Goal: Task Accomplishment & Management: Complete application form

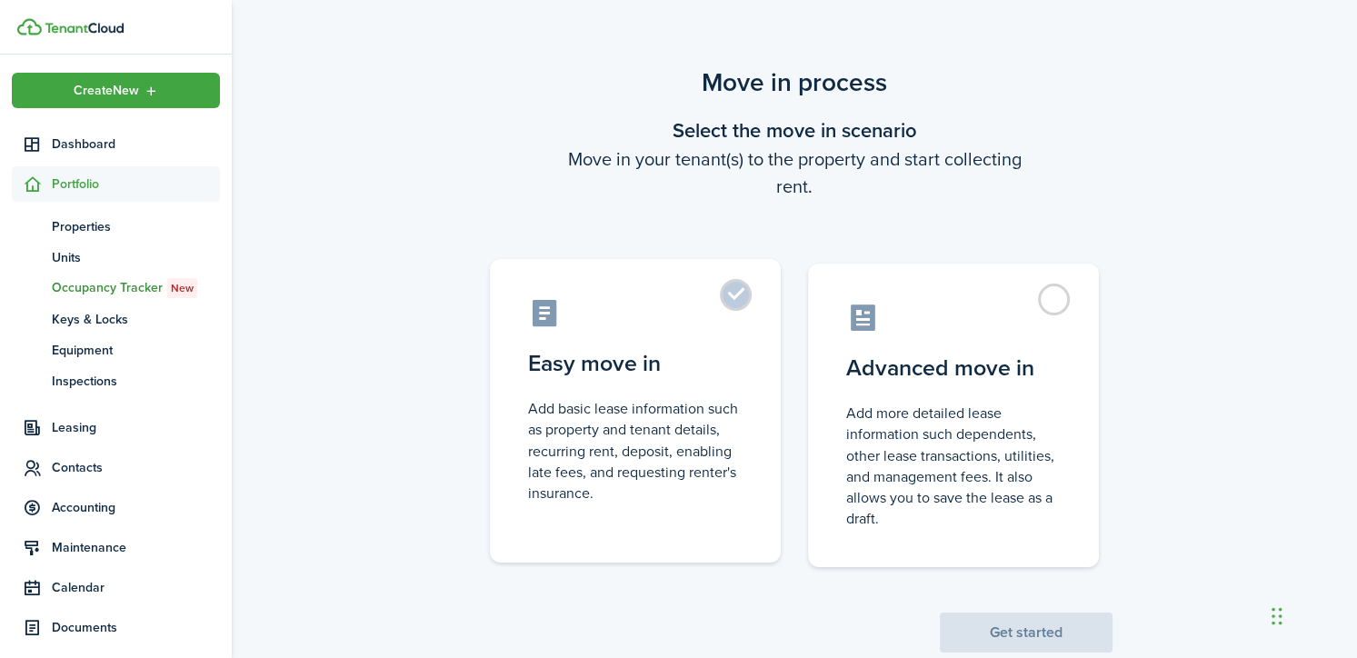
click at [734, 293] on label "Easy move in Add basic lease information such as property and tenant details, r…" at bounding box center [635, 411] width 291 height 304
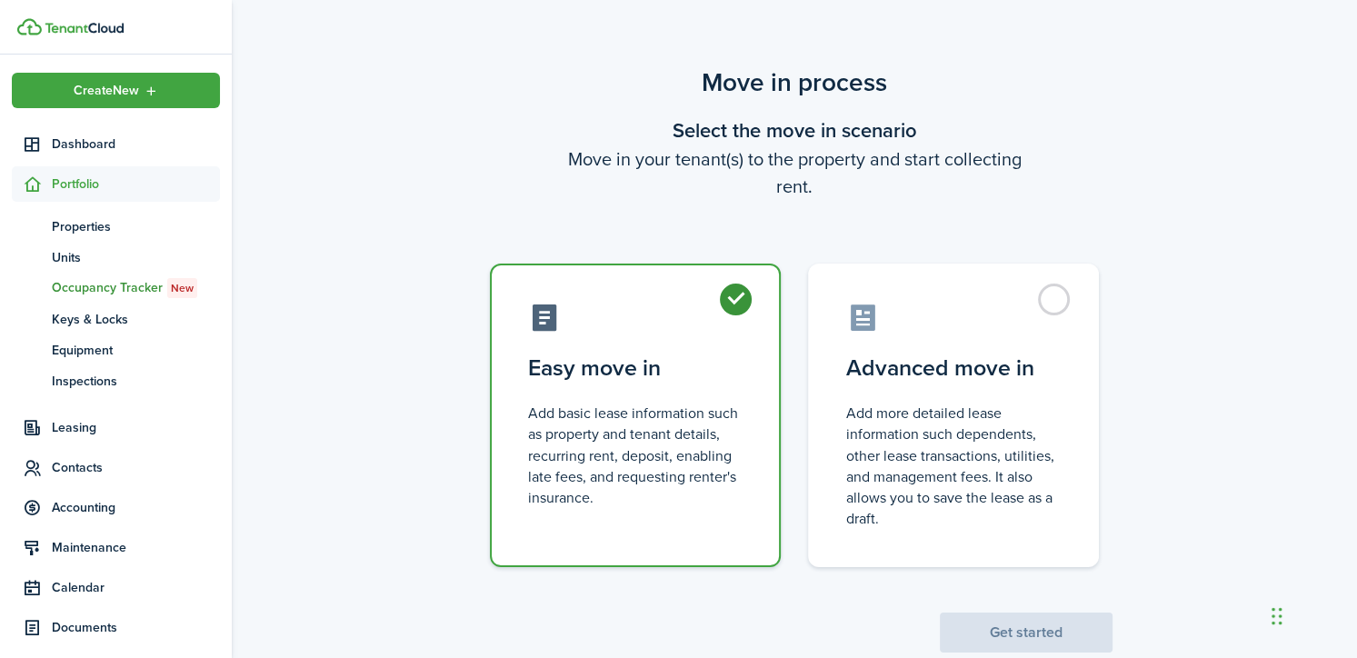
radio input "true"
click at [1056, 638] on button "Get started" at bounding box center [1026, 633] width 173 height 40
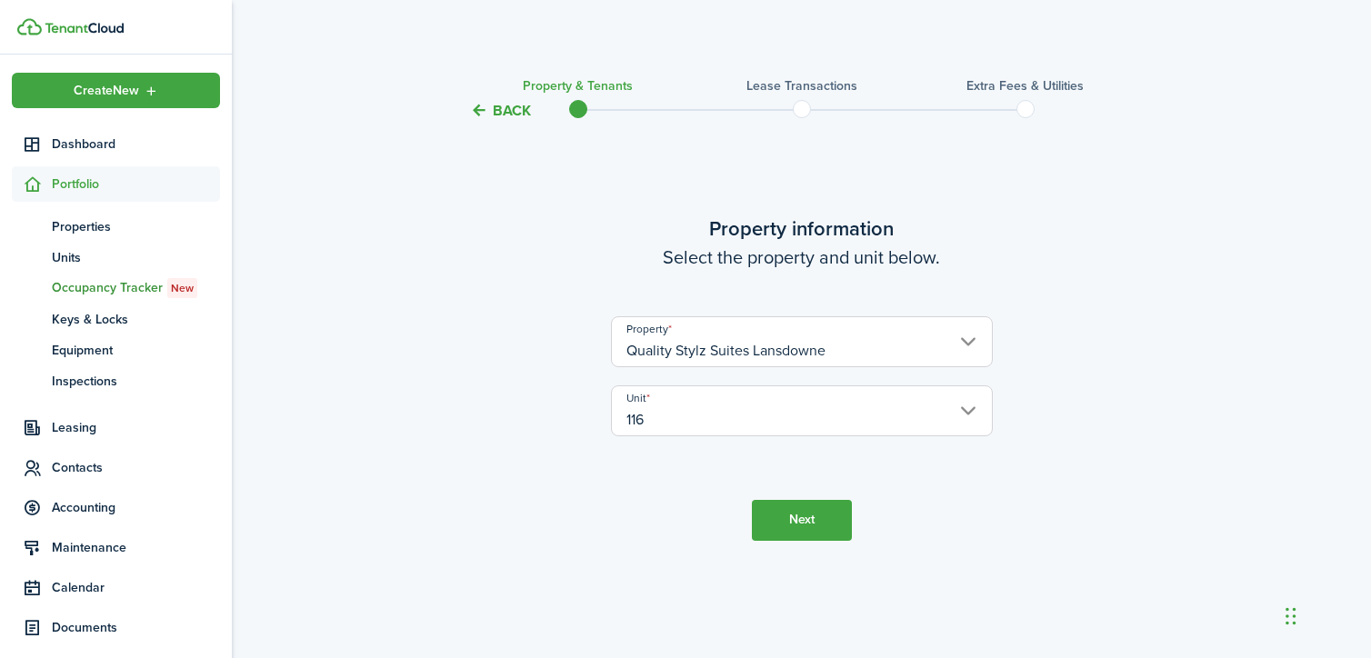
click at [820, 528] on button "Next" at bounding box center [802, 520] width 100 height 41
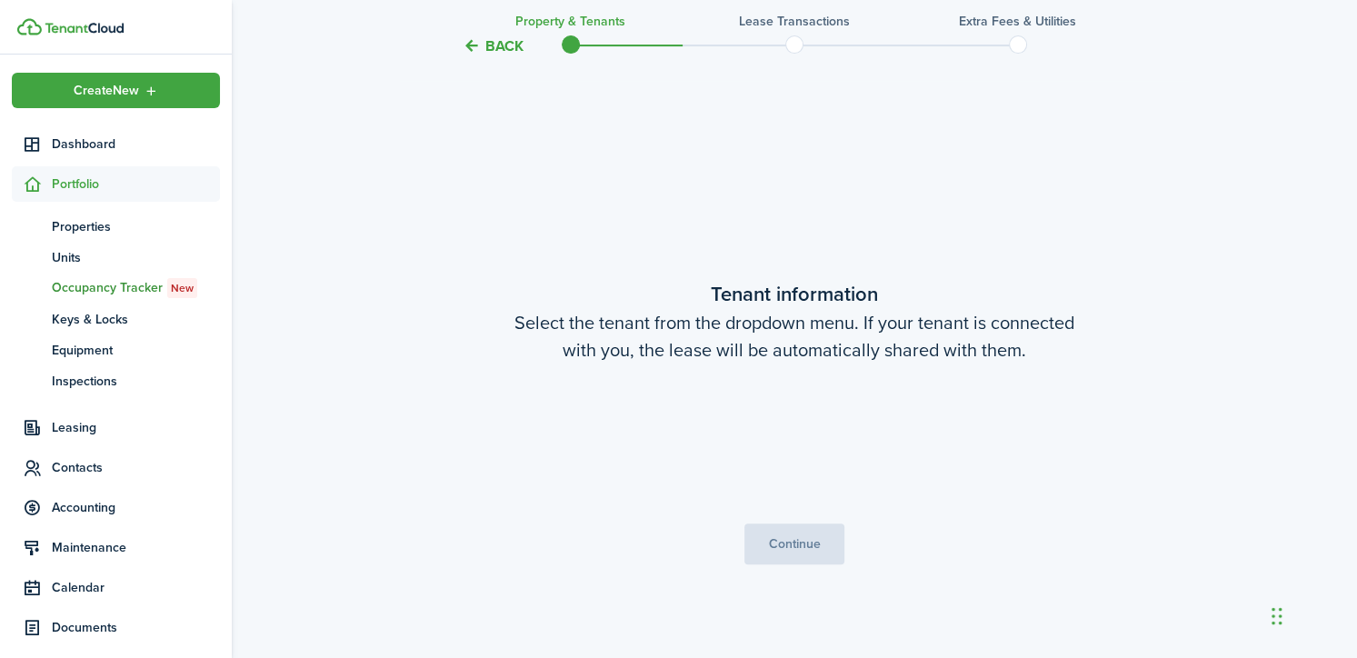
scroll to position [536, 0]
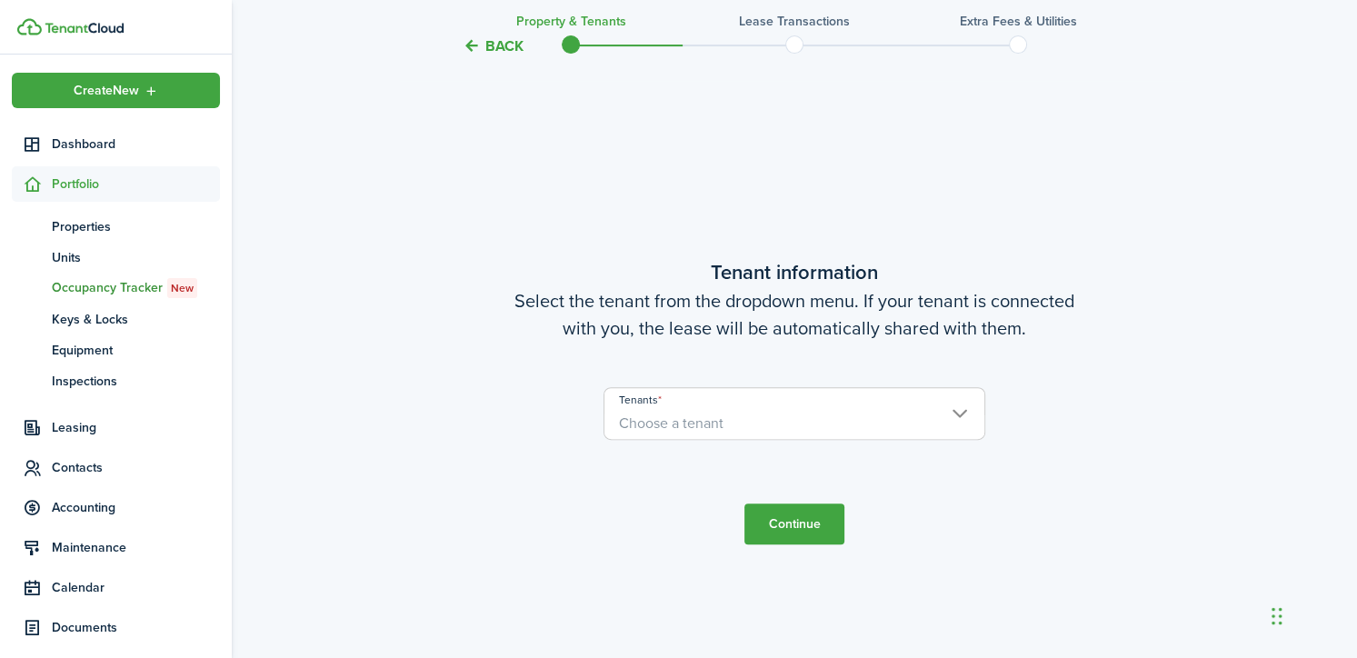
click at [736, 424] on span "Choose a tenant" at bounding box center [794, 423] width 380 height 31
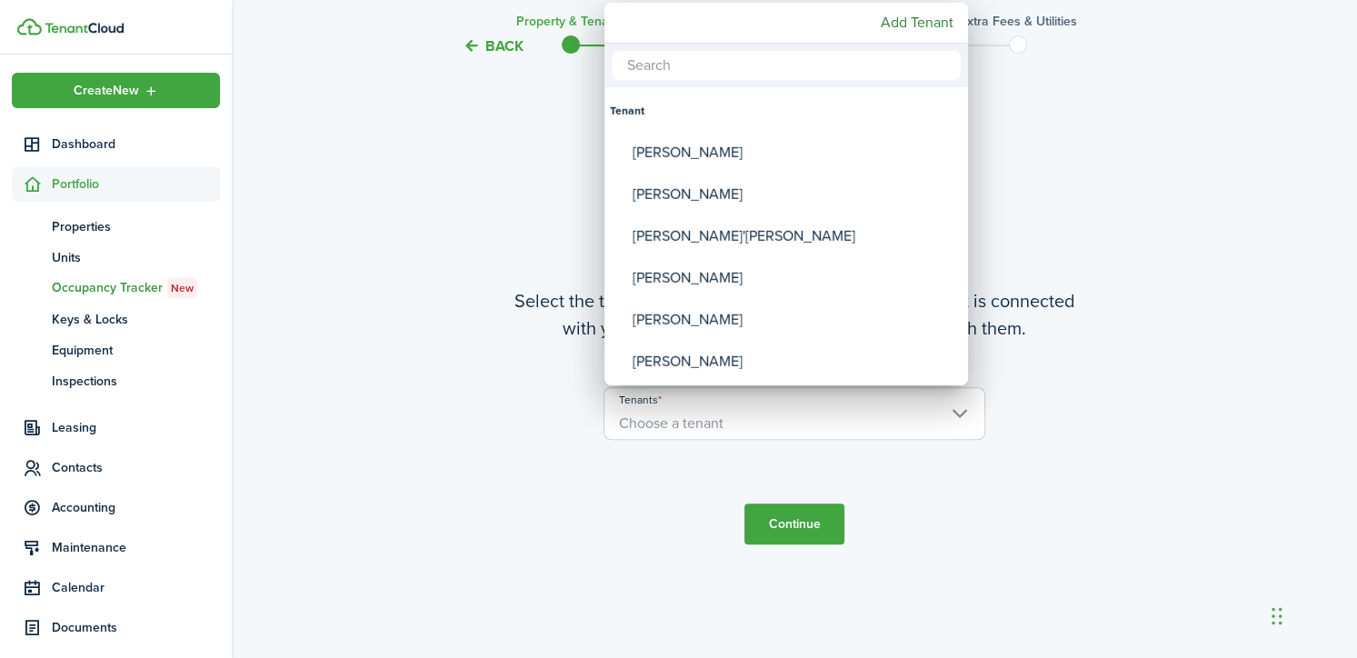
click at [630, 69] on input "text" at bounding box center [786, 65] width 349 height 29
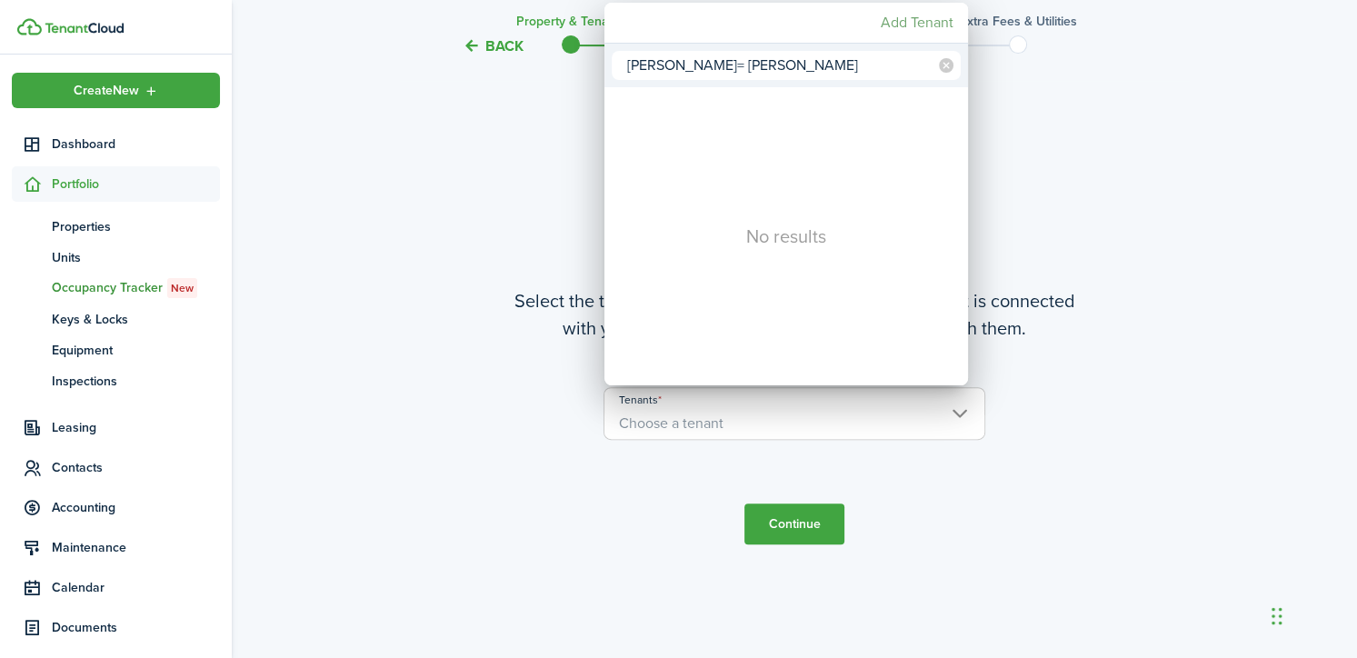
type input "[PERSON_NAME]= [PERSON_NAME]"
click at [891, 26] on mbsc-button "Add Tenant" at bounding box center [917, 22] width 87 height 33
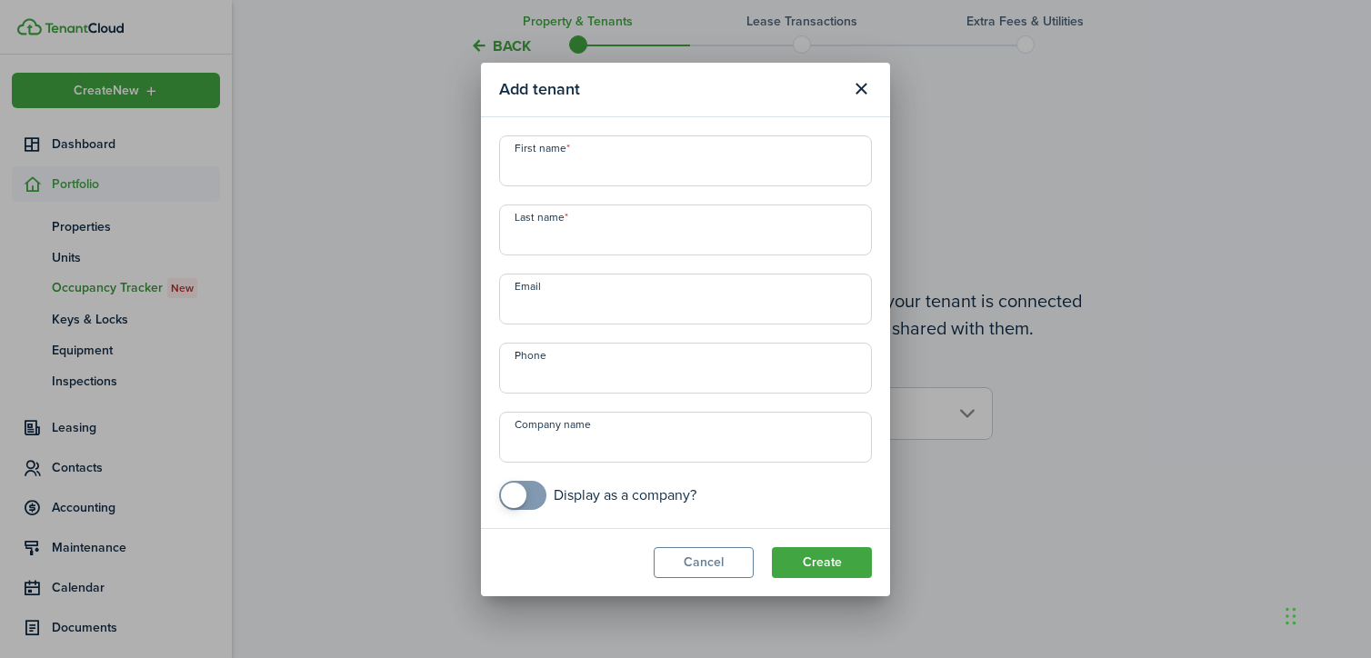
click at [662, 155] on input "First name" at bounding box center [685, 160] width 373 height 51
type input "[PERSON_NAME]"
click at [619, 250] on input "Last name" at bounding box center [685, 230] width 373 height 51
type input "[PERSON_NAME]"
click at [573, 302] on input "Email" at bounding box center [685, 299] width 373 height 51
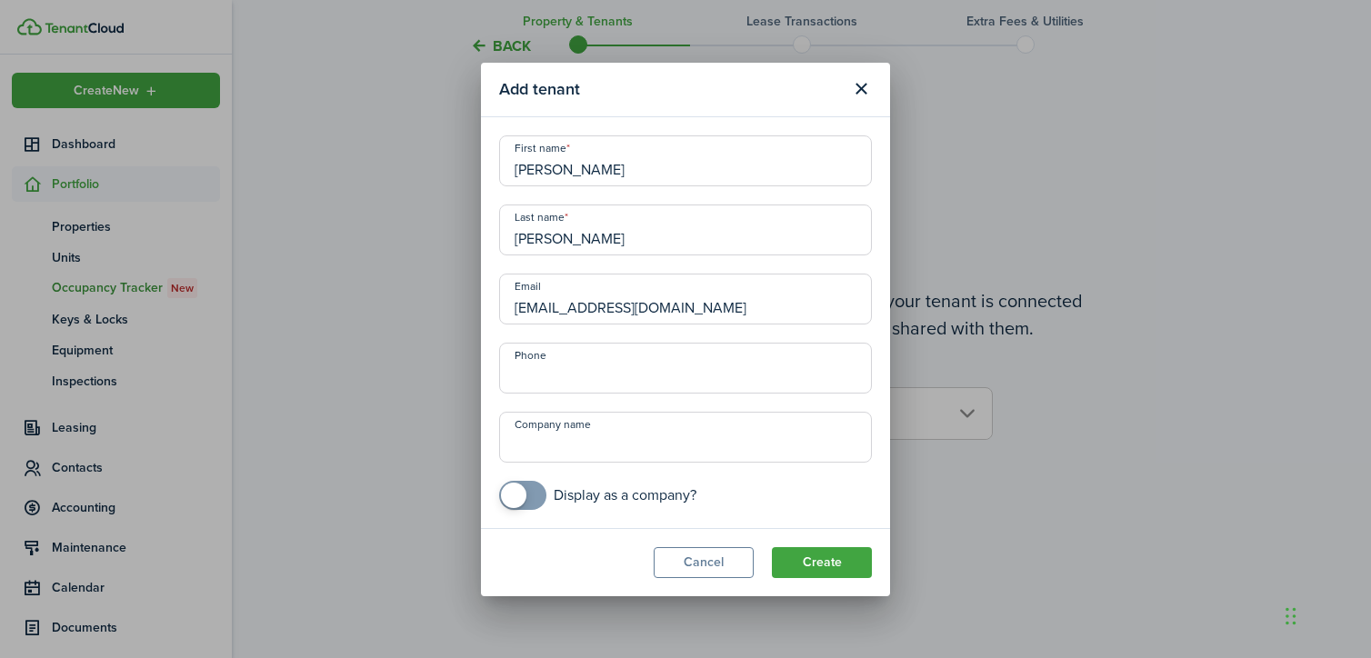
type input "[EMAIL_ADDRESS][DOMAIN_NAME]"
click at [554, 380] on input "+1" at bounding box center [685, 368] width 373 height 51
type input "[PHONE_NUMBER]"
click at [593, 443] on input "Company name" at bounding box center [685, 437] width 373 height 51
type input "[PERSON_NAME]"
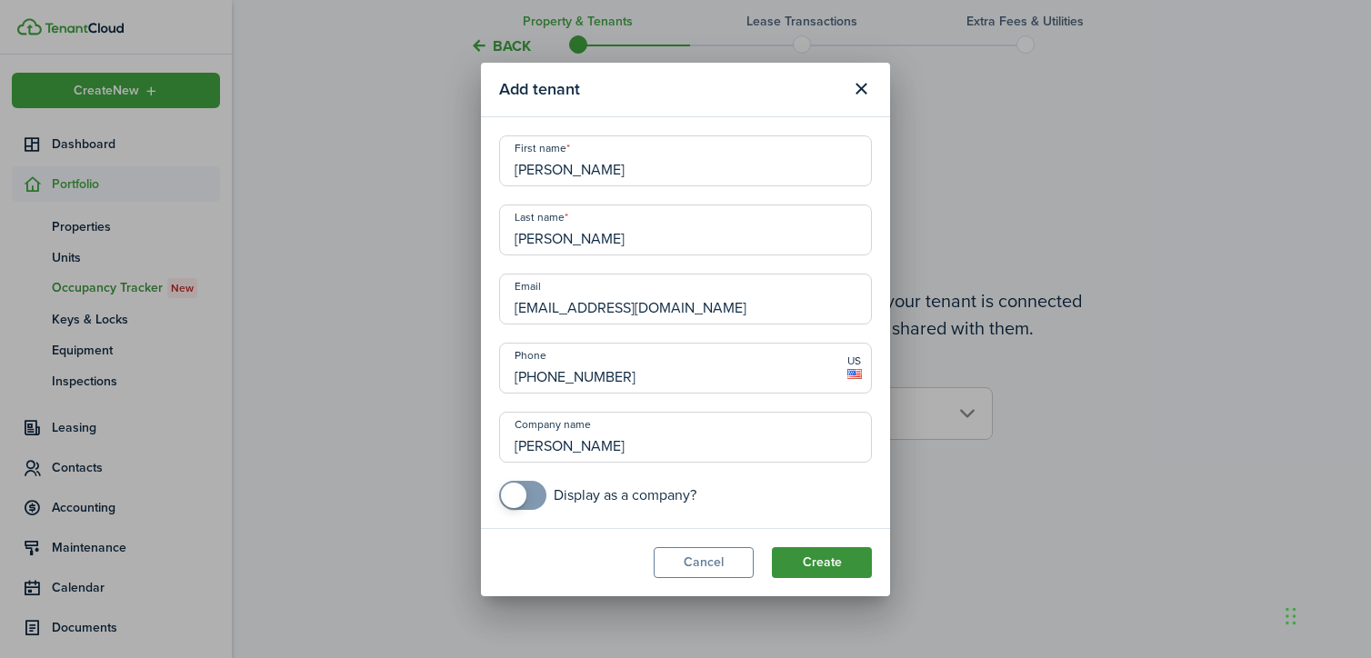
click at [803, 562] on button "Create" at bounding box center [822, 562] width 100 height 31
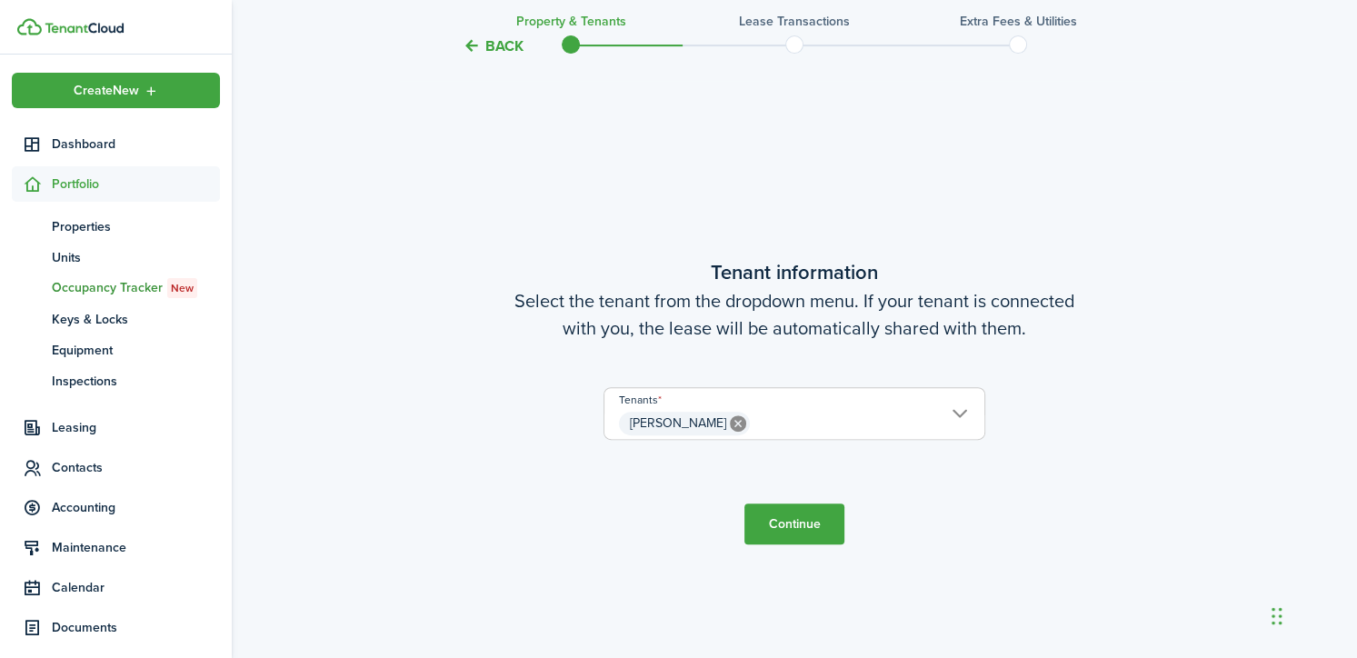
click at [772, 526] on button "Continue" at bounding box center [794, 524] width 100 height 41
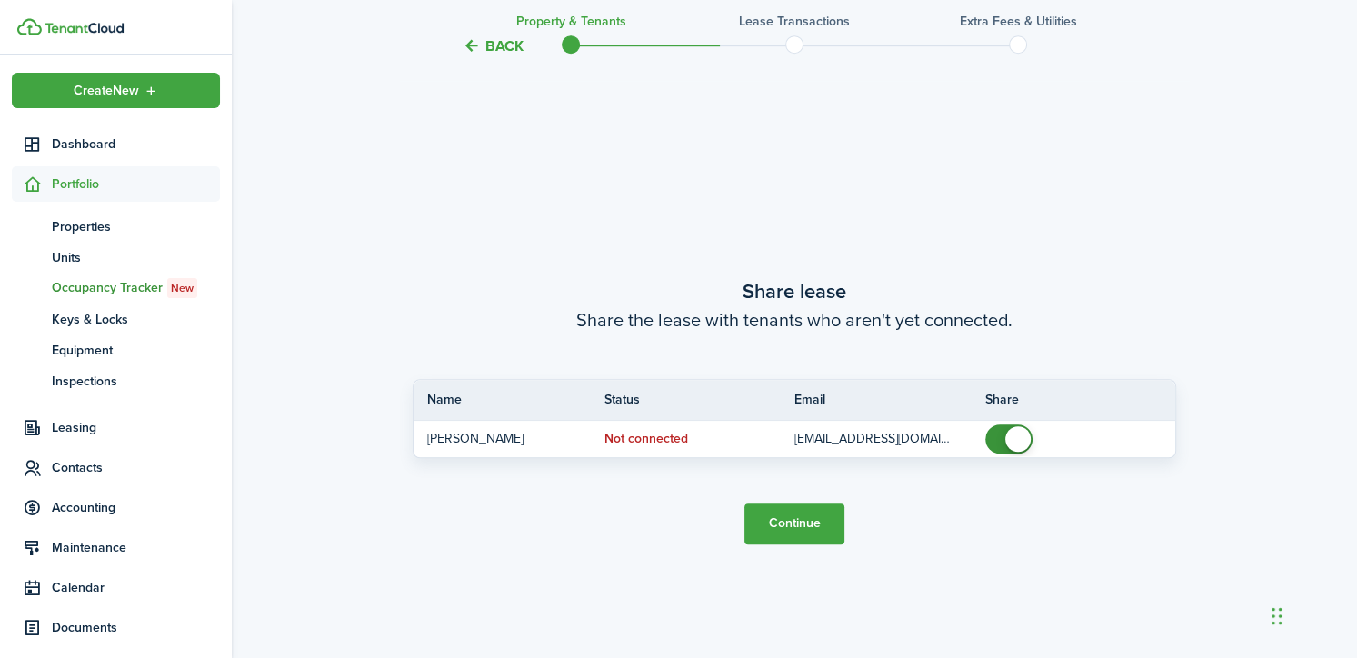
scroll to position [1194, 0]
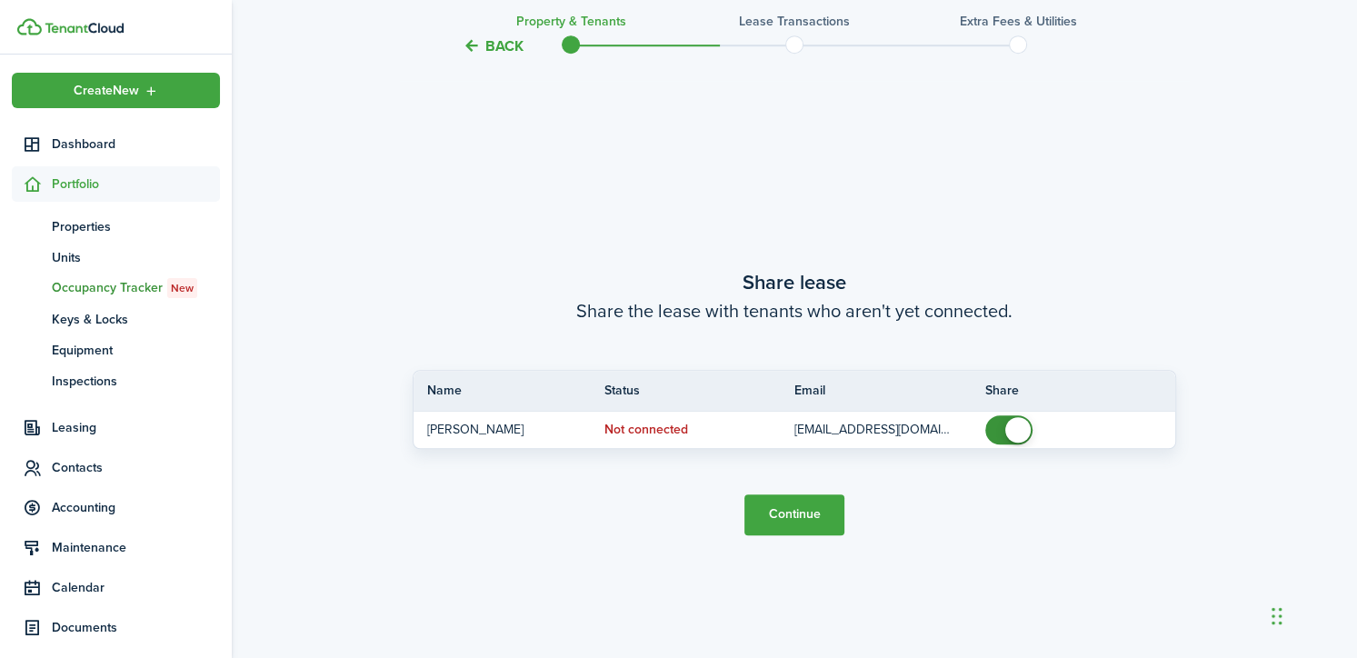
click at [772, 526] on button "Continue" at bounding box center [794, 514] width 100 height 41
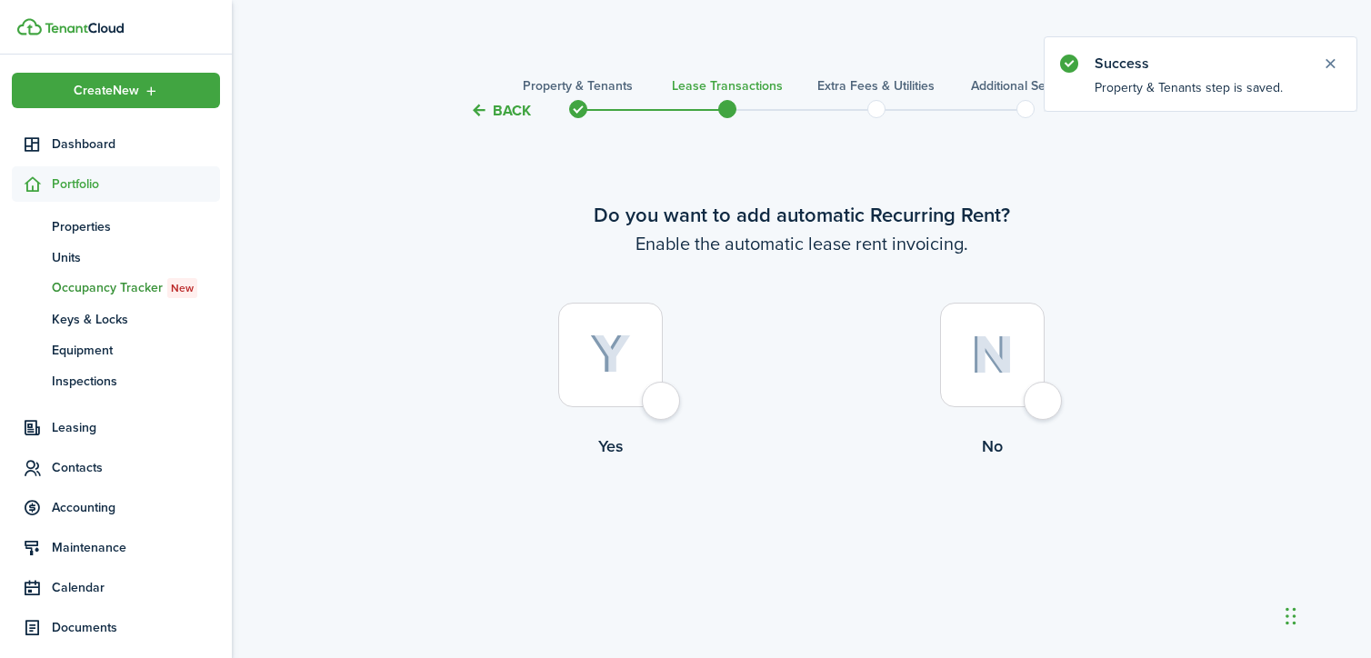
click at [610, 373] on img at bounding box center [610, 355] width 41 height 40
radio input "true"
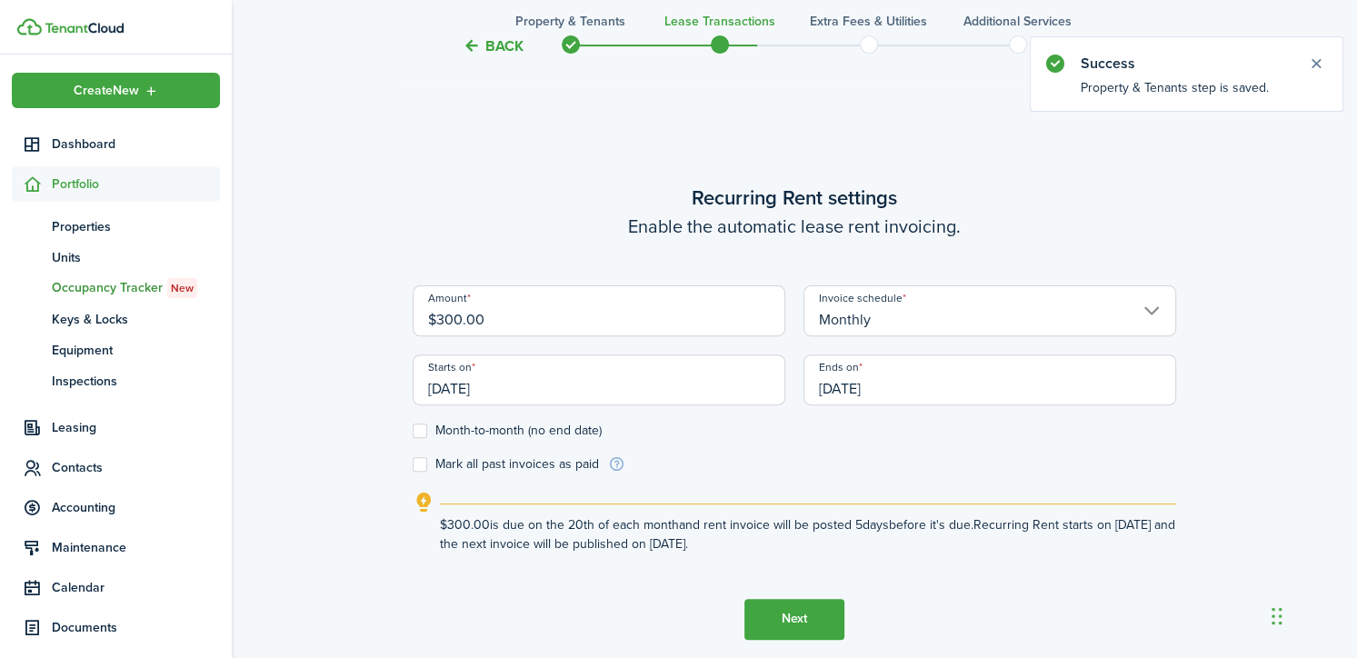
scroll to position [536, 0]
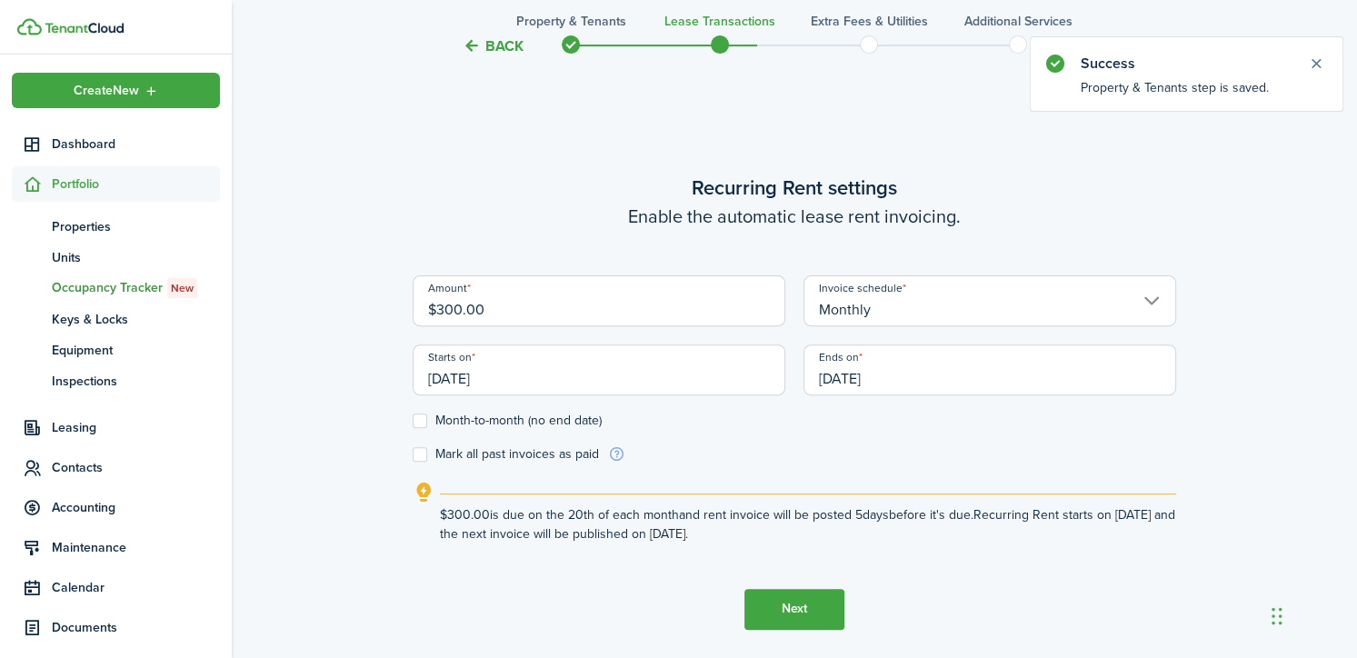
click at [469, 296] on input "$300.00" at bounding box center [599, 300] width 373 height 51
type input "$285.00"
click at [1145, 302] on input "Monthly" at bounding box center [990, 300] width 373 height 51
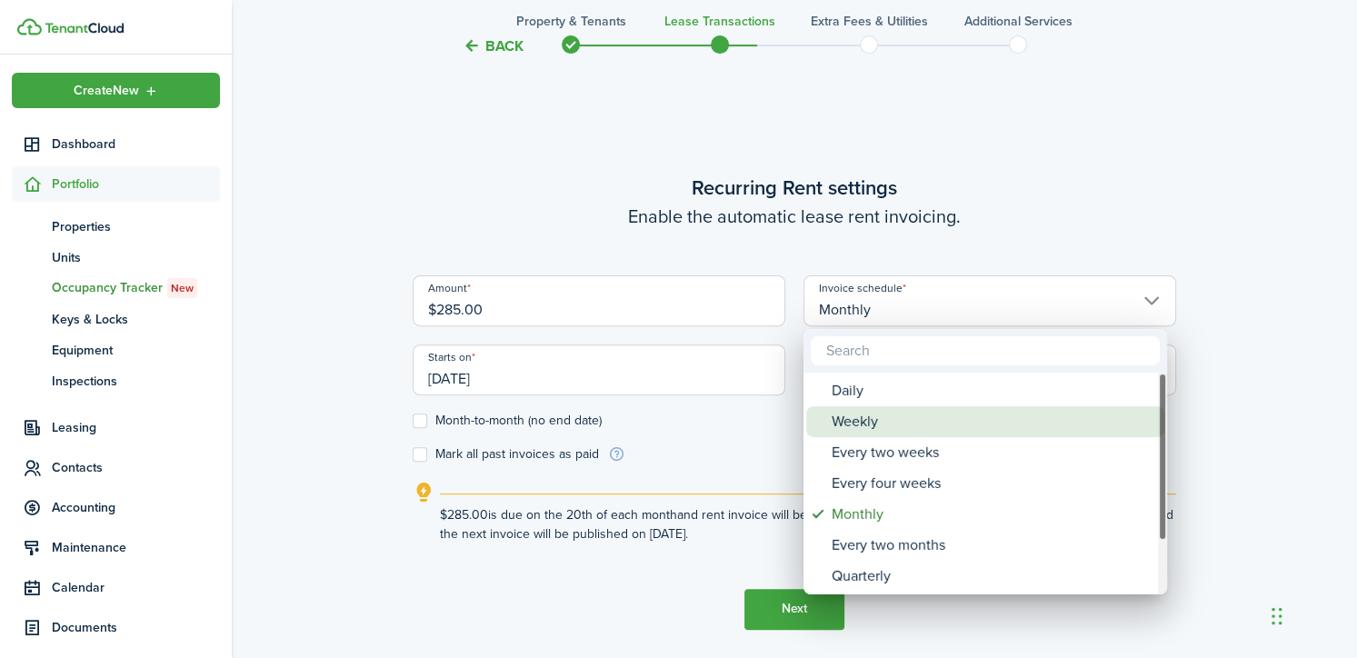
click at [978, 422] on div "Weekly" at bounding box center [993, 421] width 322 height 31
type input "Weekly"
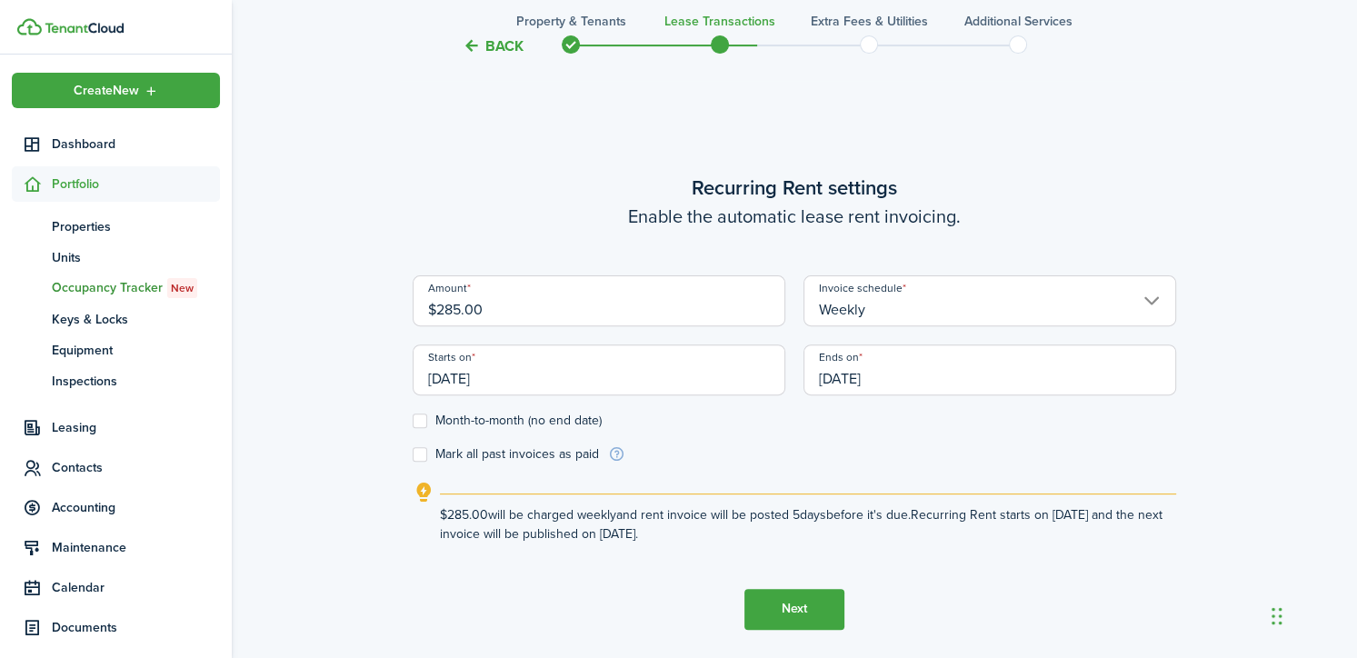
click at [473, 376] on input "[DATE]" at bounding box center [599, 370] width 373 height 51
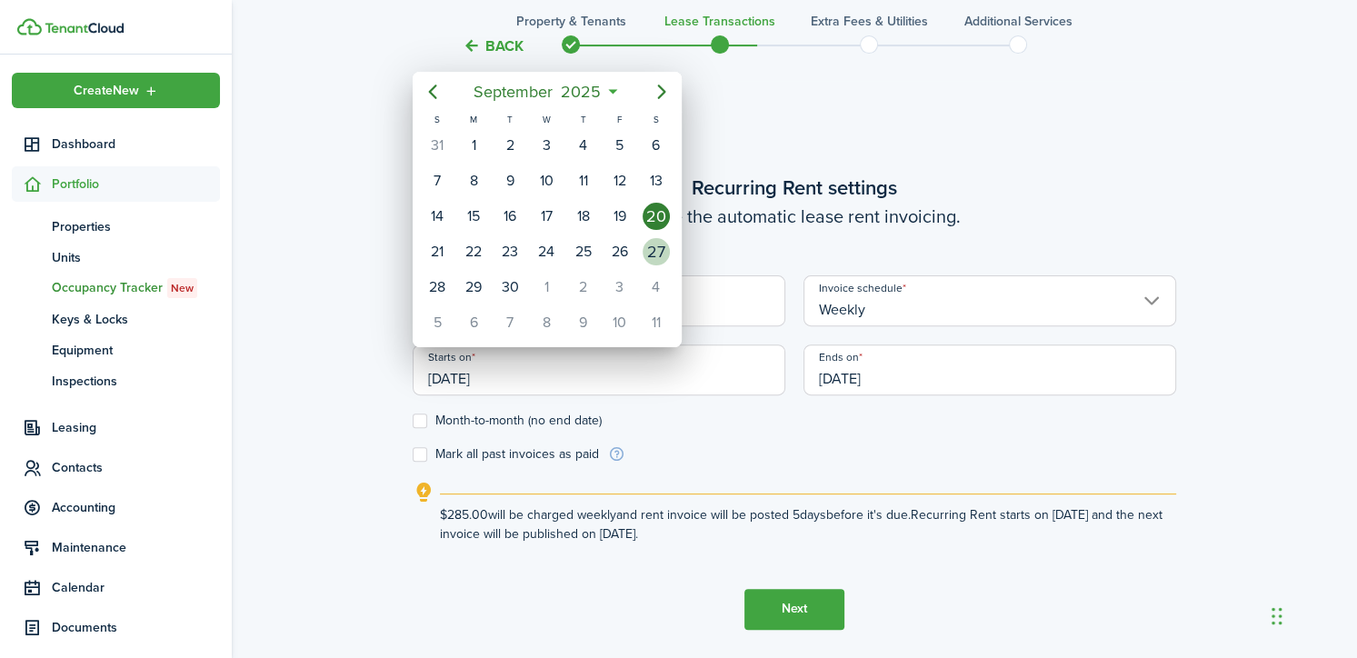
click at [651, 251] on div "27" at bounding box center [656, 251] width 27 height 27
type input "[DATE]"
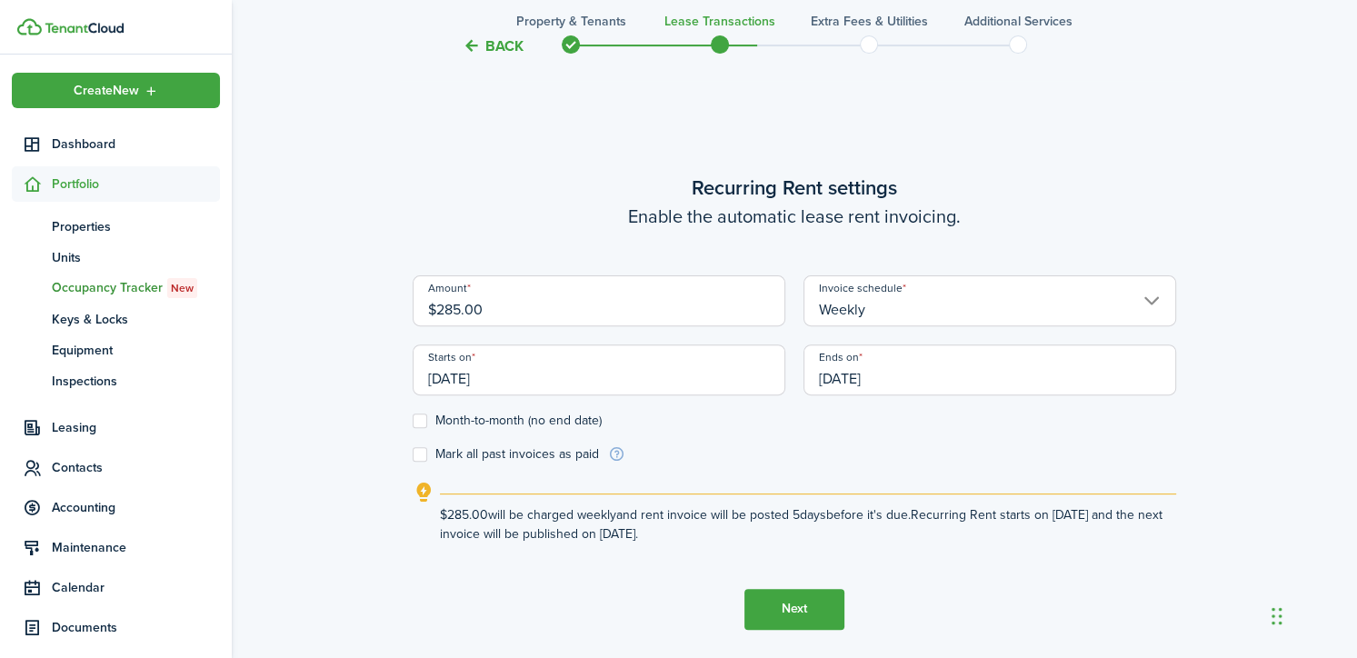
click at [854, 383] on input "[DATE]" at bounding box center [990, 370] width 373 height 51
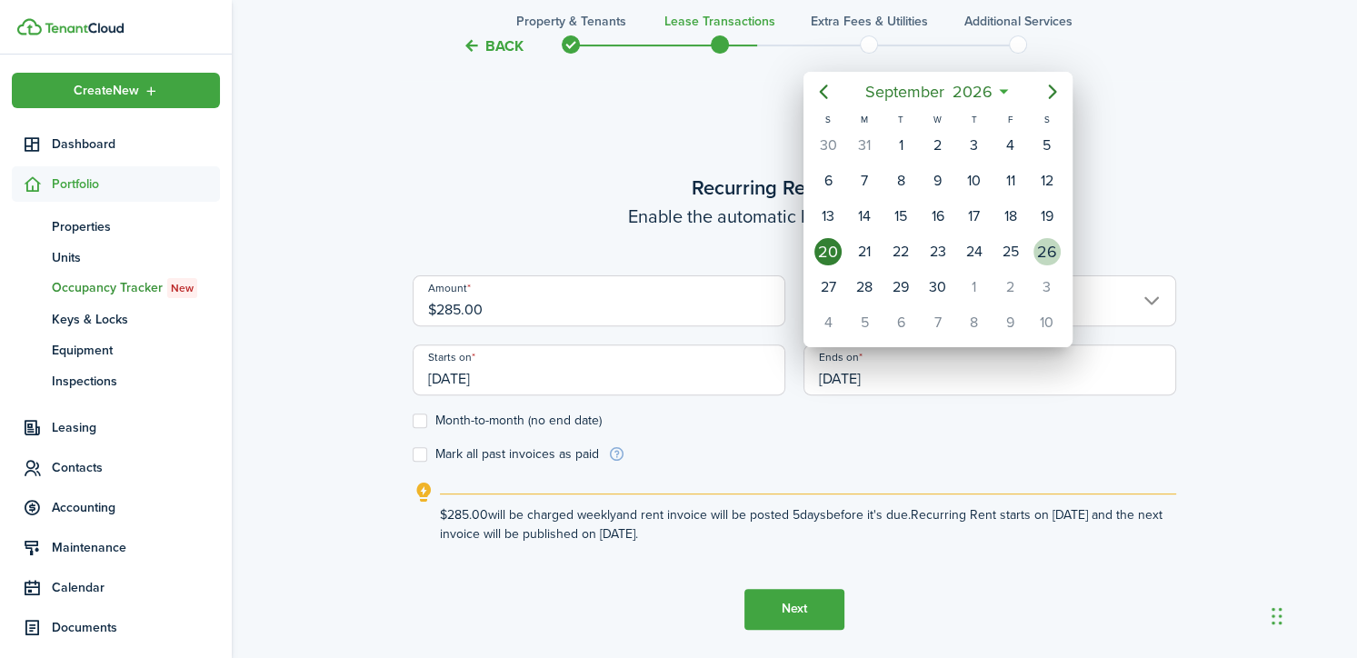
click at [1044, 246] on div "26" at bounding box center [1047, 251] width 27 height 27
type input "[DATE]"
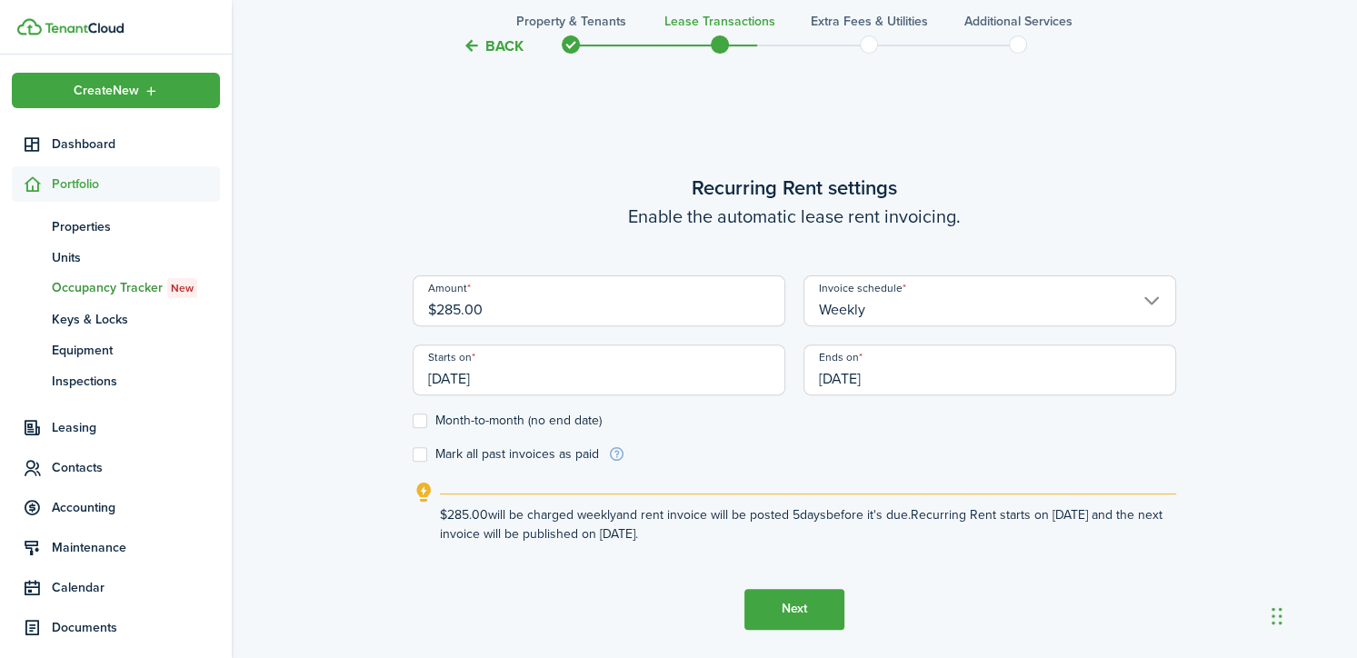
click at [791, 616] on button "Next" at bounding box center [794, 609] width 100 height 41
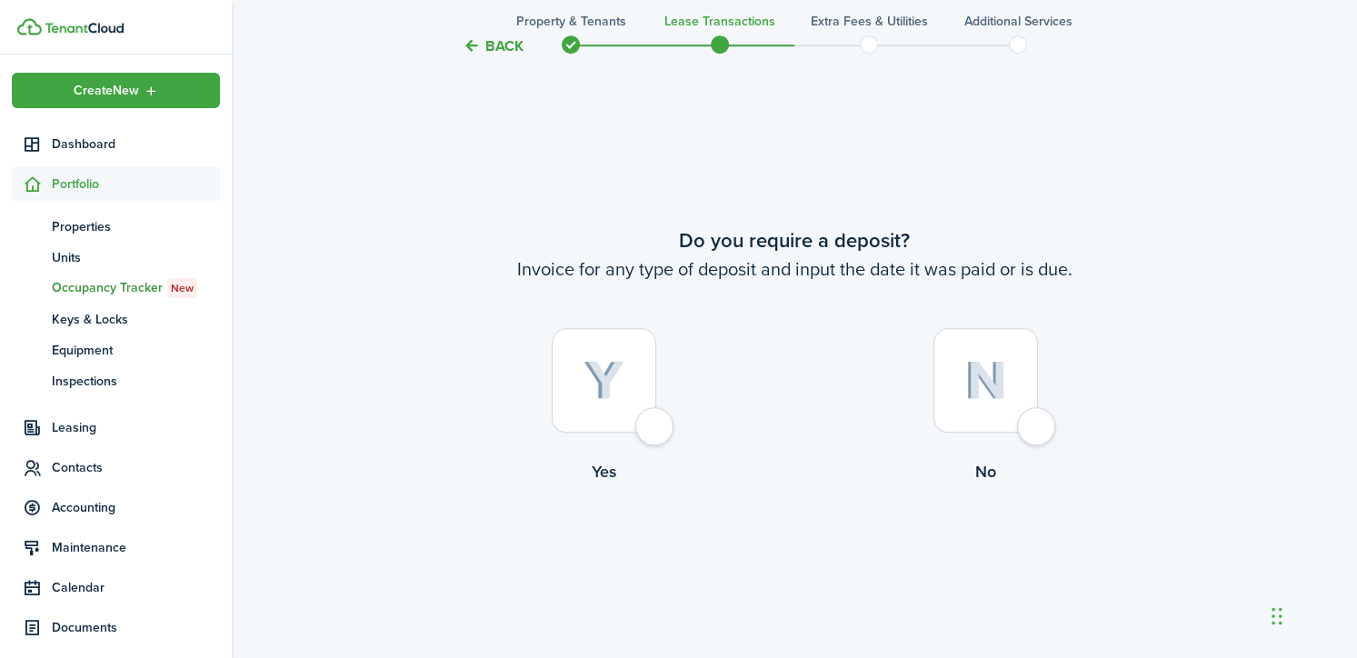
scroll to position [1194, 0]
click at [604, 414] on div at bounding box center [604, 378] width 105 height 105
radio input "true"
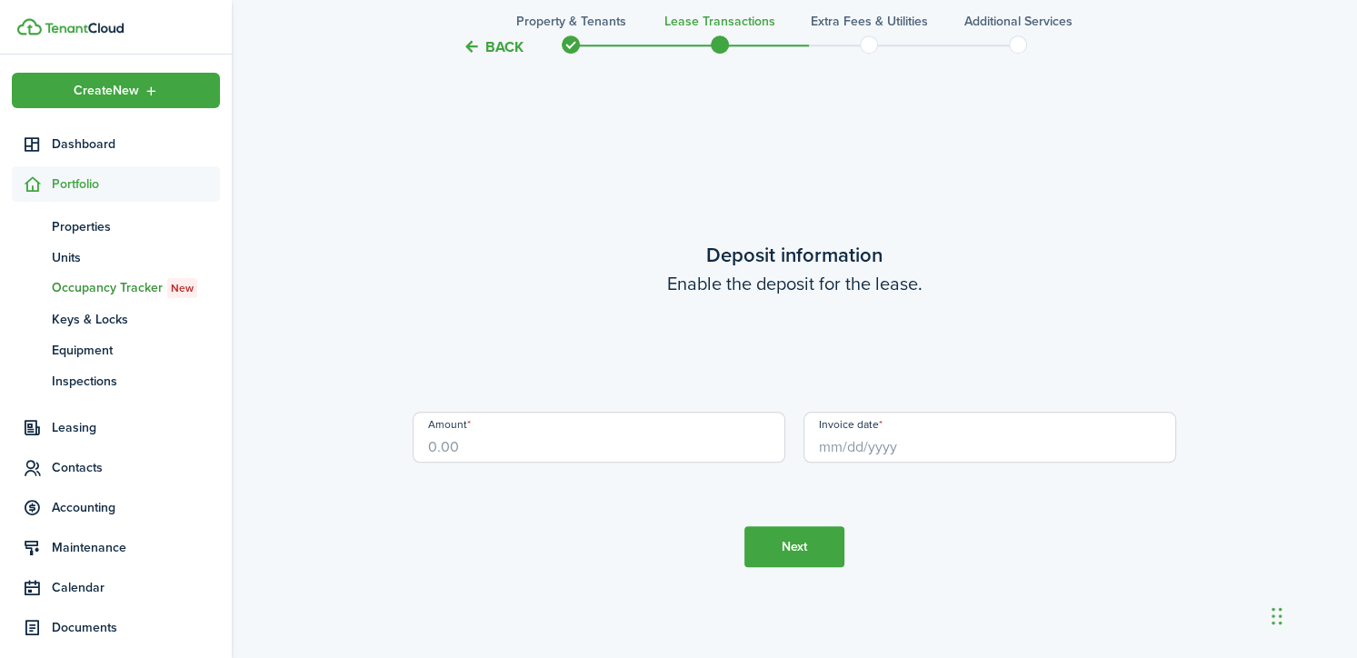
scroll to position [1853, 0]
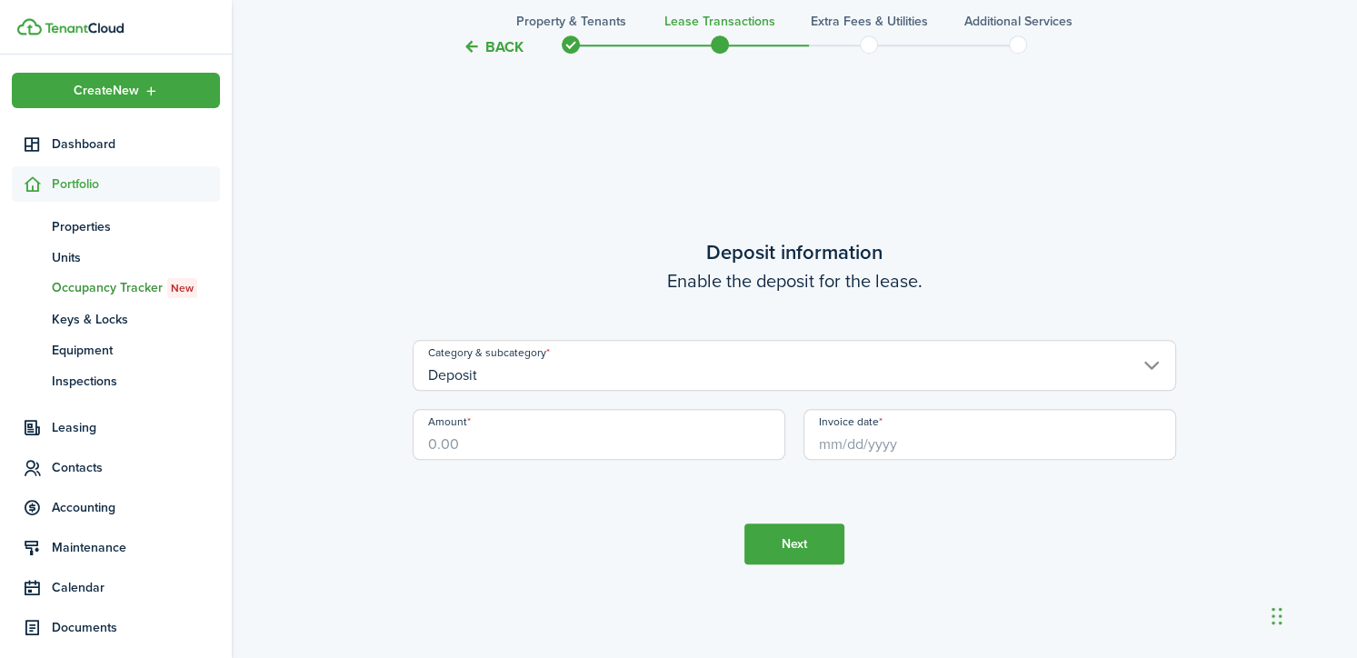
click at [565, 430] on input "Amount" at bounding box center [599, 434] width 373 height 51
type input "$285.00"
click at [847, 437] on input "Invoice date" at bounding box center [990, 434] width 373 height 51
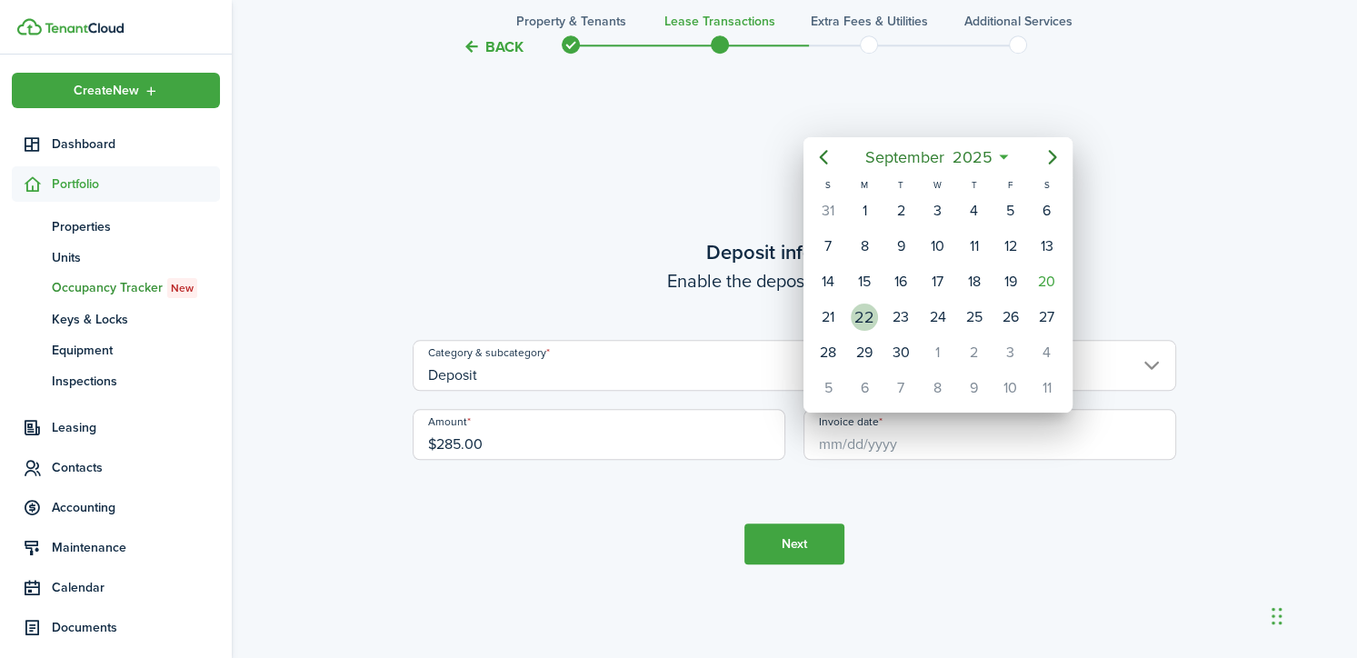
click at [869, 318] on div "22" at bounding box center [864, 317] width 27 height 27
type input "[DATE]"
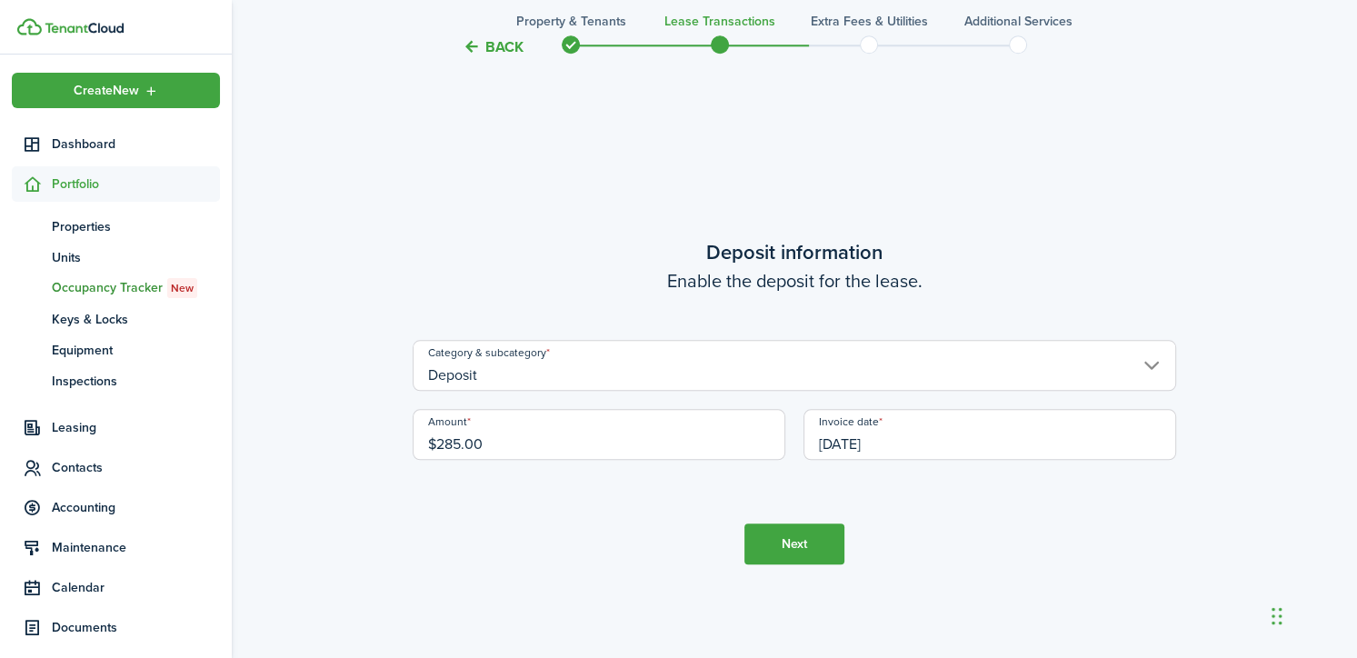
click at [794, 534] on button "Next" at bounding box center [794, 544] width 100 height 41
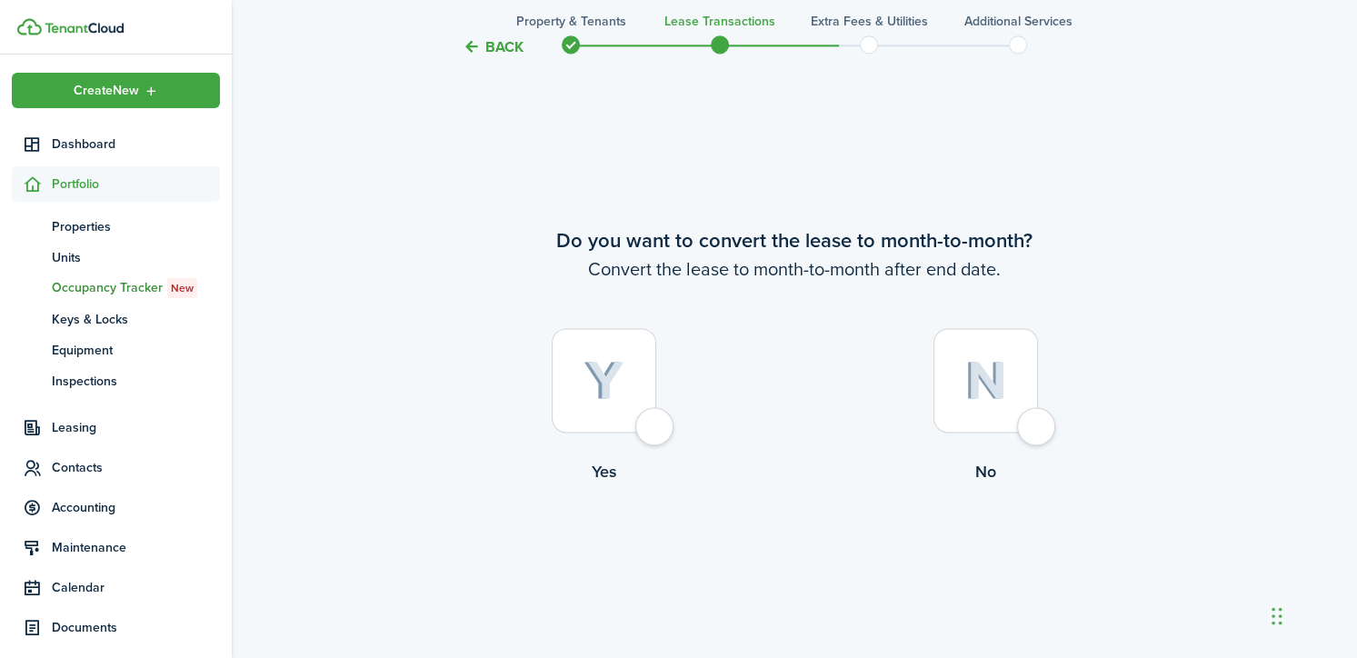
scroll to position [2511, 0]
click at [977, 421] on div at bounding box center [986, 378] width 105 height 105
radio input "true"
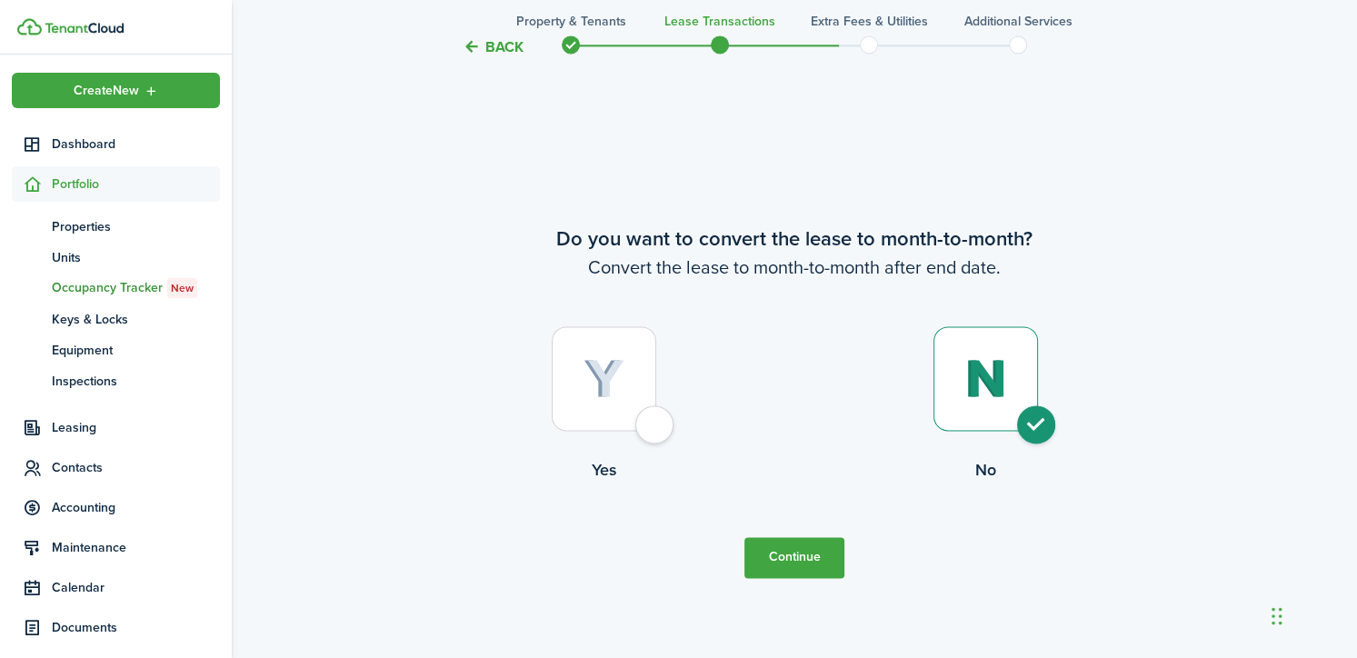
click at [812, 550] on button "Continue" at bounding box center [794, 557] width 100 height 41
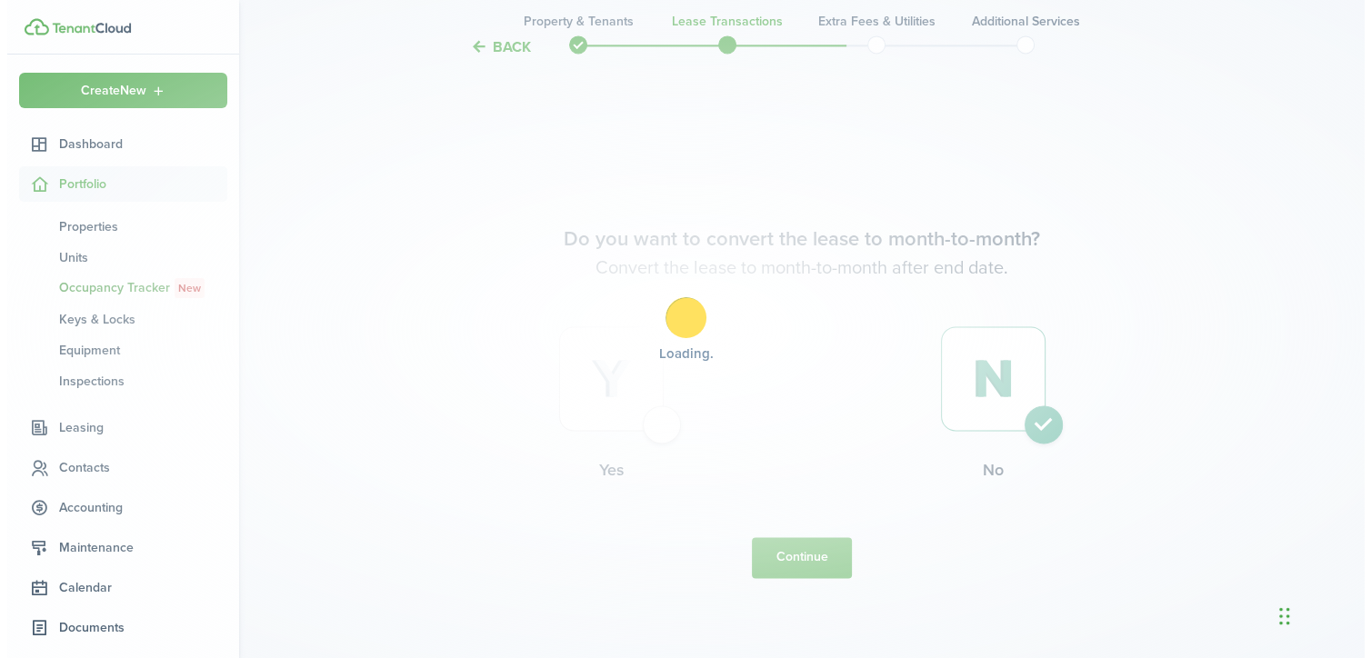
scroll to position [0, 0]
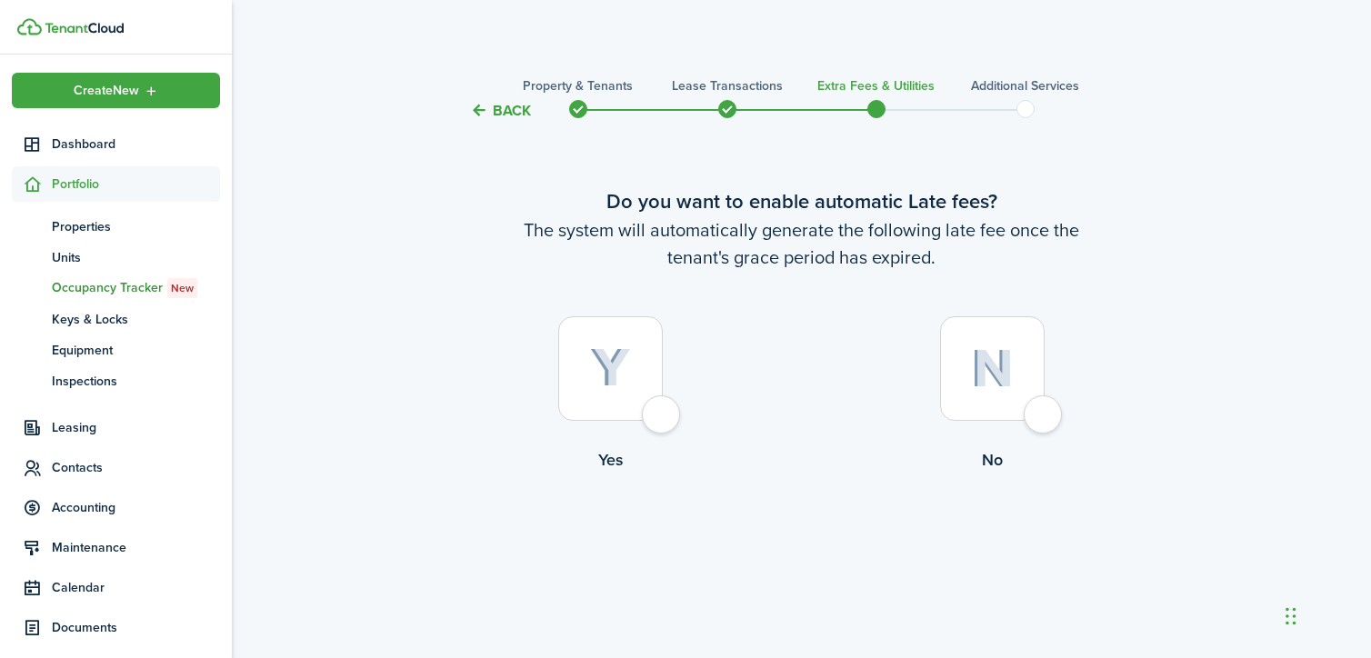
click at [608, 388] on div at bounding box center [610, 368] width 105 height 105
radio input "true"
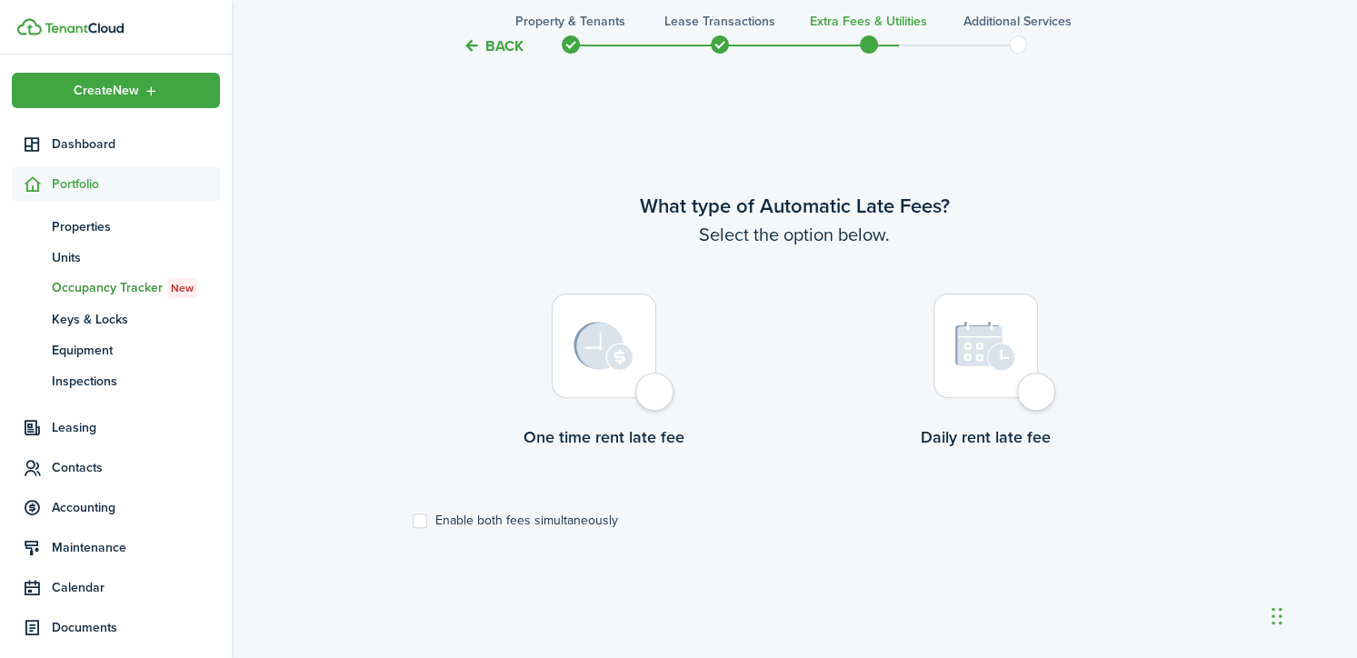
scroll to position [536, 0]
click at [608, 388] on div at bounding box center [604, 344] width 105 height 105
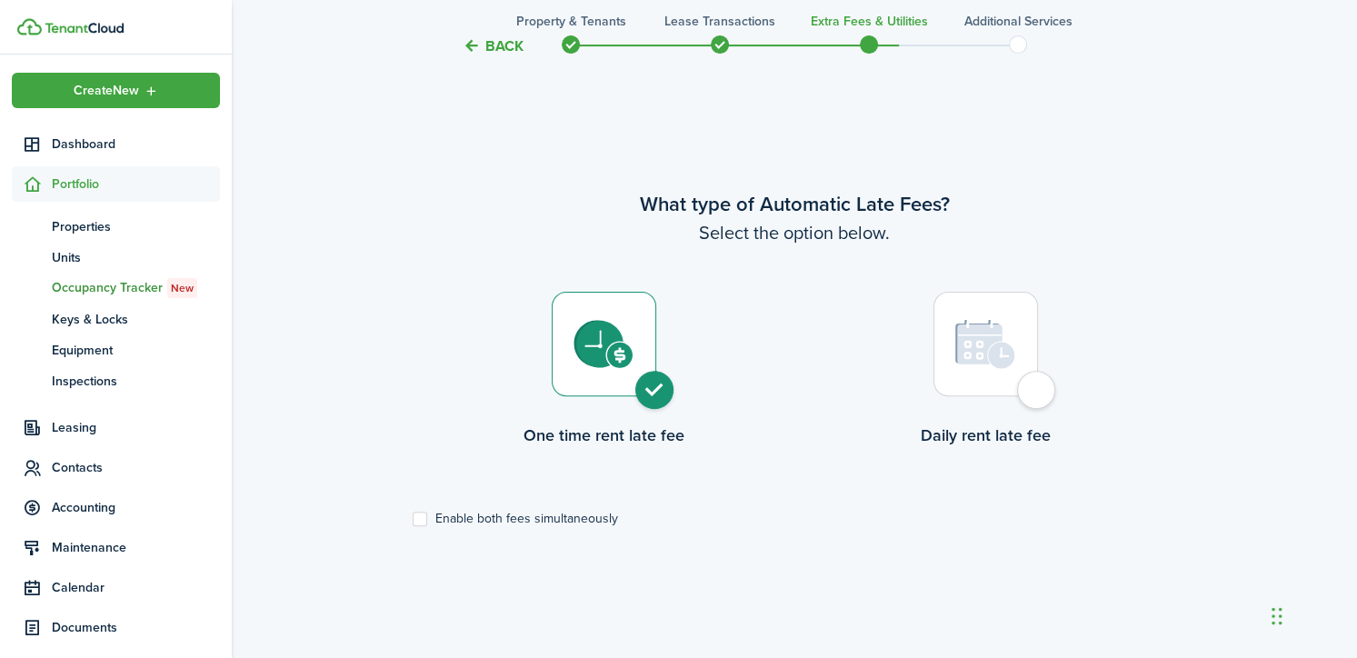
radio input "true"
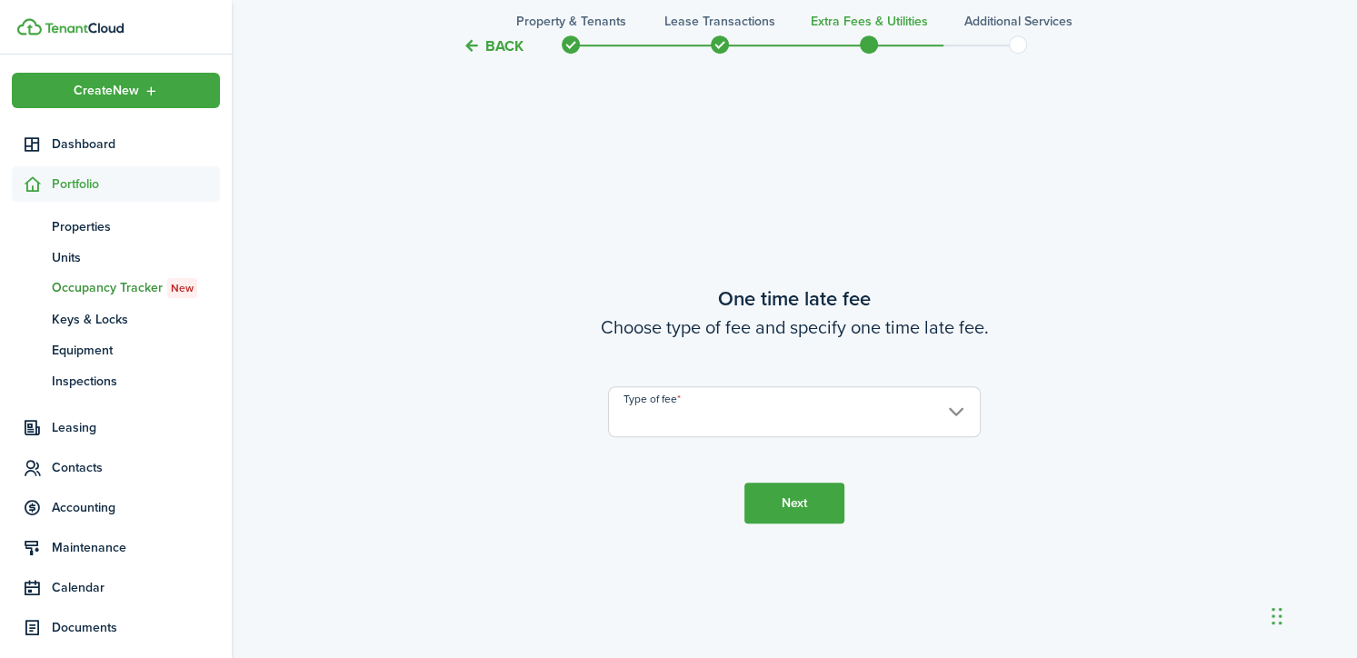
scroll to position [1194, 0]
click at [953, 410] on input "Type of fee" at bounding box center [794, 409] width 373 height 51
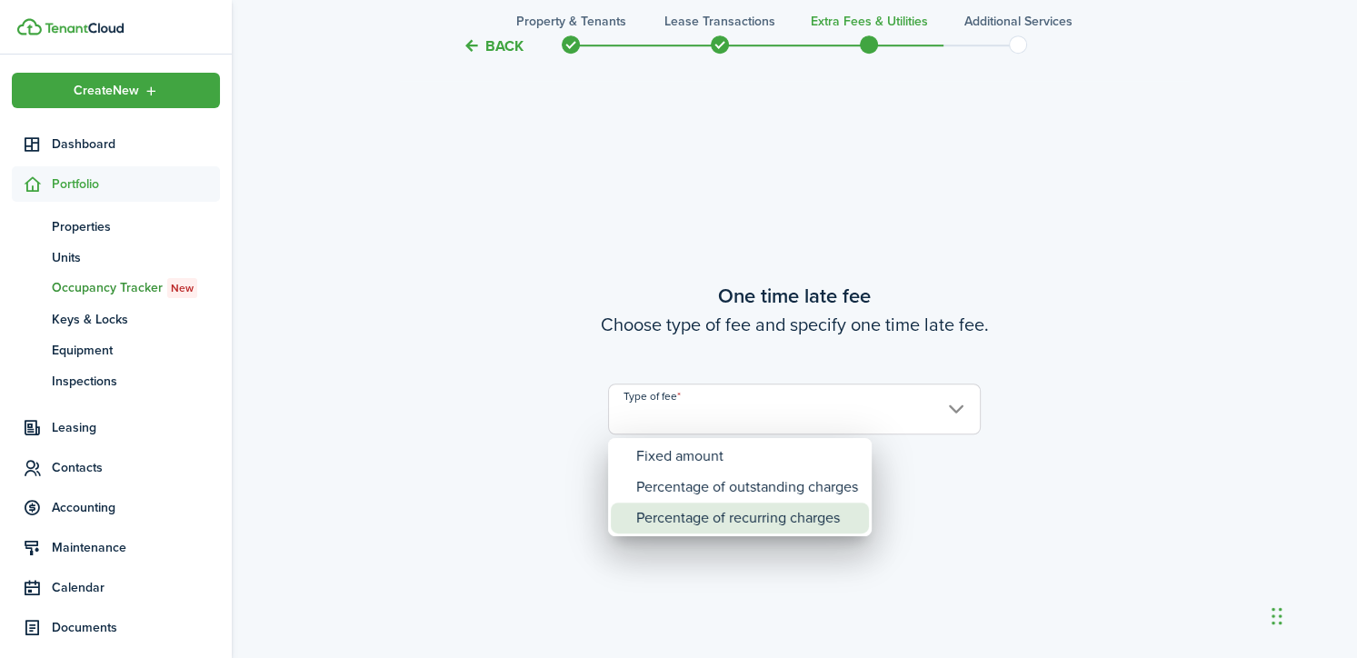
click at [823, 522] on div "Percentage of recurring charges" at bounding box center [747, 518] width 222 height 31
type input "Percentage of recurring charges"
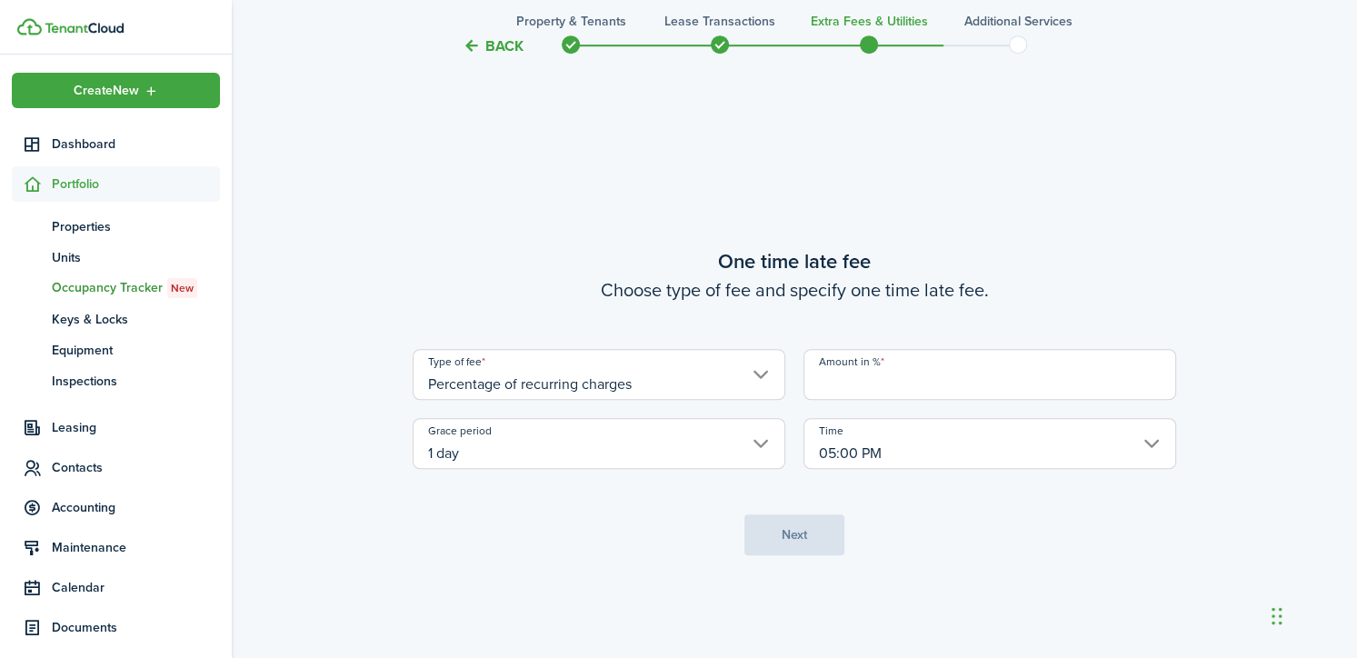
click at [852, 389] on input "Amount in %" at bounding box center [990, 374] width 373 height 51
type input "10"
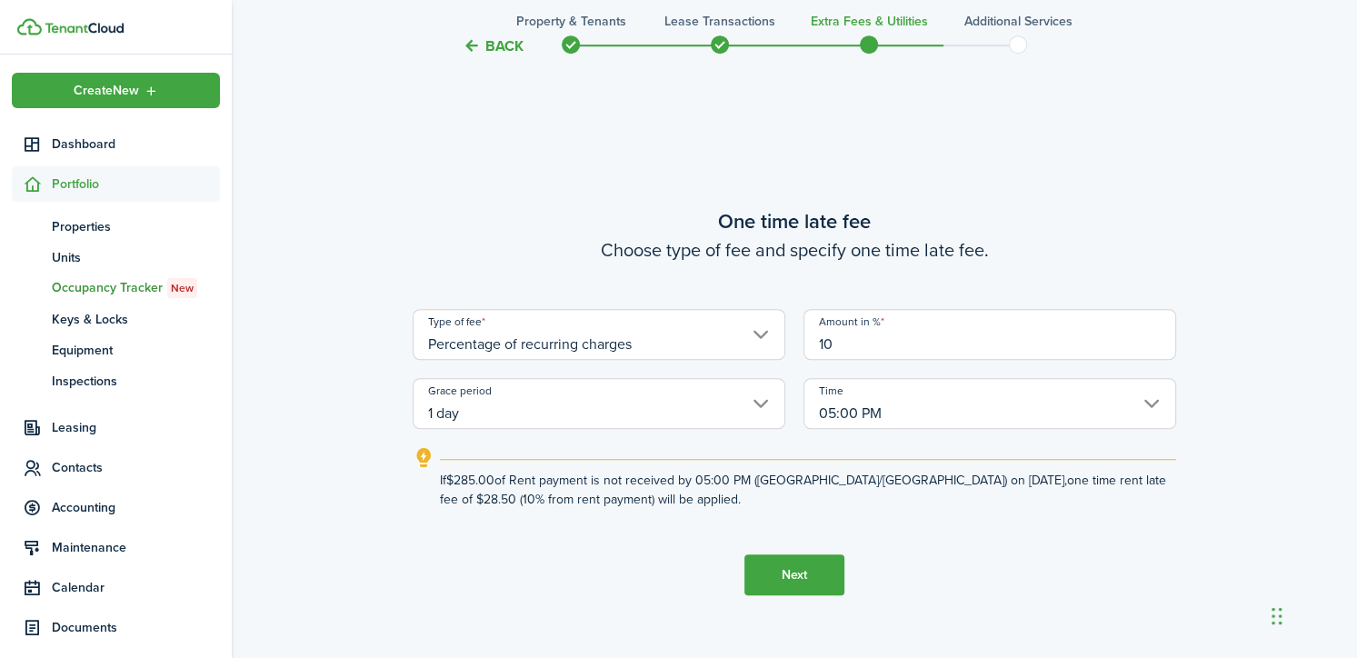
click at [796, 569] on button "Next" at bounding box center [794, 574] width 100 height 41
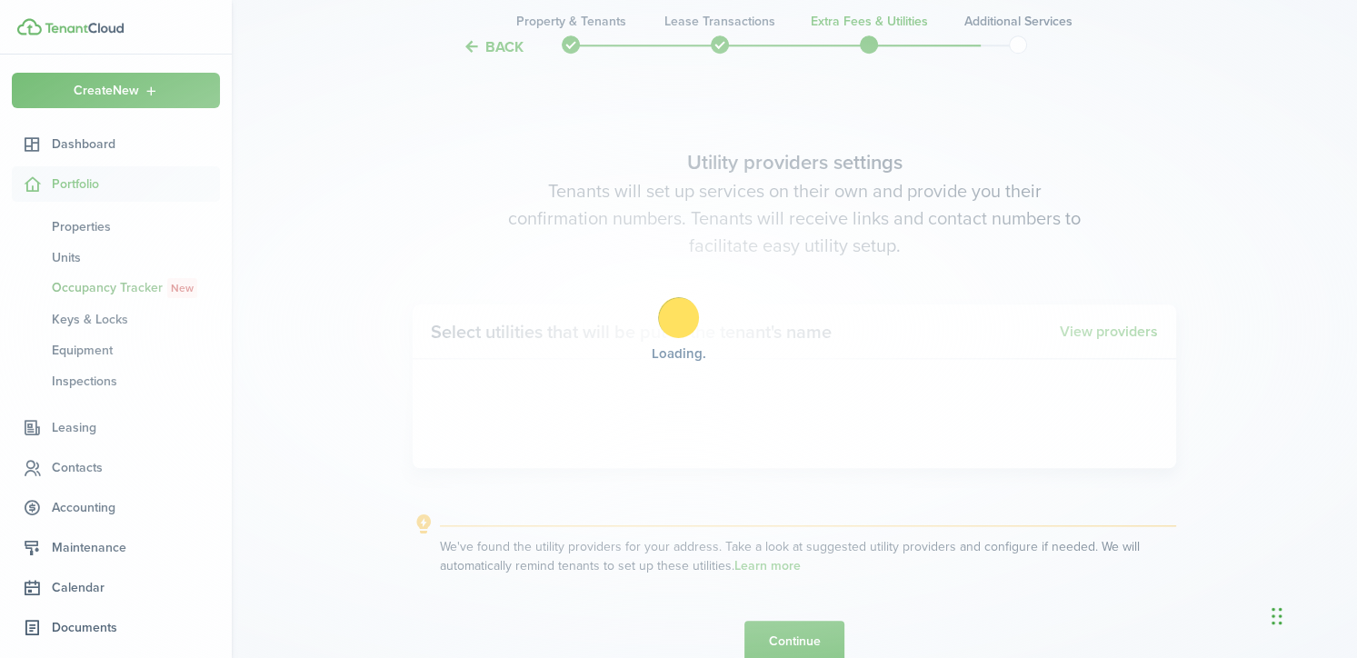
scroll to position [1853, 0]
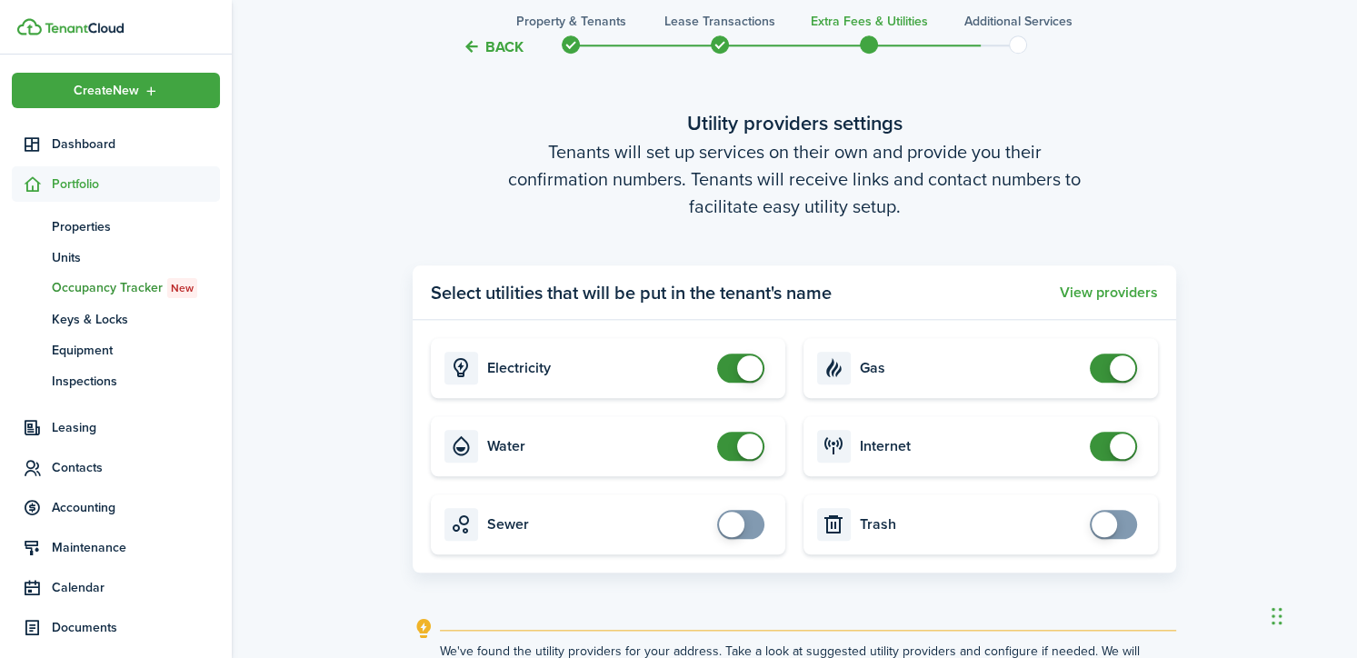
checkbox input "false"
click at [739, 367] on span at bounding box center [749, 367] width 25 height 25
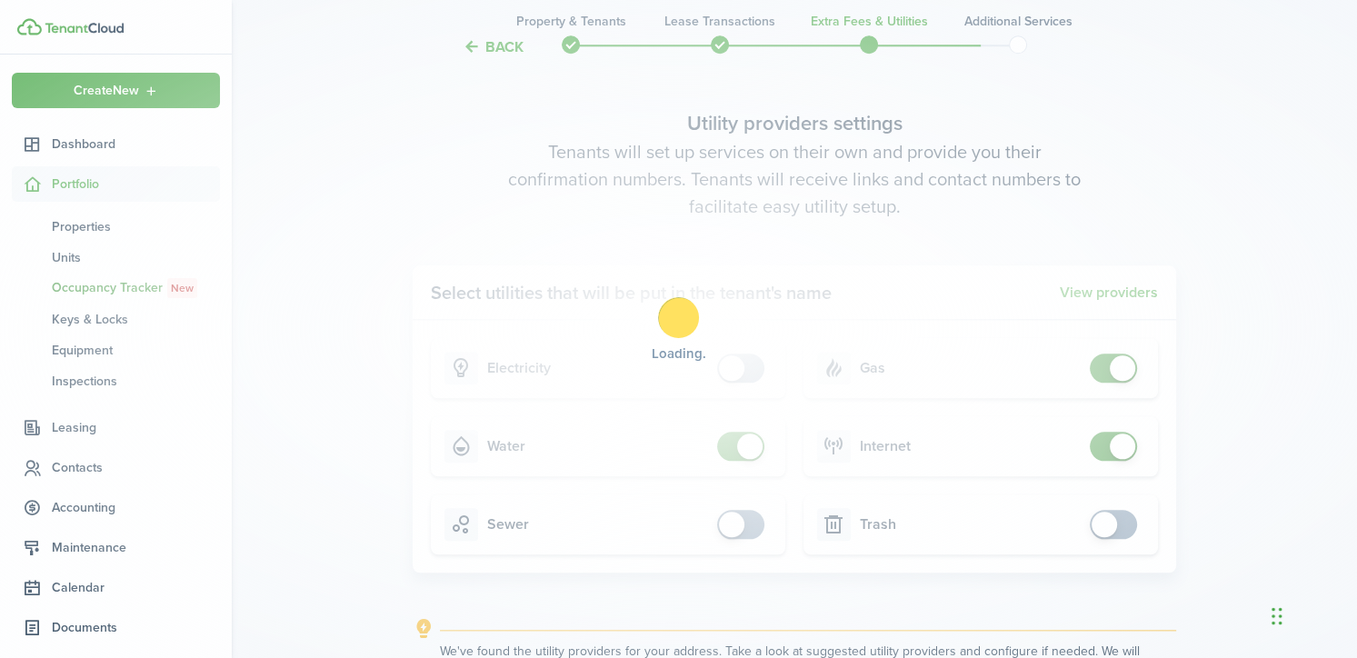
click at [744, 441] on div "Loading" at bounding box center [678, 329] width 1357 height 658
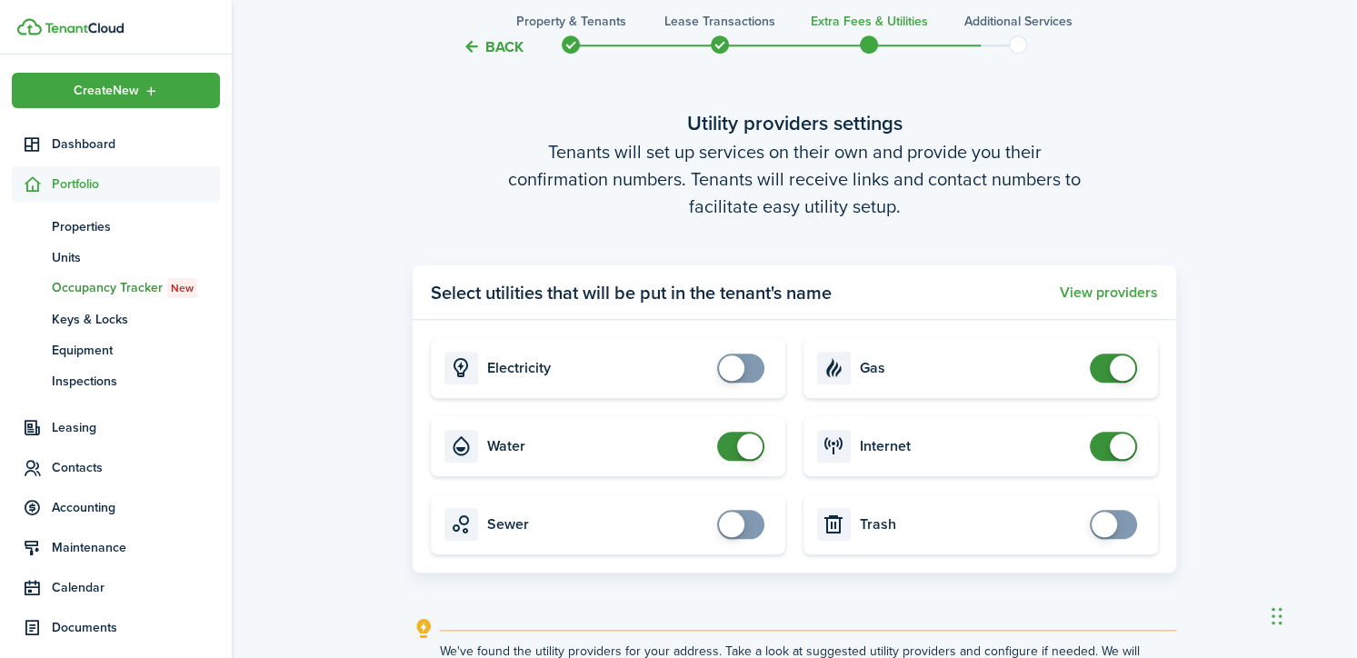
checkbox input "false"
click at [753, 450] on span at bounding box center [749, 446] width 25 height 25
checkbox input "false"
click at [1109, 368] on span at bounding box center [1113, 368] width 18 height 29
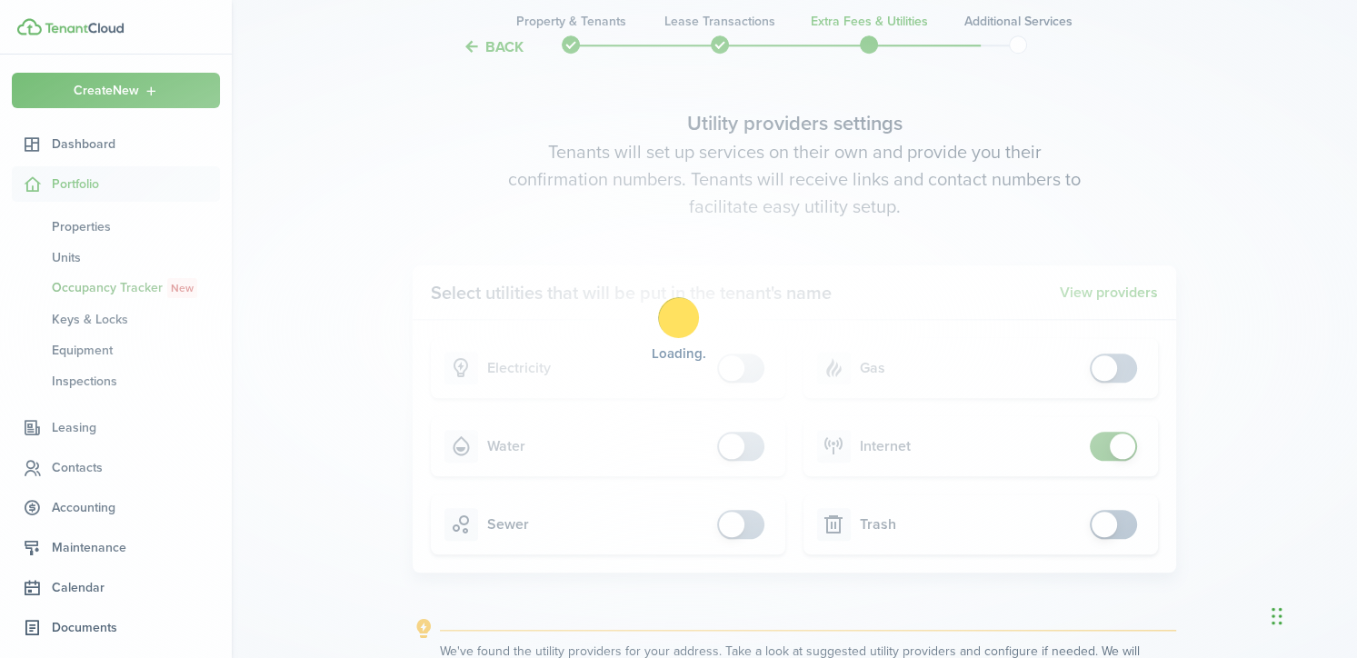
checkbox input "false"
click at [1114, 455] on span at bounding box center [1122, 446] width 25 height 25
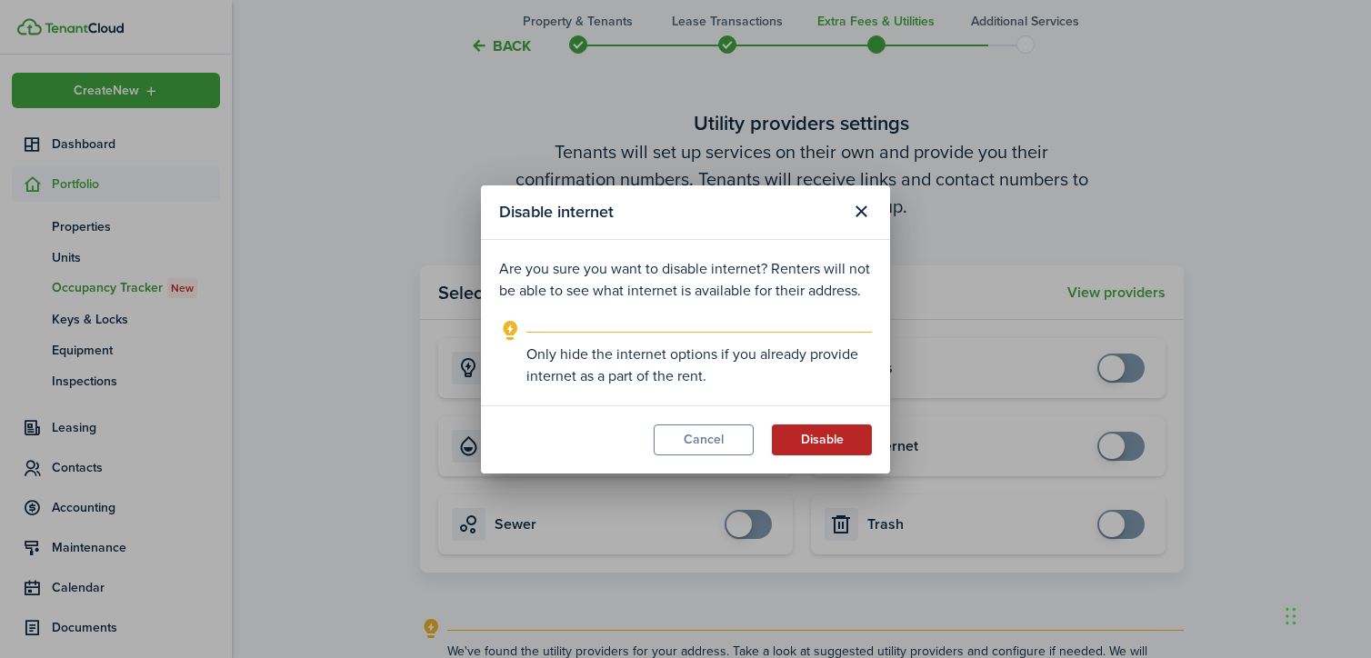
click at [835, 424] on button "Disable" at bounding box center [822, 439] width 100 height 31
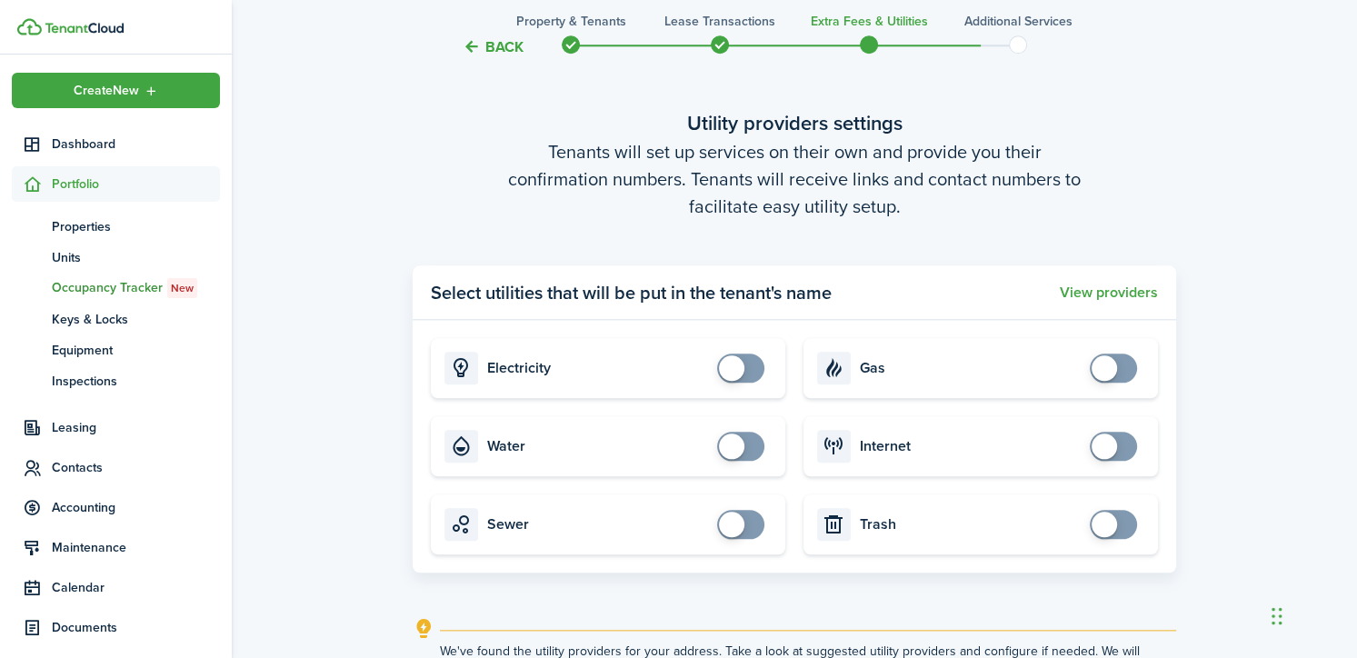
scroll to position [2047, 0]
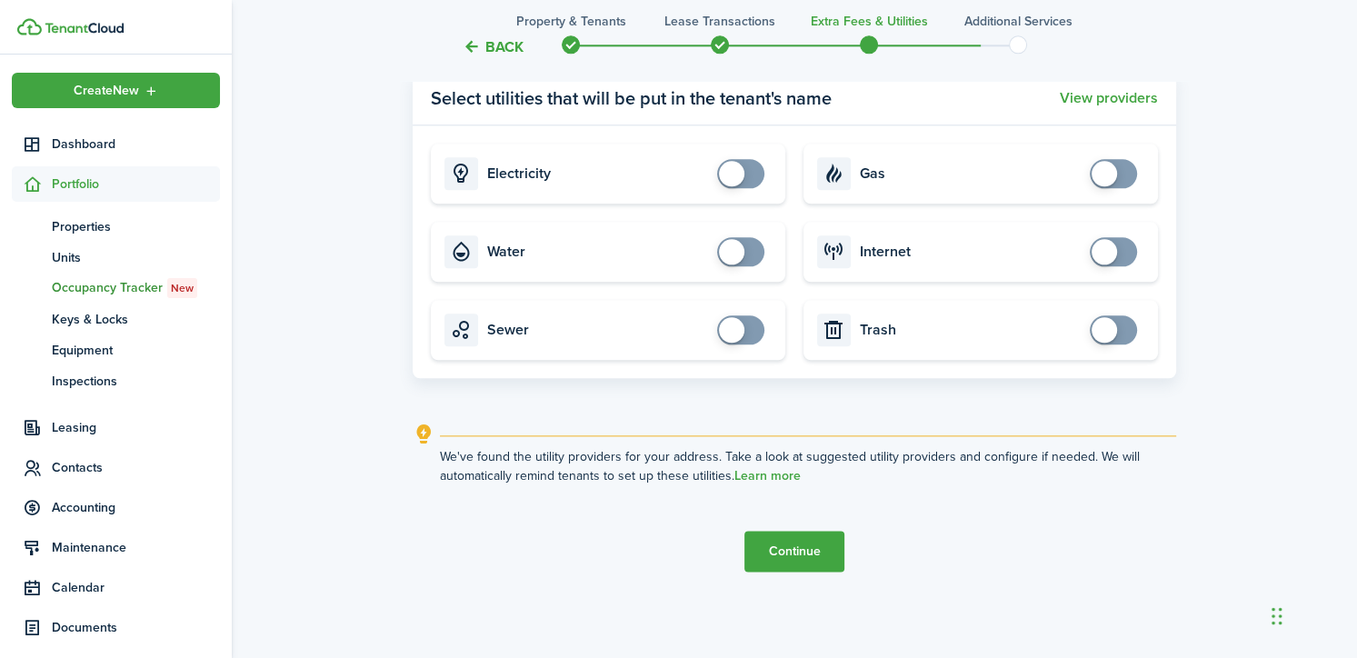
click at [814, 552] on button "Continue" at bounding box center [794, 551] width 100 height 41
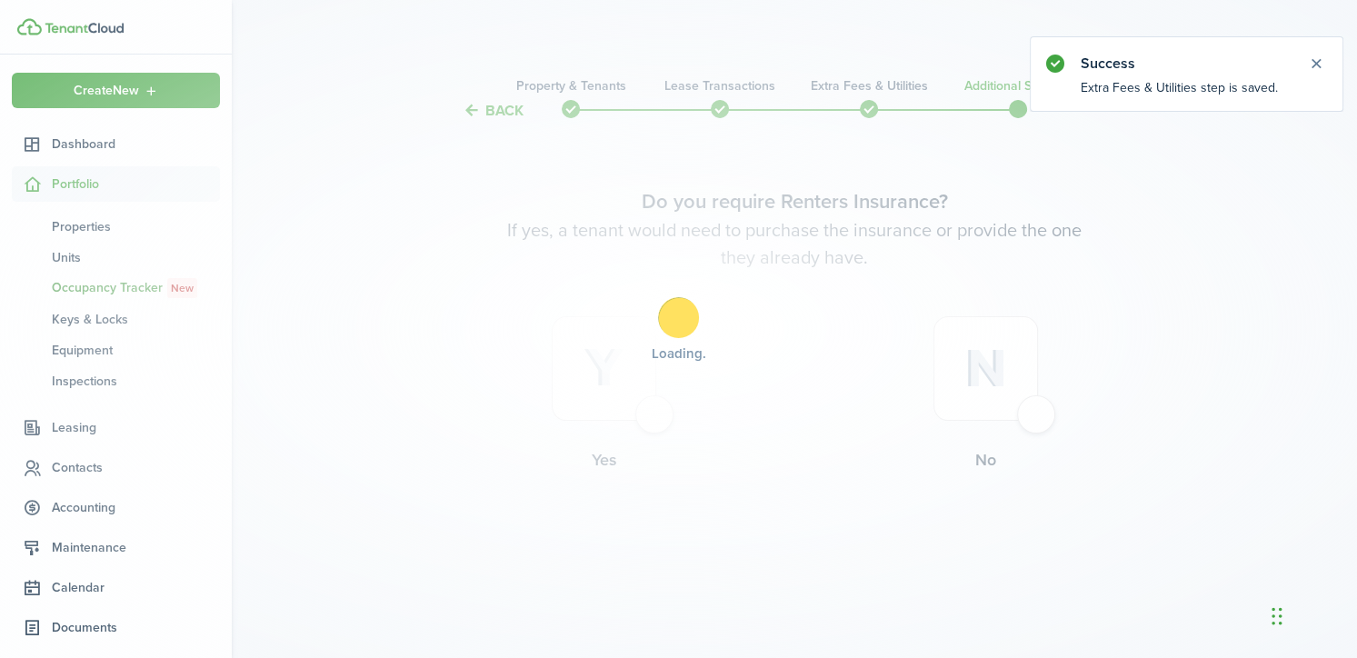
scroll to position [0, 0]
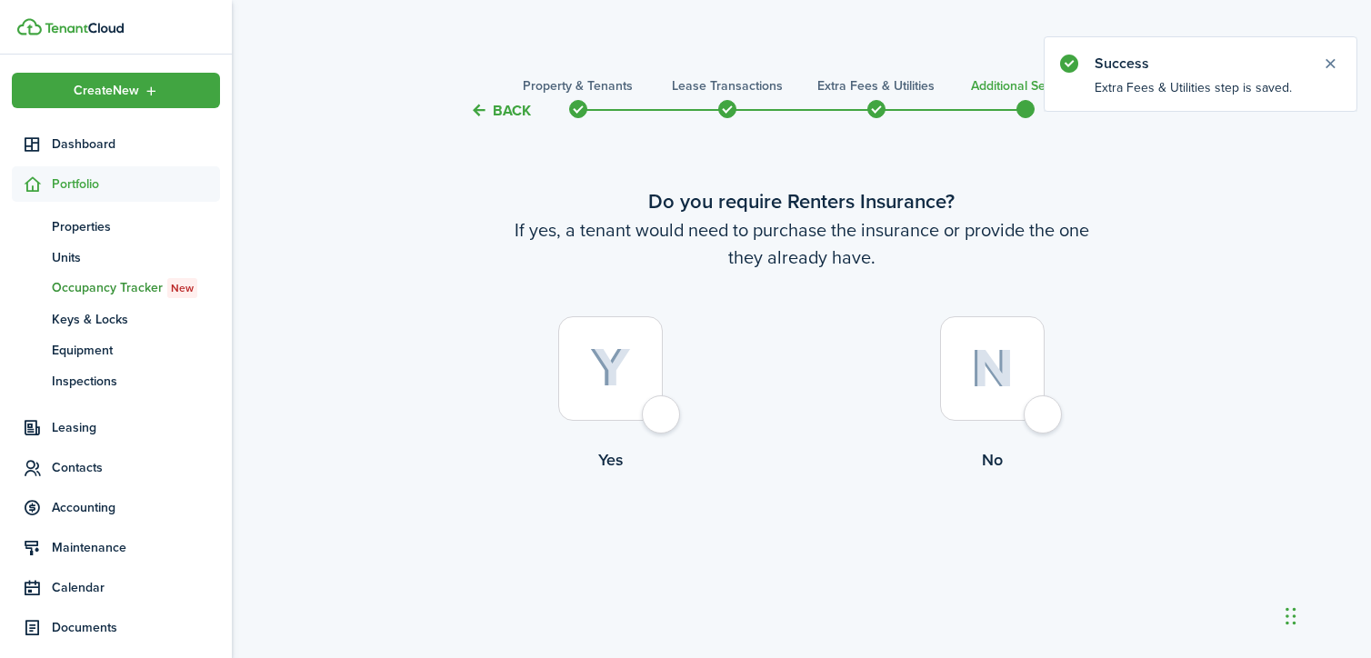
click at [1002, 363] on img at bounding box center [992, 368] width 43 height 39
radio input "true"
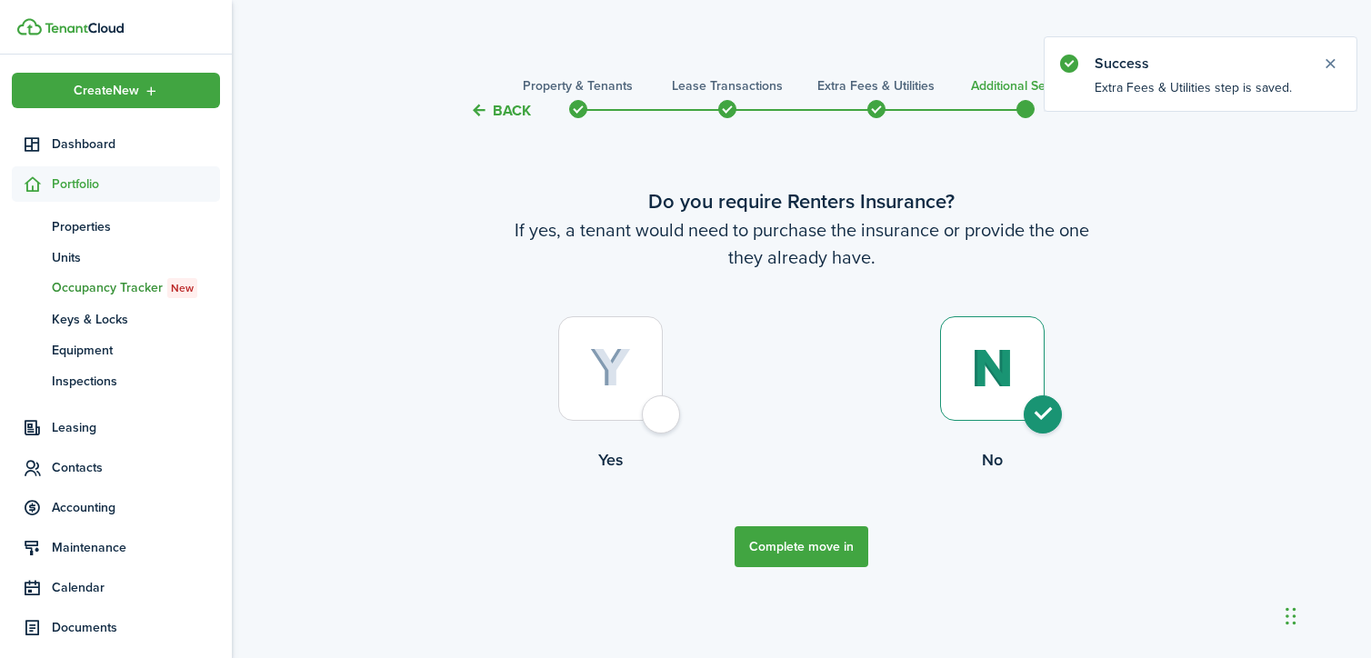
click at [786, 548] on button "Complete move in" at bounding box center [801, 546] width 134 height 41
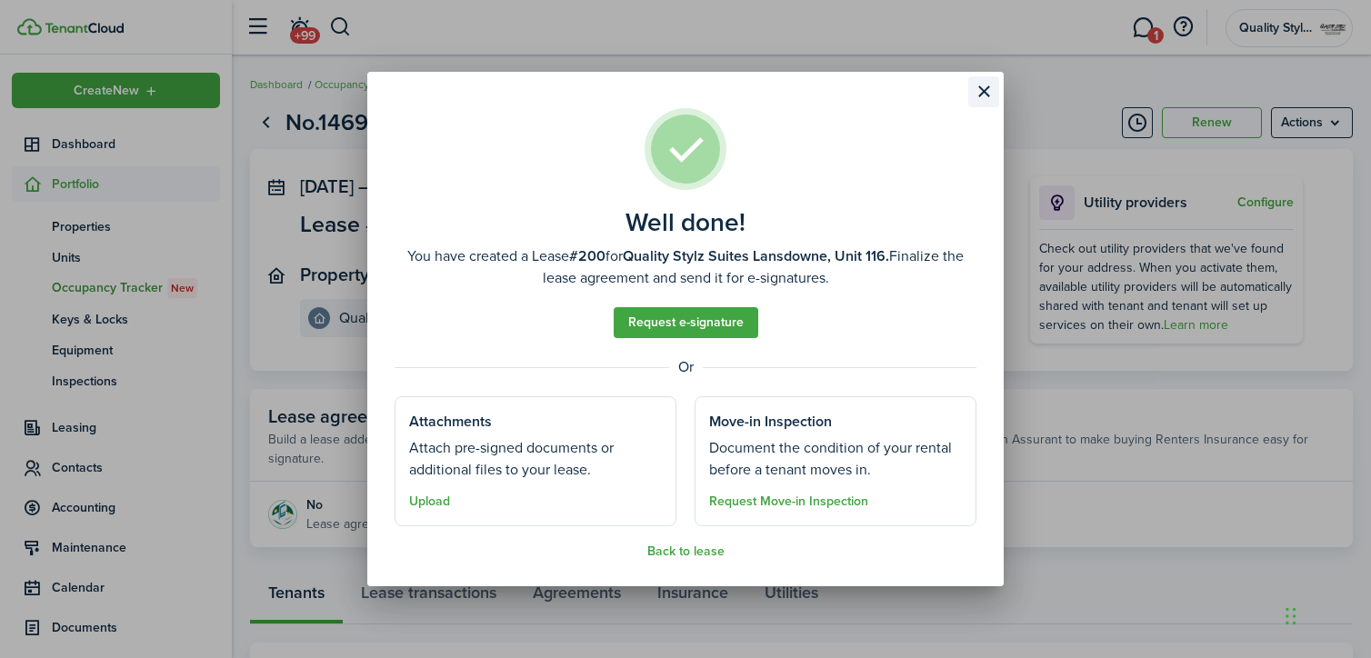
click at [984, 89] on button "Close modal" at bounding box center [983, 91] width 31 height 31
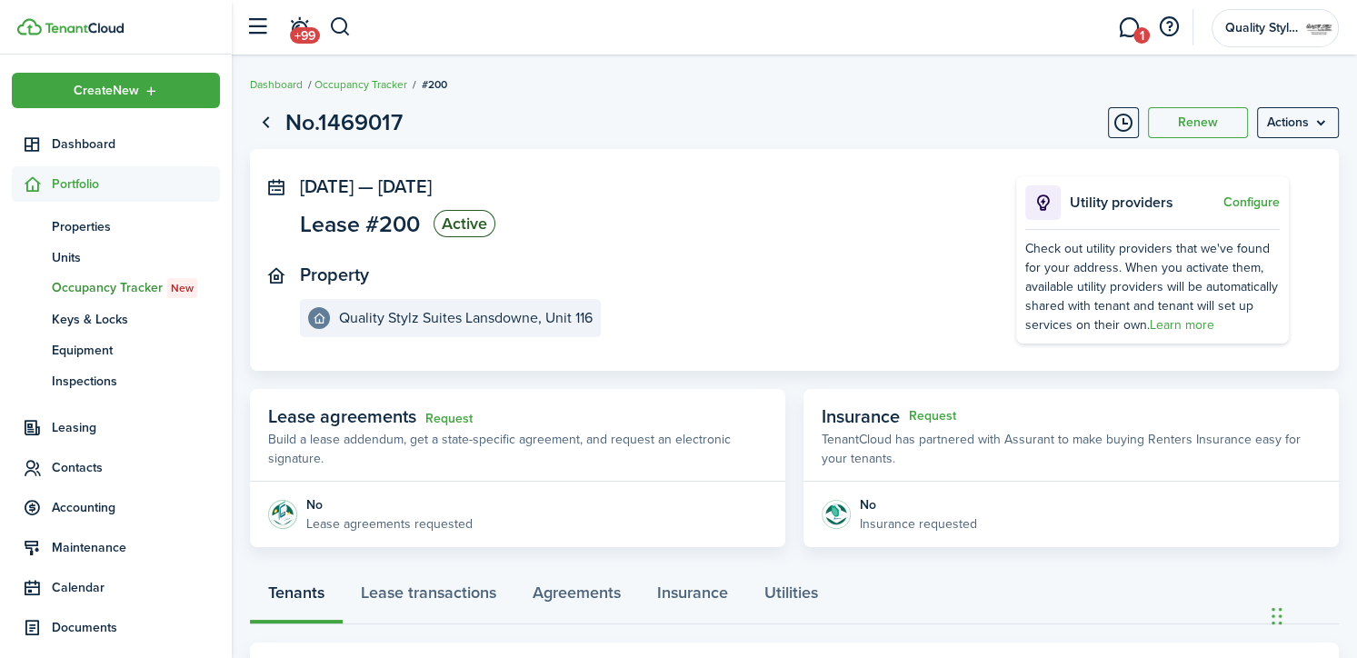
click at [898, 245] on panel-main-inner "[DATE] — [DATE] Lease #200 Active Property [GEOGRAPHIC_DATA]" at bounding box center [631, 256] width 662 height 161
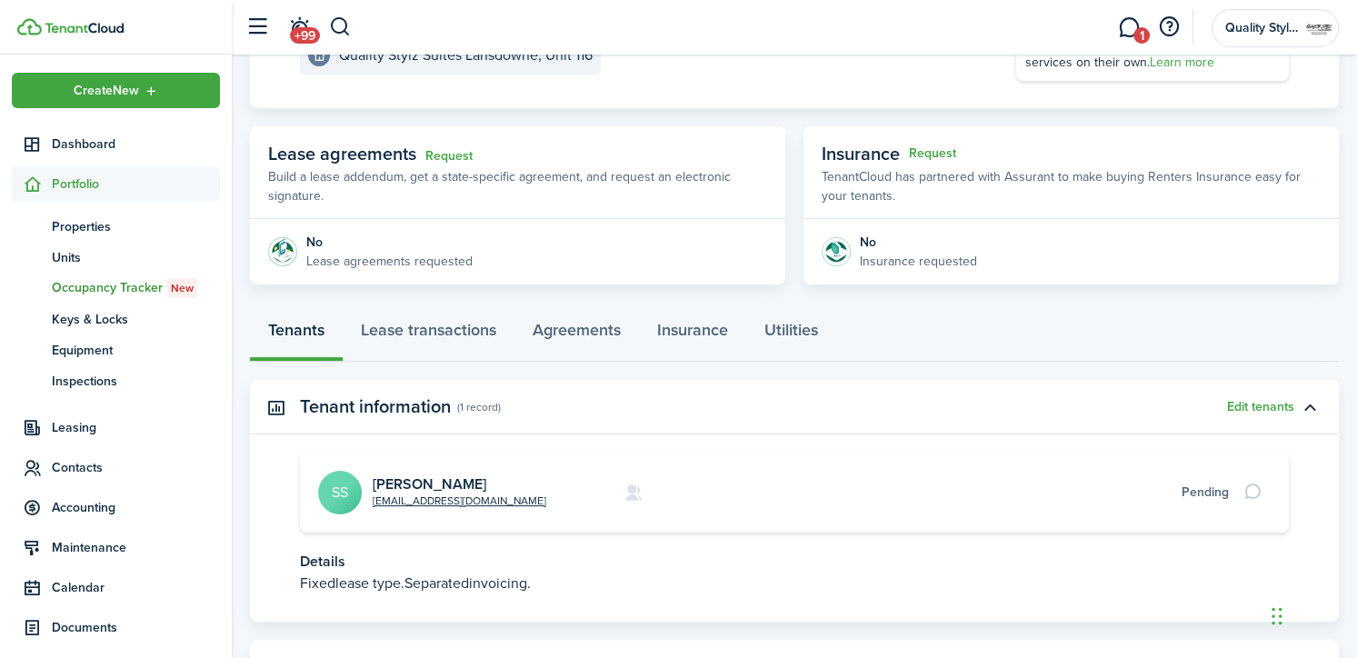
scroll to position [302, 0]
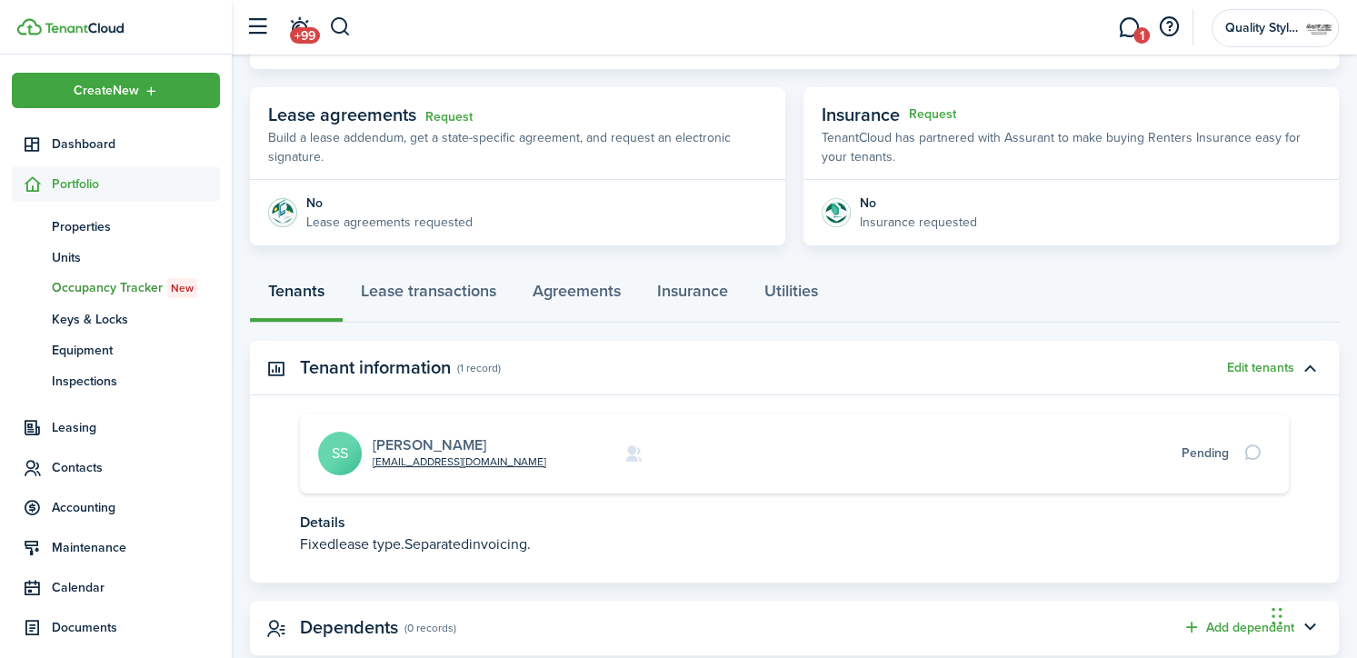
click at [471, 449] on link "[PERSON_NAME]" at bounding box center [430, 444] width 114 height 21
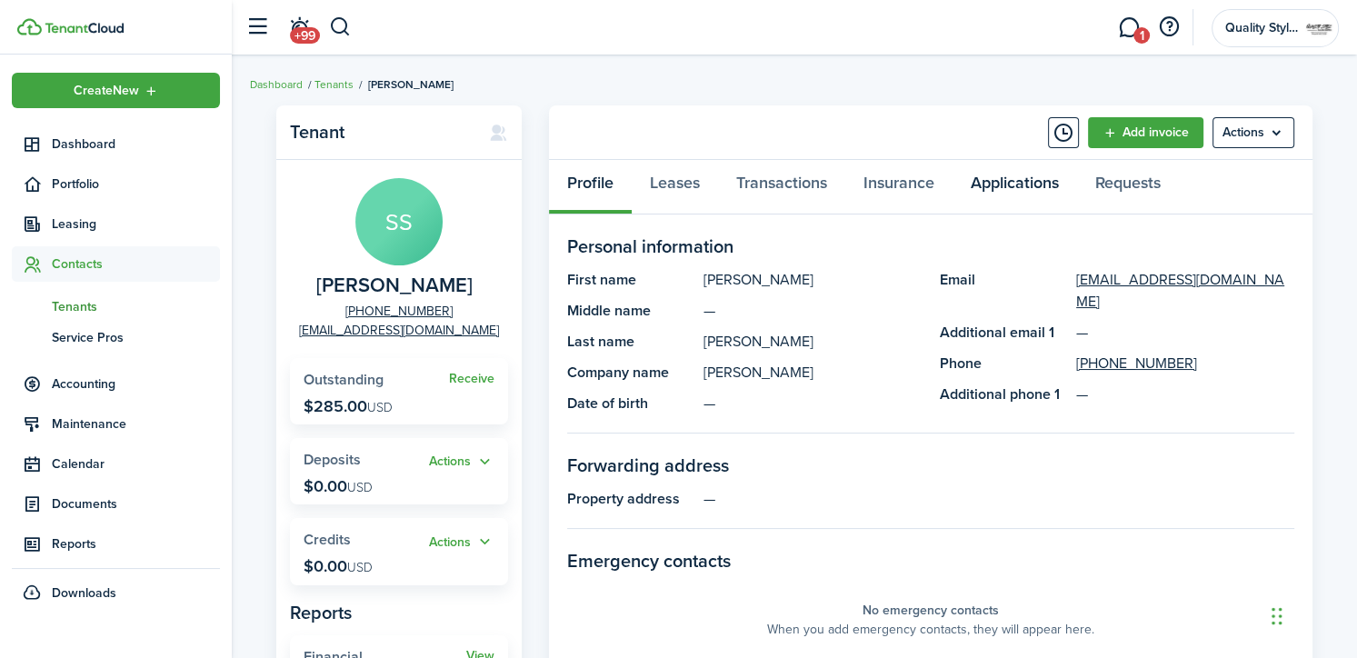
click at [1064, 160] on link "Applications" at bounding box center [1015, 187] width 125 height 55
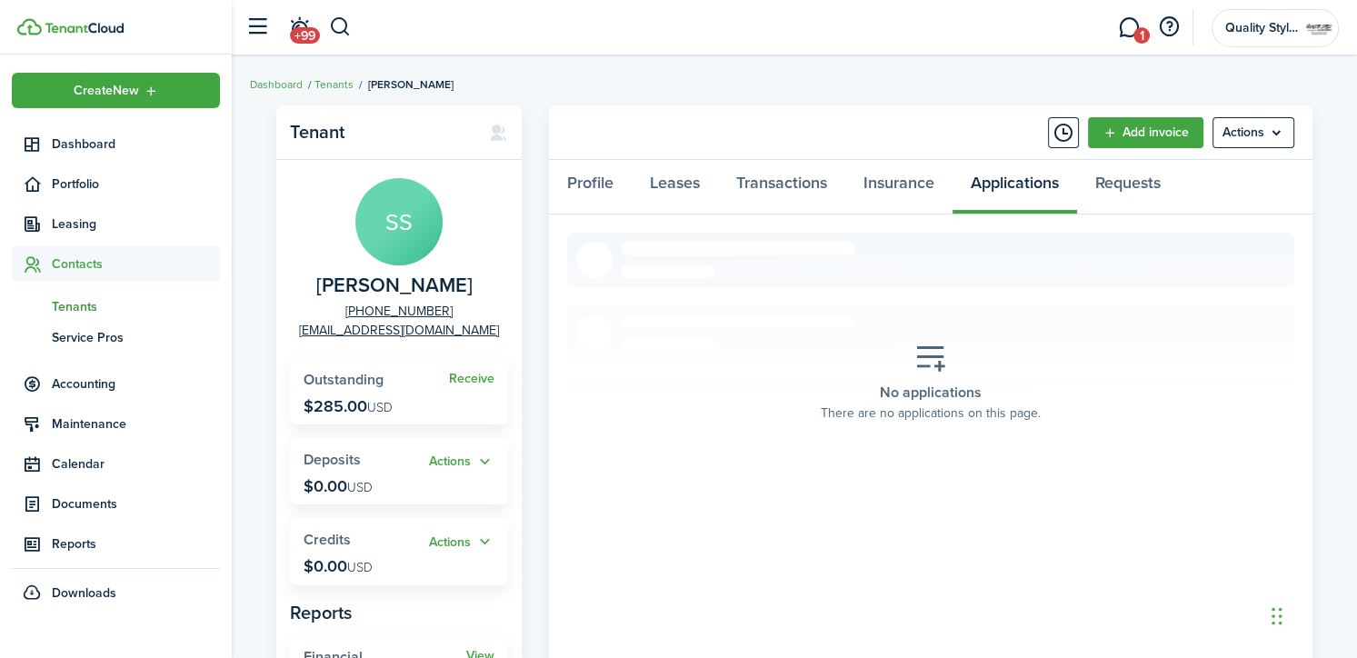
click at [967, 129] on panel-main-header "Add invoice Actions" at bounding box center [931, 132] width 764 height 55
click at [604, 186] on link "Profile" at bounding box center [590, 187] width 83 height 55
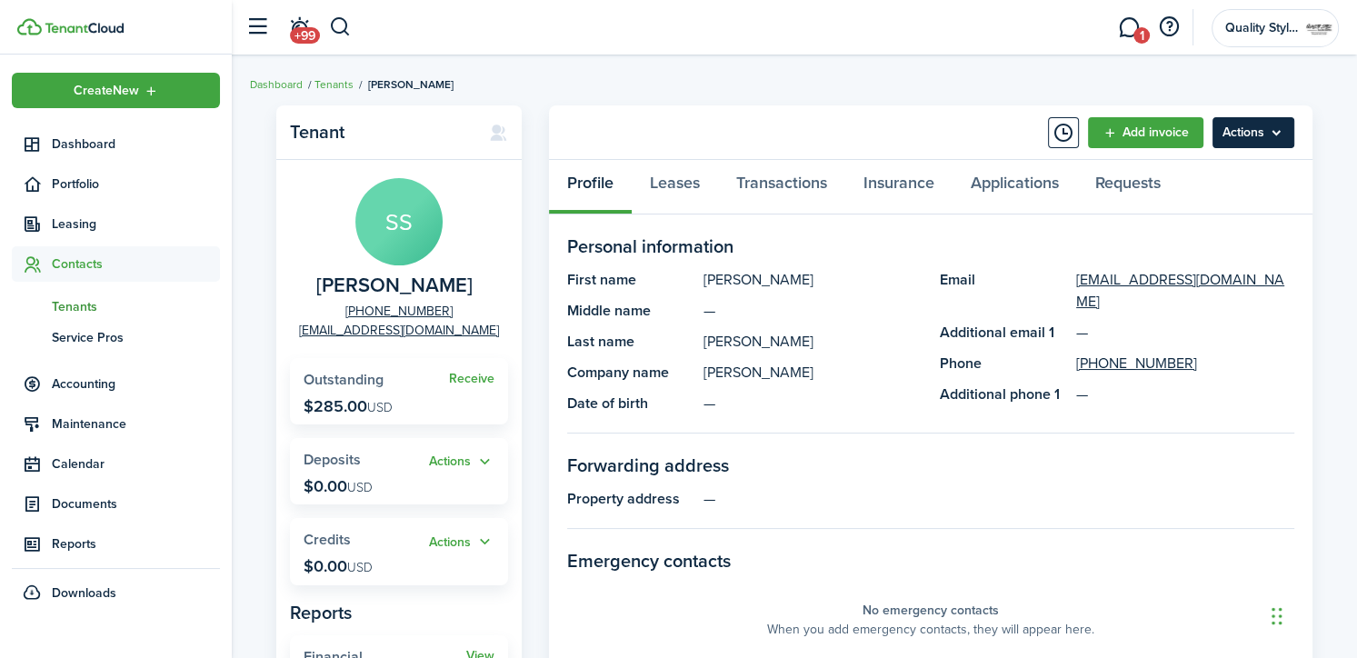
click at [1213, 138] on menu-btn "Actions" at bounding box center [1254, 132] width 82 height 31
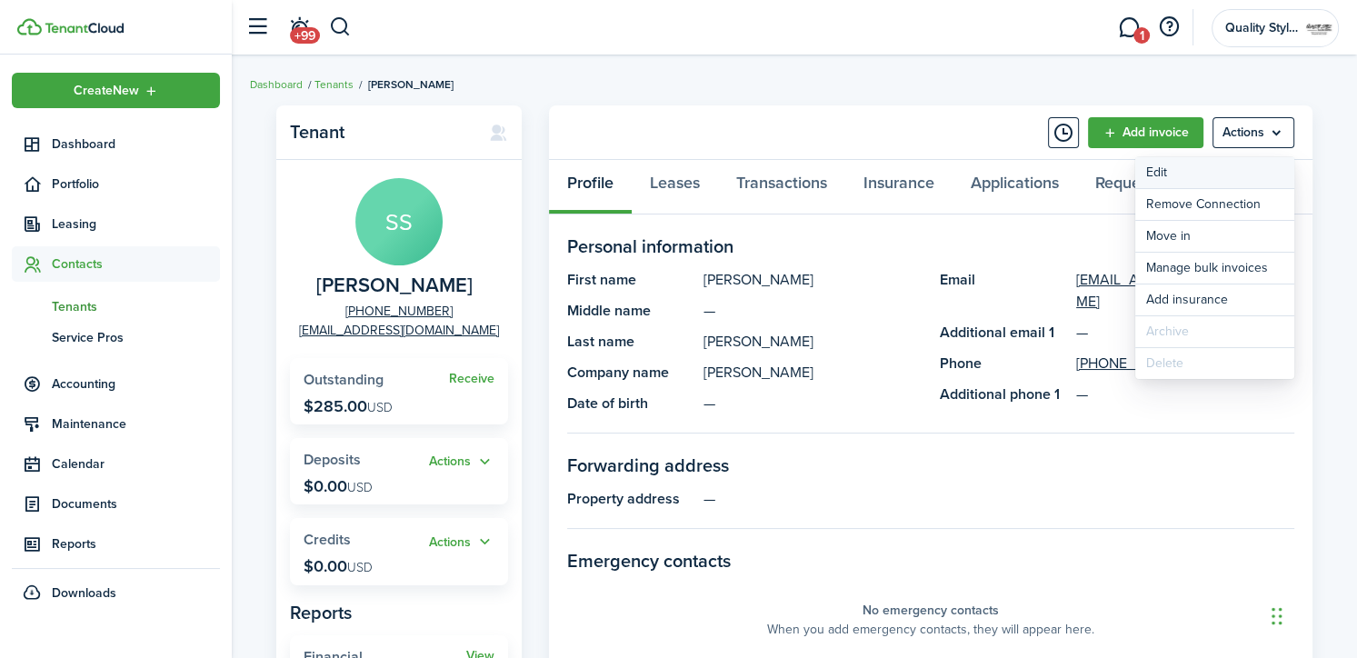
click at [1208, 177] on link "Edit" at bounding box center [1214, 172] width 159 height 31
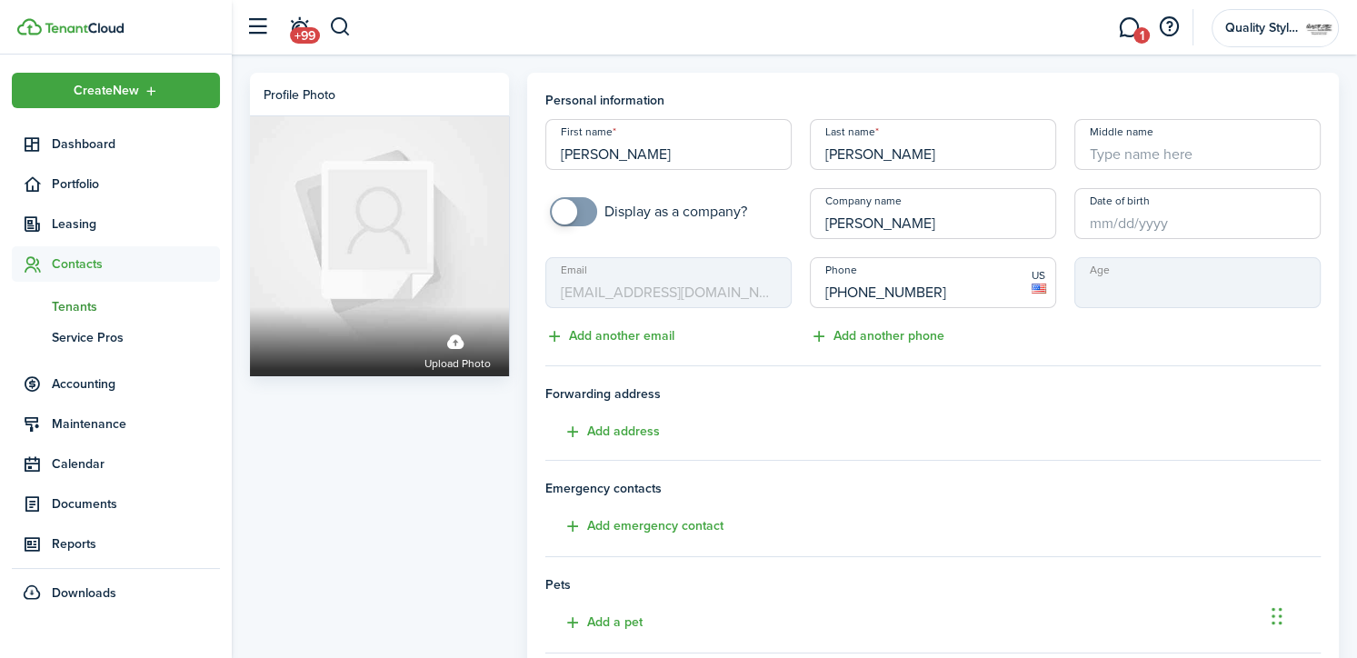
click at [1109, 149] on input "Middle name" at bounding box center [1197, 144] width 246 height 51
click at [1054, 317] on div "Phone [PHONE_NUMBER] US Add another phone" at bounding box center [933, 302] width 265 height 90
click at [1107, 154] on input "D" at bounding box center [1197, 144] width 246 height 51
click at [1102, 226] on input "Date of birth" at bounding box center [1197, 213] width 246 height 51
type input "[PERSON_NAME]"
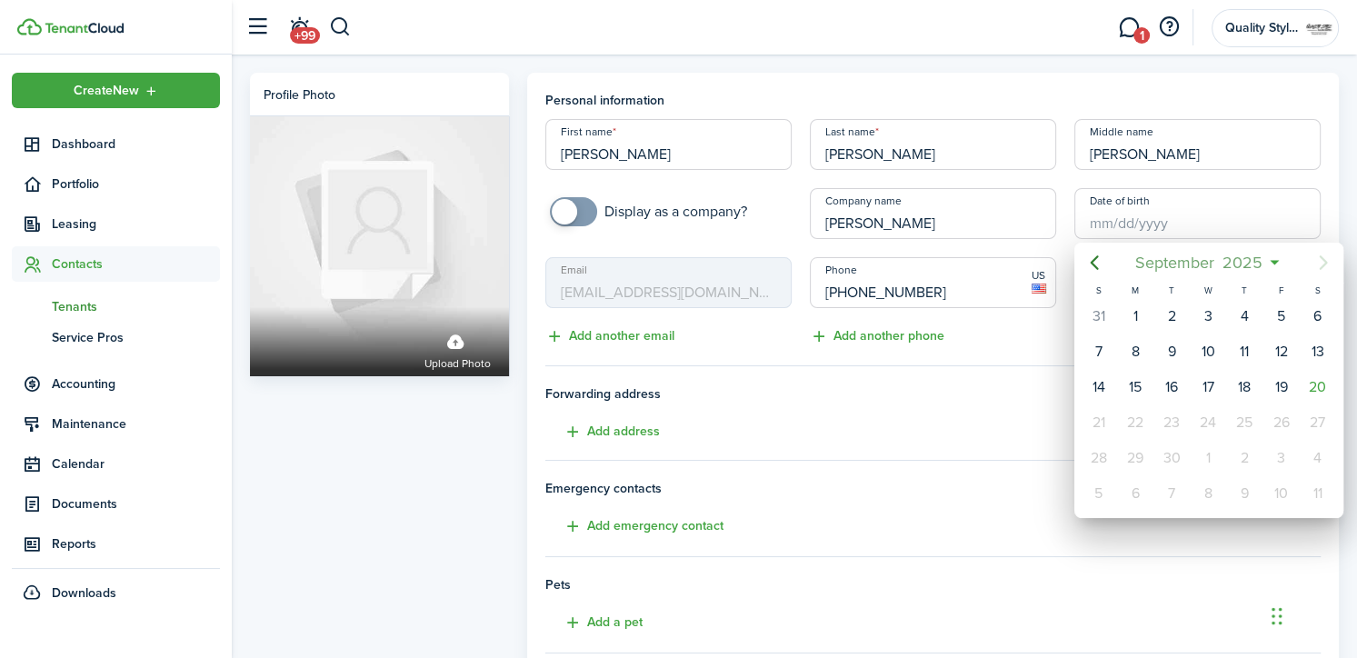
click at [1255, 264] on span "2025" at bounding box center [1243, 262] width 48 height 33
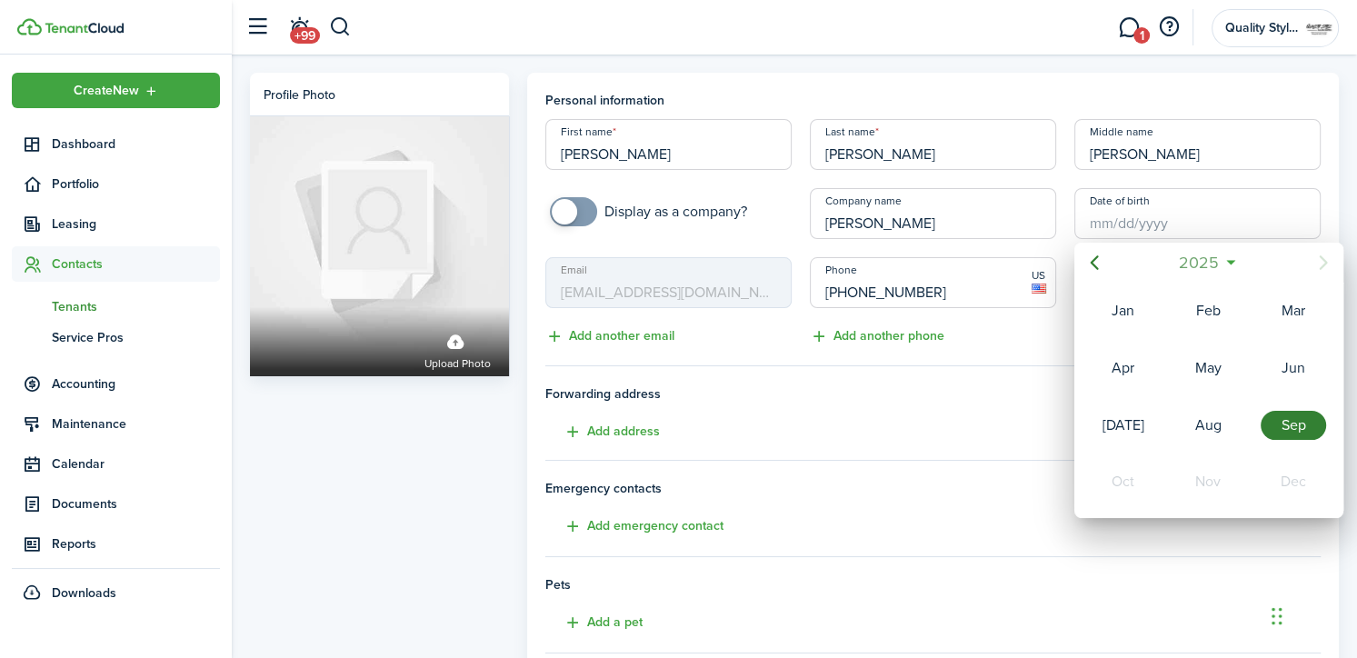
click at [1217, 262] on span "2025" at bounding box center [1199, 262] width 48 height 33
click at [1085, 262] on icon "Previous page" at bounding box center [1095, 263] width 22 height 22
click at [1133, 416] on div "2000" at bounding box center [1123, 425] width 65 height 29
click at [1209, 470] on div "Nov" at bounding box center [1207, 481] width 65 height 29
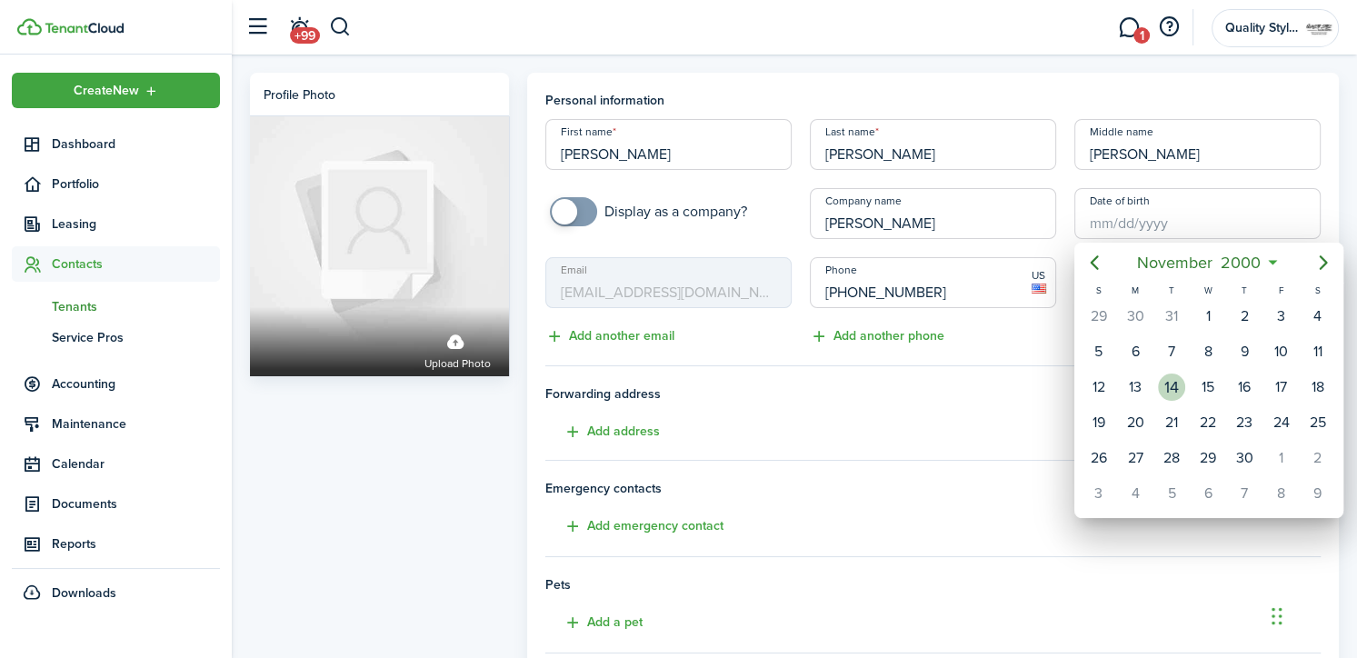
click at [1174, 385] on div "14" at bounding box center [1171, 387] width 27 height 27
type input "[DATE]"
type input "24"
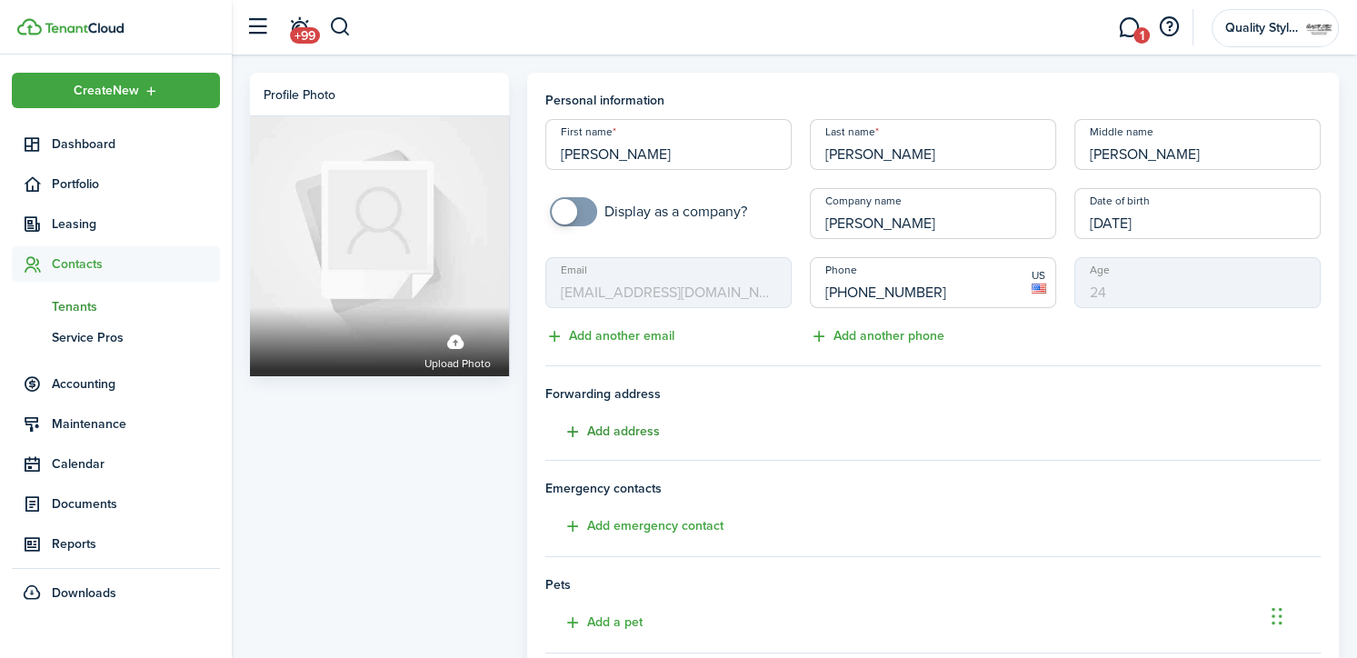
click at [601, 433] on button "Add address" at bounding box center [602, 432] width 115 height 21
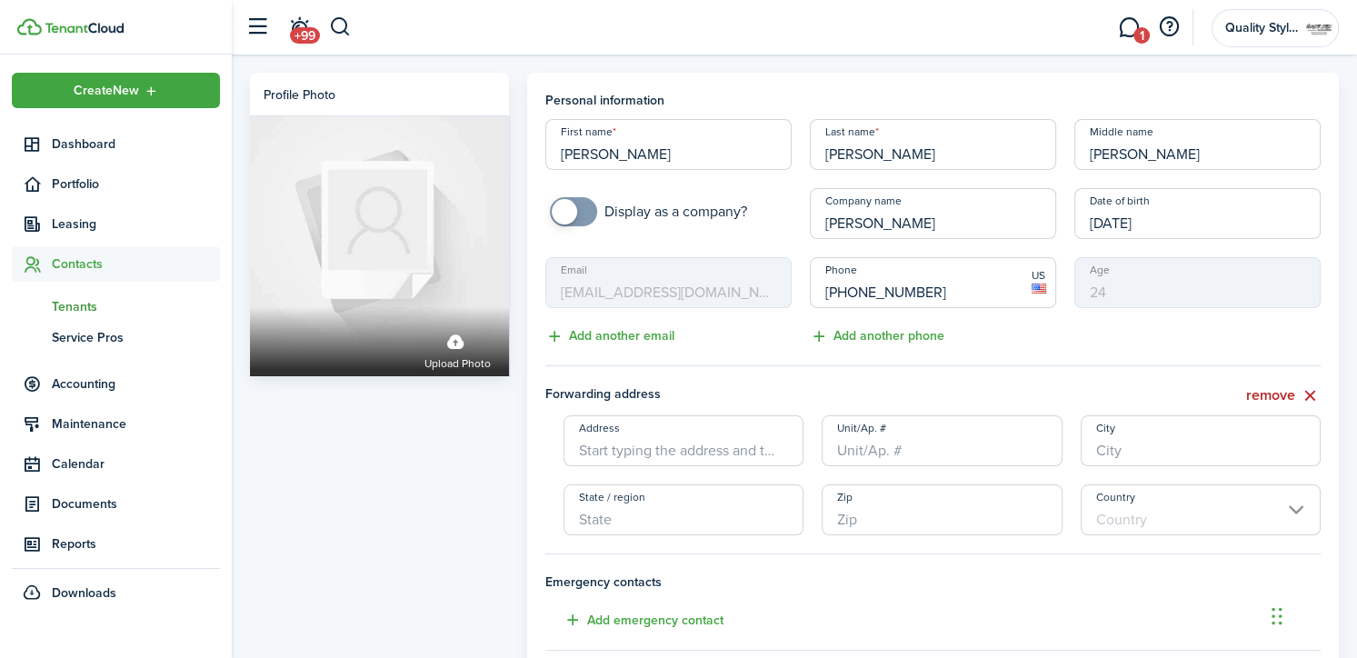
click at [594, 448] on input "Address" at bounding box center [684, 440] width 241 height 51
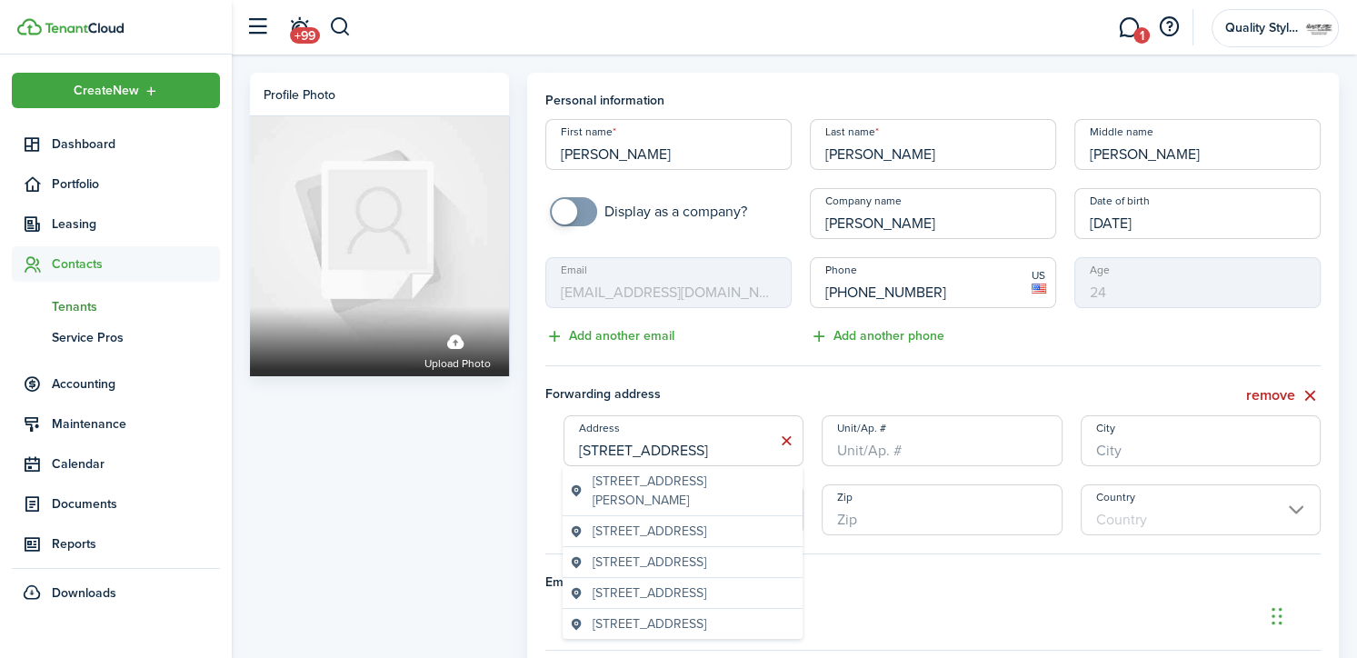
type input "[STREET_ADDRESS]"
click at [1119, 444] on input "City" at bounding box center [1201, 440] width 241 height 51
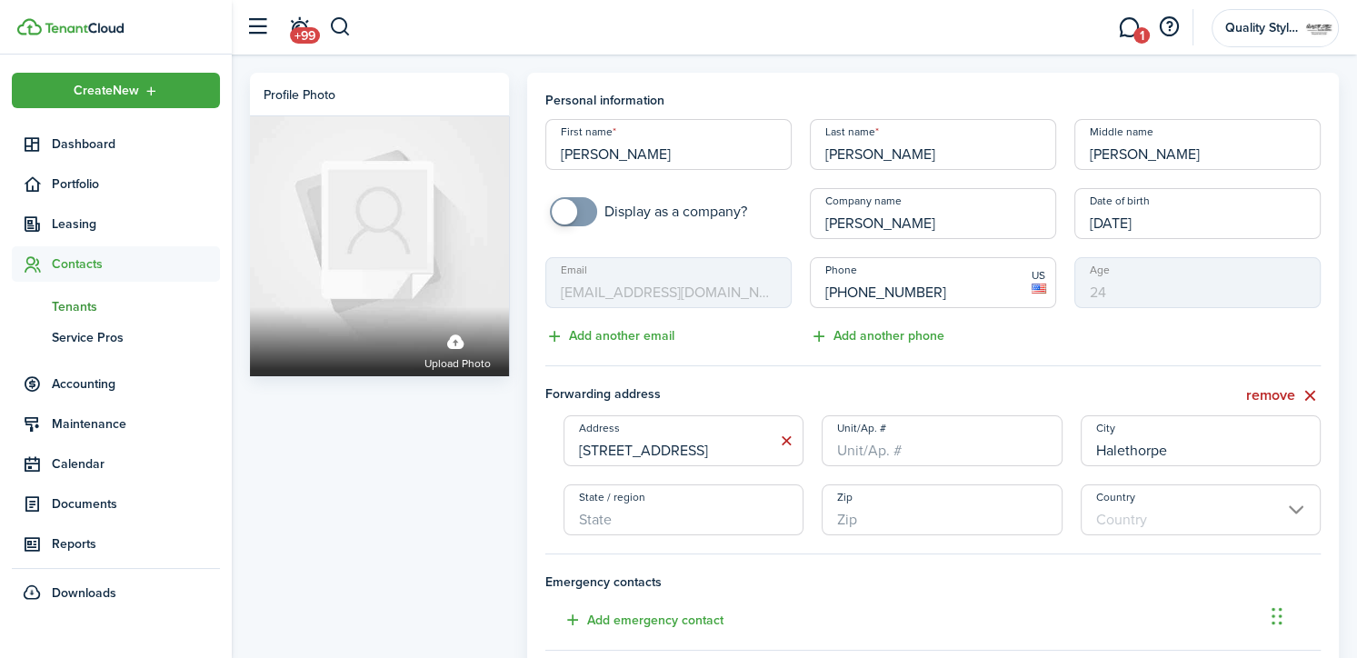
type input "Halethorpe"
click at [657, 532] on input "State / region" at bounding box center [684, 509] width 241 height 51
type input "MD"
type input "21225"
type input "[GEOGRAPHIC_DATA]"
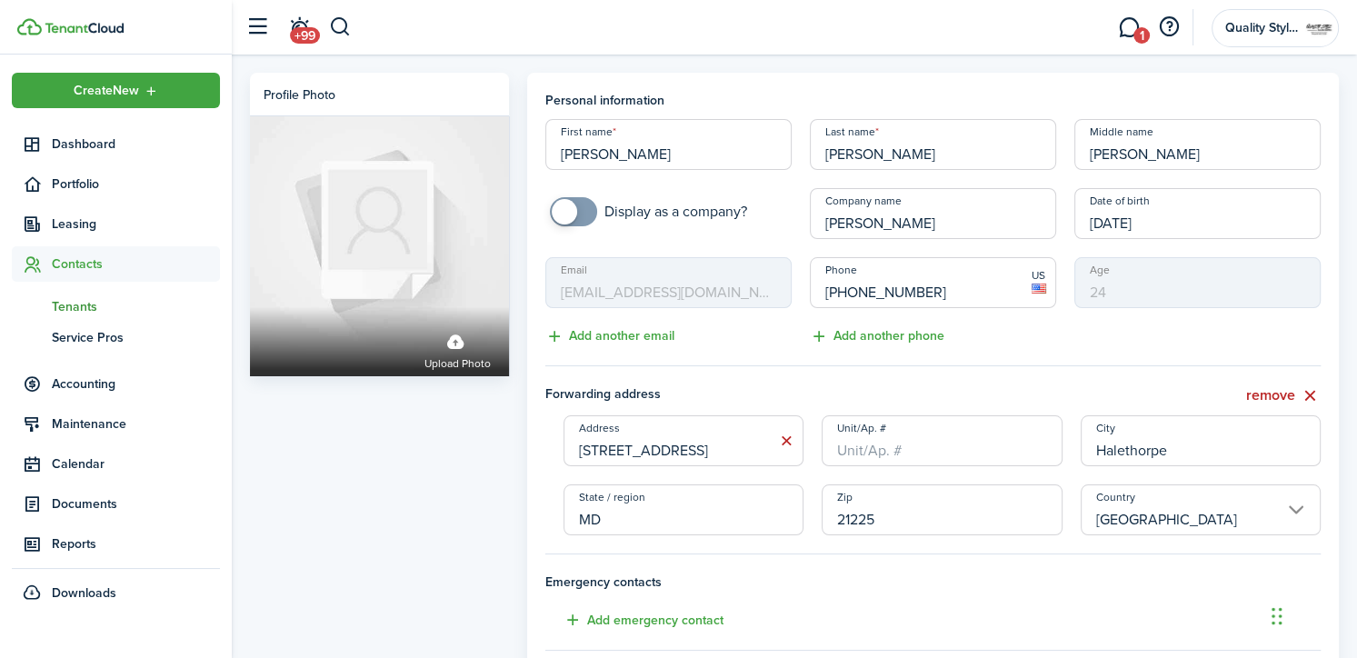
drag, startPoint x: 883, startPoint y: 508, endPoint x: 828, endPoint y: 519, distance: 55.6
click at [828, 519] on input "21225" at bounding box center [942, 509] width 241 height 51
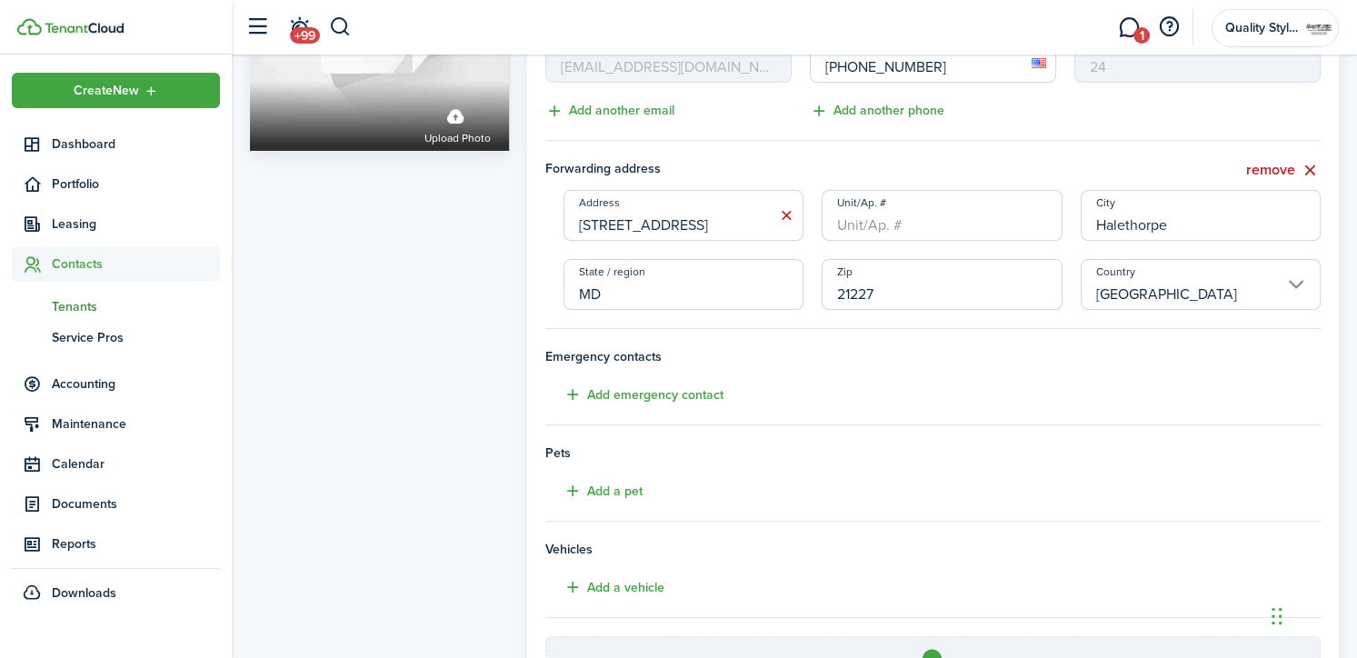
scroll to position [243, 0]
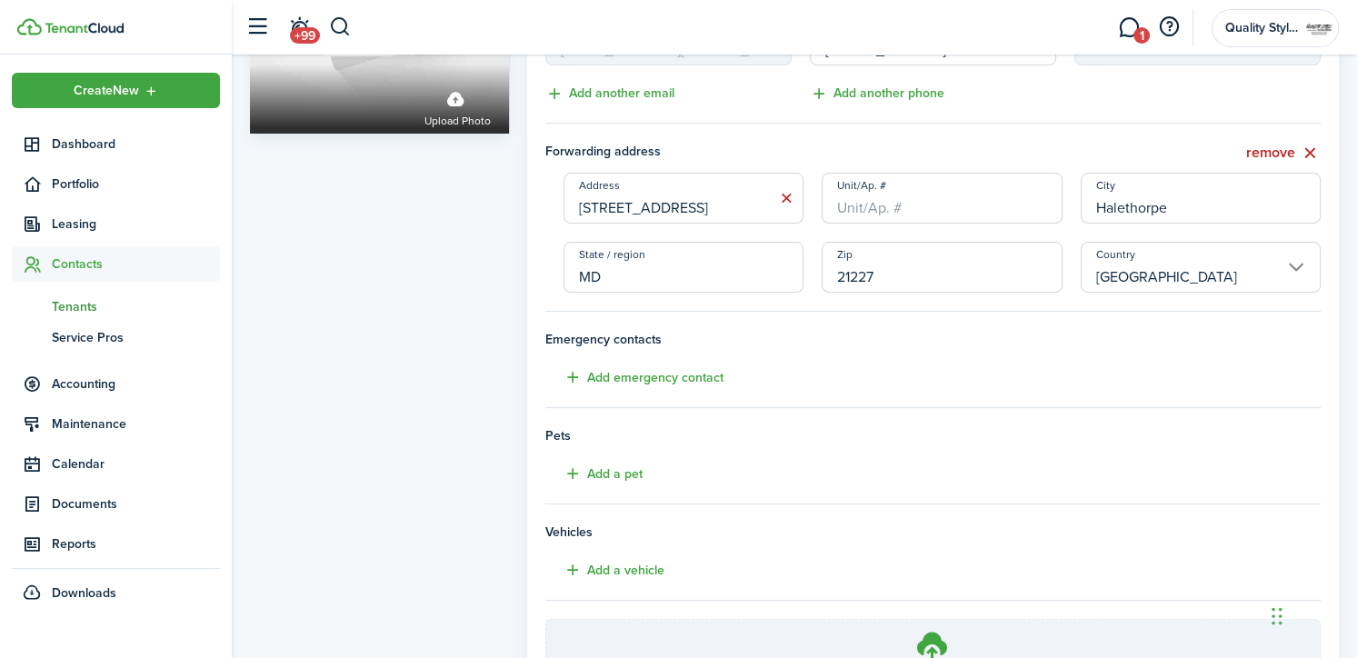
type input "21227"
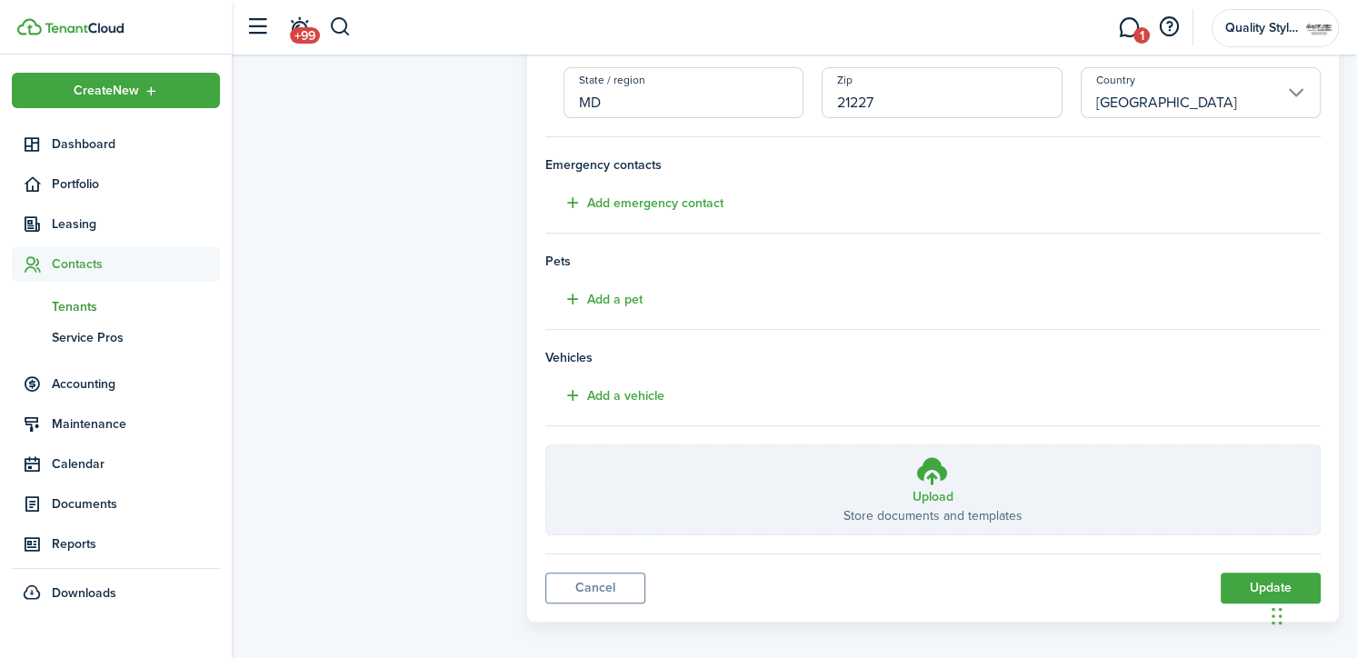
scroll to position [428, 0]
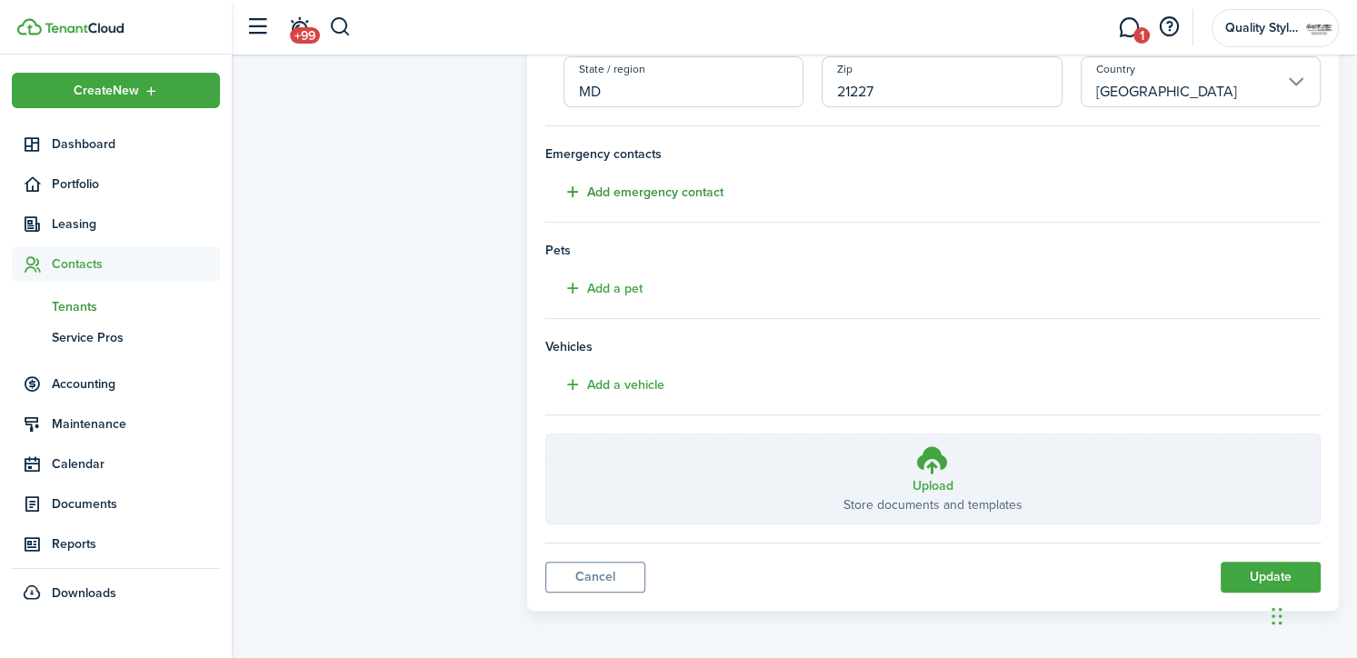
click at [615, 184] on button "Add emergency contact" at bounding box center [634, 192] width 178 height 21
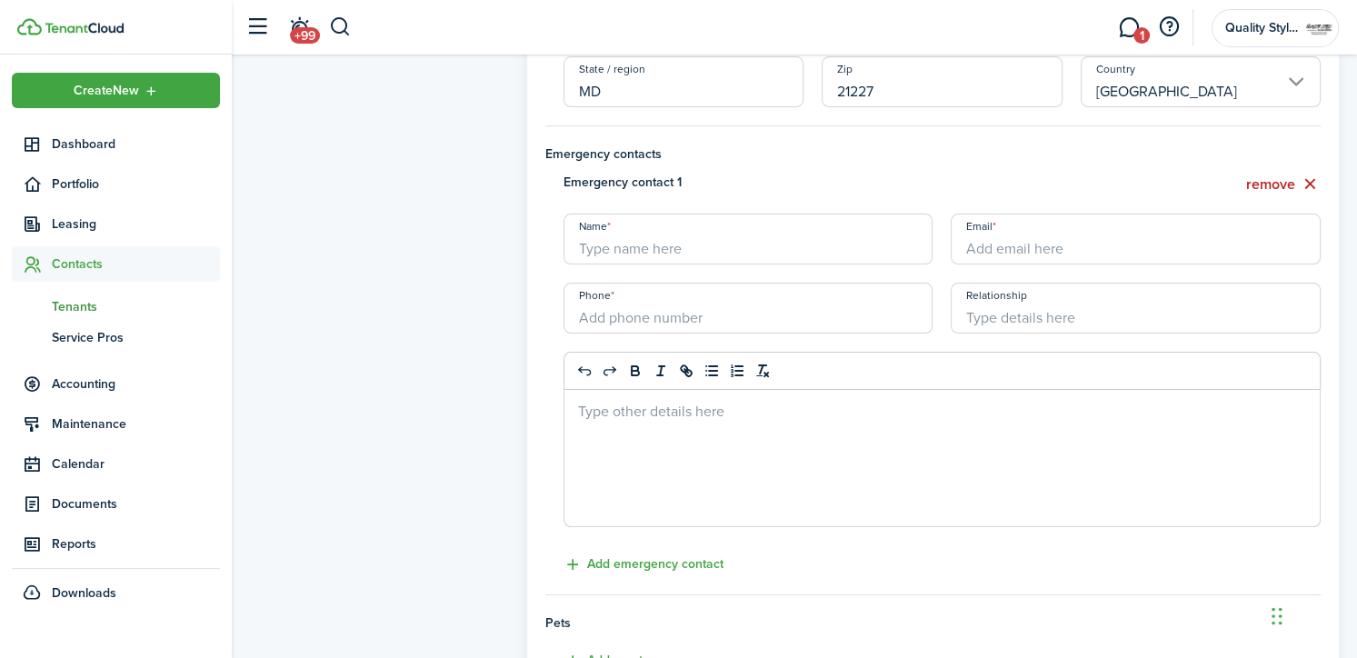
click at [599, 238] on input "Name" at bounding box center [749, 239] width 370 height 51
drag, startPoint x: 599, startPoint y: 238, endPoint x: 655, endPoint y: 245, distance: 56.7
click at [655, 245] on input "[PERSON_NAME]" at bounding box center [749, 239] width 370 height 51
type input "[PERSON_NAME]"
click at [975, 246] on input "Email" at bounding box center [1136, 239] width 370 height 51
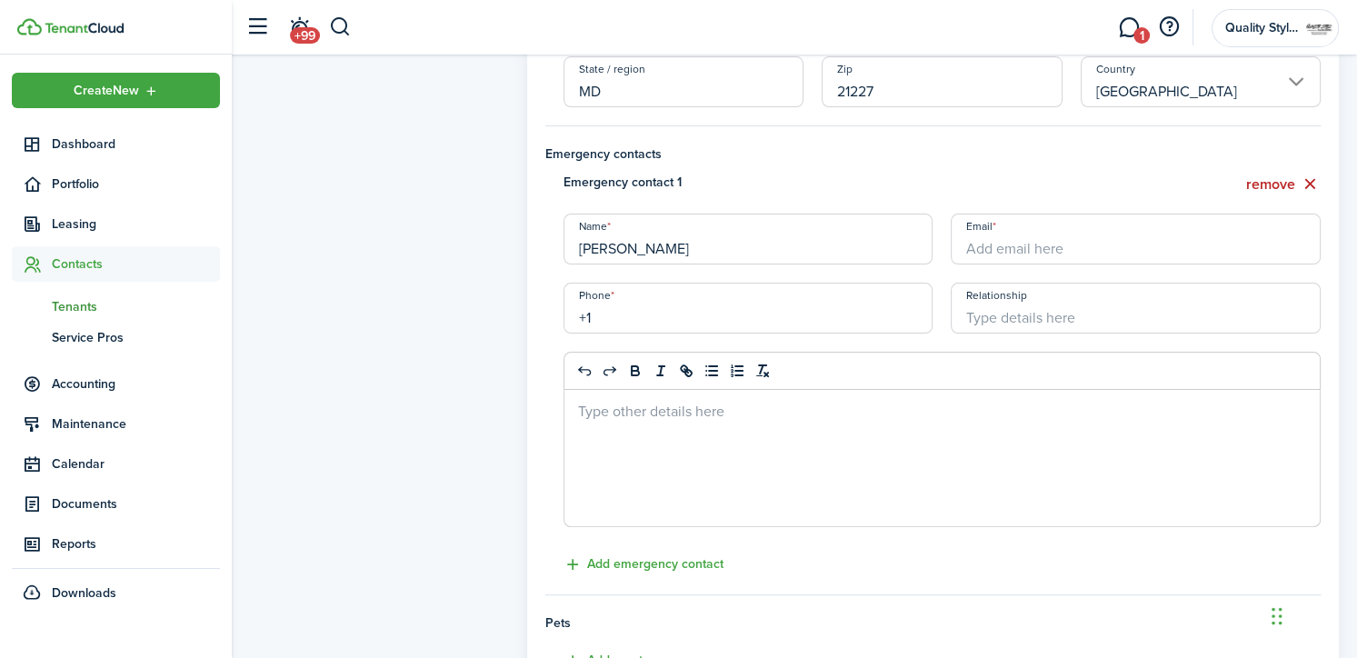
click at [687, 306] on input "+1" at bounding box center [749, 308] width 370 height 51
type input "[PHONE_NUMBER]"
click at [1017, 317] on input "Relationship" at bounding box center [1136, 308] width 370 height 51
type input "Father"
click at [983, 245] on input "Email" at bounding box center [1136, 239] width 370 height 51
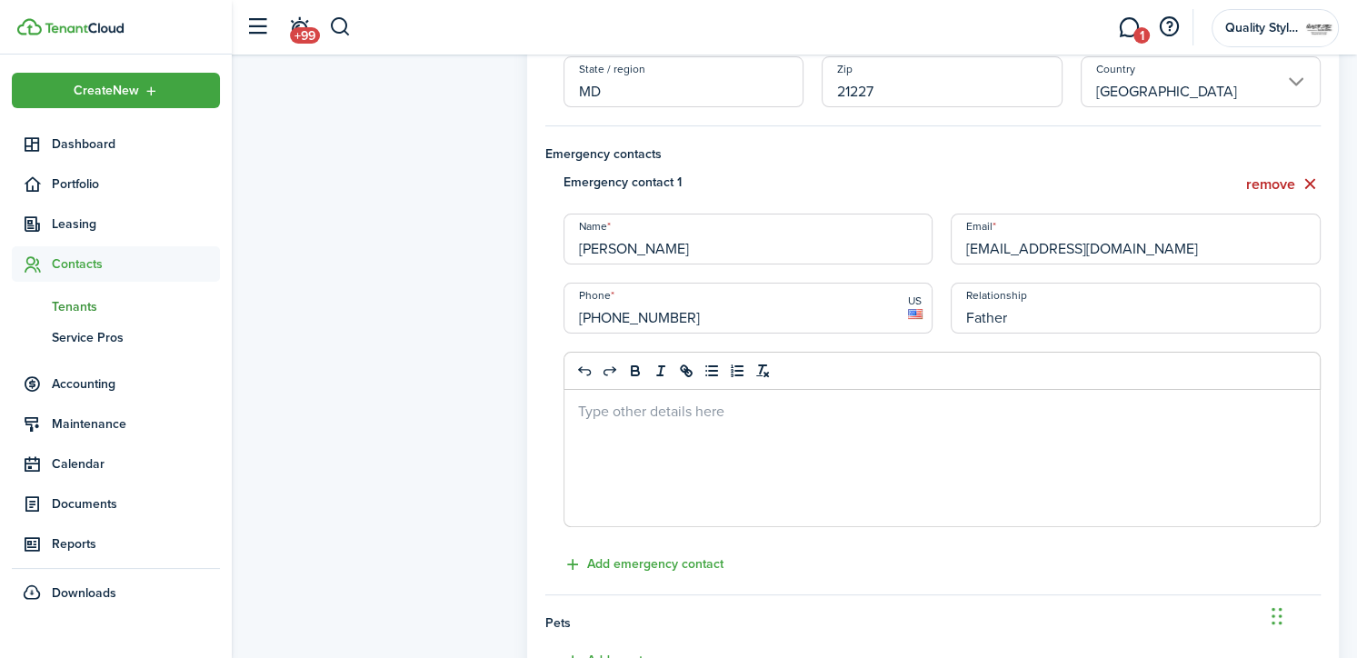
type input "[EMAIL_ADDRESS][DOMAIN_NAME]"
drag, startPoint x: 1353, startPoint y: 375, endPoint x: 1360, endPoint y: 434, distance: 59.4
drag, startPoint x: 1360, startPoint y: 434, endPoint x: 1274, endPoint y: 471, distance: 93.2
click at [1274, 471] on div at bounding box center [942, 458] width 756 height 136
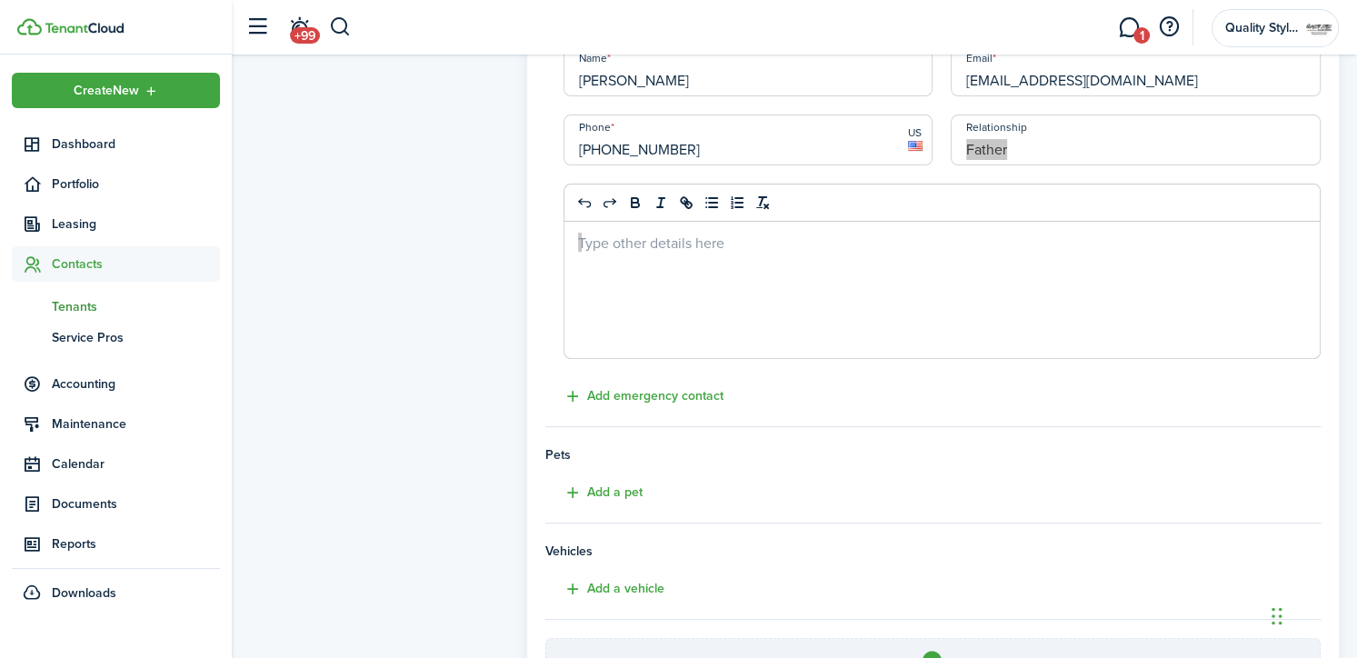
scroll to position [800, 0]
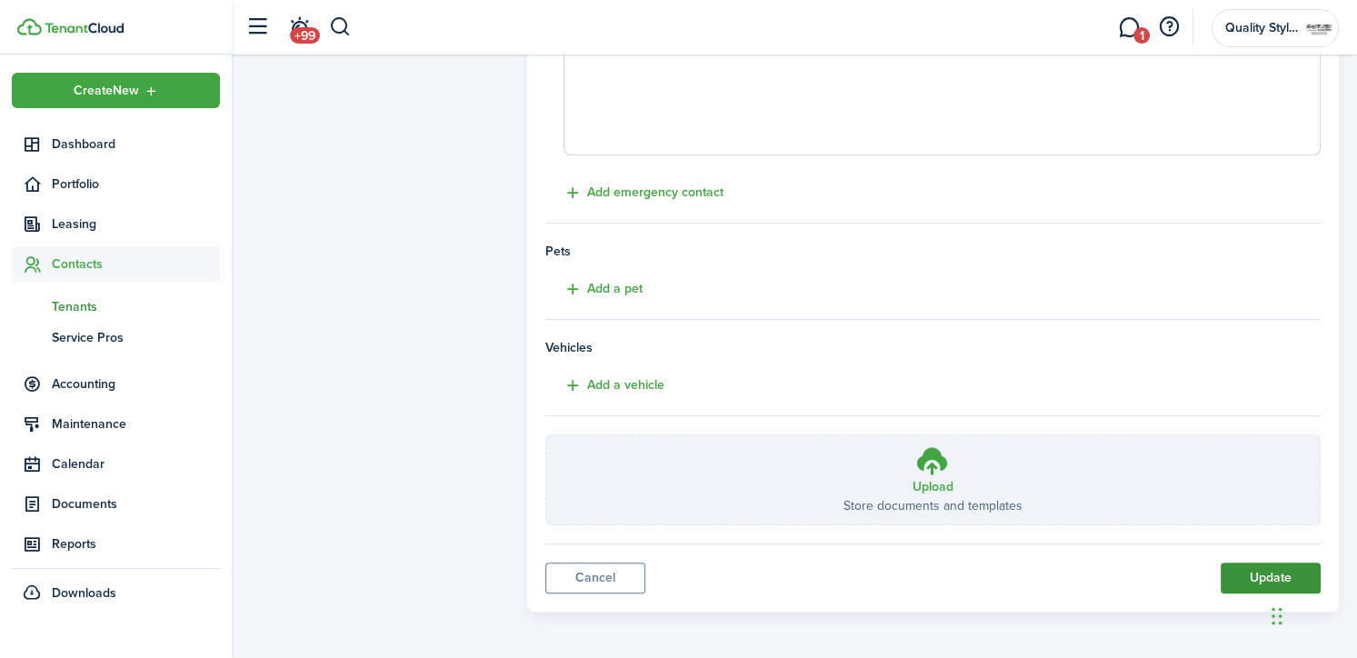
click at [1254, 570] on button "Update" at bounding box center [1271, 578] width 100 height 31
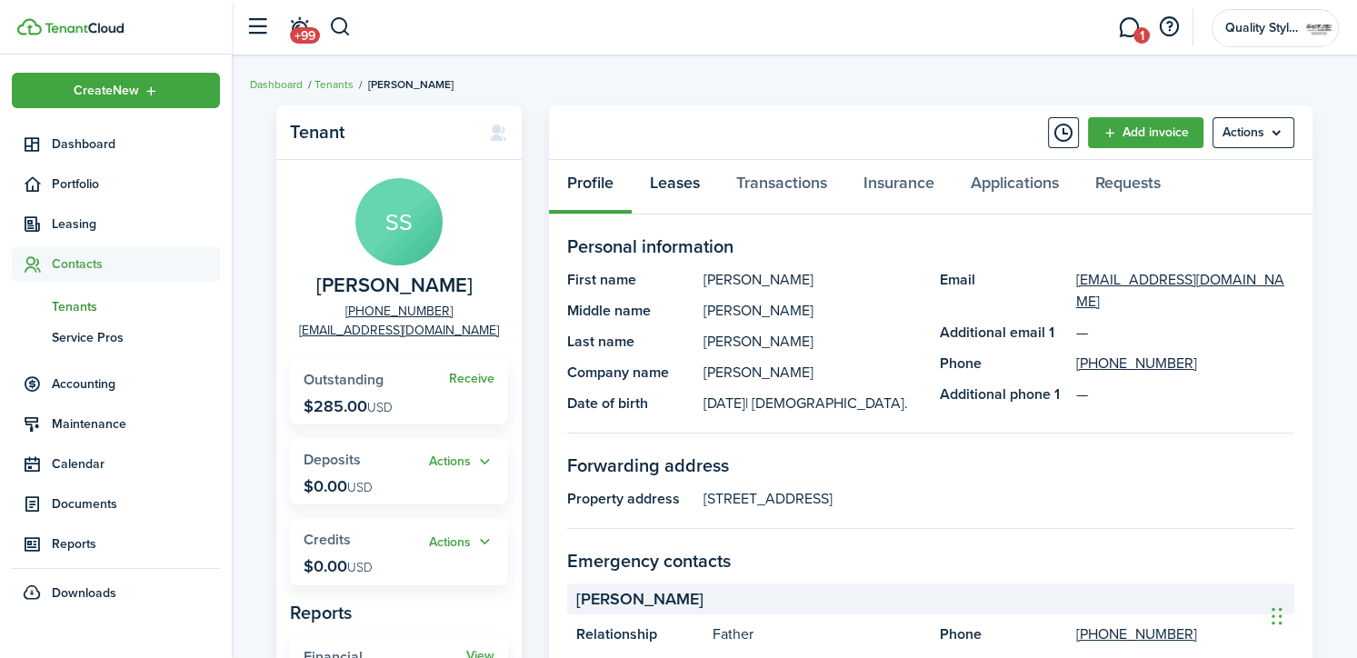
click at [686, 185] on link "Leases" at bounding box center [675, 187] width 86 height 55
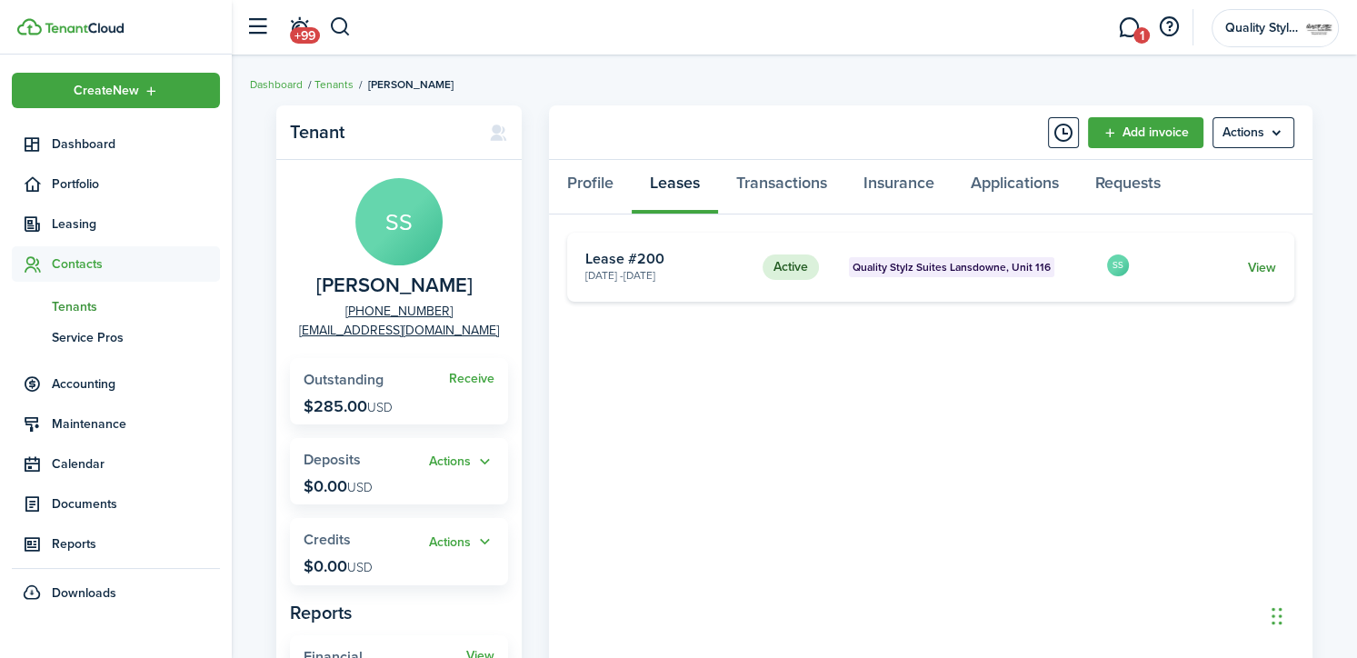
click at [1266, 265] on link "View" at bounding box center [1262, 267] width 28 height 19
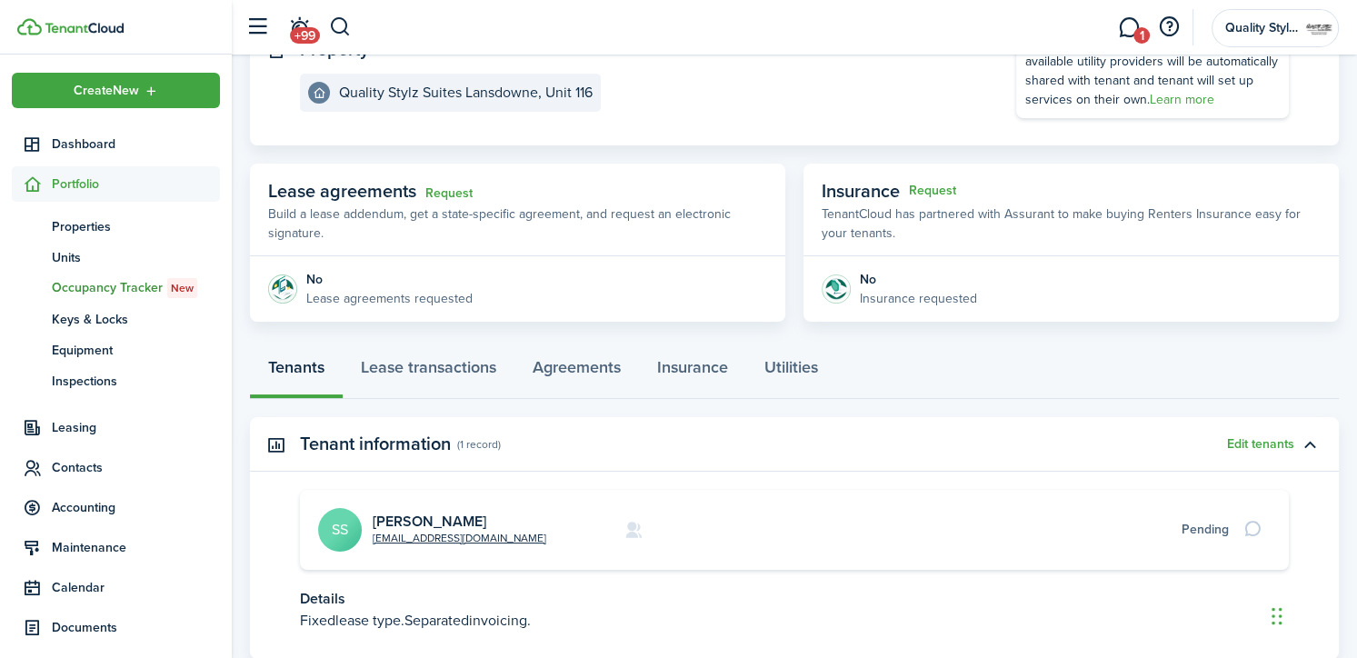
scroll to position [172, 0]
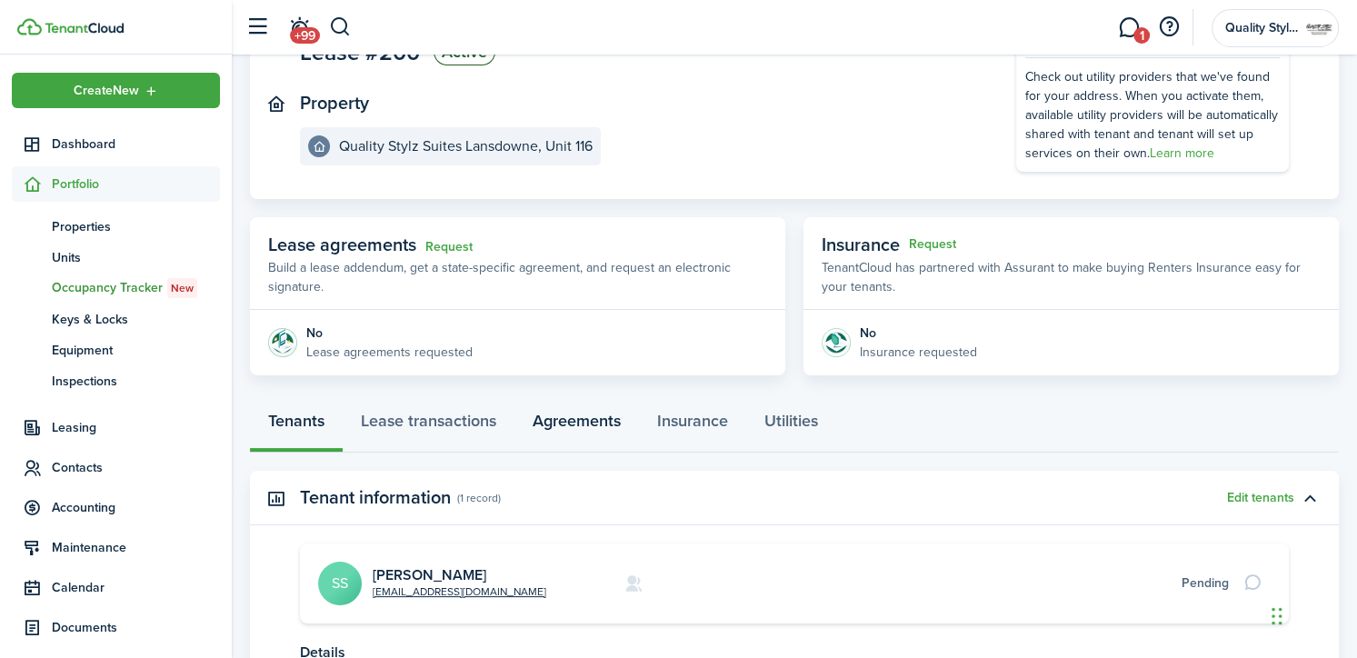
click at [564, 423] on link "Agreements" at bounding box center [576, 425] width 125 height 55
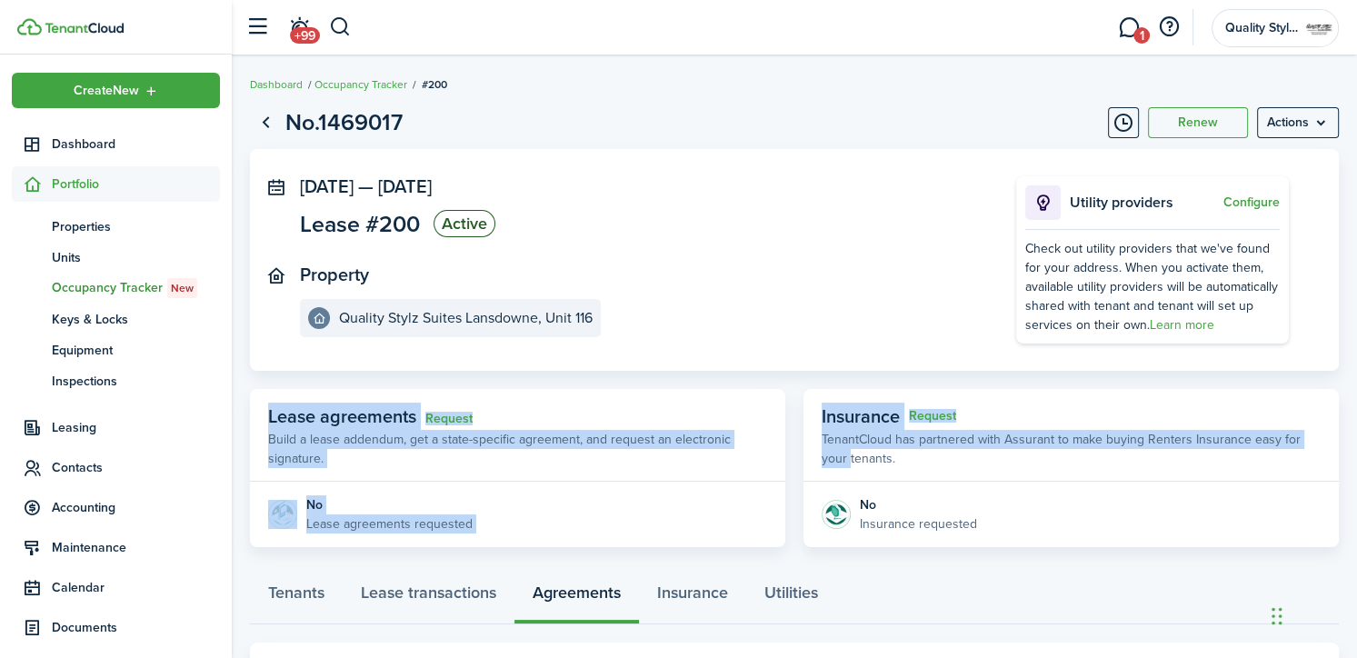
drag, startPoint x: 1355, startPoint y: 322, endPoint x: 1363, endPoint y: 393, distance: 71.4
click at [1356, 393] on html "Create New Dashboard Portfolio pt Properties un Units oc Occupancy Tracker New …" at bounding box center [678, 329] width 1357 height 658
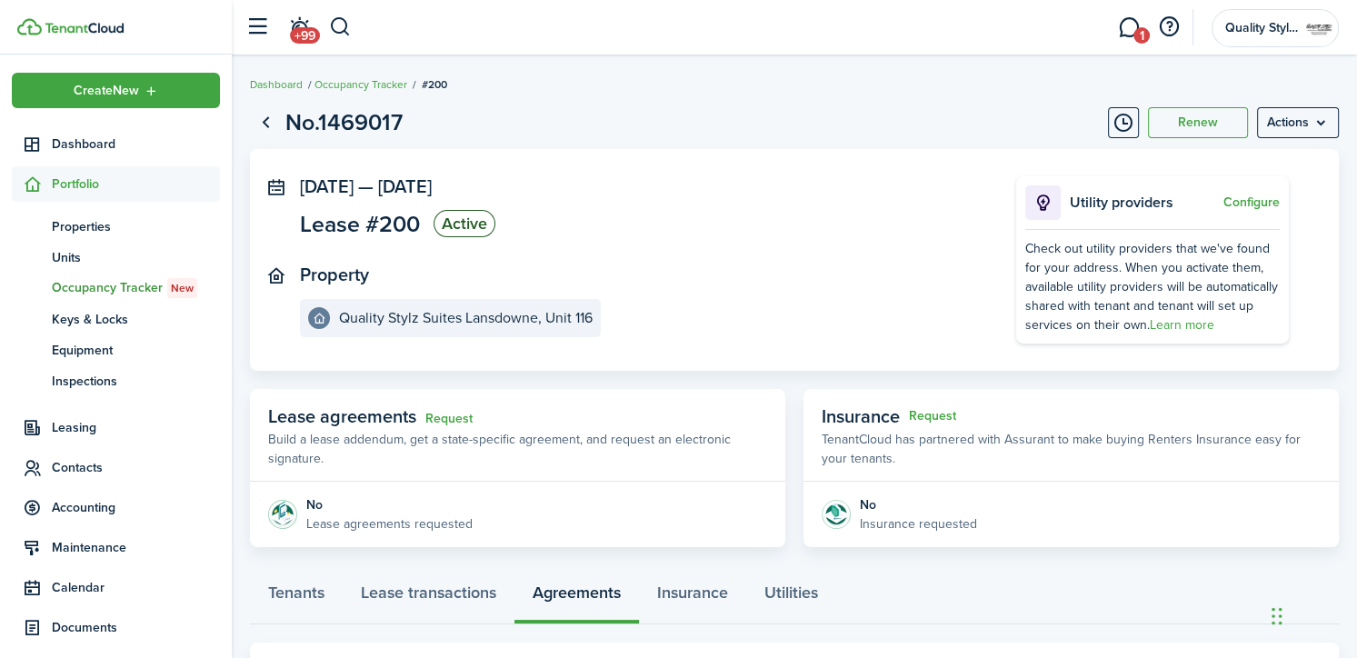
click at [921, 365] on panel-main-body "[DATE] — [DATE] Lease #200 Active Property Quality Stylz Suites Lansdowne, Unit…" at bounding box center [794, 260] width 1089 height 222
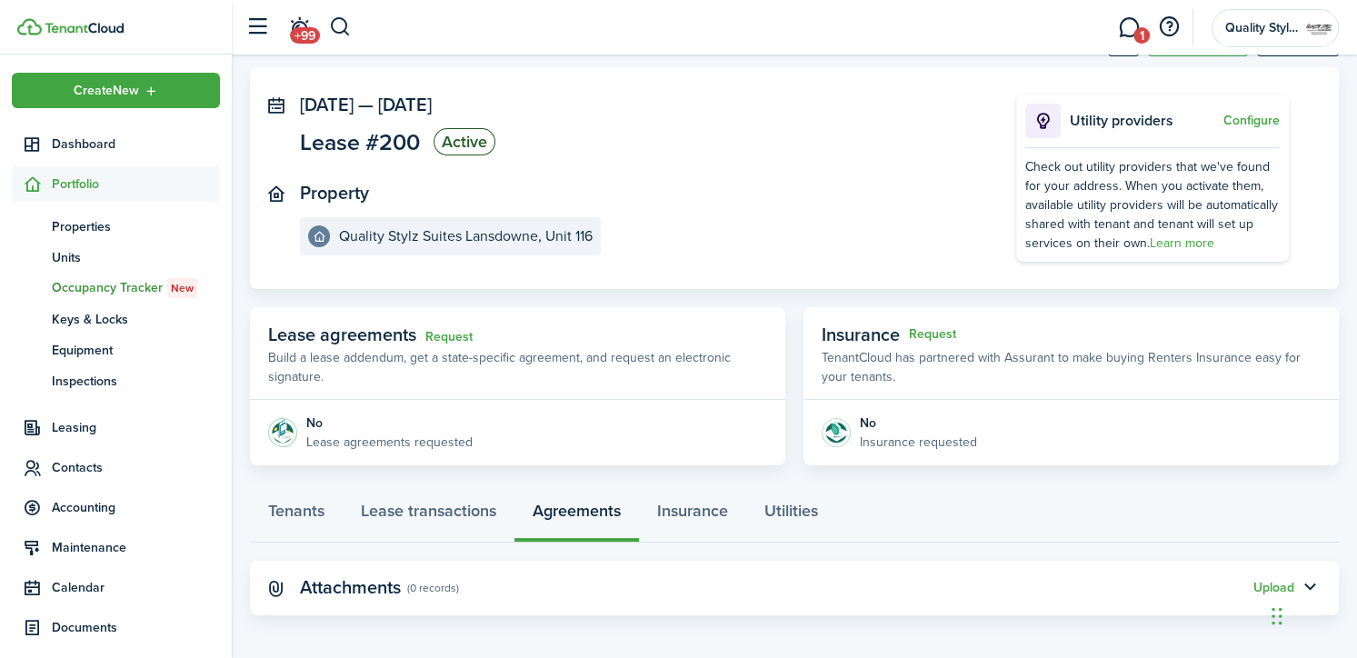
scroll to position [88, 0]
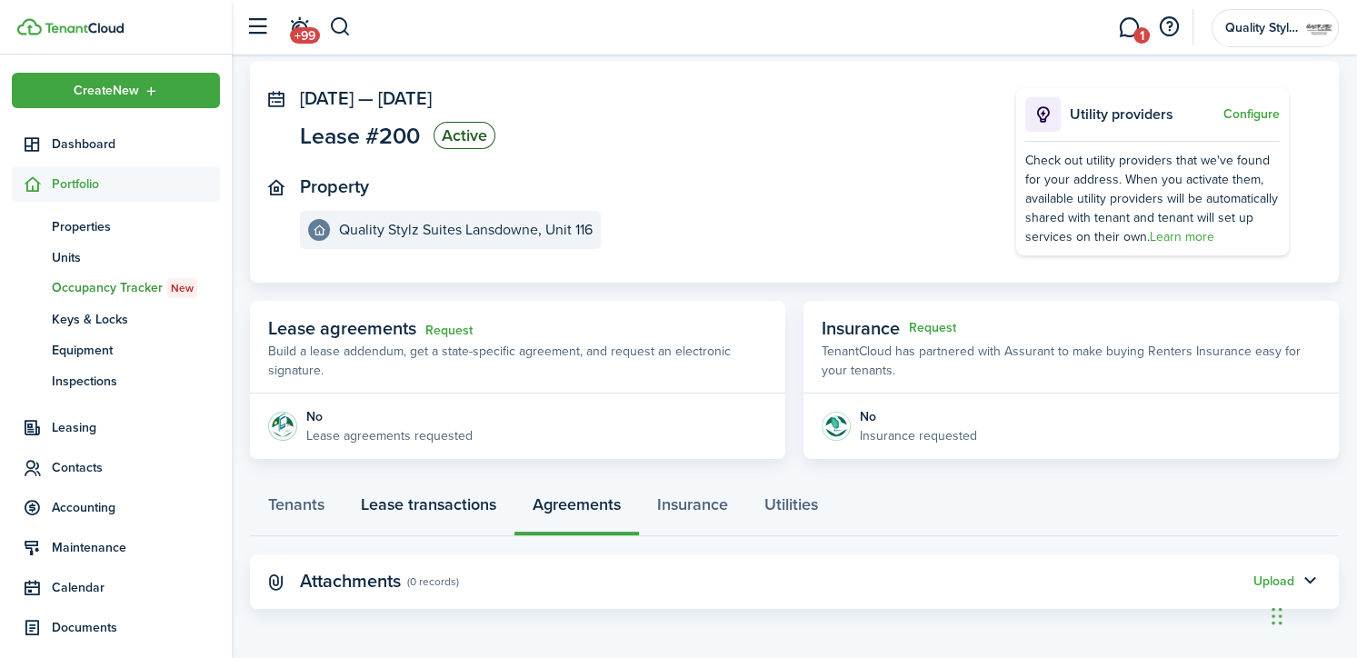
click at [458, 503] on link "Lease transactions" at bounding box center [429, 509] width 172 height 55
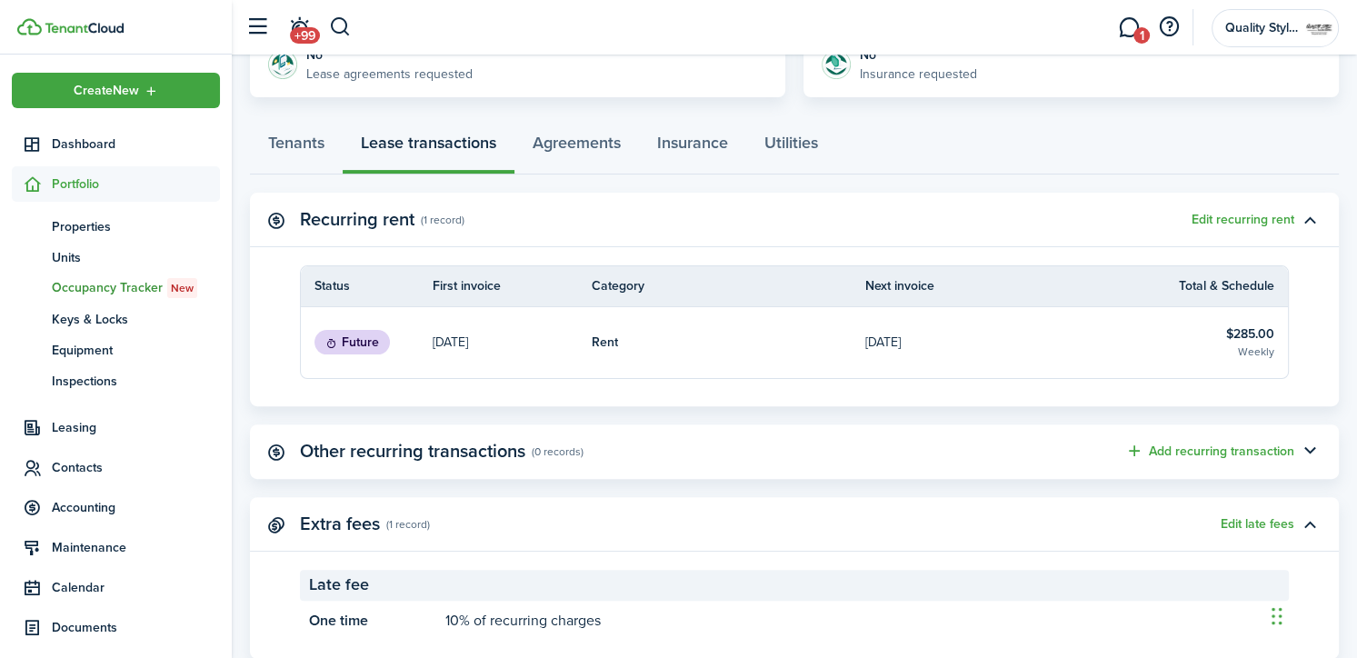
scroll to position [453, 0]
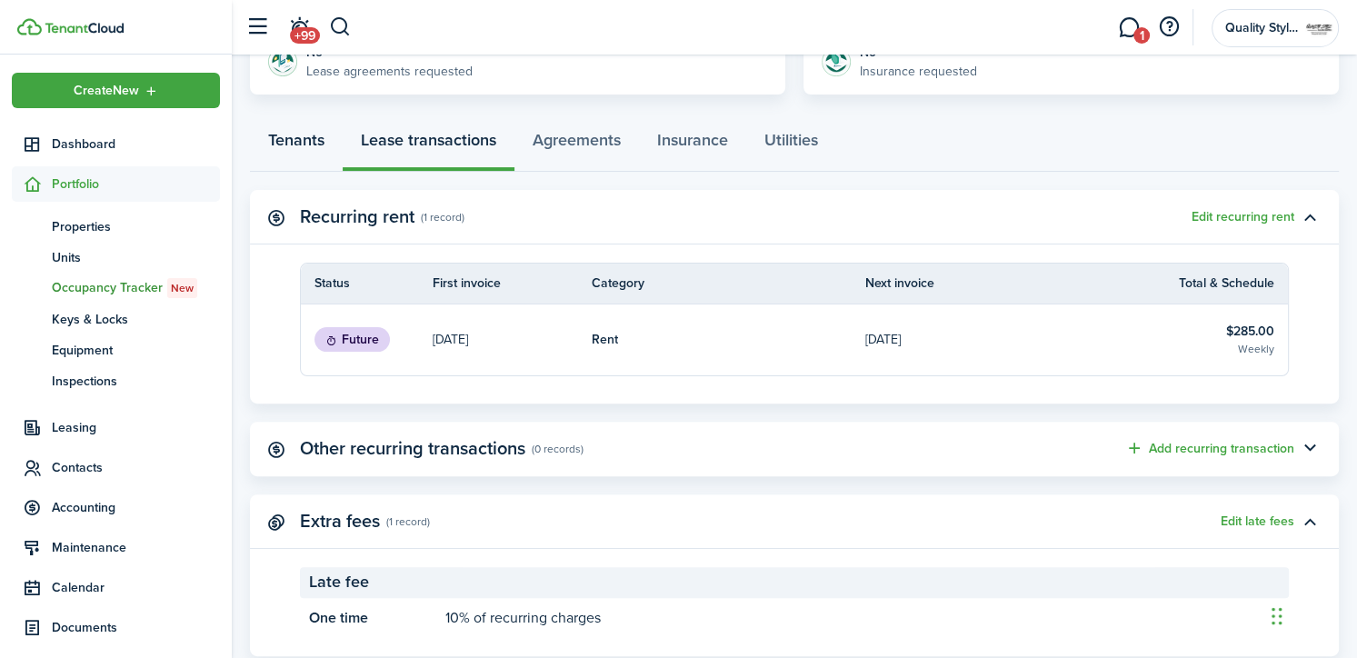
click at [307, 137] on link "Tenants" at bounding box center [296, 144] width 93 height 55
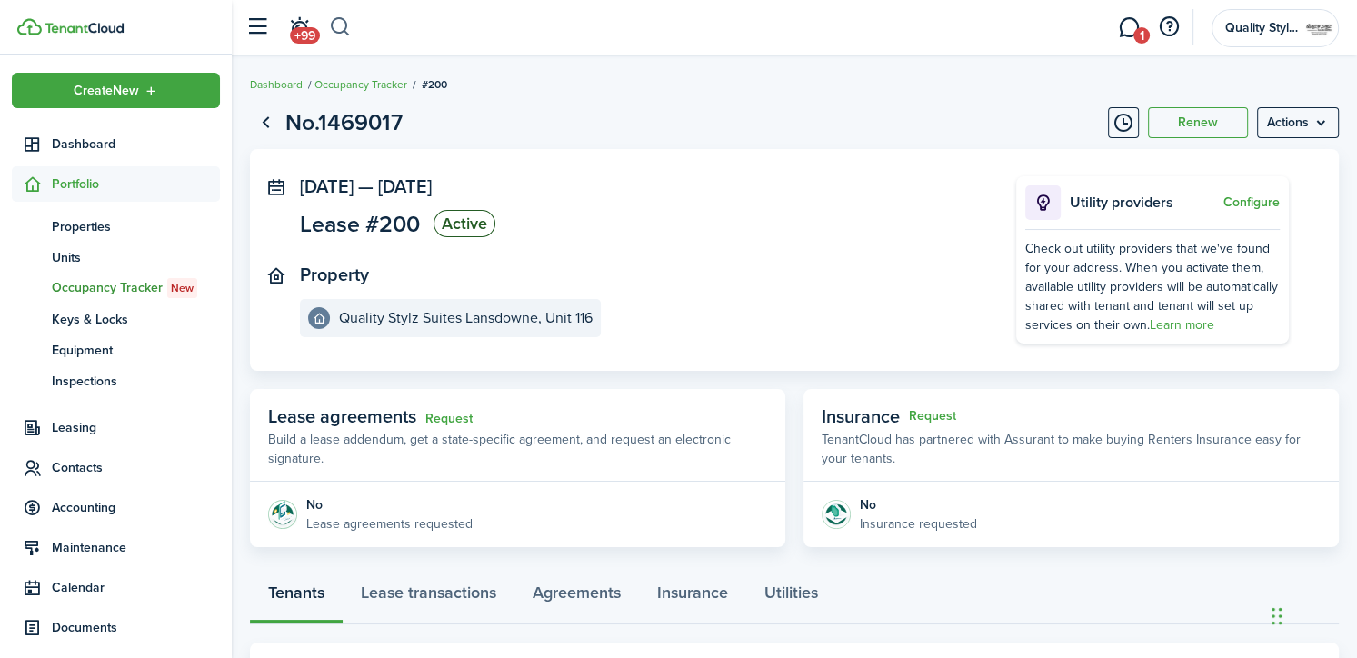
click at [339, 33] on button "button" at bounding box center [340, 27] width 23 height 31
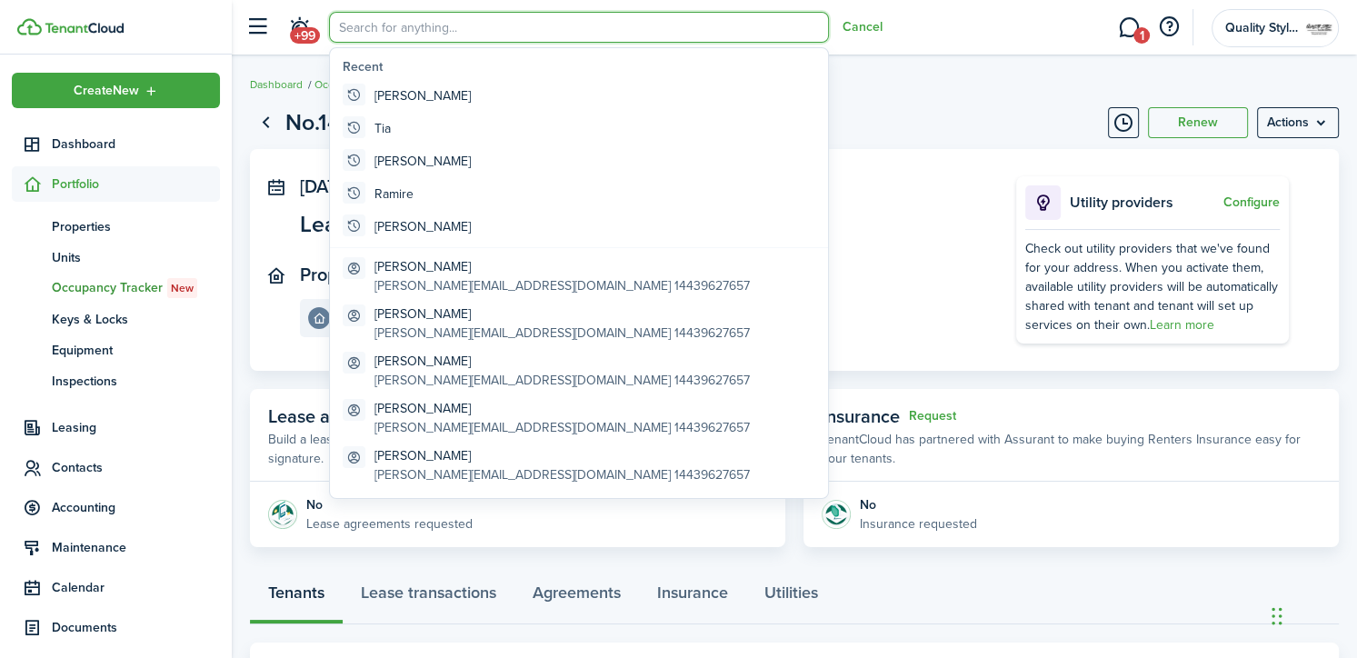
click at [339, 33] on input "search" at bounding box center [579, 27] width 500 height 31
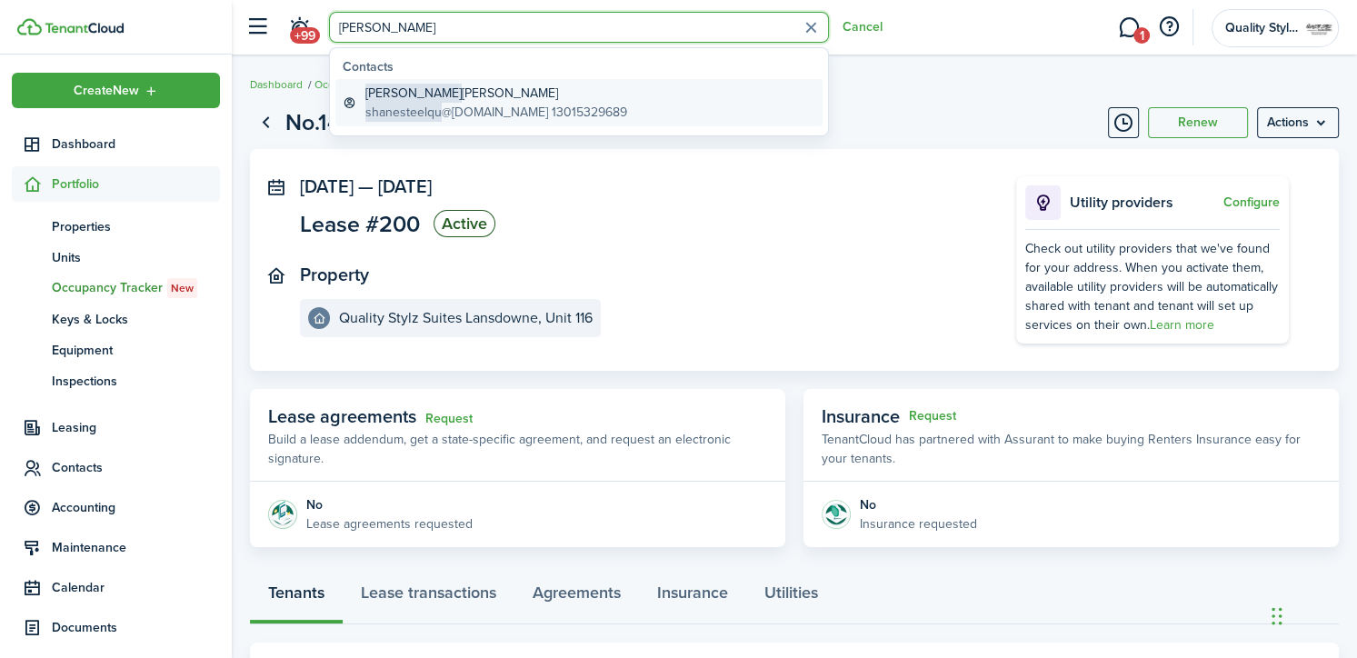
type input "[PERSON_NAME]"
click at [418, 89] on global-search-item-title "[PERSON_NAME]" at bounding box center [496, 93] width 262 height 19
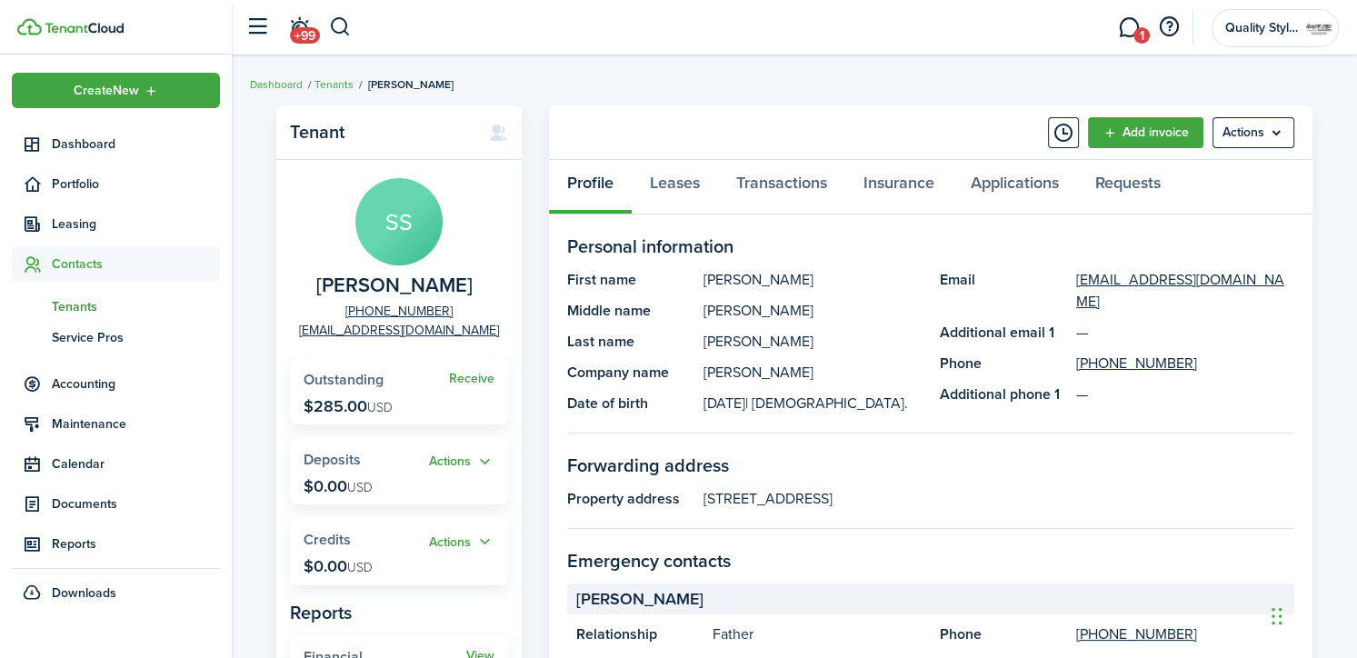
click at [613, 185] on div "Profile Leases Transactions Insurance Applications Requests" at bounding box center [931, 187] width 764 height 55
drag, startPoint x: 1080, startPoint y: 184, endPoint x: 1111, endPoint y: 184, distance: 30.9
click at [1111, 184] on div "Profile Leases Transactions Insurance Applications Requests" at bounding box center [931, 187] width 764 height 55
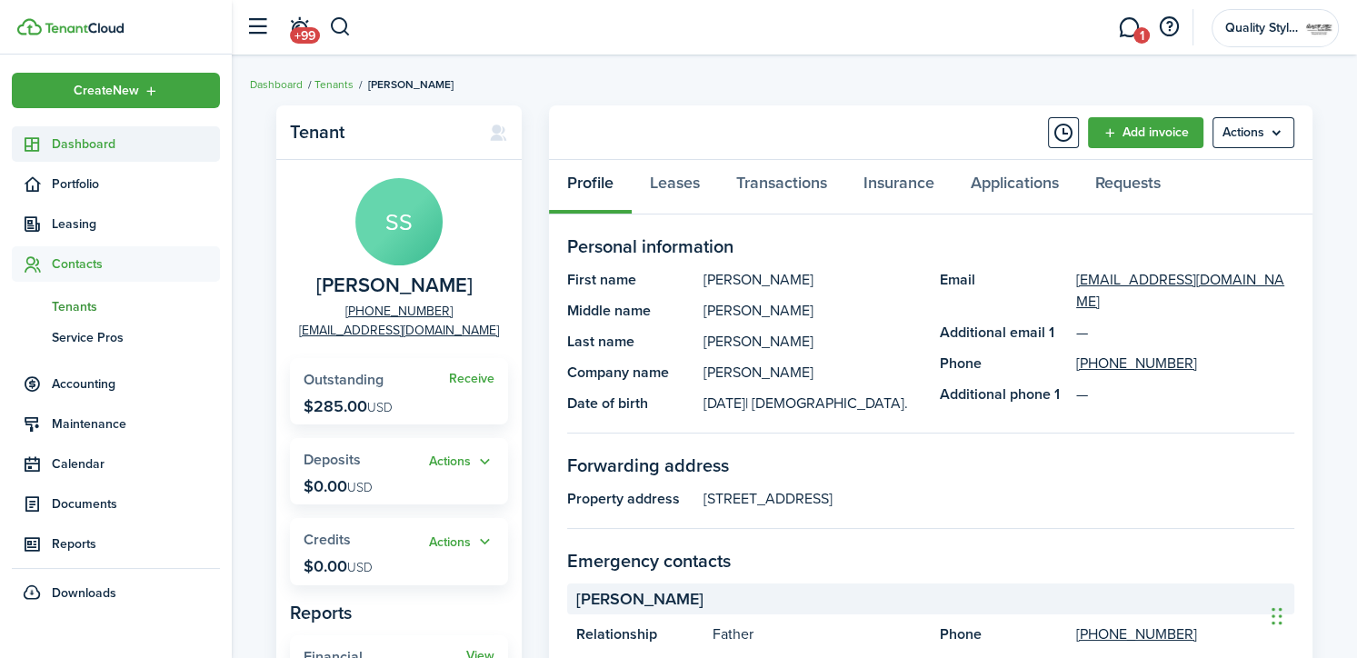
click at [84, 150] on span "Dashboard" at bounding box center [136, 144] width 168 height 19
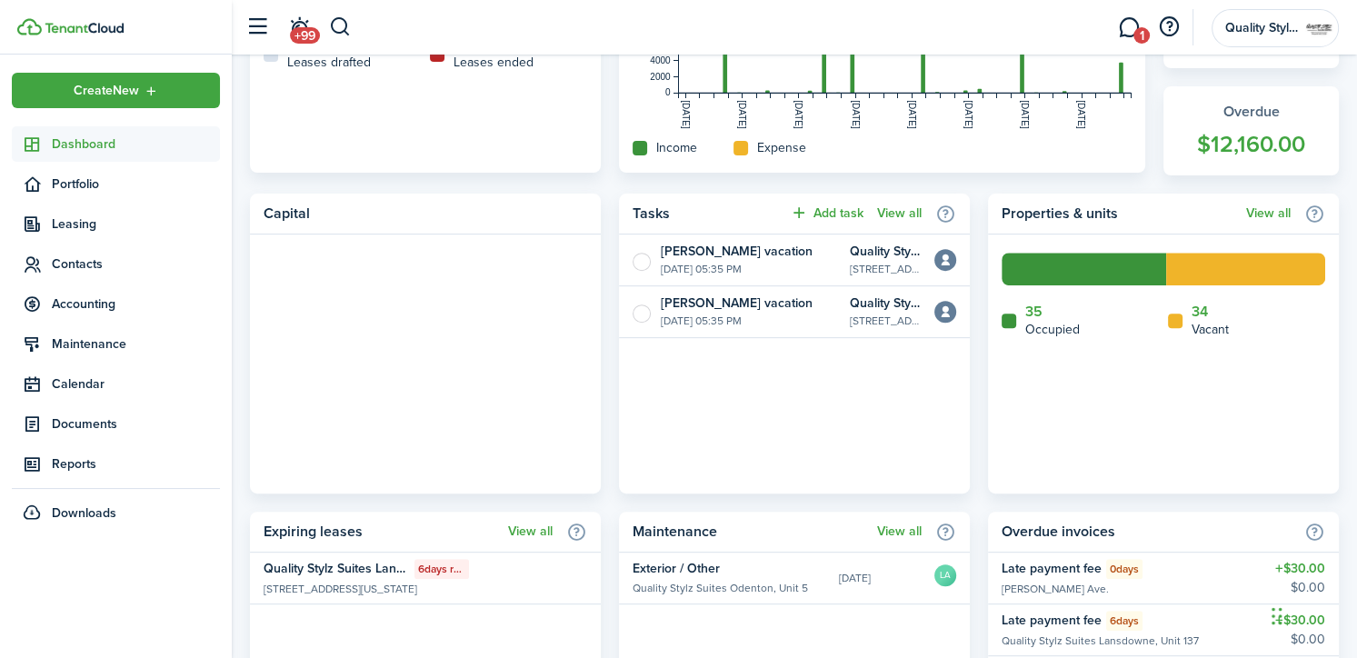
scroll to position [642, 0]
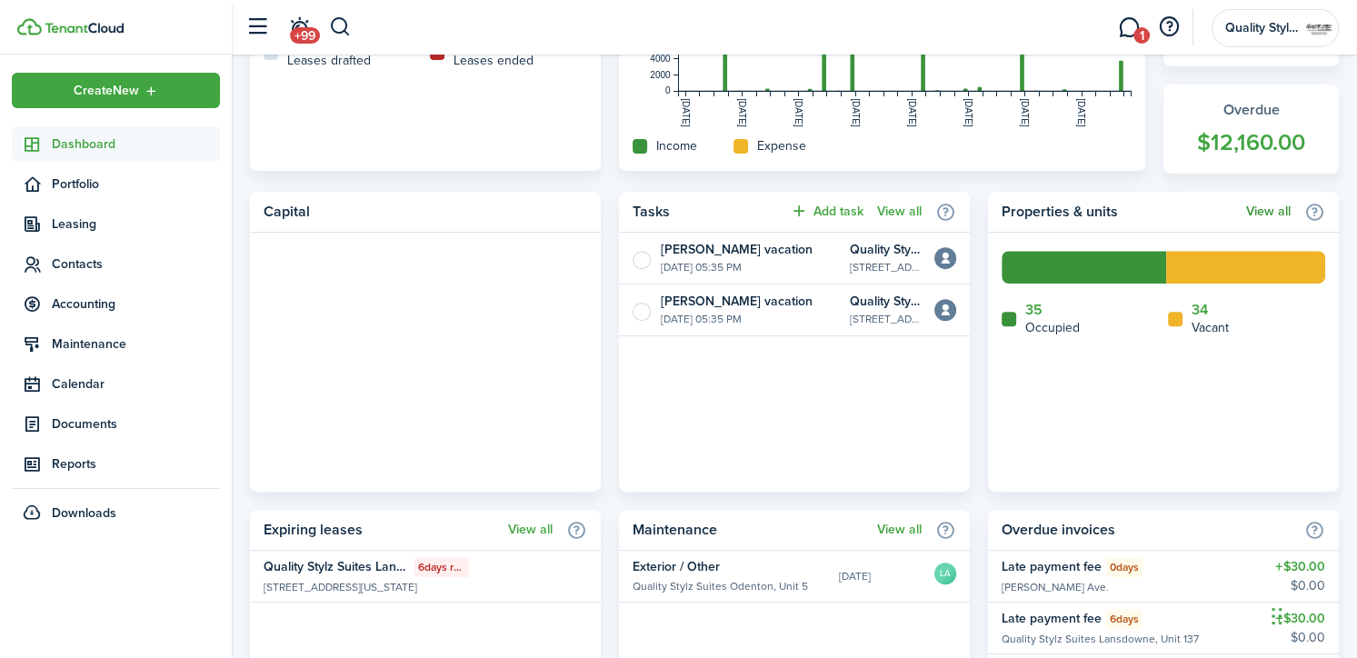
click at [1283, 212] on link "View all" at bounding box center [1268, 212] width 45 height 15
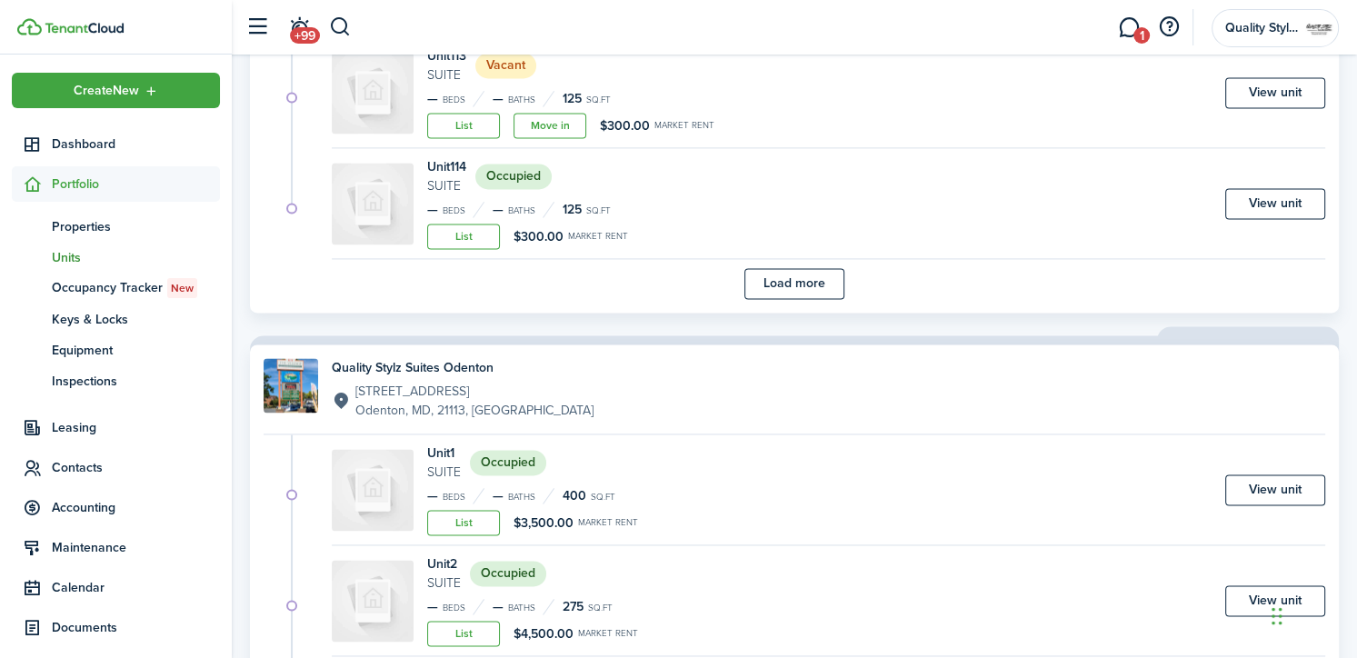
scroll to position [2550, 0]
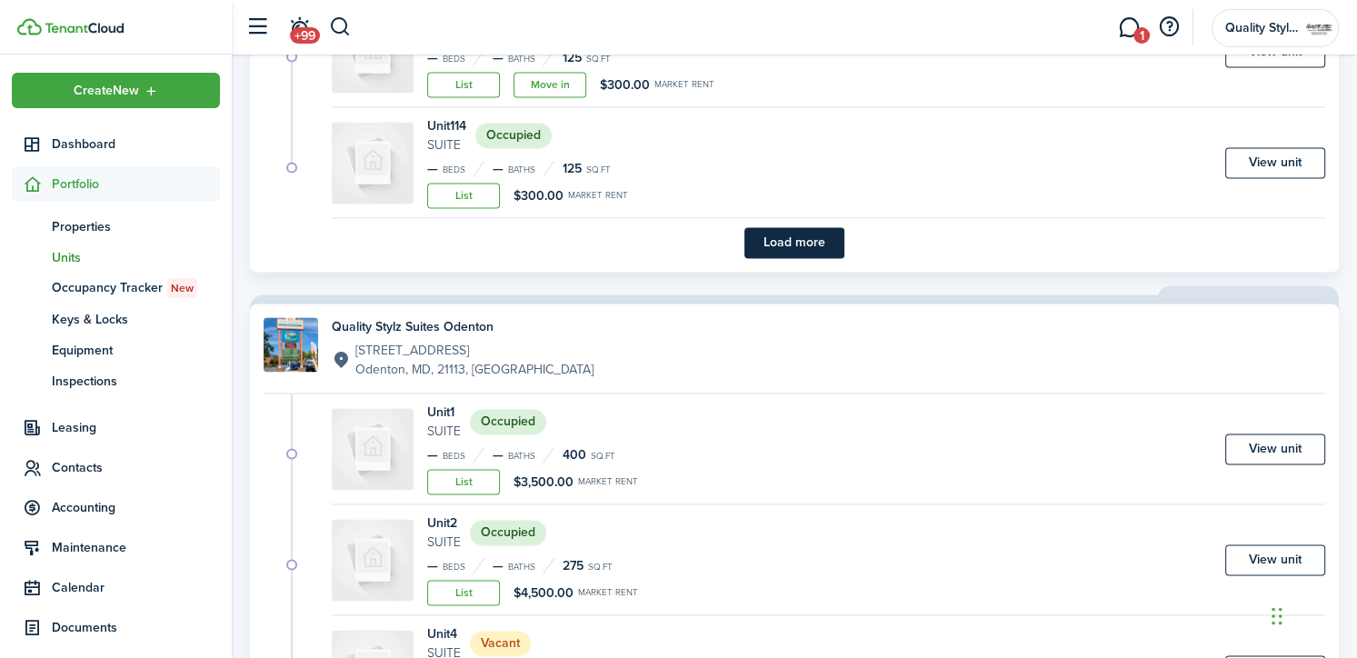
click at [801, 234] on button "Load more" at bounding box center [794, 242] width 100 height 31
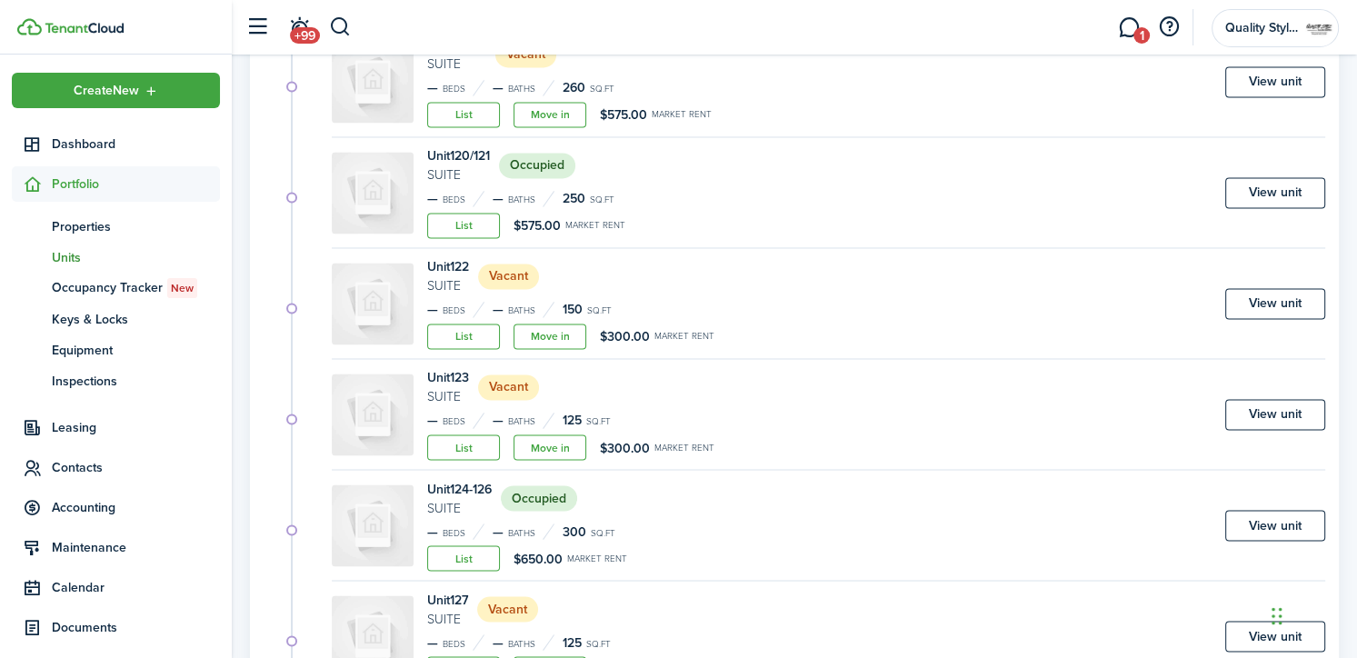
scroll to position [2971, 0]
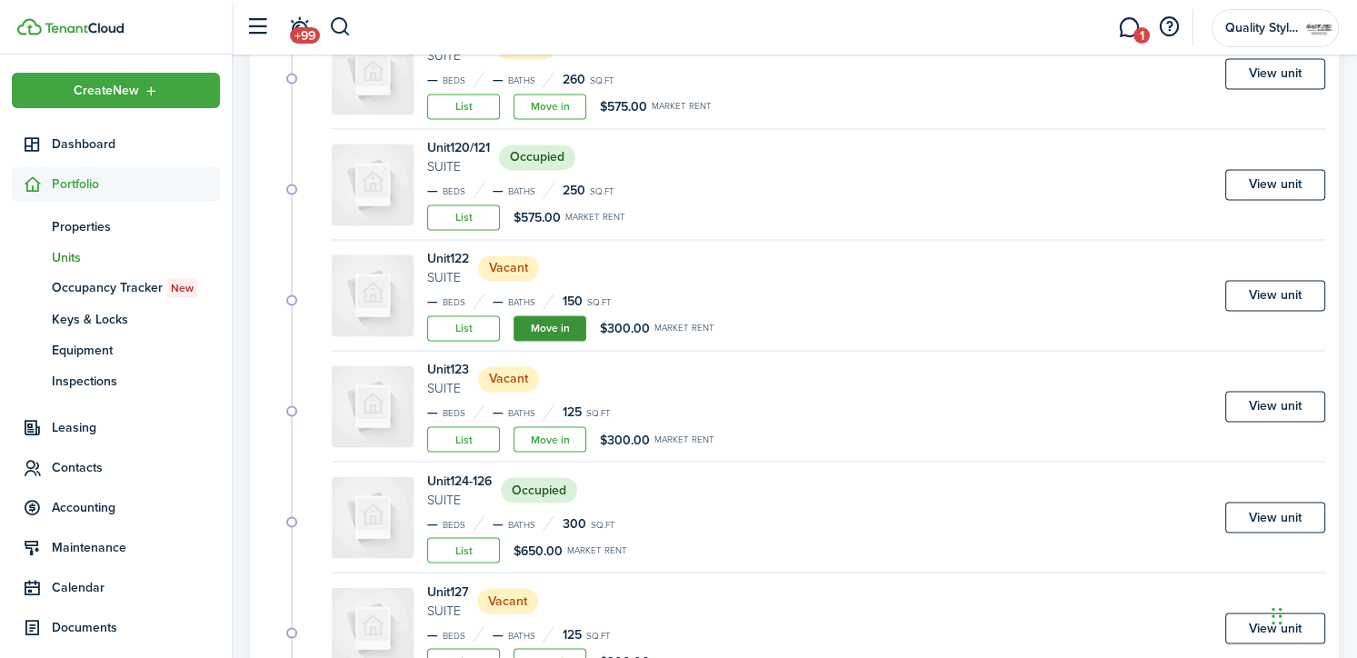
click at [560, 315] on link "Move in" at bounding box center [550, 327] width 73 height 25
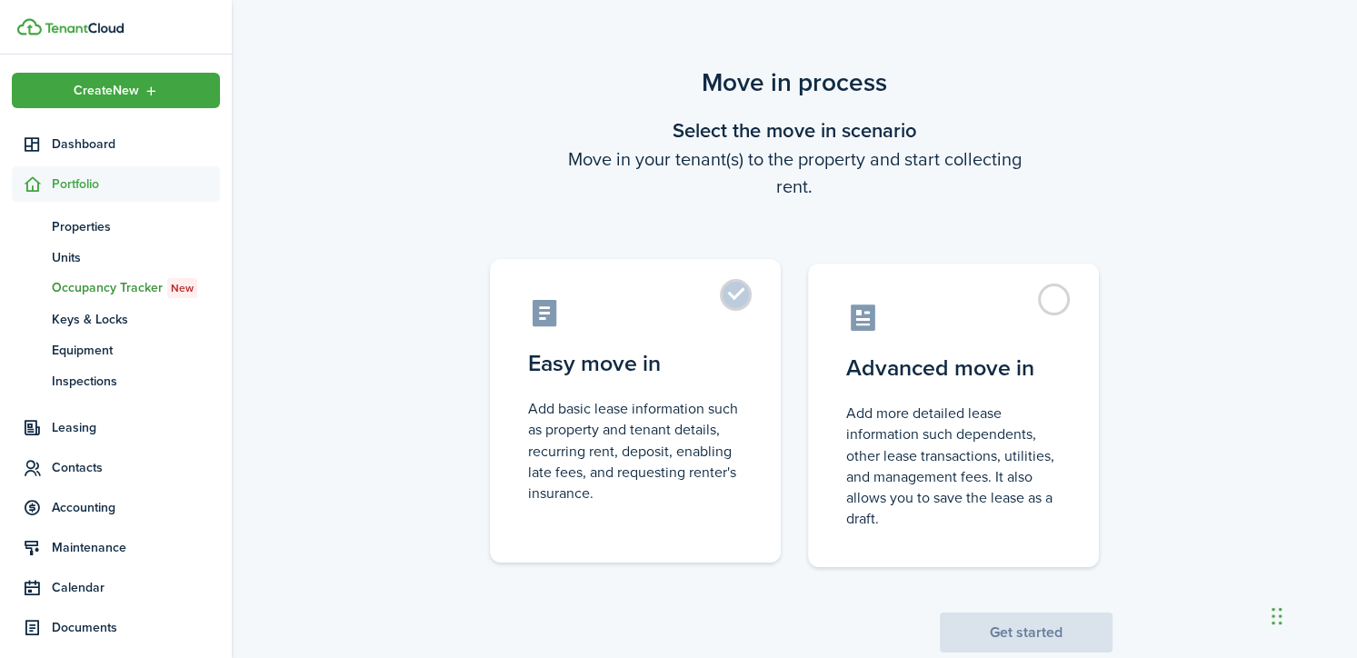
click at [567, 336] on label "Easy move in Add basic lease information such as property and tenant details, r…" at bounding box center [635, 411] width 291 height 304
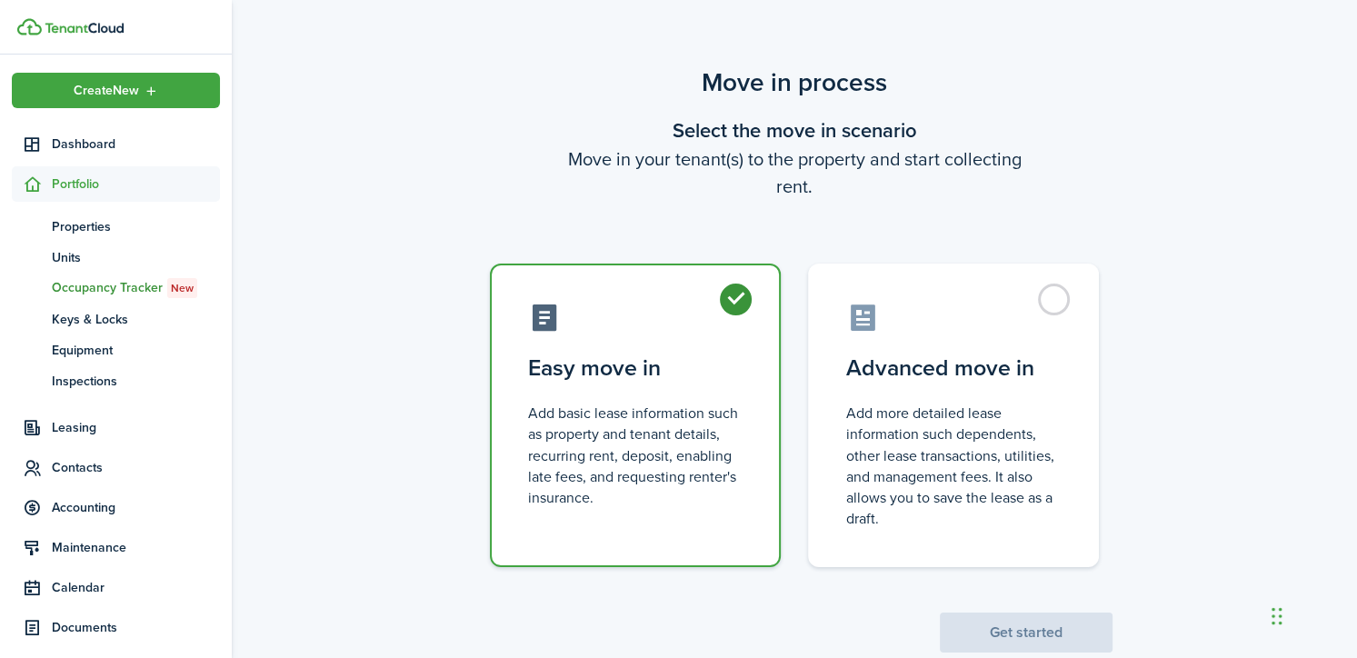
radio input "true"
click at [1064, 626] on button "Get started" at bounding box center [1026, 633] width 173 height 40
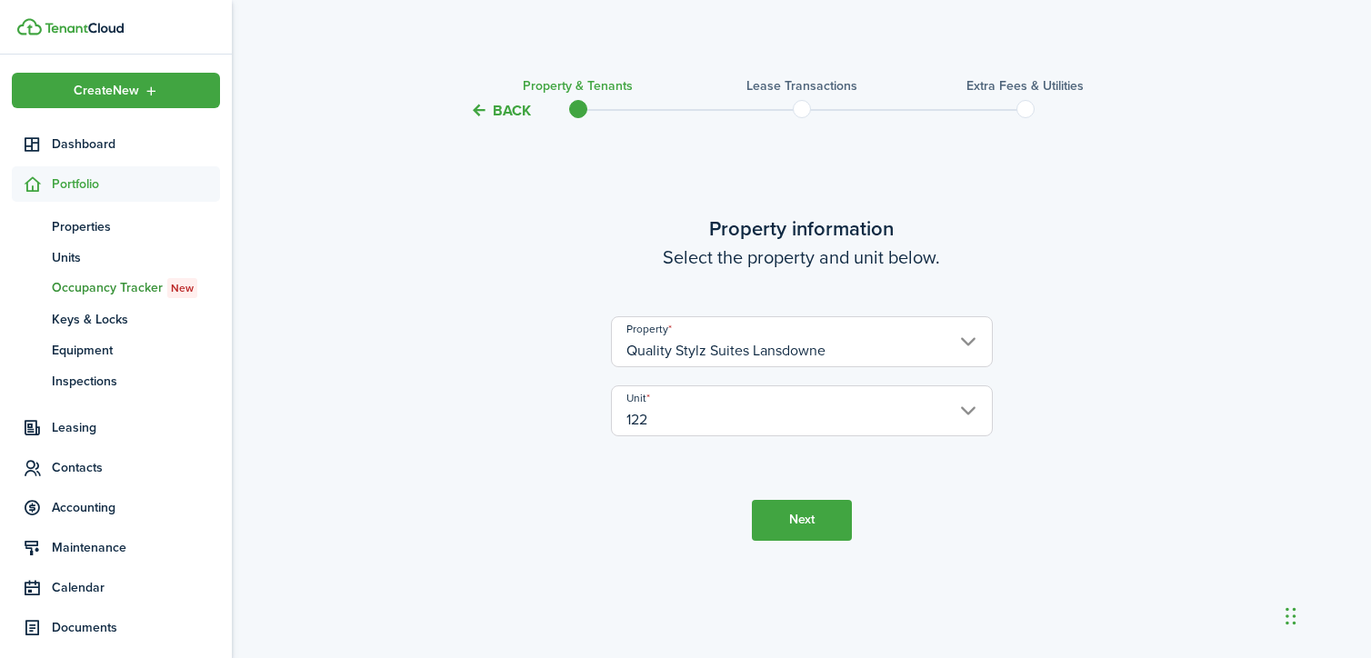
click at [811, 532] on button "Next" at bounding box center [802, 520] width 100 height 41
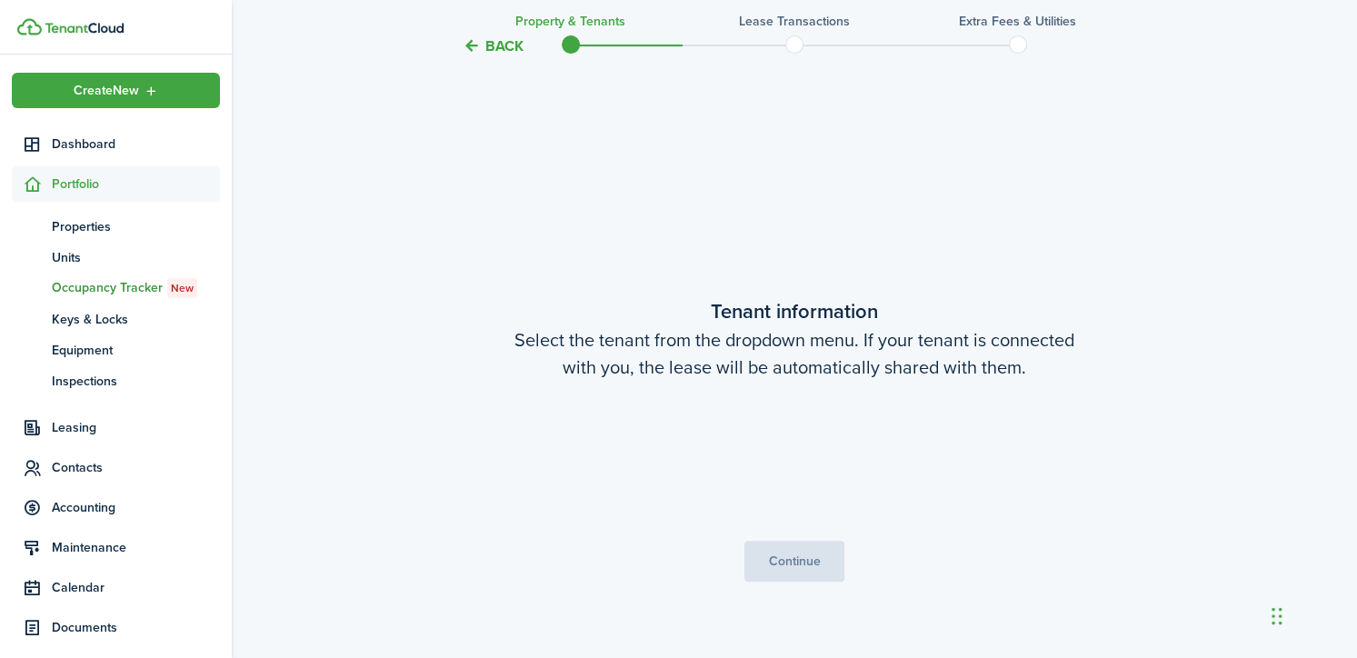
scroll to position [536, 0]
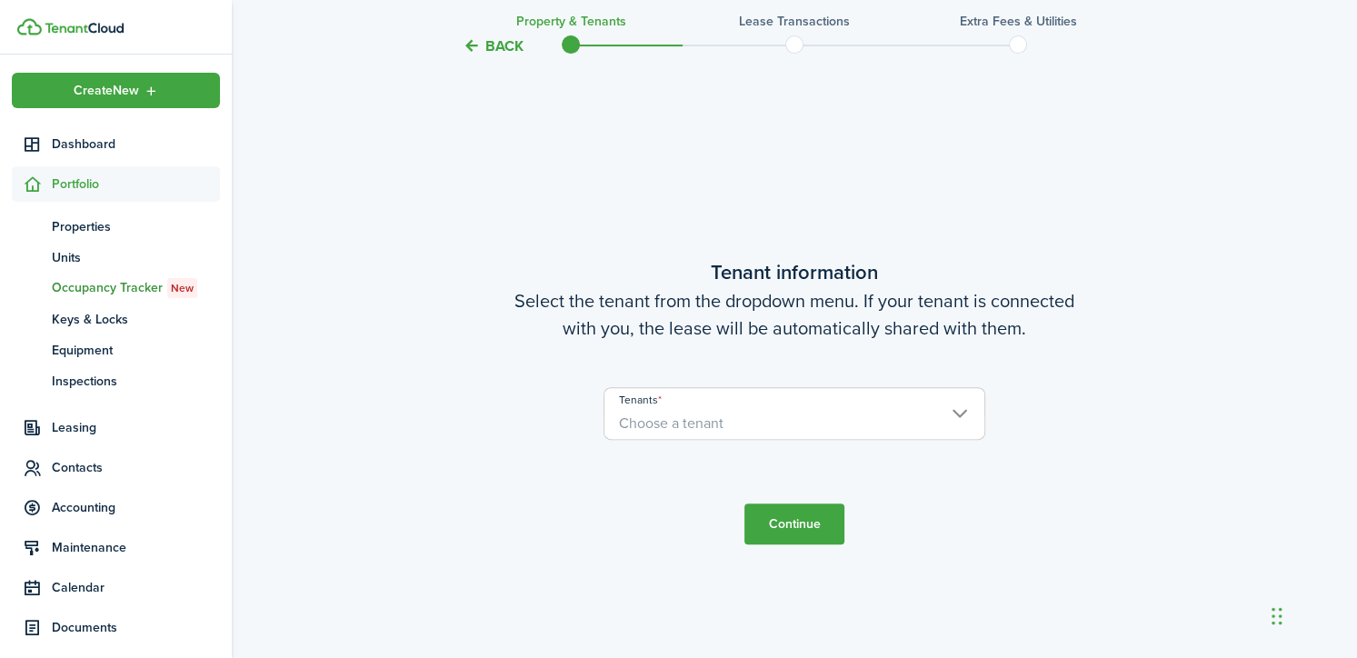
click at [638, 430] on span "Choose a tenant" at bounding box center [671, 423] width 105 height 21
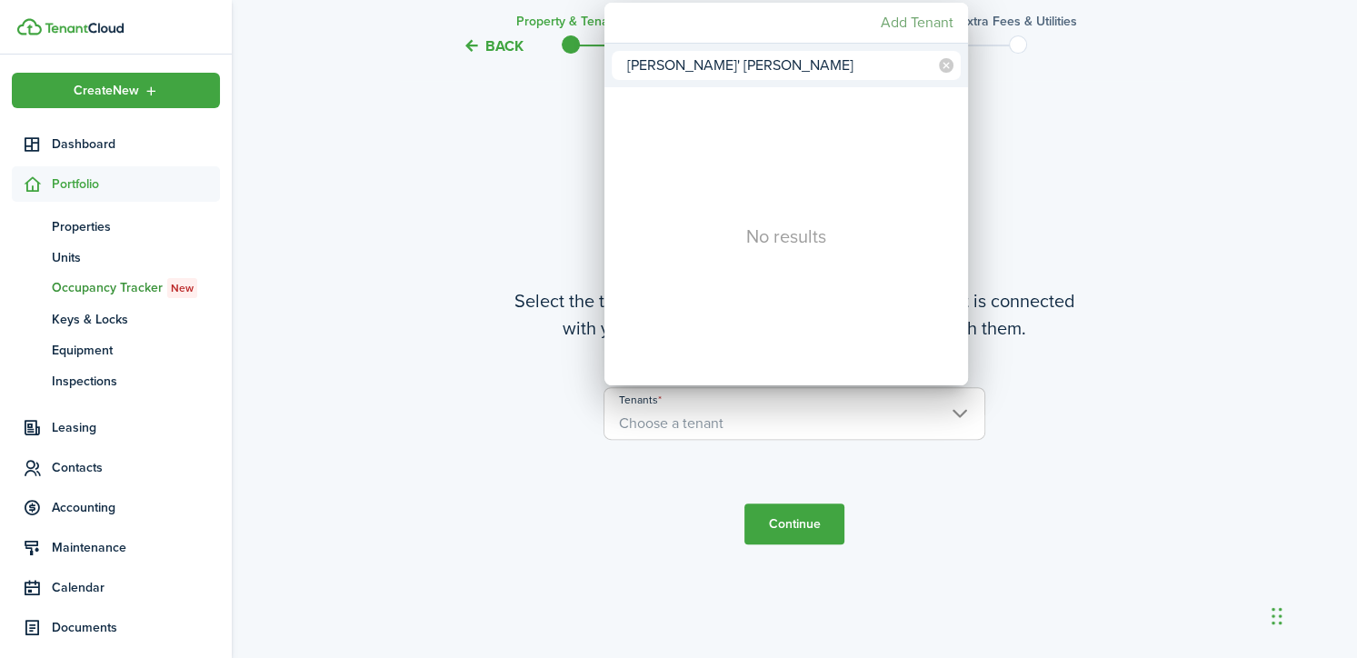
type input "[PERSON_NAME]' [PERSON_NAME]"
click at [909, 26] on mbsc-button "Add Tenant" at bounding box center [917, 22] width 87 height 33
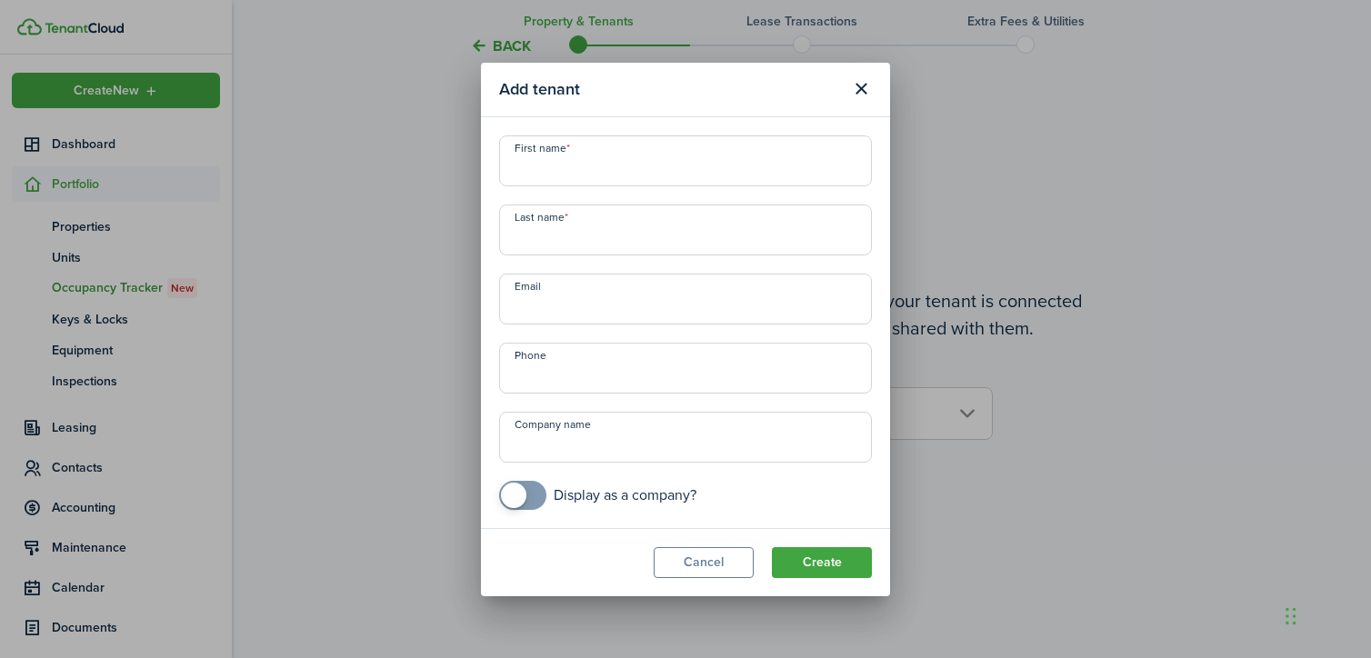
click at [692, 164] on input "First name" at bounding box center [685, 160] width 373 height 51
type input "Raven"
click at [681, 238] on input "Last name" at bounding box center [685, 230] width 373 height 51
type input "[PERSON_NAME]'"
drag, startPoint x: 584, startPoint y: 246, endPoint x: 459, endPoint y: 248, distance: 124.5
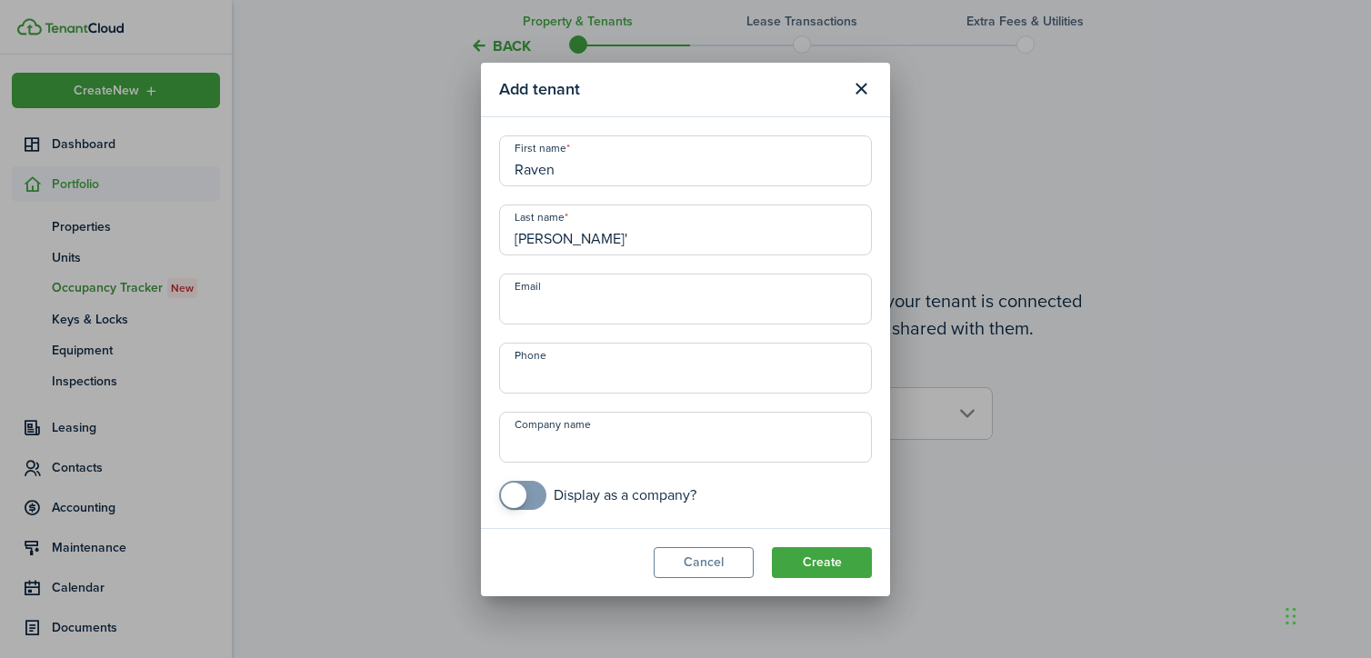
click at [459, 248] on div "Add tenant First name [PERSON_NAME] Last name [PERSON_NAME]' Email Phone Compan…" at bounding box center [685, 329] width 1371 height 658
type input "Brown"
click at [531, 305] on input "Email" at bounding box center [685, 299] width 373 height 51
type input "[EMAIL_ADDRESS][DOMAIN_NAME]"
click at [560, 381] on input "+1" at bounding box center [685, 368] width 373 height 51
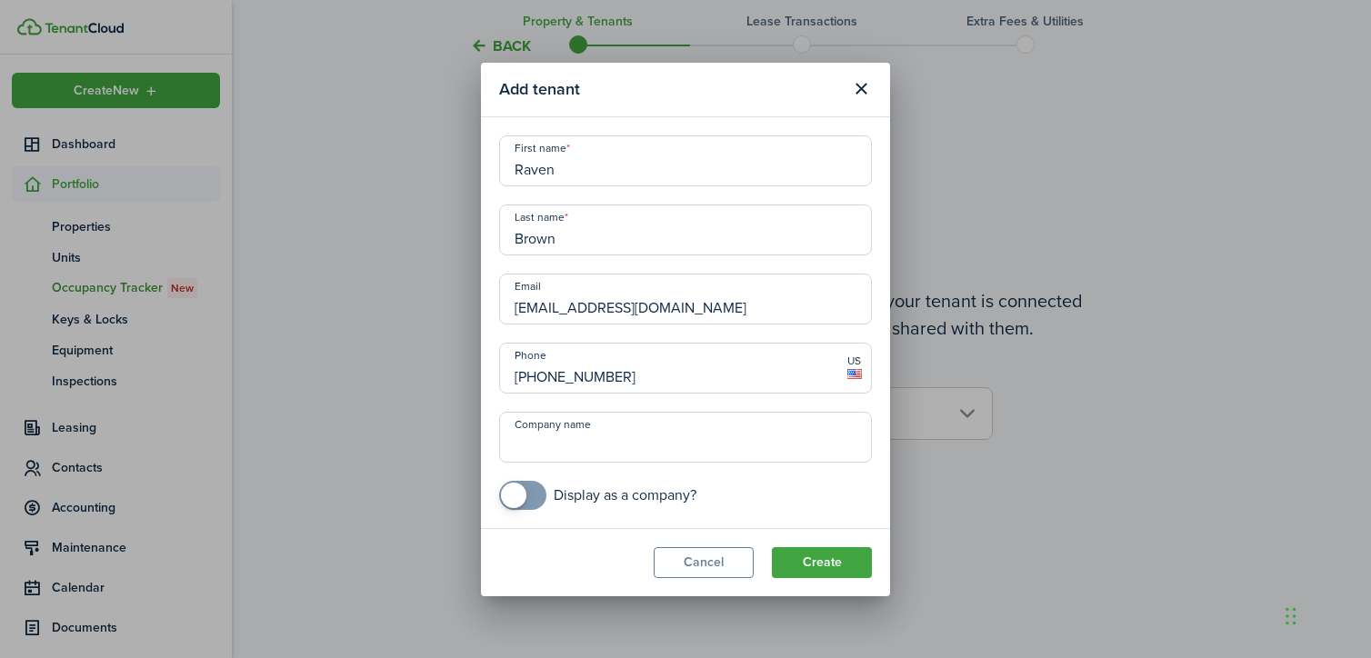
type input "[PHONE_NUMBER]"
click at [538, 444] on input "Company name" at bounding box center [685, 437] width 373 height 51
click at [737, 436] on input "Rae_The [PERSON_NAME]" at bounding box center [685, 437] width 373 height 51
type input "Rae_The [PERSON_NAME]"
click at [836, 550] on button "Create" at bounding box center [822, 562] width 100 height 31
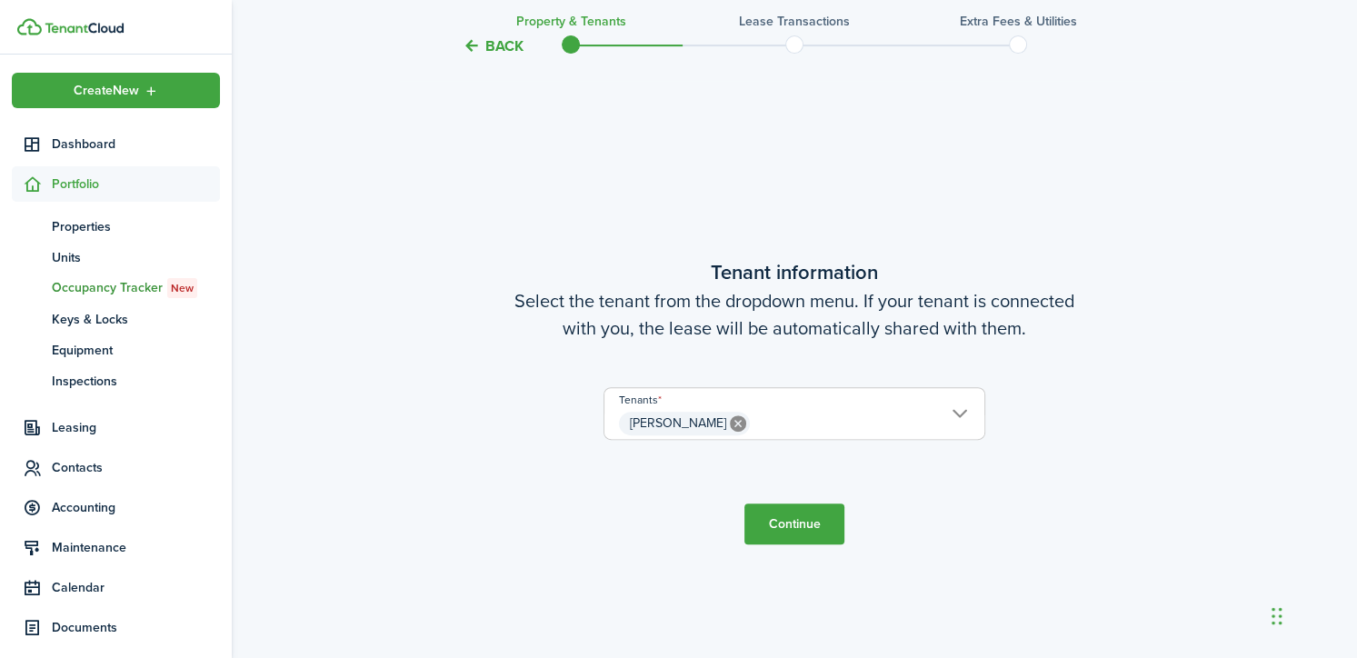
click at [789, 515] on button "Continue" at bounding box center [794, 524] width 100 height 41
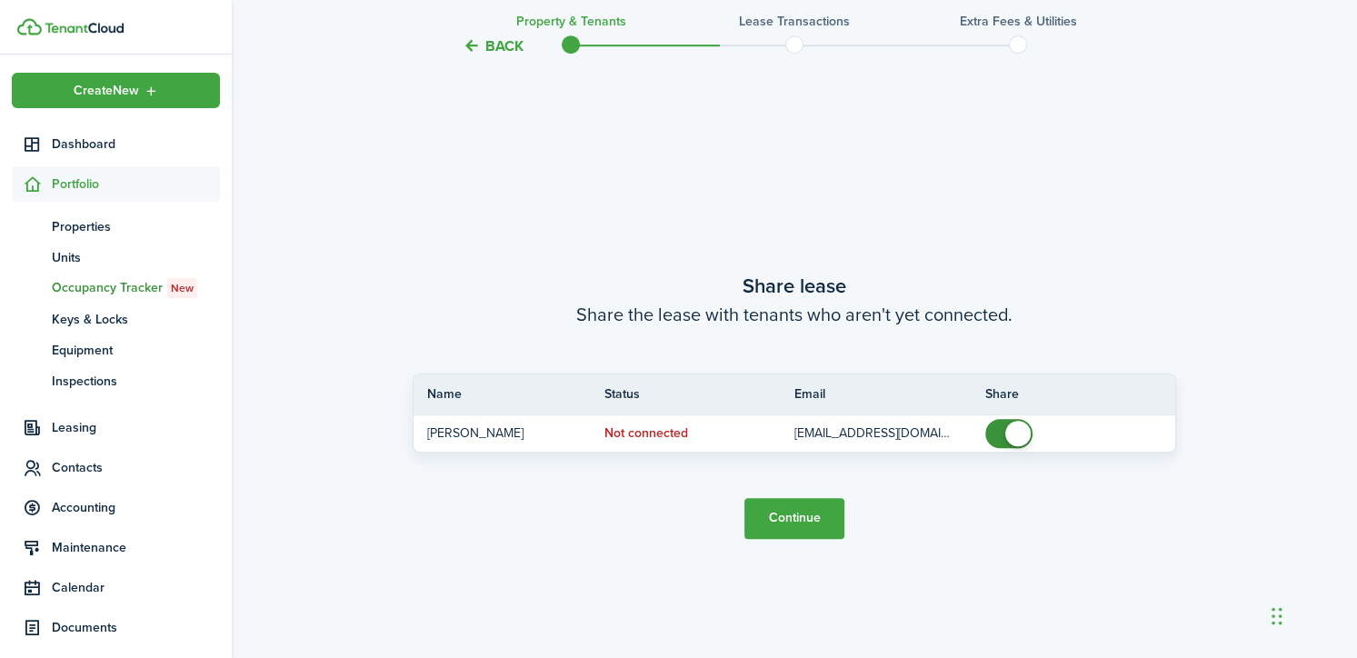
scroll to position [1194, 0]
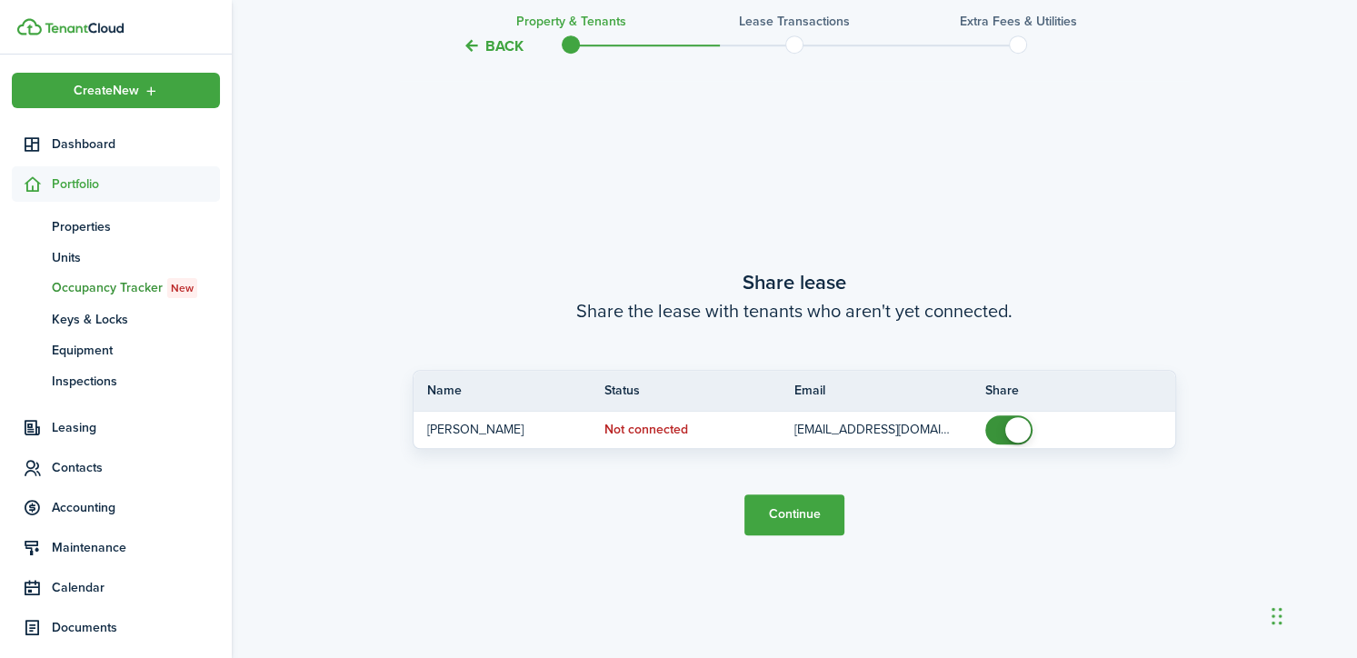
click at [789, 515] on button "Continue" at bounding box center [794, 514] width 100 height 41
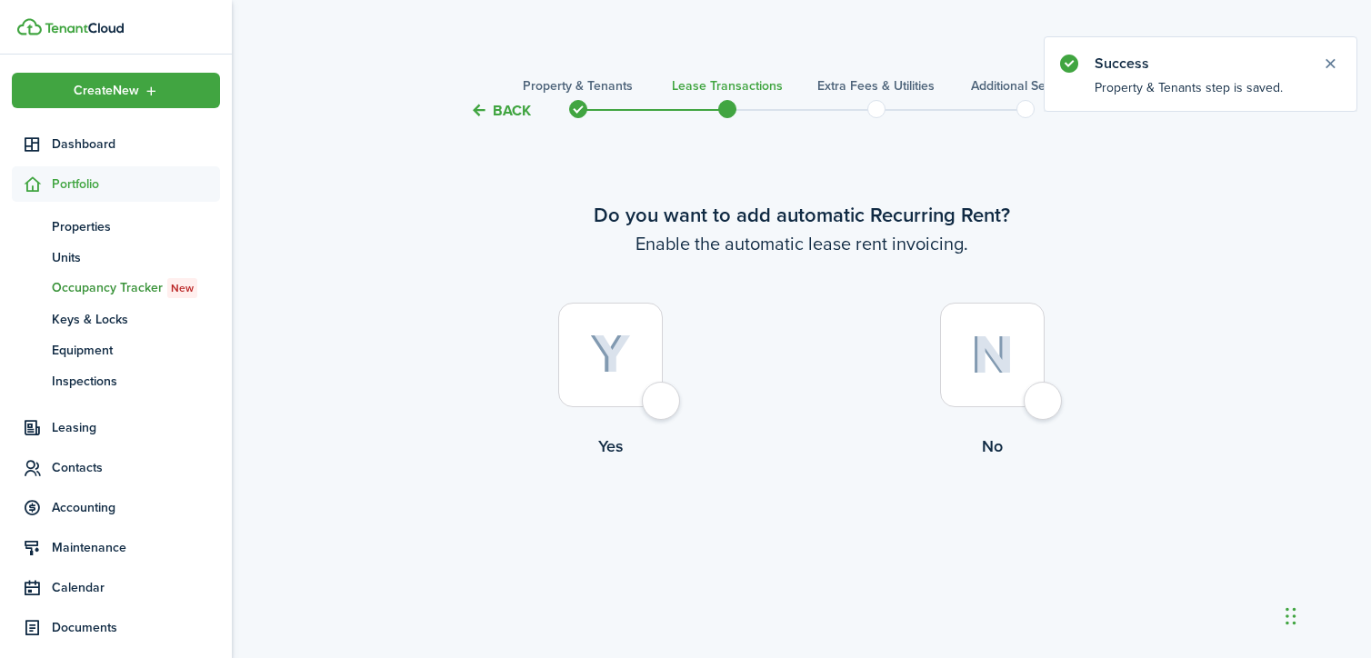
click at [614, 366] on img at bounding box center [610, 355] width 41 height 40
radio input "true"
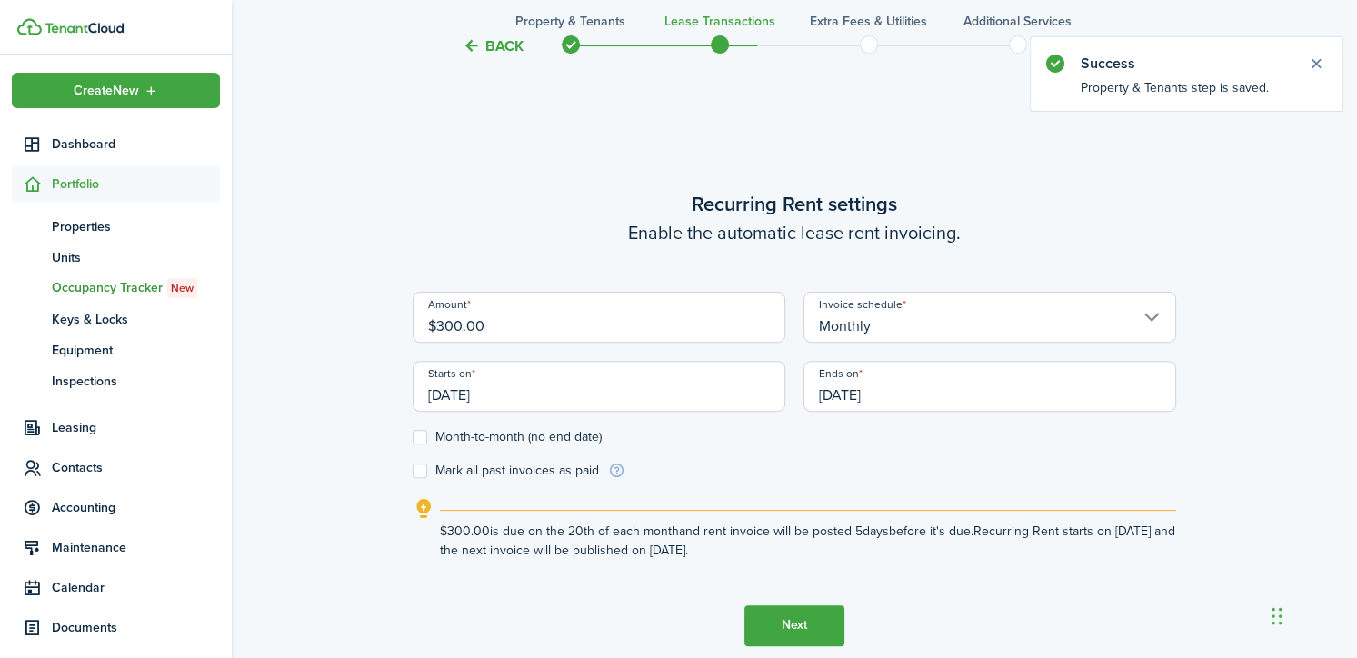
scroll to position [536, 0]
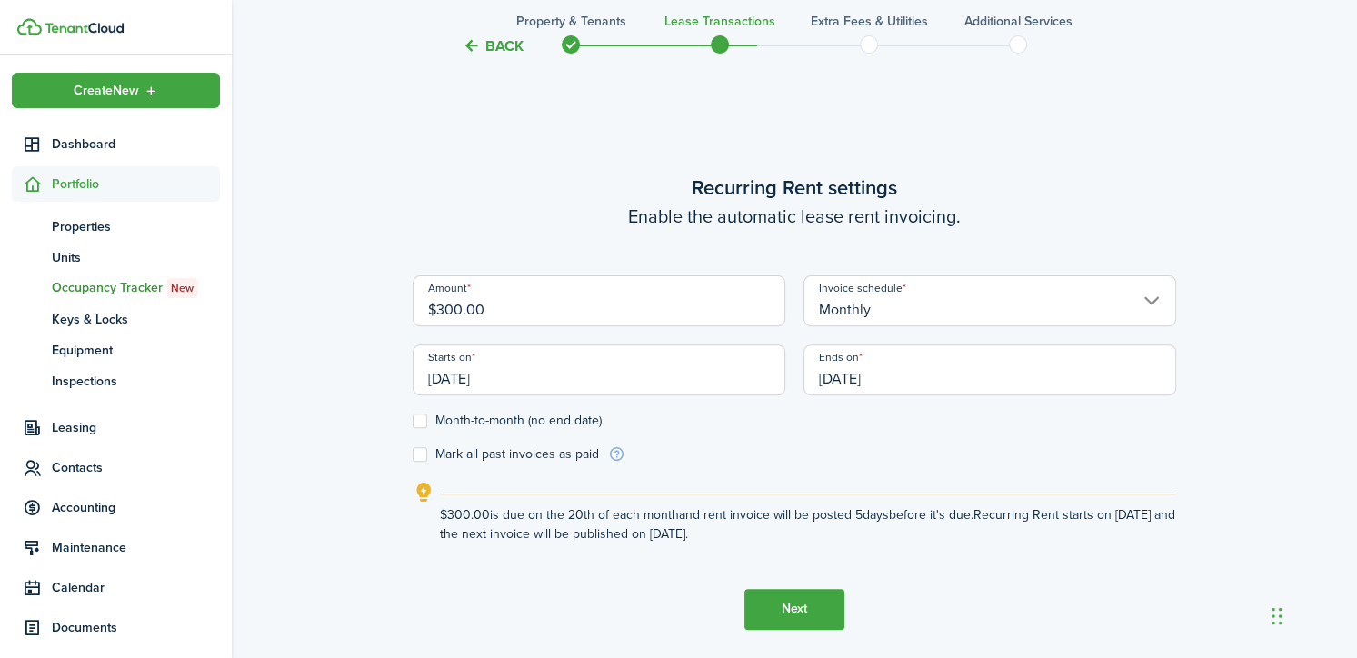
click at [450, 290] on input "$300.00" at bounding box center [599, 300] width 373 height 51
click at [1143, 296] on input "Monthly" at bounding box center [990, 300] width 373 height 51
type input "$285.00"
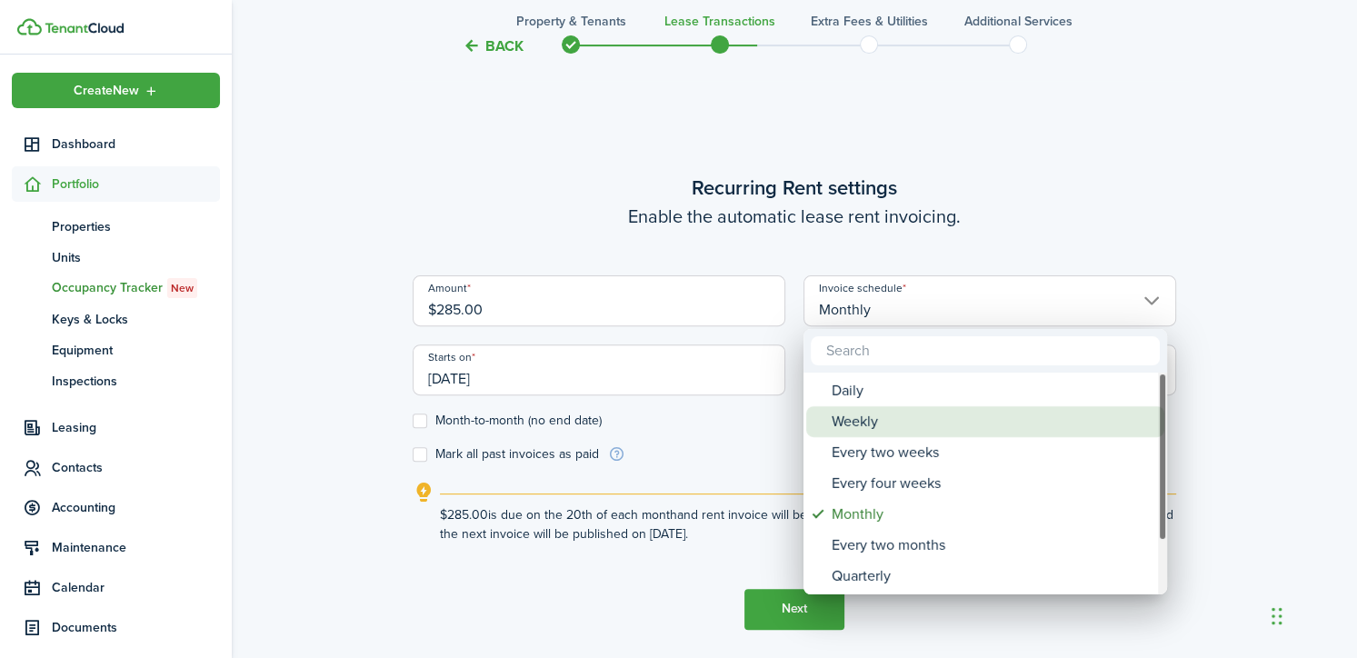
click at [1109, 406] on div "Weekly" at bounding box center [993, 421] width 322 height 31
type input "Weekly"
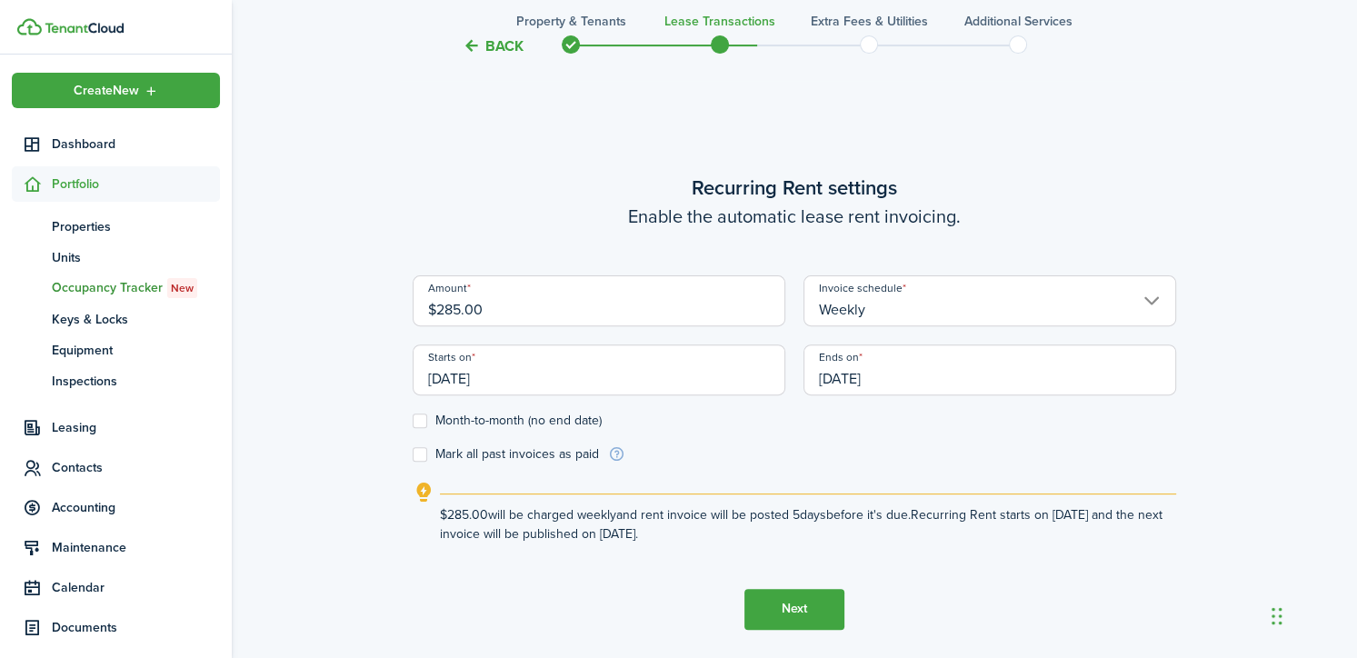
click at [457, 366] on input "[DATE]" at bounding box center [599, 370] width 373 height 51
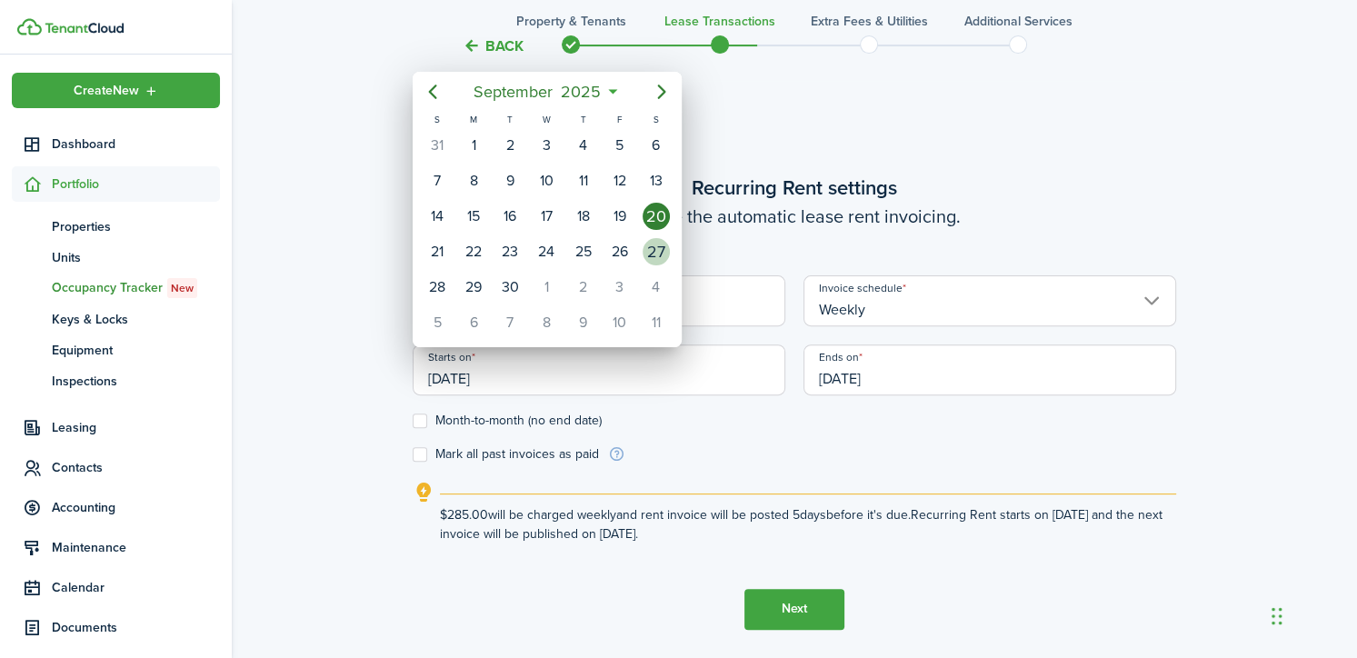
click at [660, 251] on div "27" at bounding box center [656, 251] width 27 height 27
type input "[DATE]"
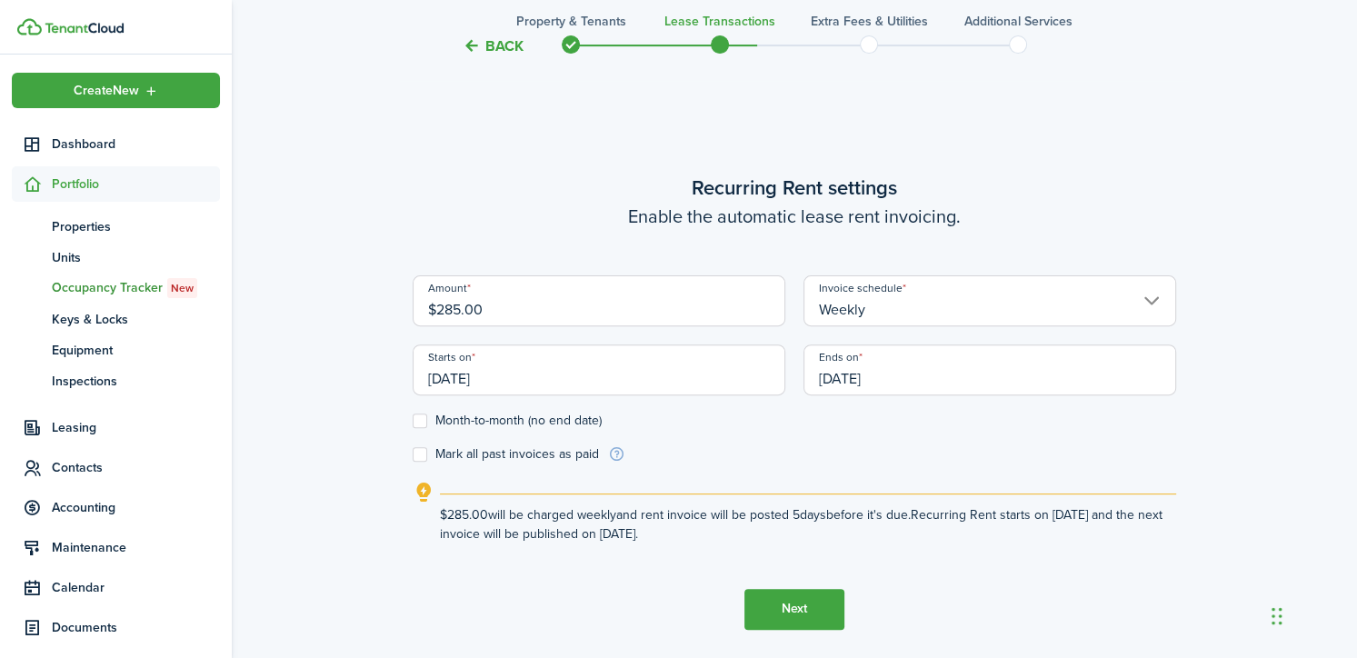
click at [848, 374] on input "[DATE]" at bounding box center [990, 370] width 373 height 51
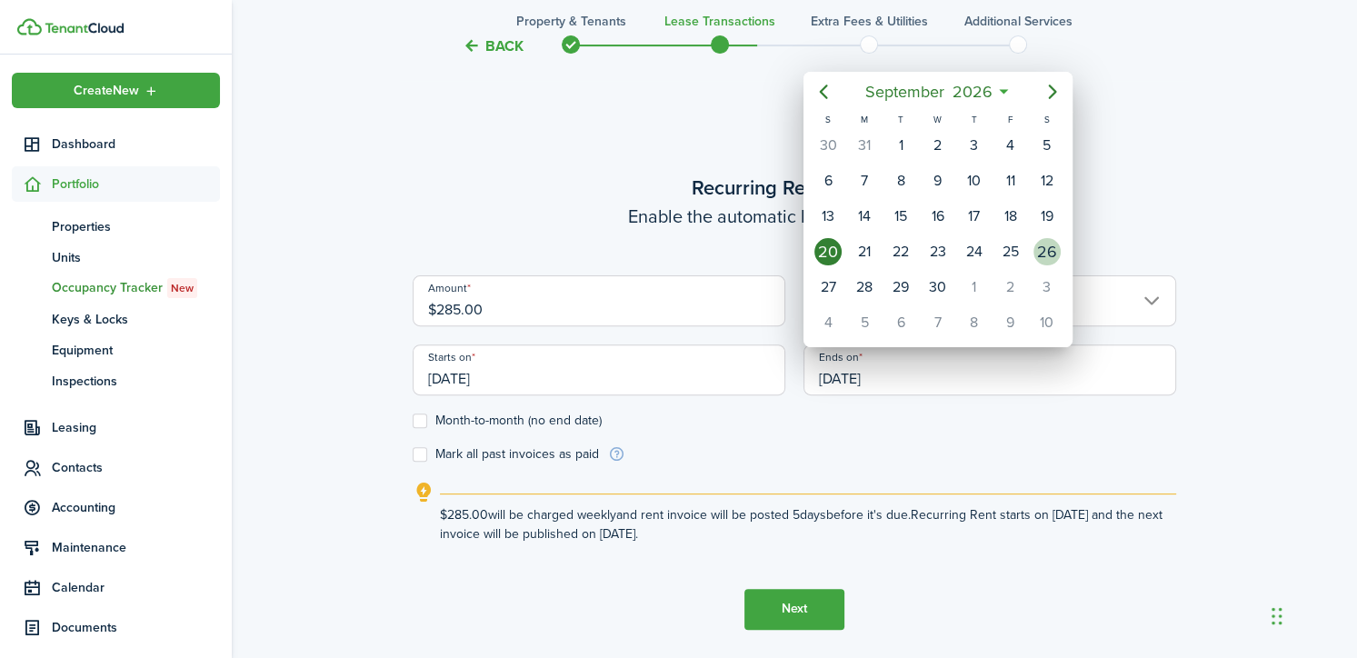
click at [1051, 238] on div "26" at bounding box center [1047, 251] width 27 height 27
type input "[DATE]"
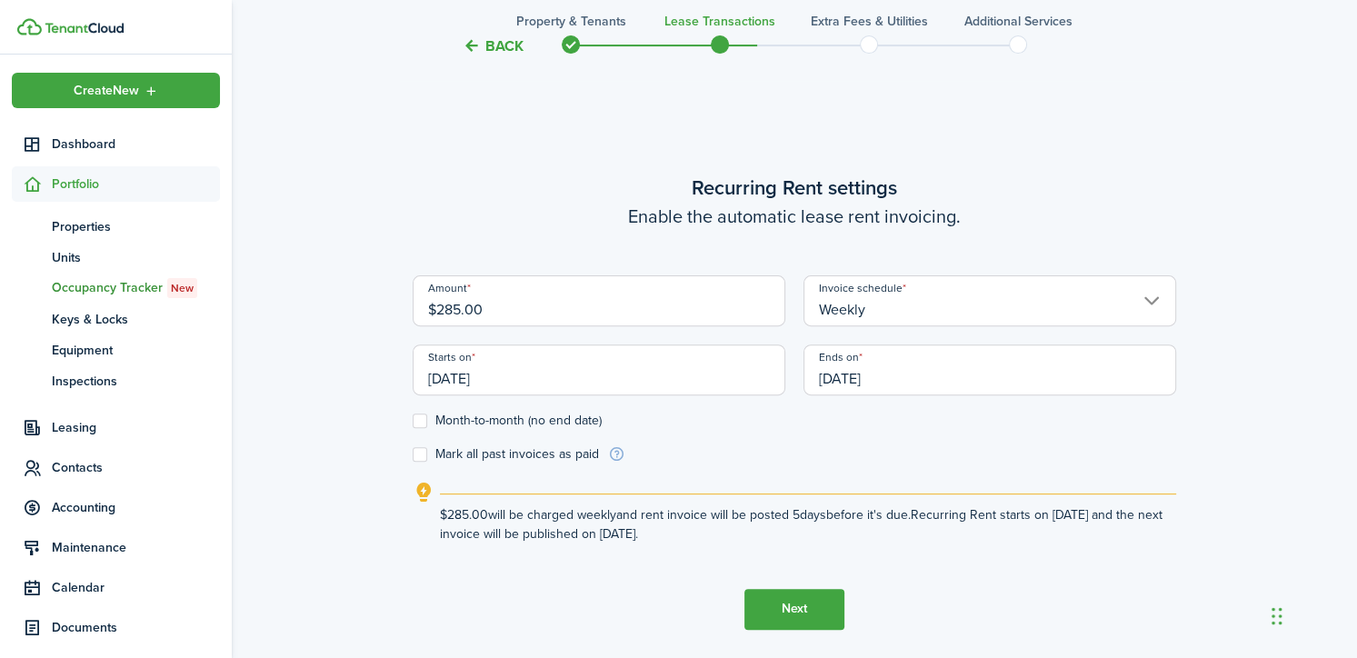
click at [819, 613] on button "Next" at bounding box center [794, 609] width 100 height 41
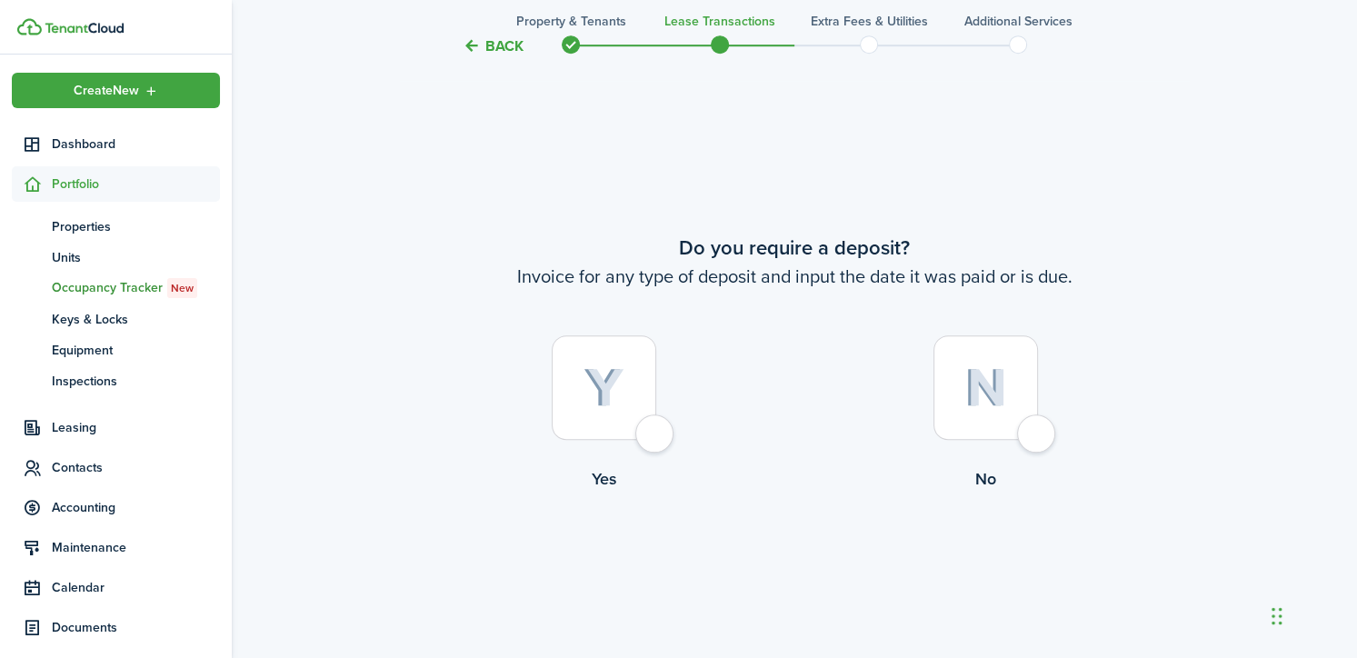
scroll to position [1194, 0]
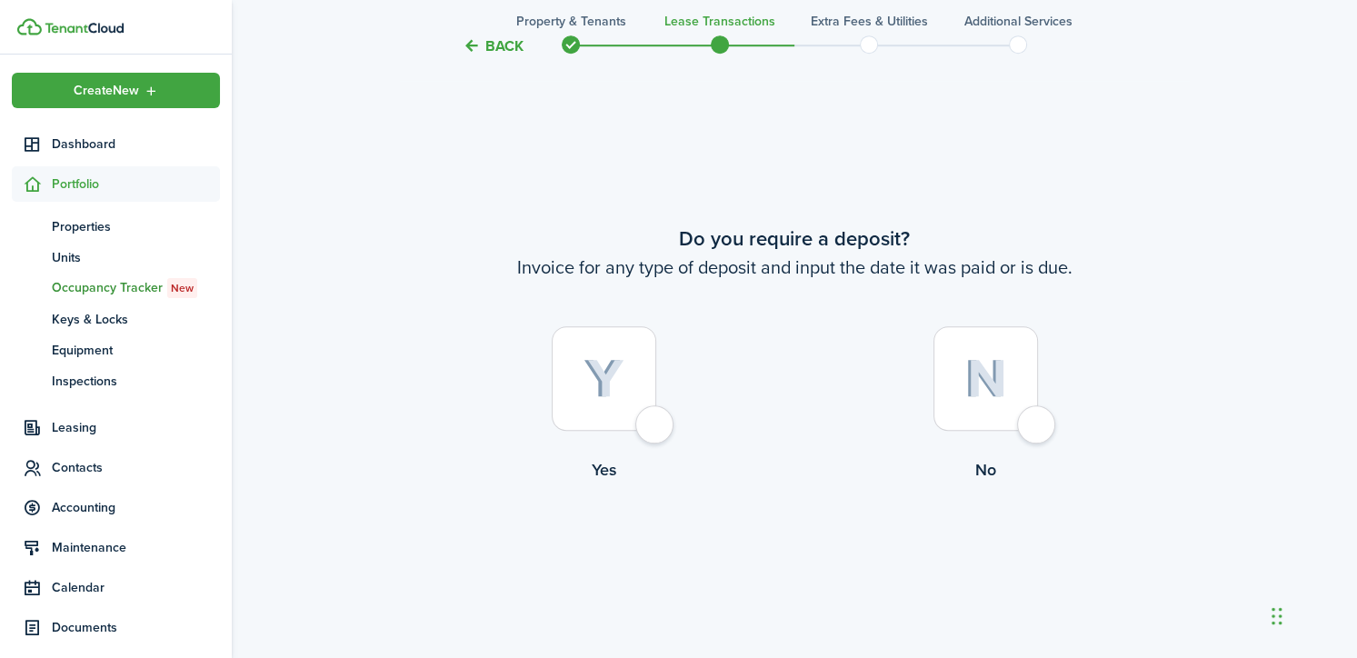
click at [608, 399] on div at bounding box center [604, 378] width 105 height 105
radio input "true"
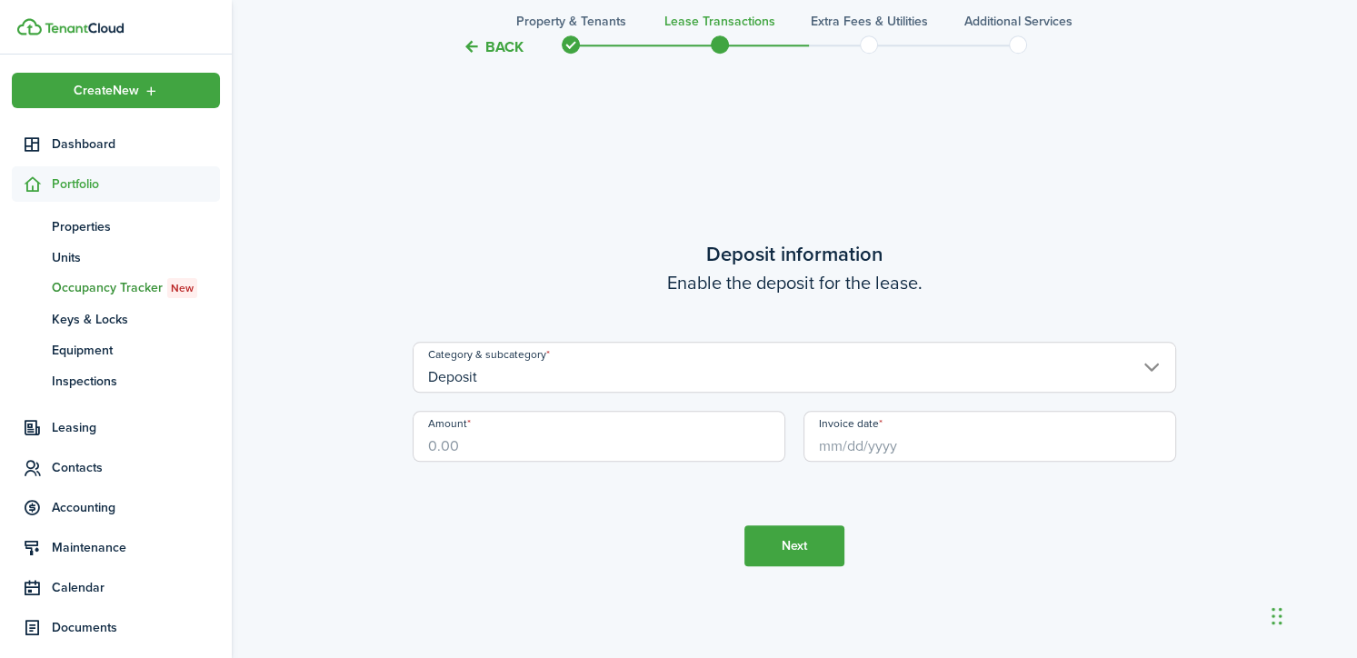
scroll to position [1853, 0]
click at [517, 450] on input "Amount" at bounding box center [599, 434] width 373 height 51
click at [885, 428] on input "Invoice date" at bounding box center [990, 434] width 373 height 51
type input "$285.00"
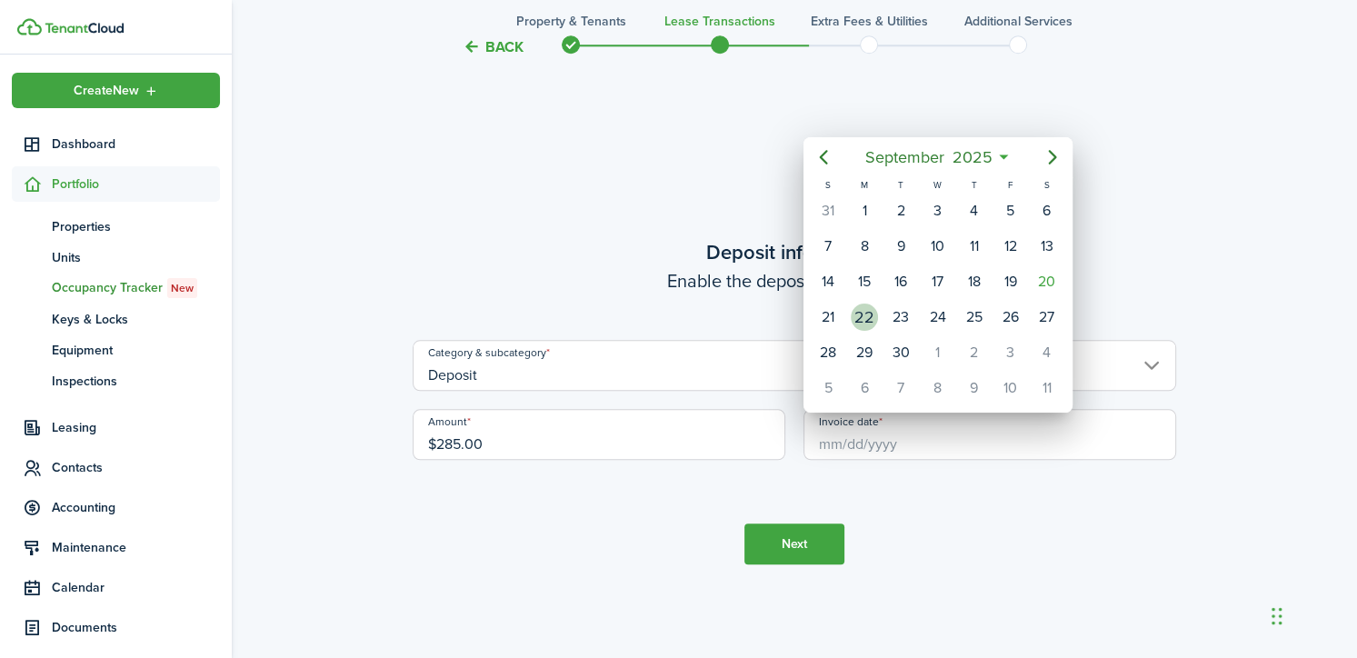
click at [876, 303] on div "22" at bounding box center [864, 317] width 36 height 35
type input "[DATE]"
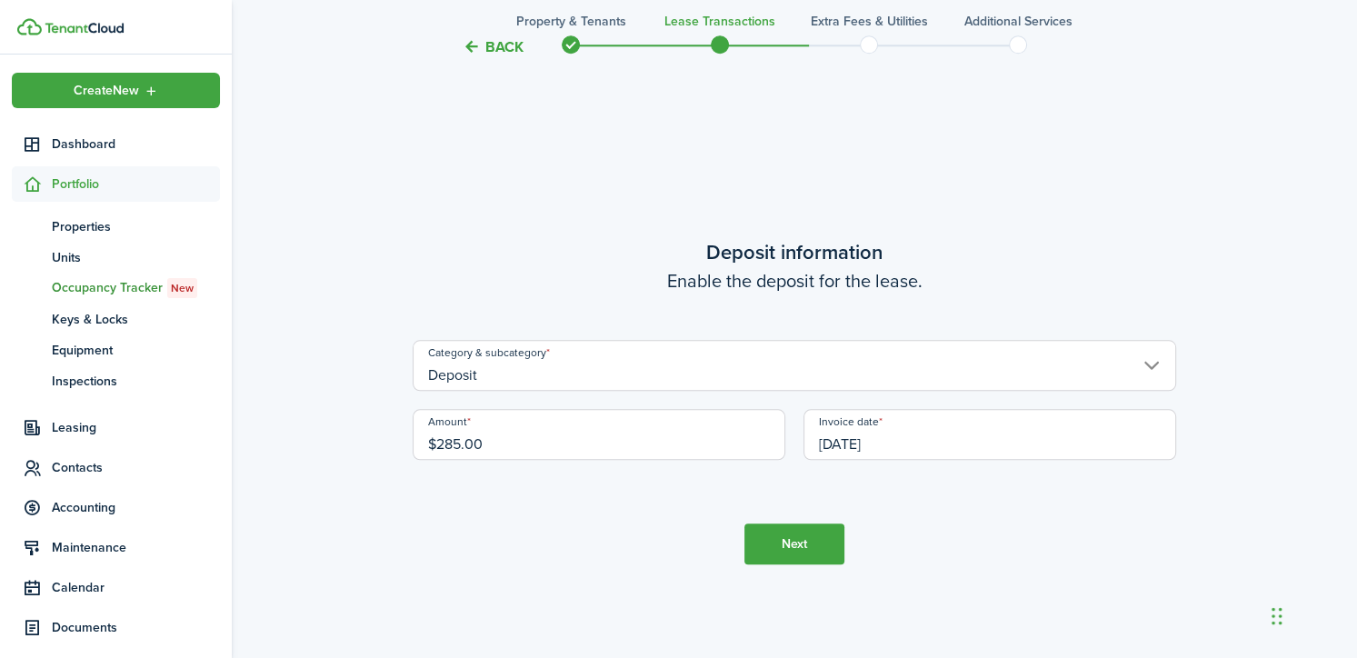
click at [825, 555] on button "Next" at bounding box center [794, 544] width 100 height 41
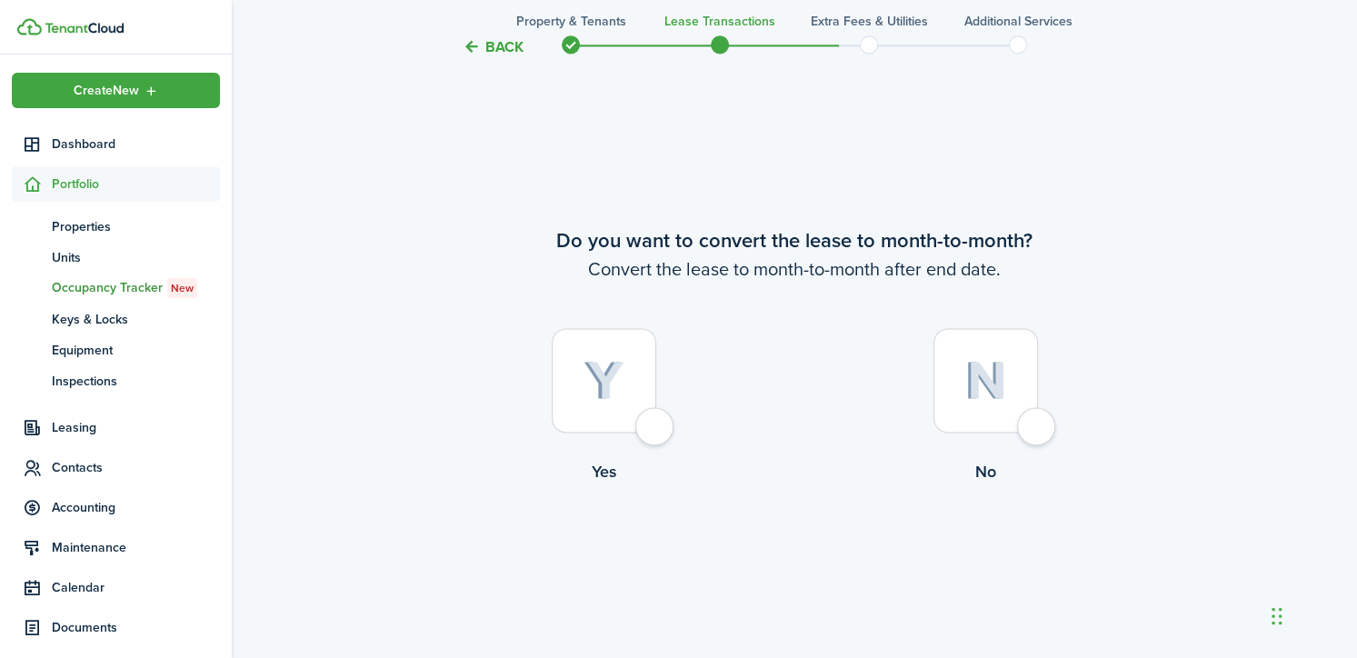
scroll to position [2511, 0]
click at [604, 389] on img at bounding box center [604, 379] width 41 height 40
radio input "true"
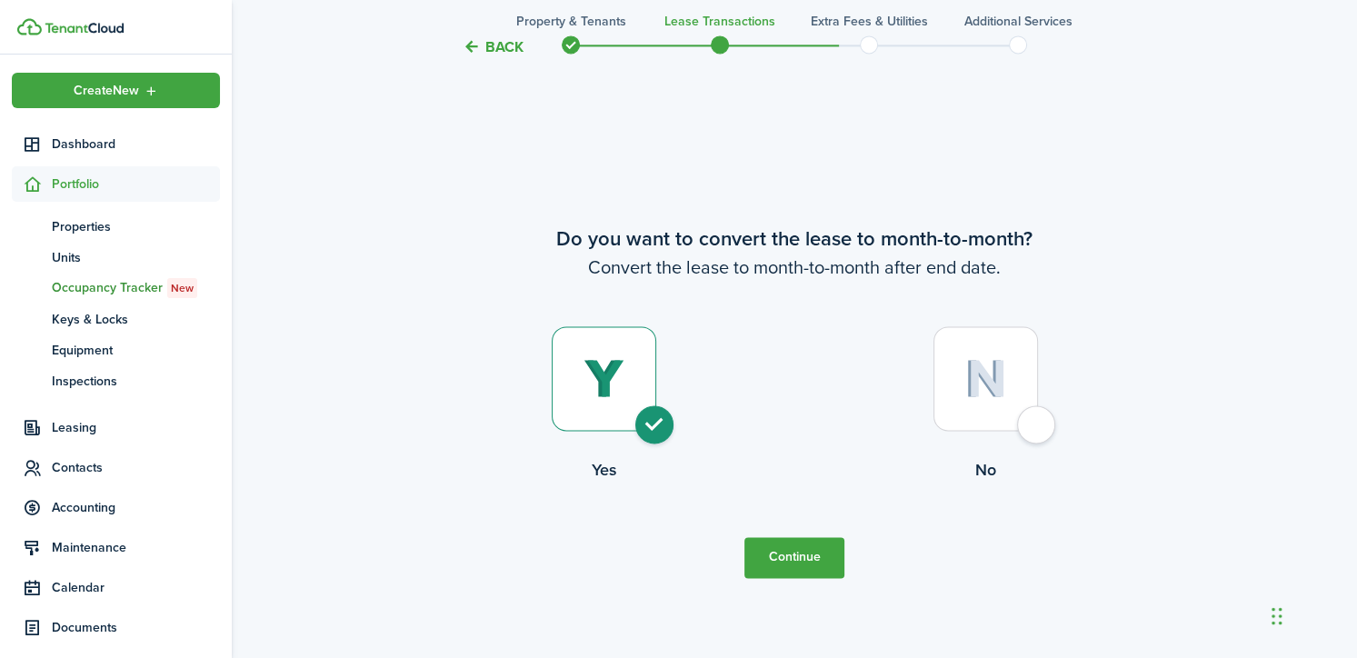
click at [794, 564] on button "Continue" at bounding box center [794, 557] width 100 height 41
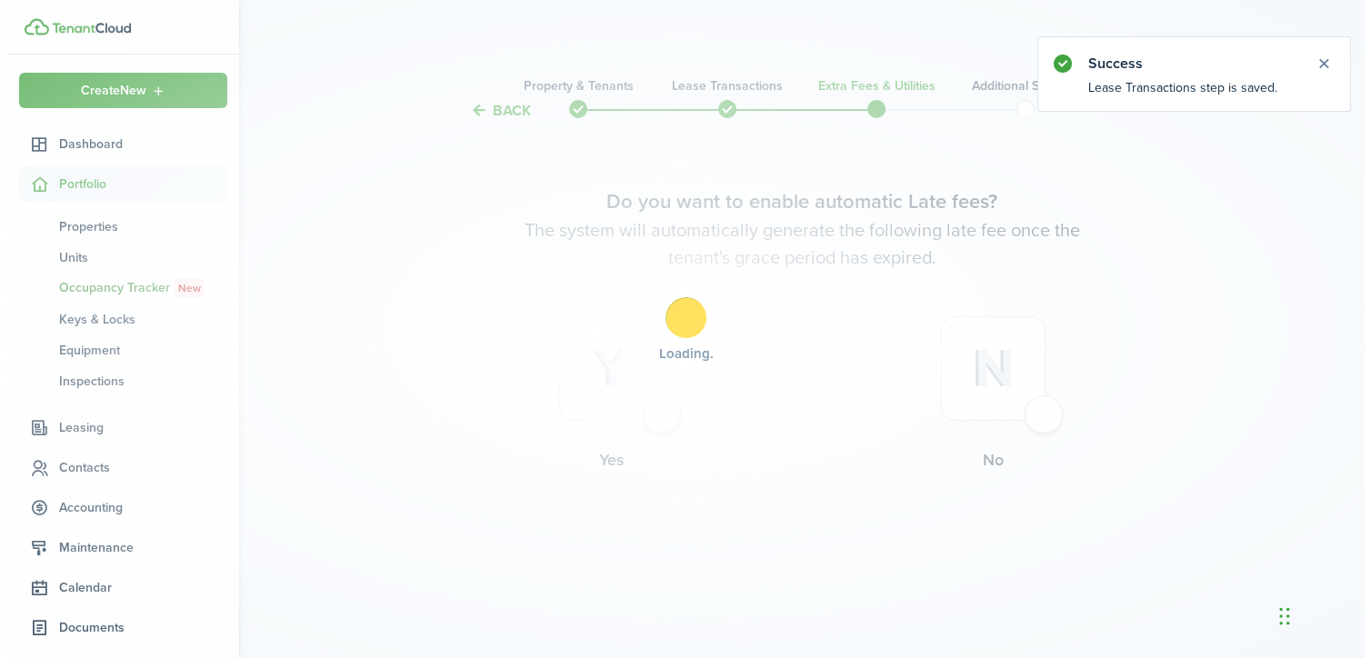
scroll to position [0, 0]
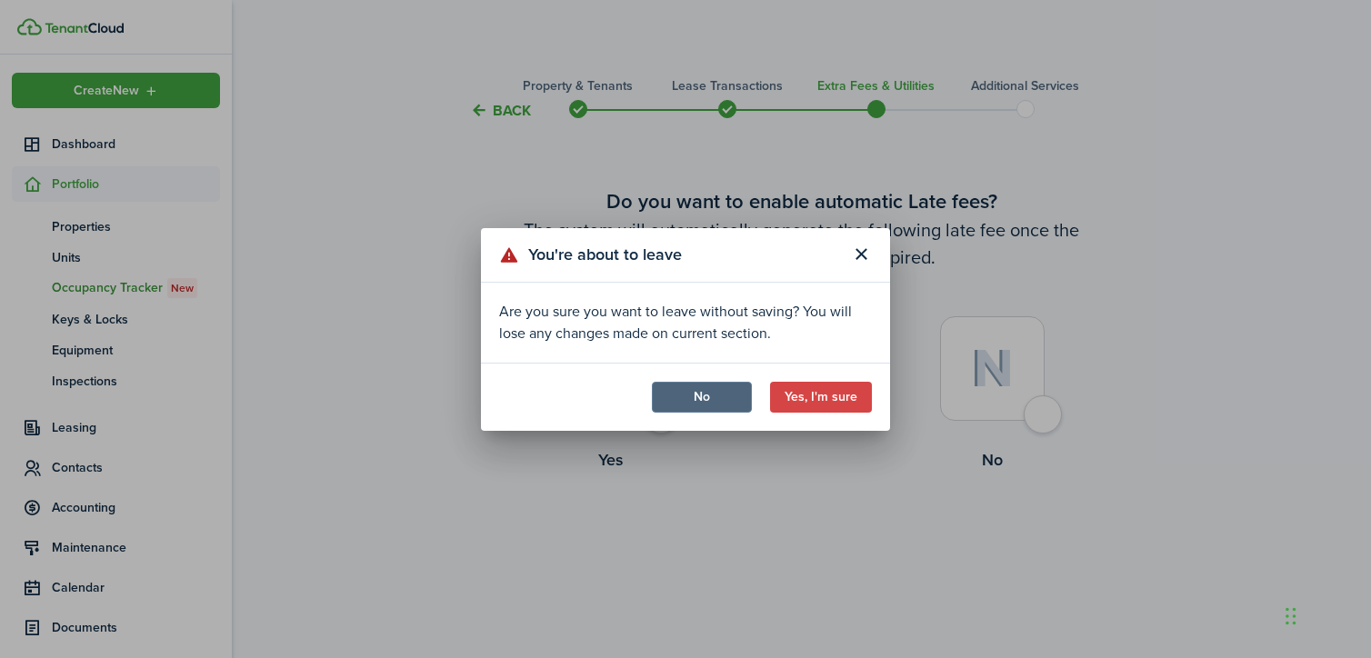
click at [703, 400] on button "No" at bounding box center [702, 397] width 100 height 31
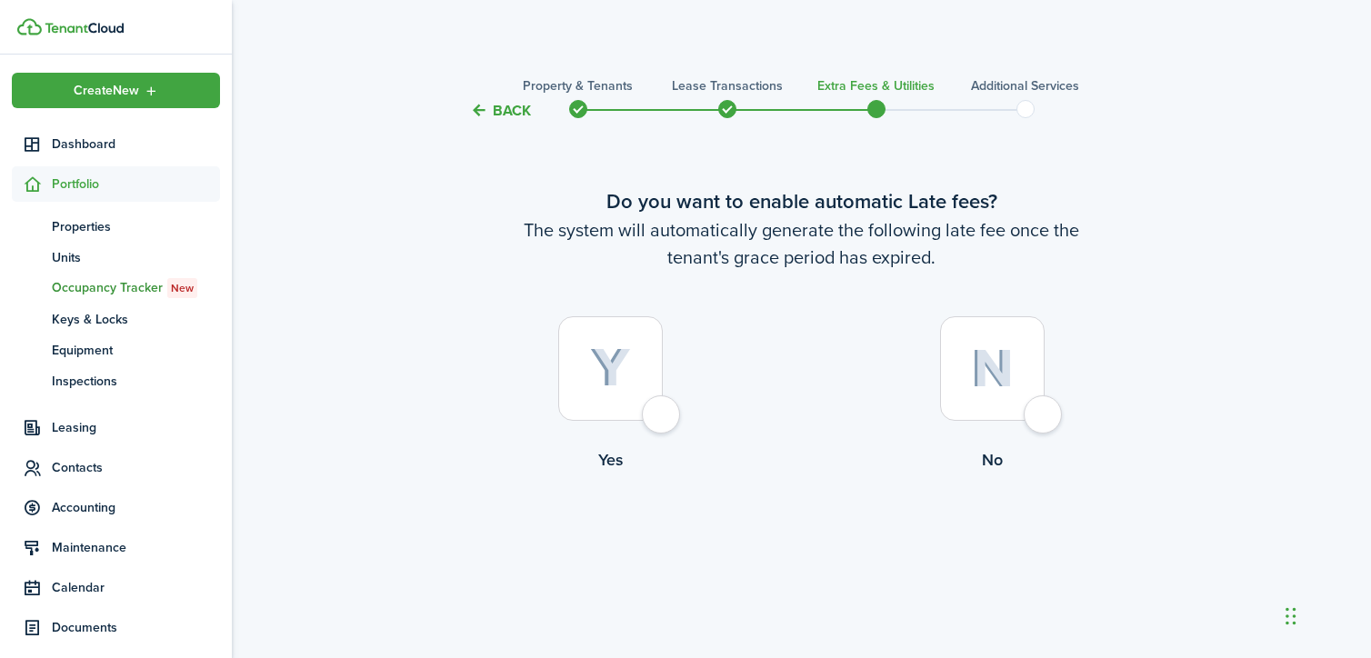
click at [643, 386] on div at bounding box center [610, 368] width 105 height 105
radio input "true"
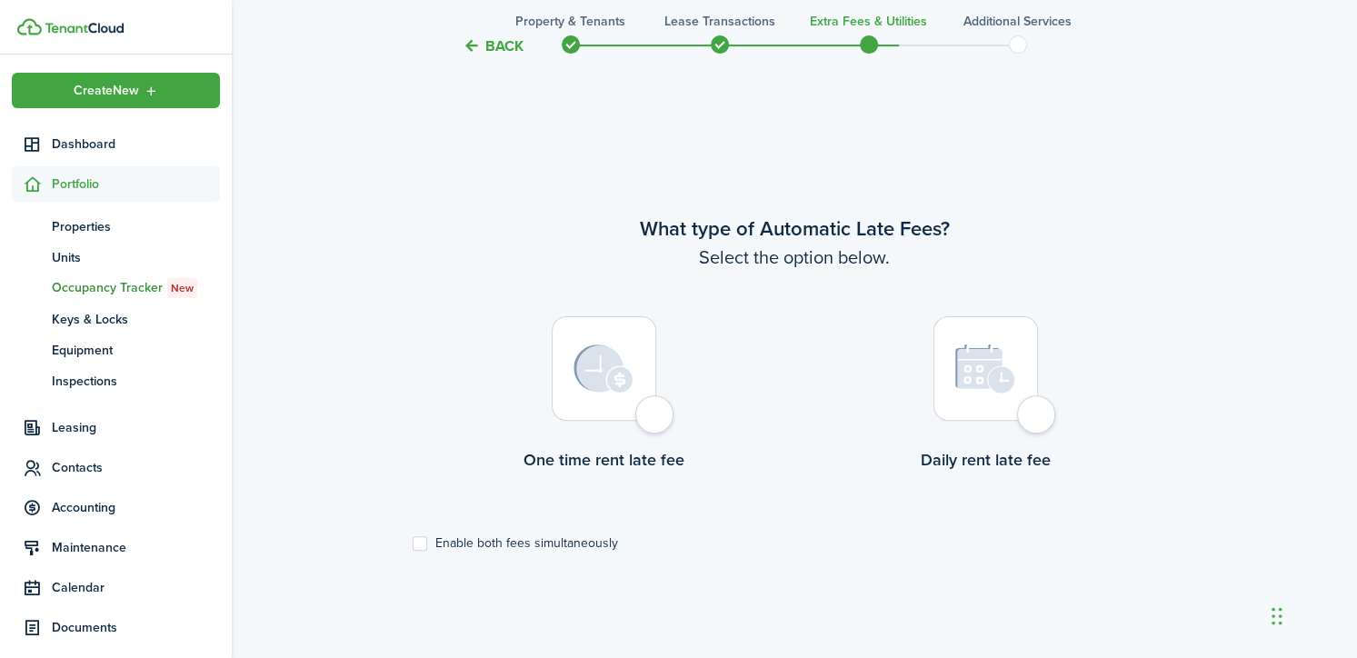
scroll to position [536, 0]
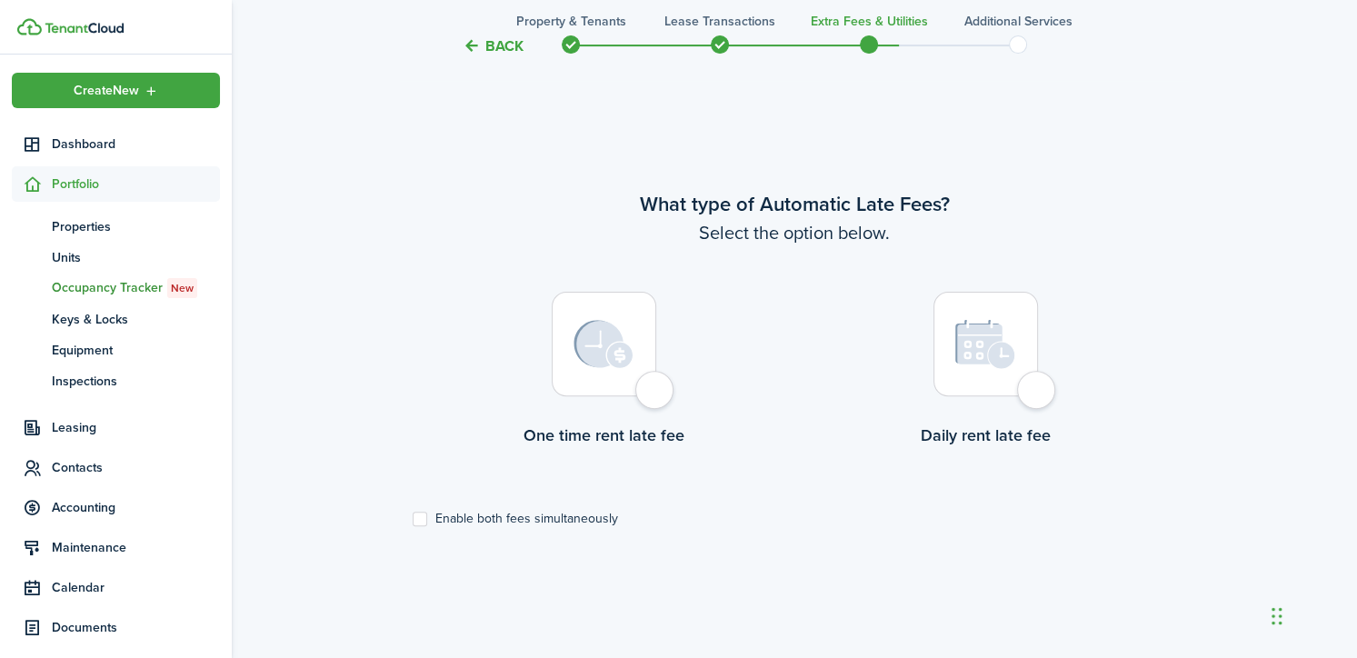
click at [643, 386] on div at bounding box center [604, 344] width 105 height 105
radio input "true"
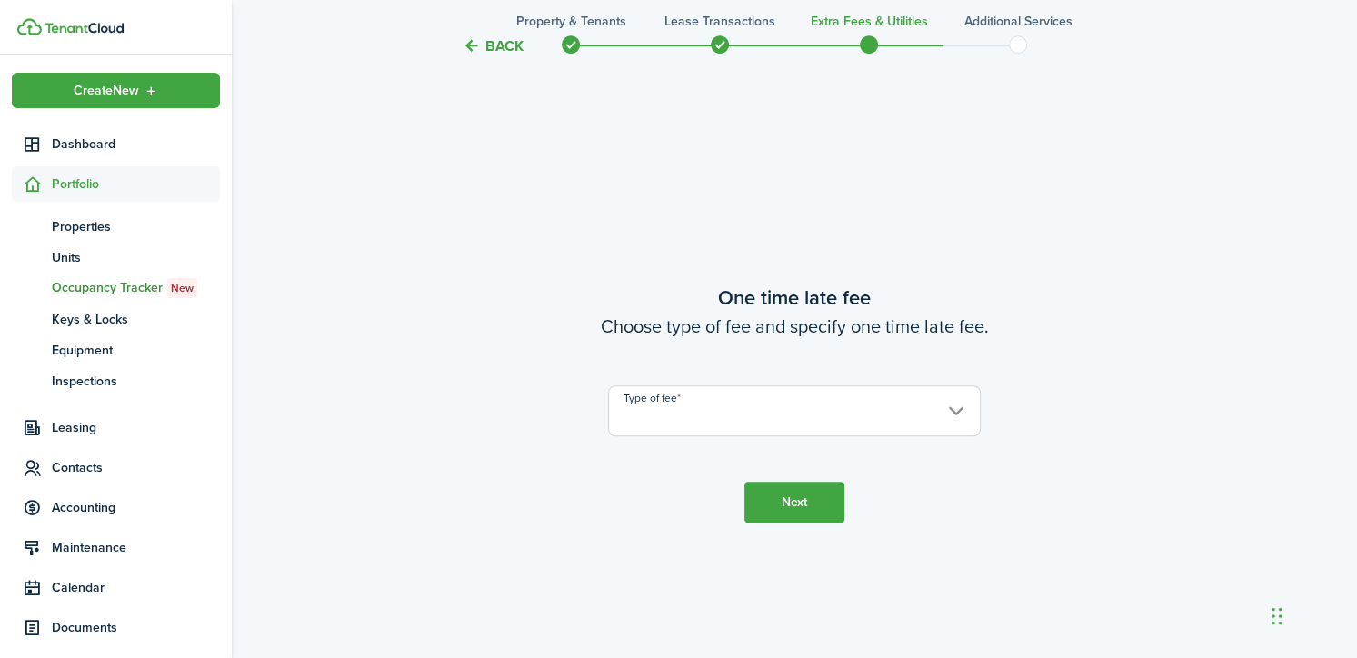
scroll to position [1194, 0]
click at [778, 410] on input "Type of fee" at bounding box center [794, 409] width 373 height 51
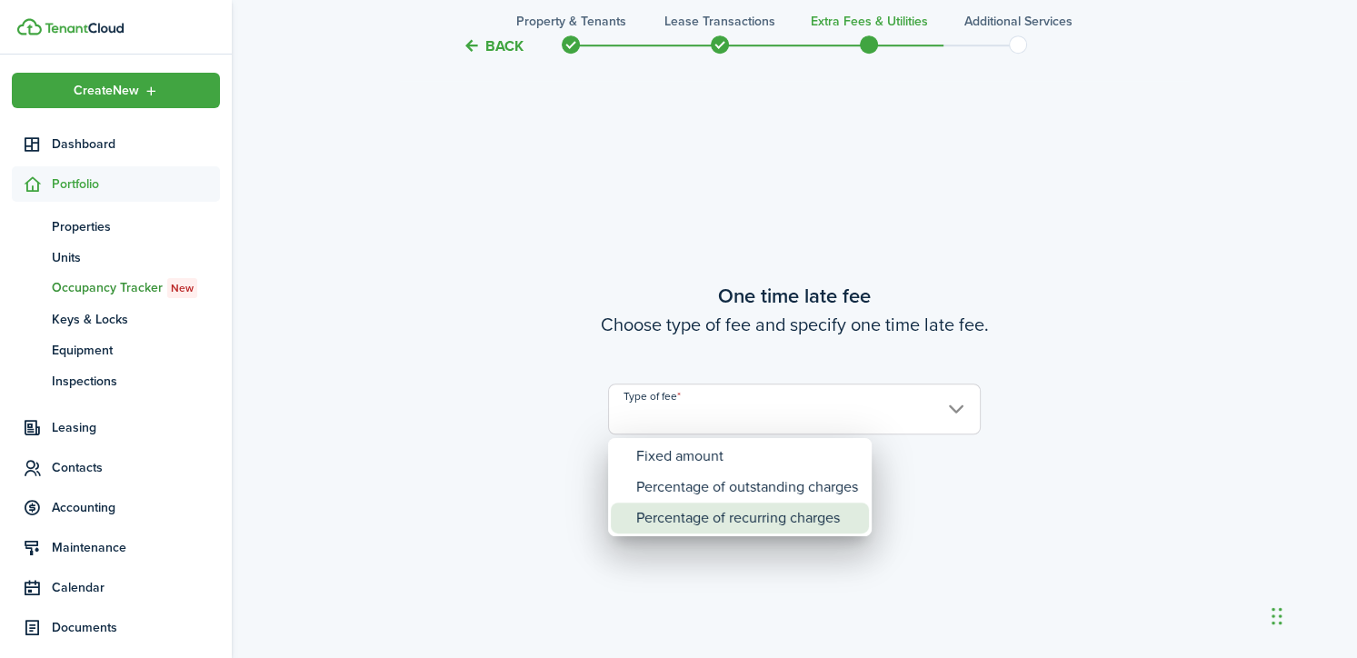
click at [805, 520] on div "Percentage of recurring charges" at bounding box center [747, 518] width 222 height 31
type input "Percentage of recurring charges"
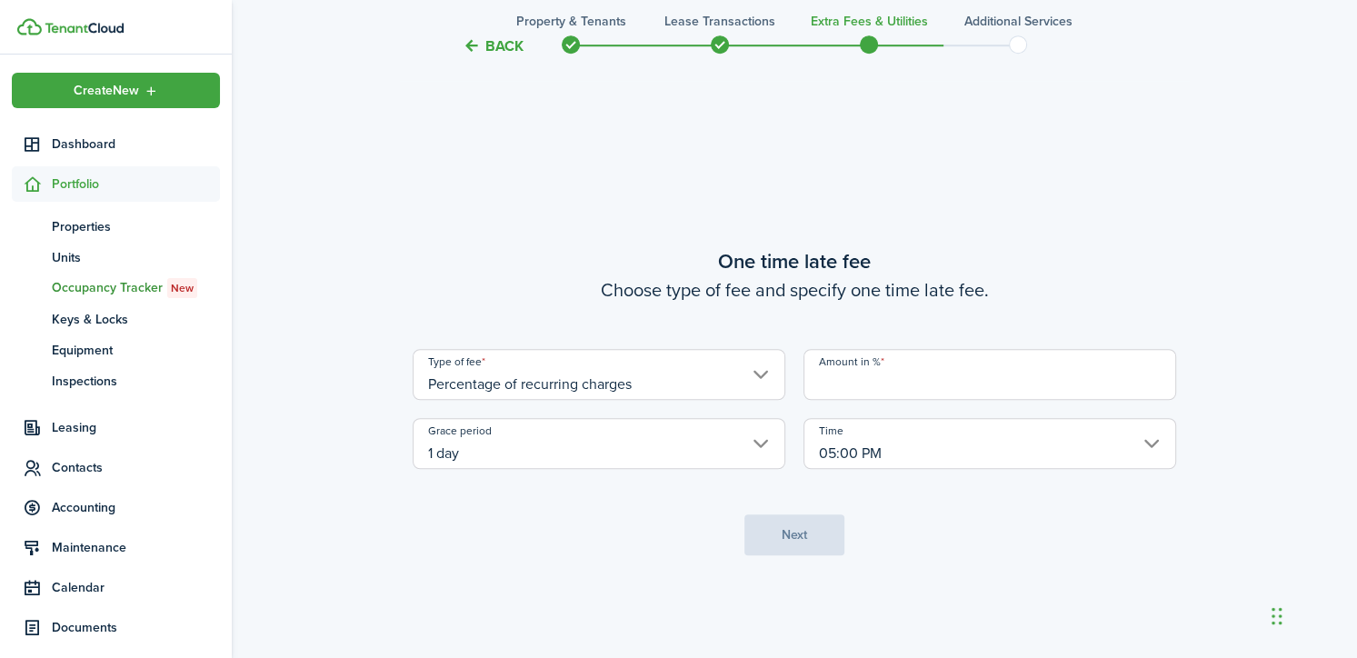
click at [856, 374] on input "Amount in %" at bounding box center [990, 374] width 373 height 51
type input "10"
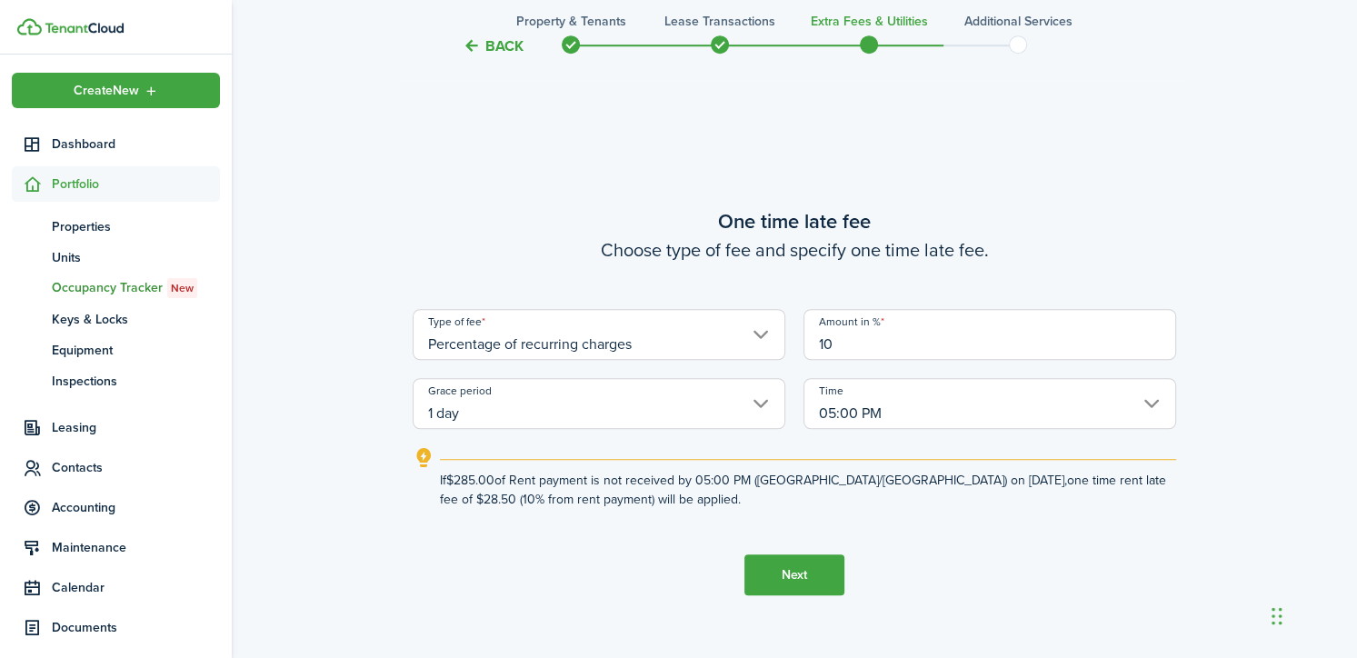
click at [823, 572] on button "Next" at bounding box center [794, 574] width 100 height 41
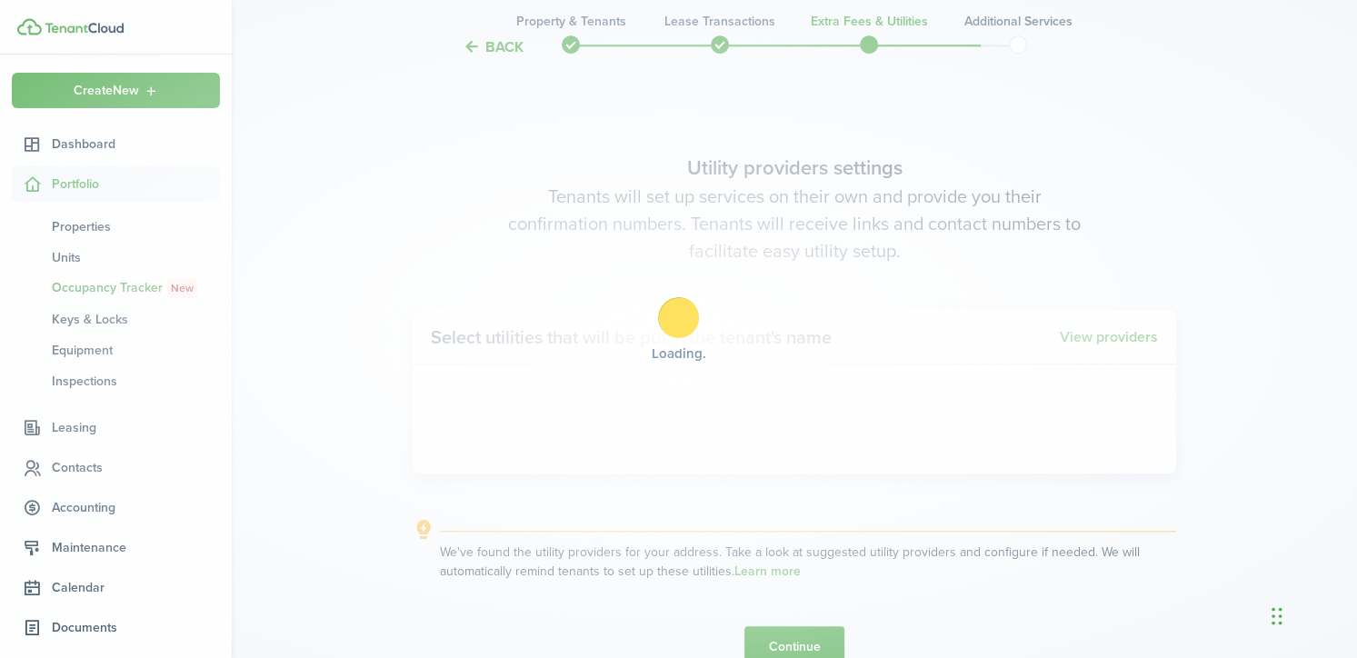
scroll to position [1853, 0]
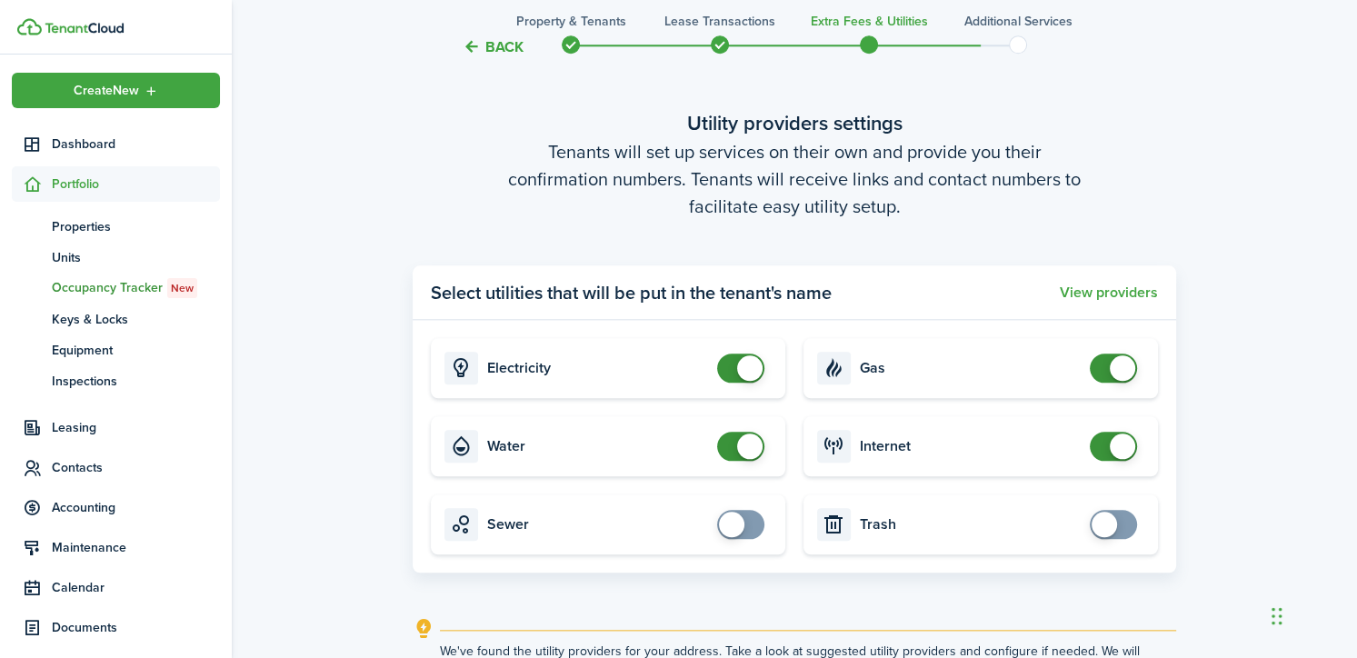
checkbox input "false"
click at [752, 360] on span at bounding box center [749, 367] width 25 height 25
checkbox input "false"
click at [732, 454] on span at bounding box center [741, 446] width 18 height 29
checkbox input "false"
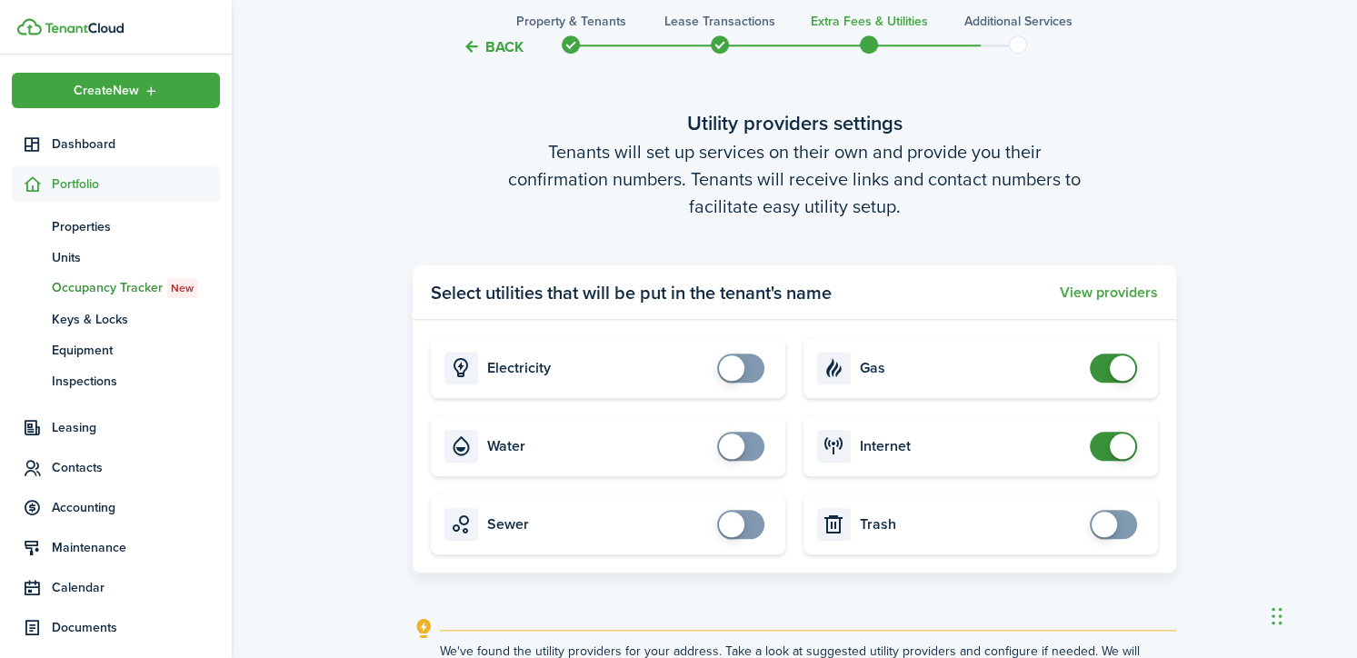
click at [1109, 355] on span at bounding box center [1113, 368] width 18 height 29
checkbox input "false"
click at [1124, 450] on span at bounding box center [1122, 446] width 25 height 25
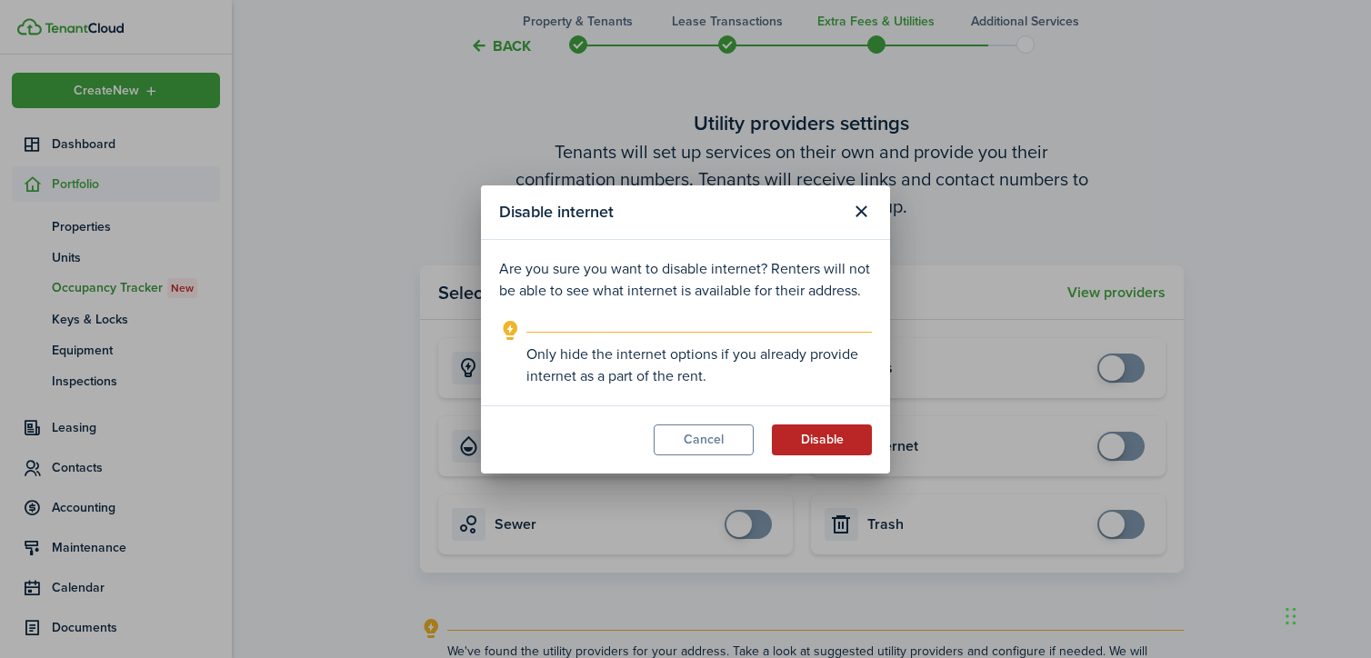
click at [869, 434] on button "Disable" at bounding box center [822, 439] width 100 height 31
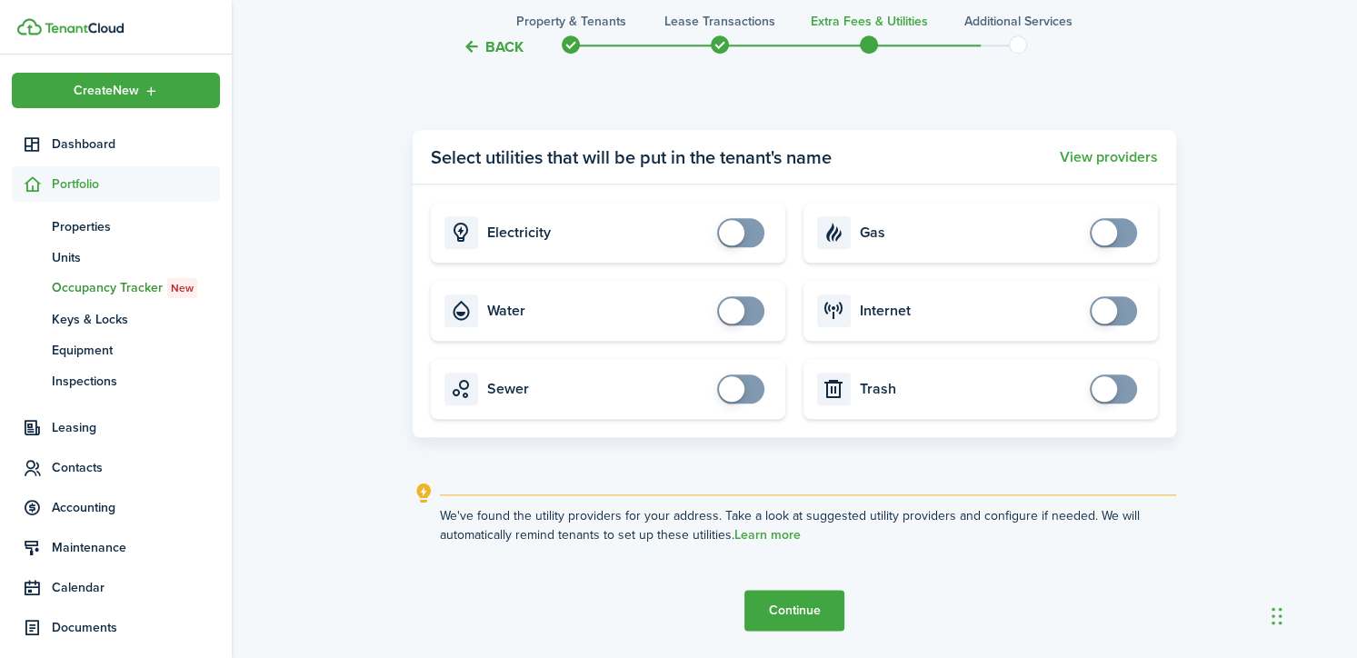
scroll to position [2047, 0]
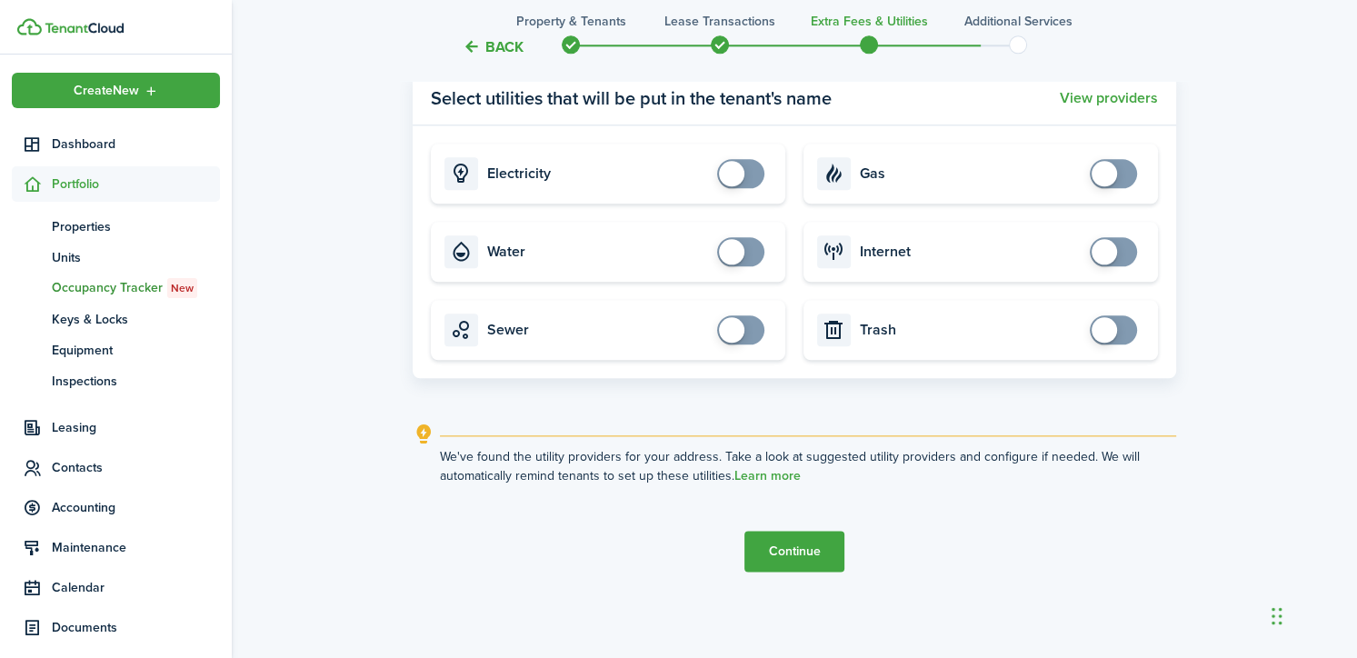
click at [839, 556] on button "Continue" at bounding box center [794, 551] width 100 height 41
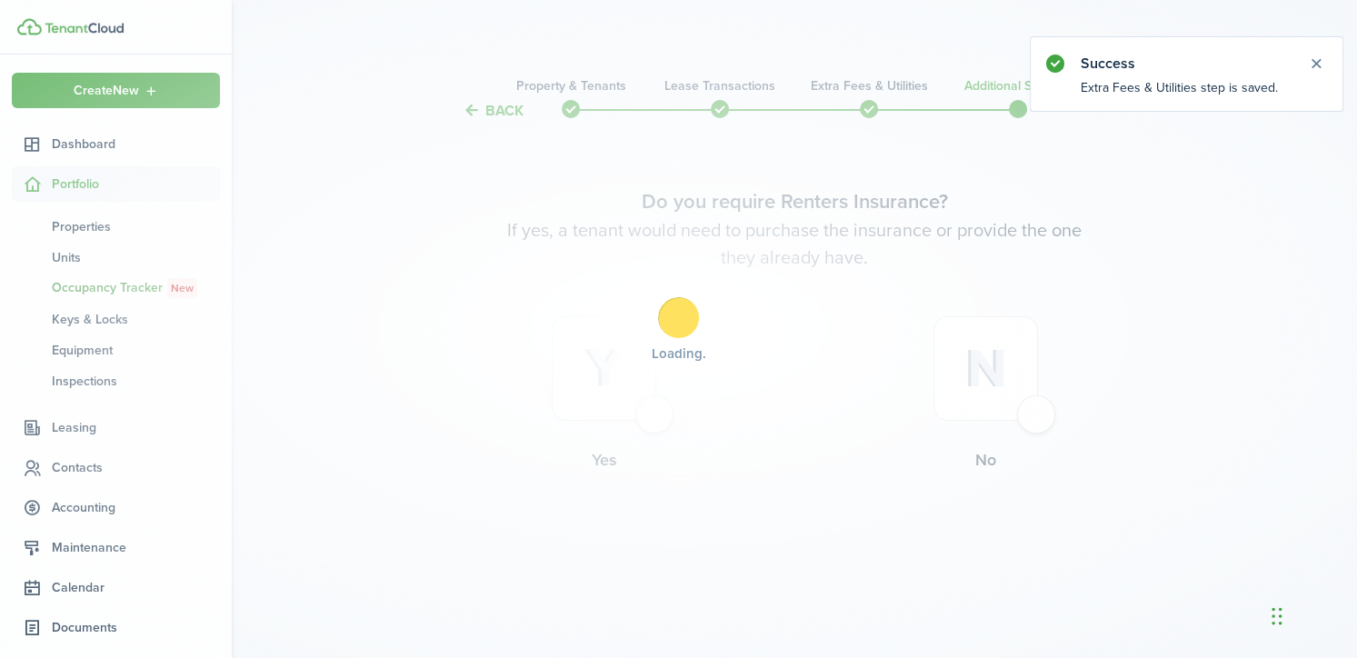
scroll to position [0, 0]
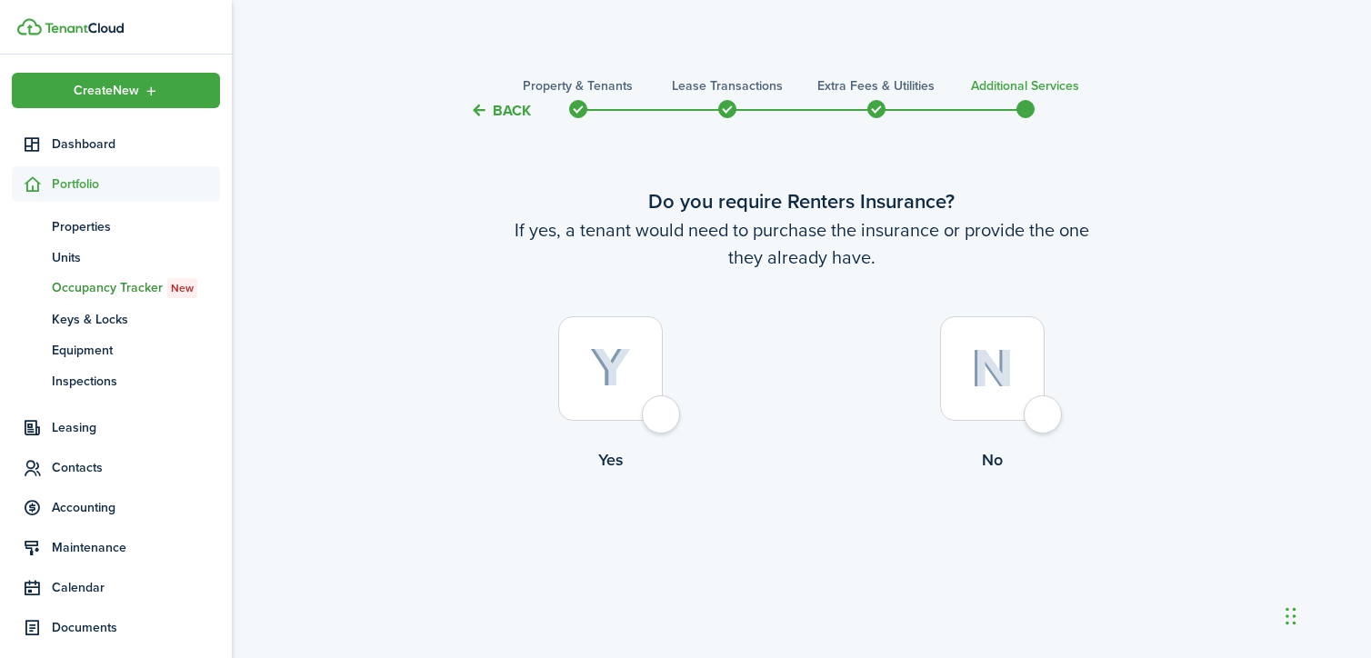
click at [1013, 372] on img at bounding box center [992, 368] width 43 height 39
radio input "true"
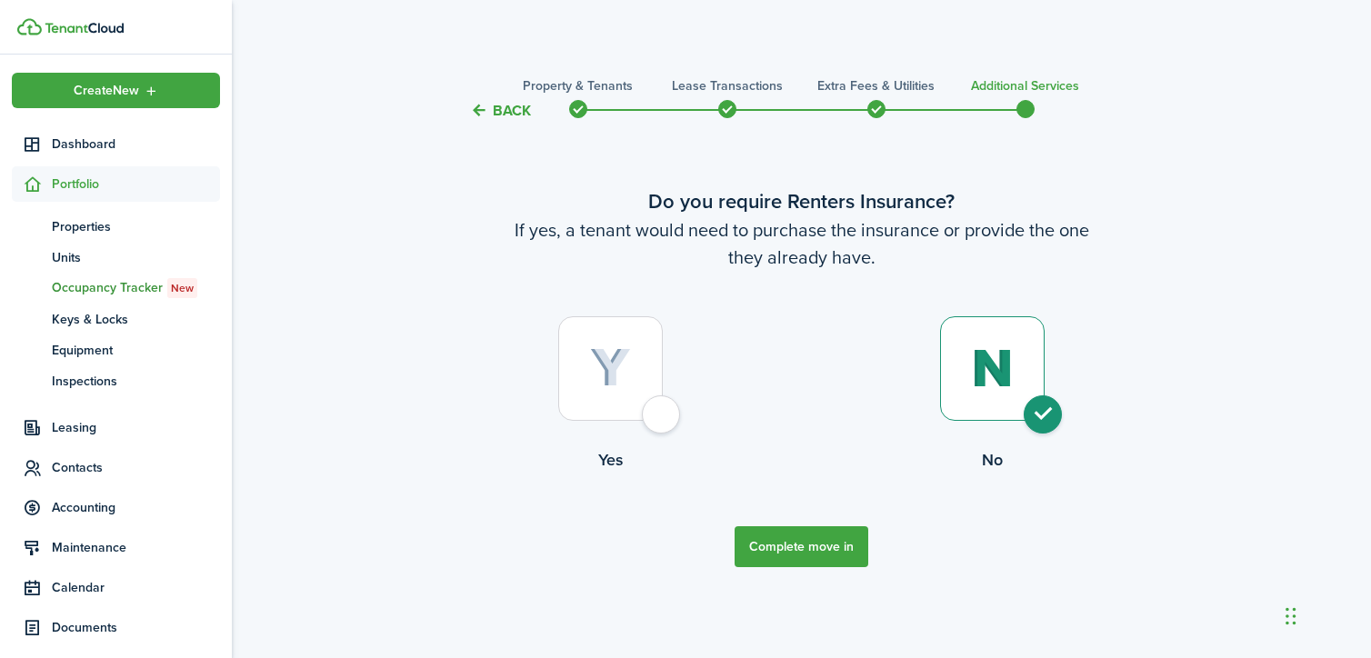
click at [768, 552] on button "Complete move in" at bounding box center [801, 546] width 134 height 41
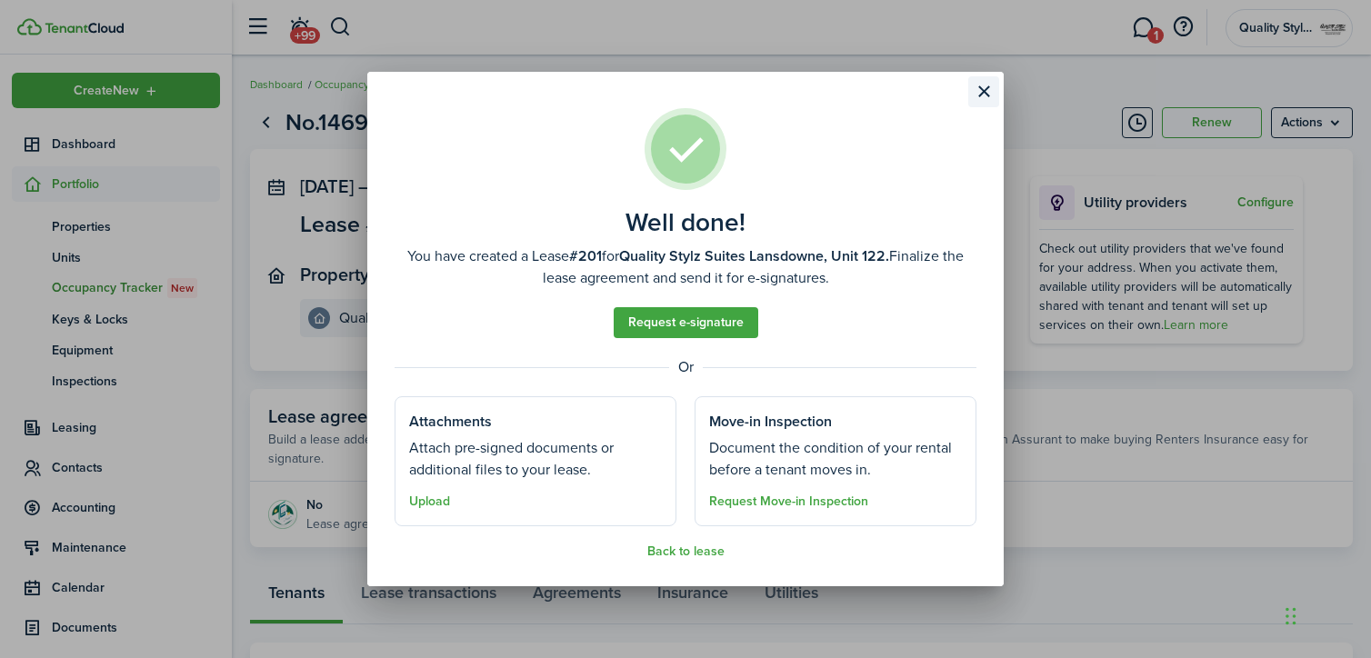
click at [982, 94] on button "Close modal" at bounding box center [983, 91] width 31 height 31
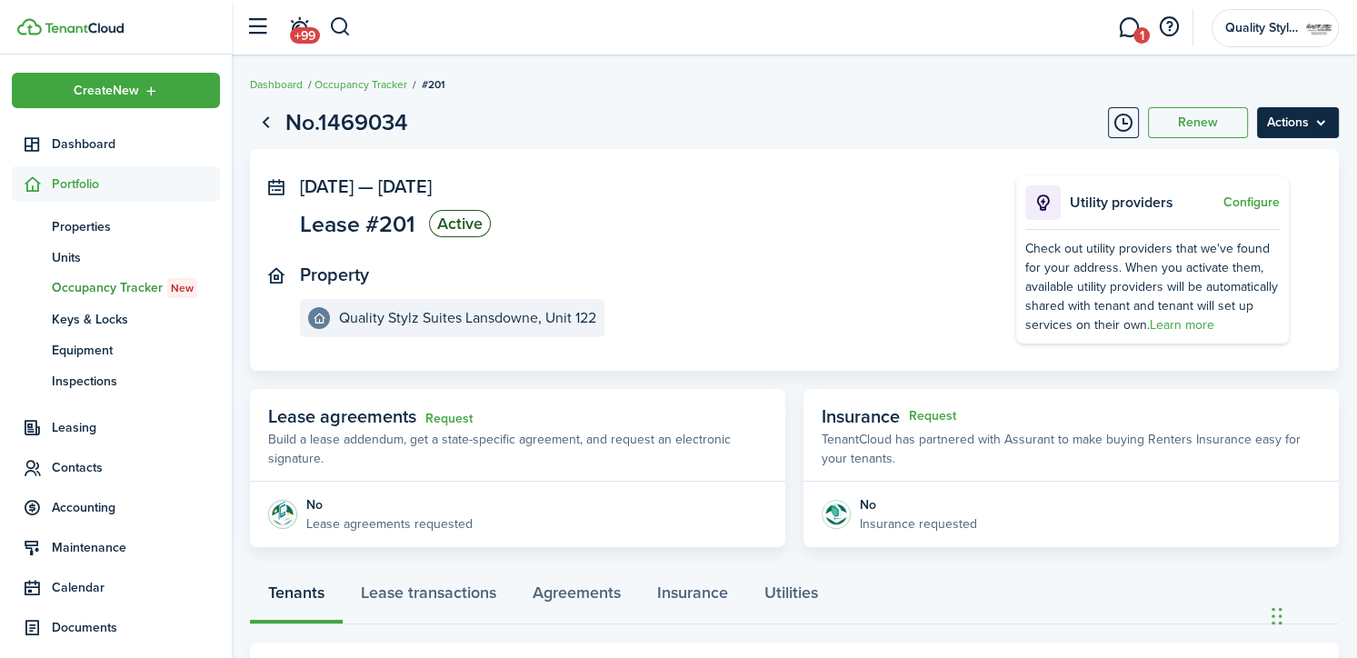
click at [1273, 113] on menu-btn "Actions" at bounding box center [1298, 122] width 82 height 31
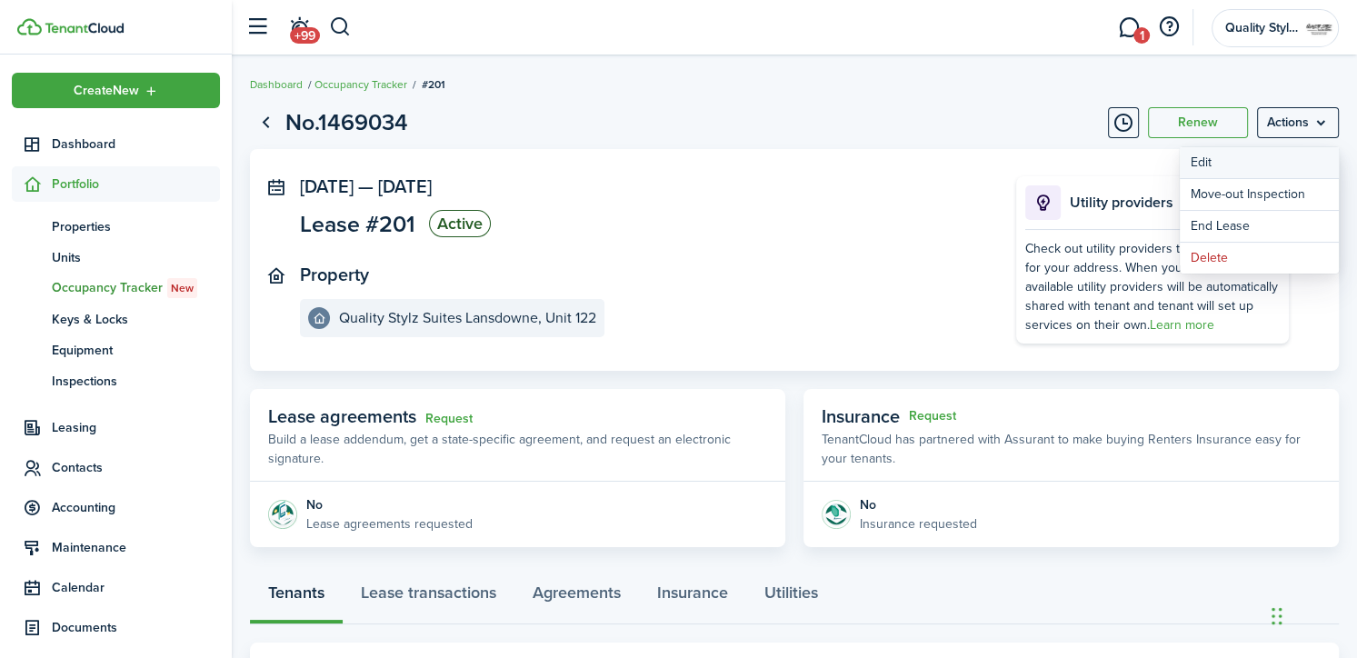
click at [1251, 155] on button "Edit" at bounding box center [1259, 162] width 159 height 31
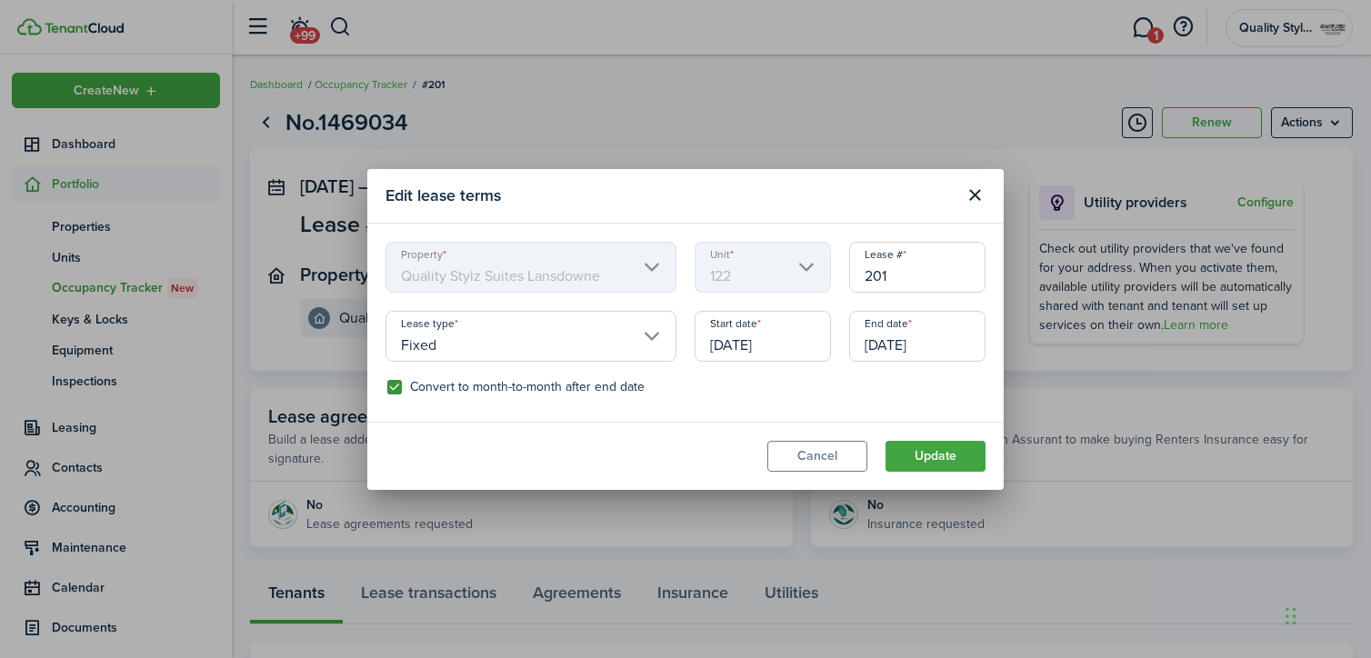
click at [389, 391] on label "Convert to month-to-month after end date" at bounding box center [515, 387] width 257 height 15
click at [387, 387] on input "Convert to month-to-month after end date" at bounding box center [386, 386] width 1 height 1
checkbox input "false"
click at [945, 454] on button "Update" at bounding box center [935, 456] width 100 height 31
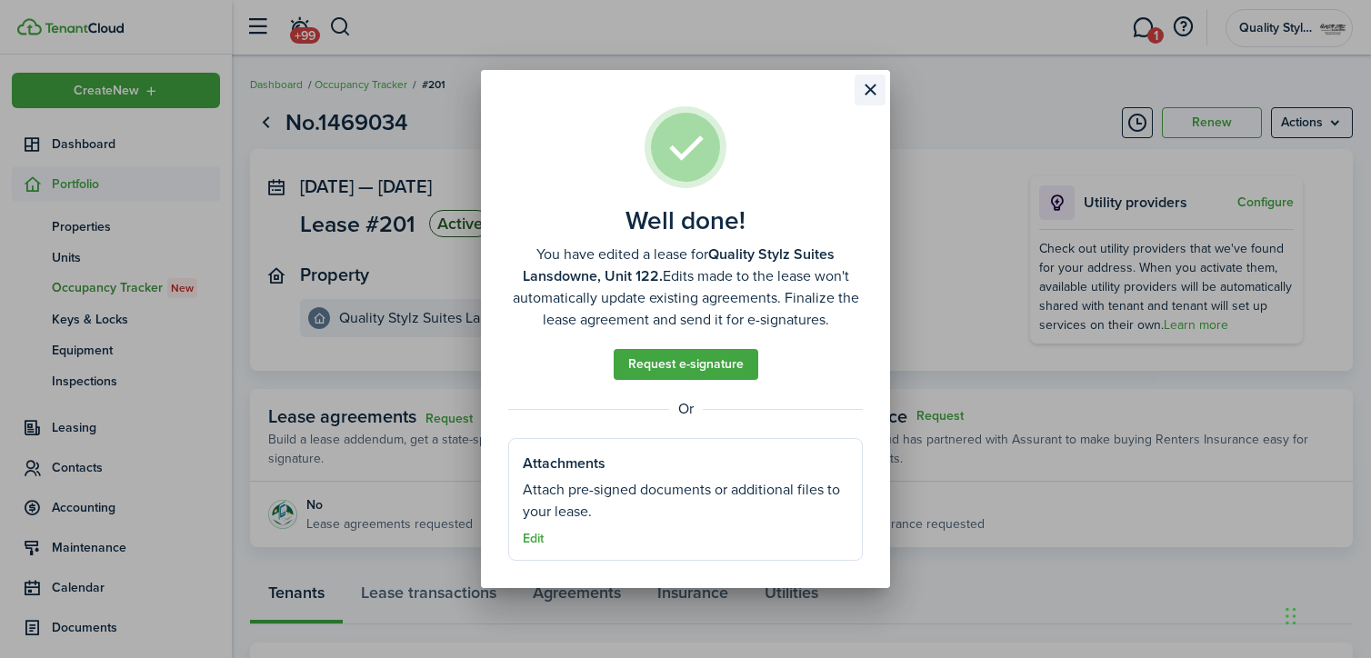
click at [858, 92] on button "Close modal" at bounding box center [869, 90] width 31 height 31
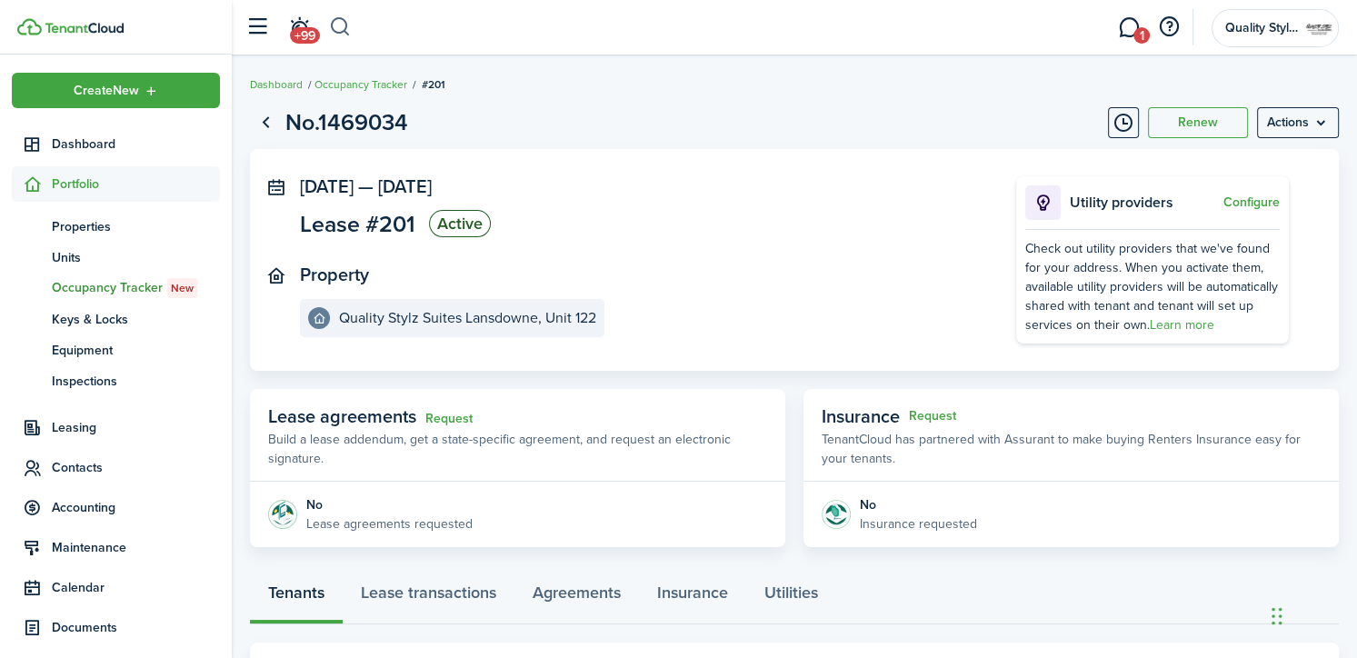
click at [344, 26] on button "button" at bounding box center [340, 27] width 23 height 31
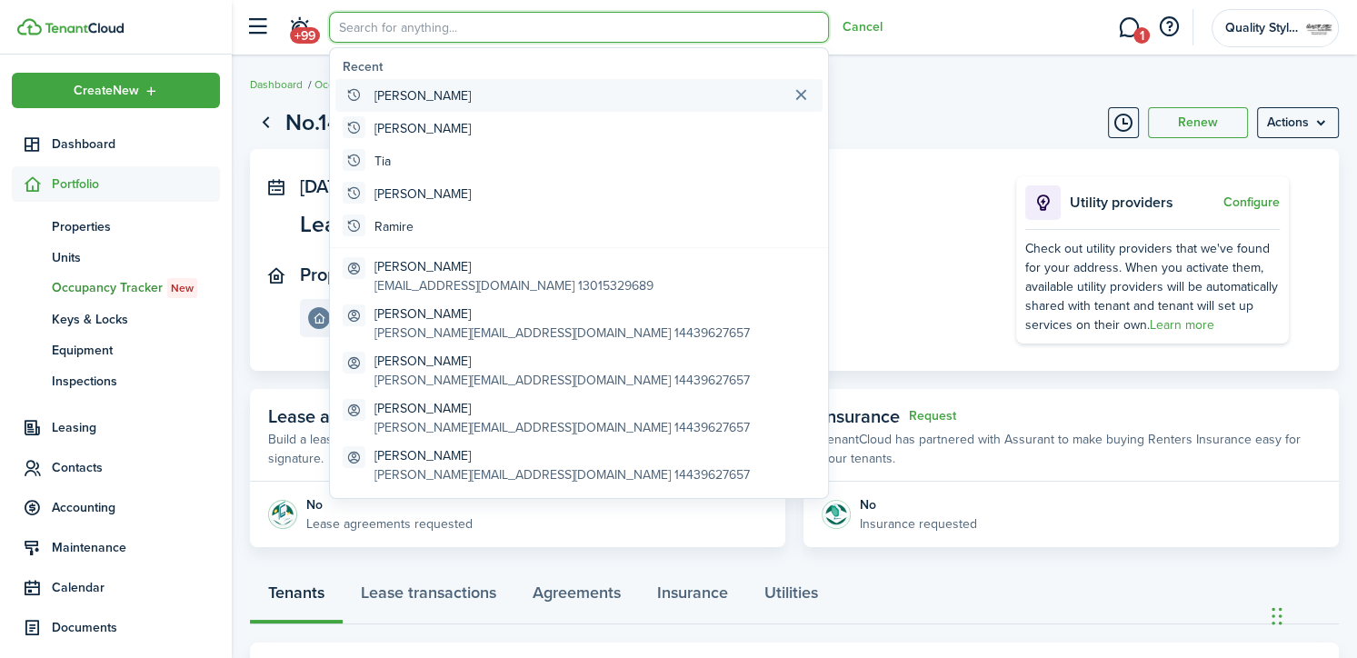
click at [406, 93] on global-search-item-title "[PERSON_NAME]" at bounding box center [423, 95] width 96 height 19
type input "[PERSON_NAME]"
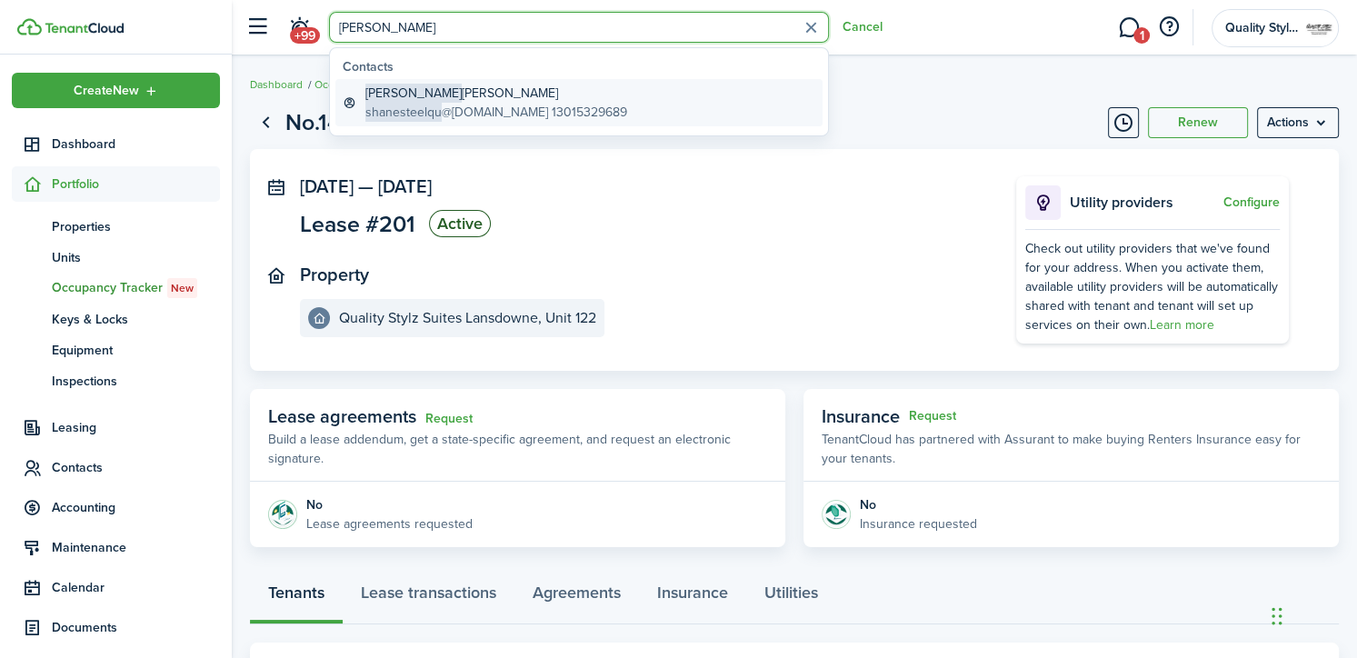
click at [406, 93] on global-search-item-title "[PERSON_NAME]" at bounding box center [496, 93] width 262 height 19
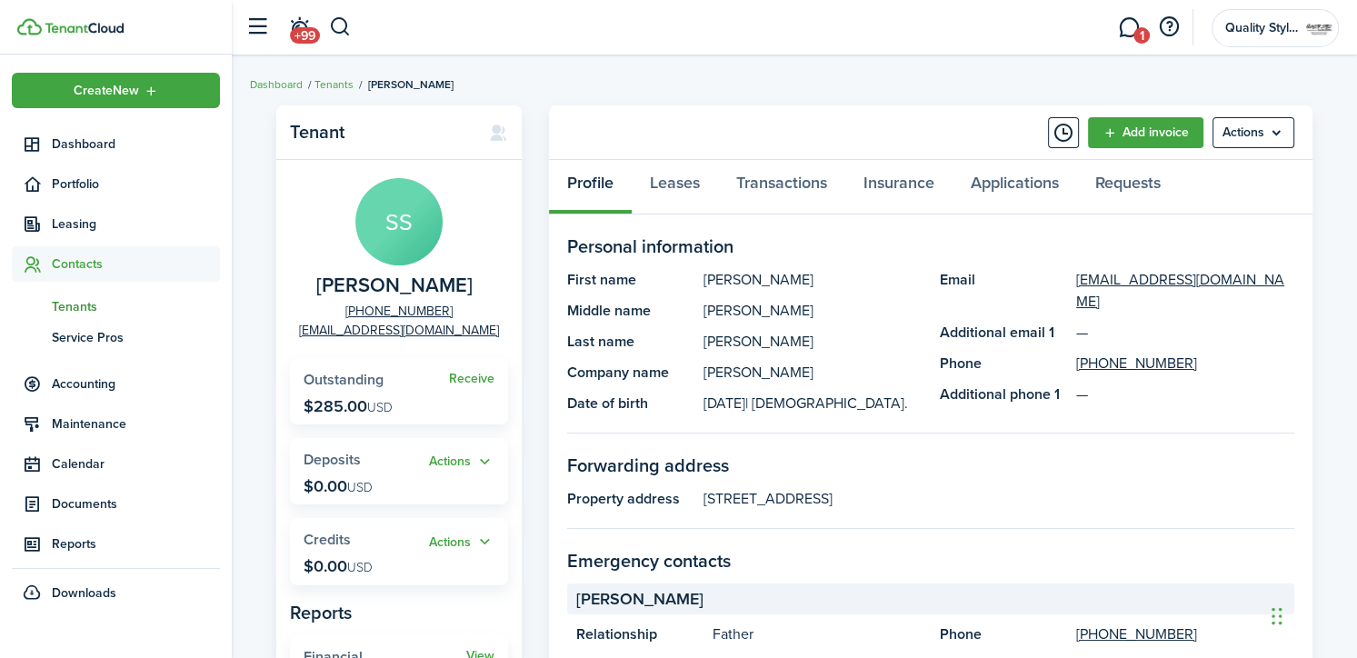
click at [576, 184] on div "Profile Leases Transactions Insurance Applications Requests" at bounding box center [931, 187] width 764 height 55
click at [1253, 130] on menu-btn "Actions" at bounding box center [1254, 132] width 82 height 31
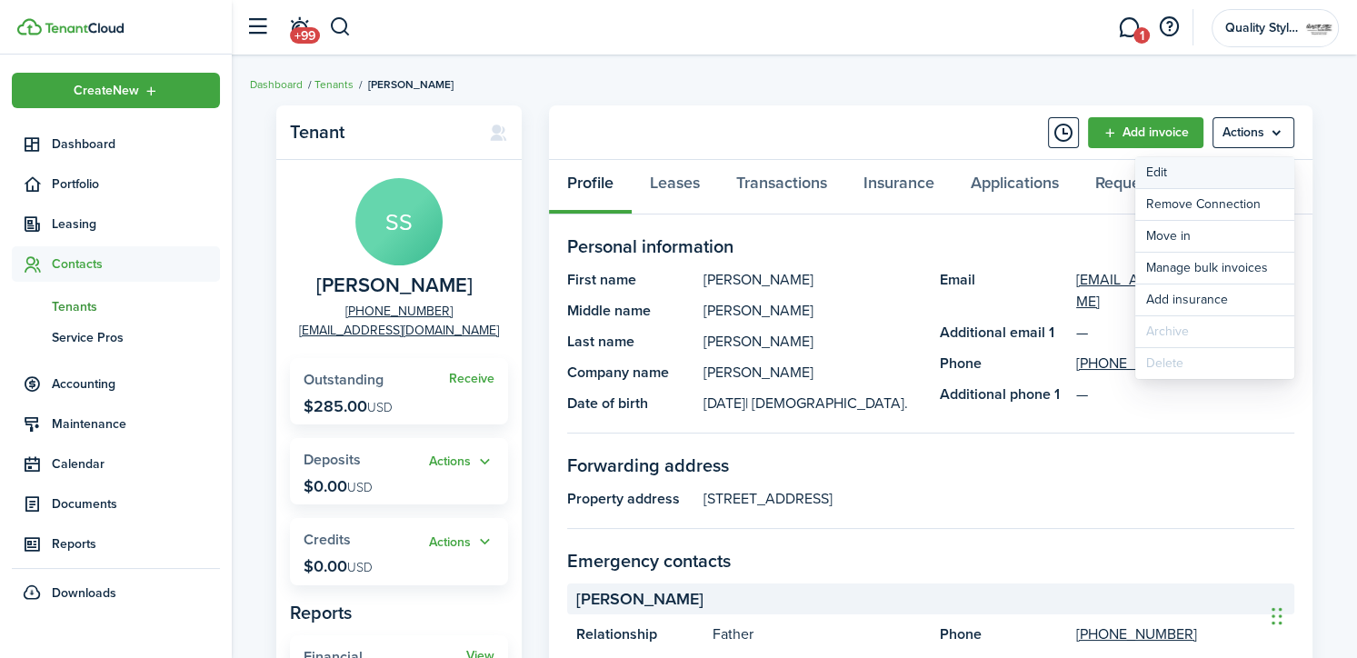
click at [1174, 175] on link "Edit" at bounding box center [1214, 172] width 159 height 31
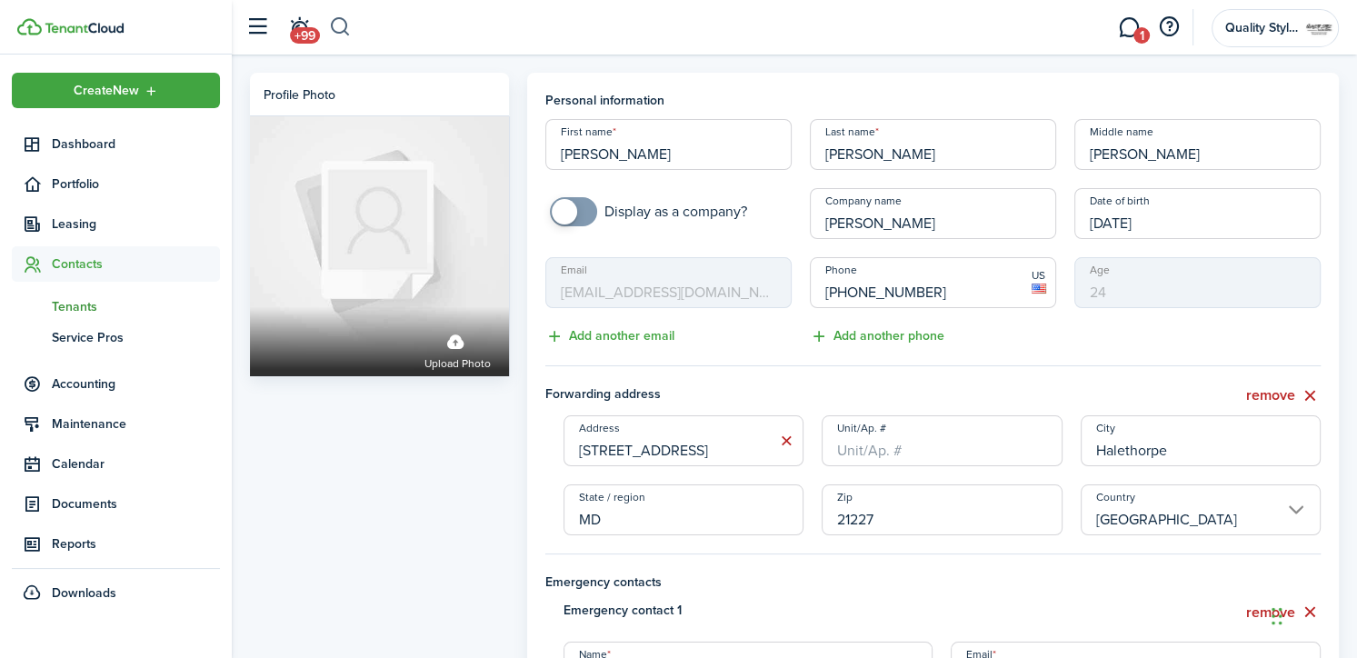
click at [337, 30] on button "button" at bounding box center [340, 27] width 23 height 31
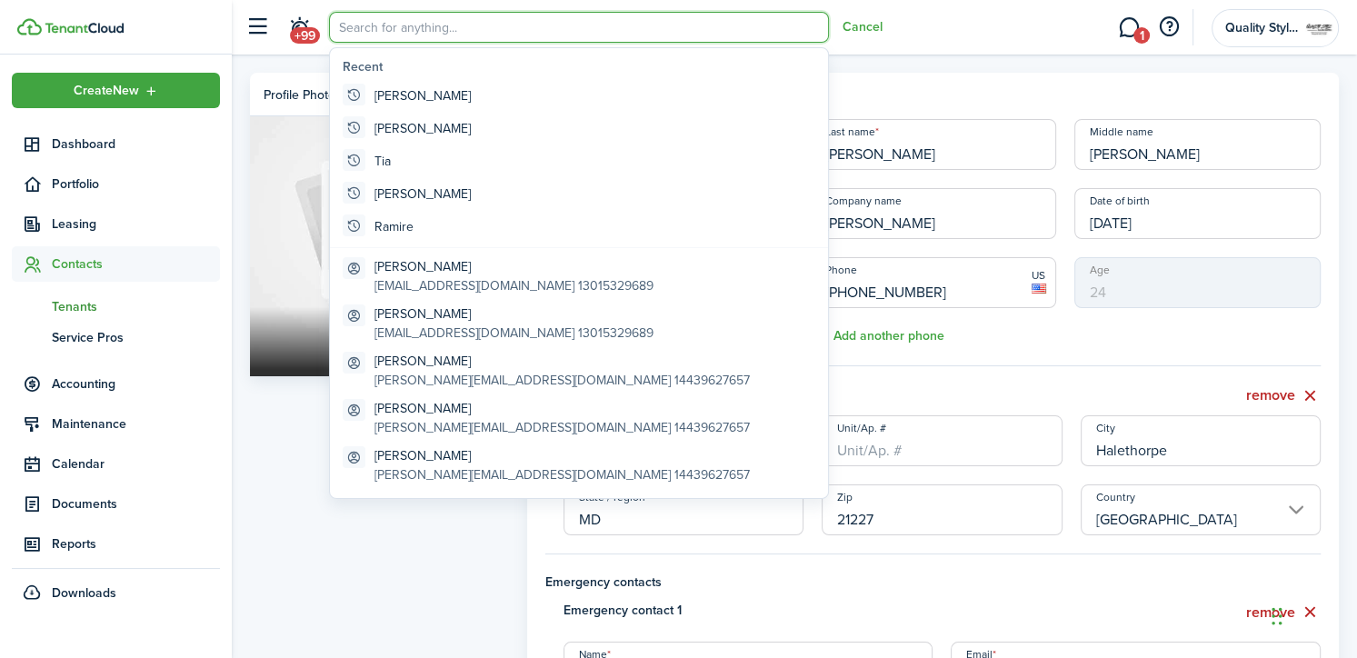
click at [396, 25] on input "search" at bounding box center [579, 27] width 500 height 31
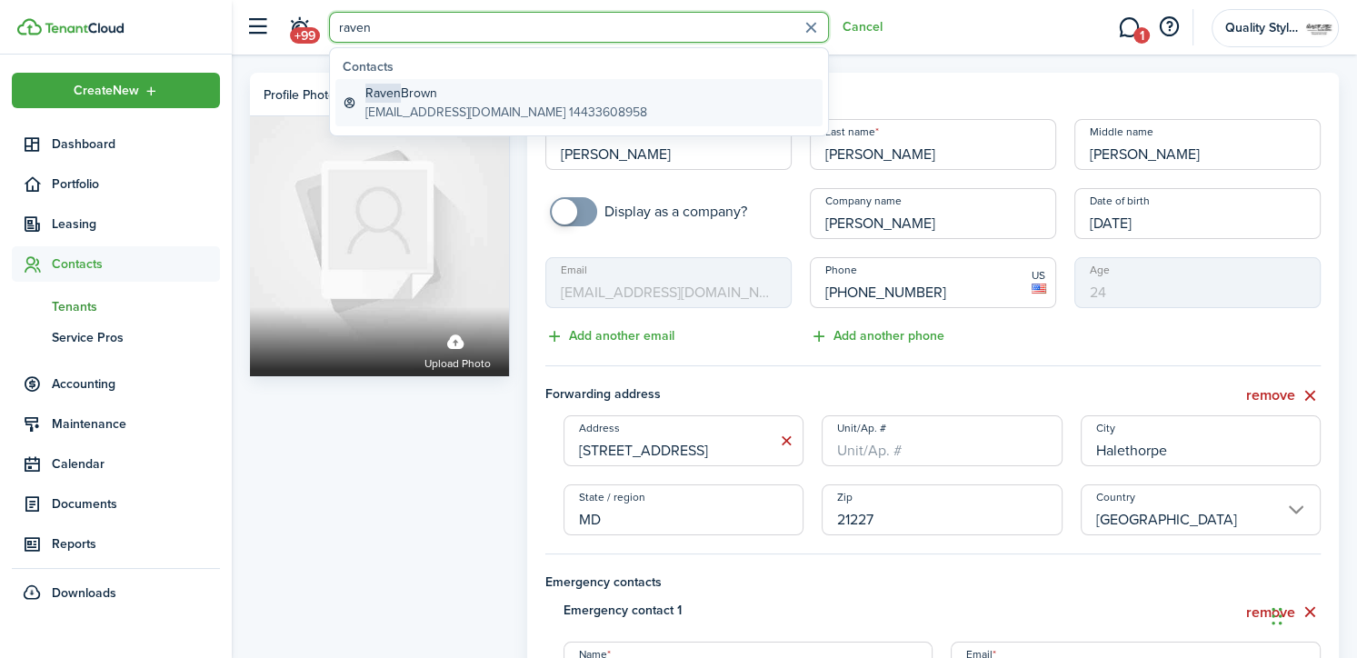
type input "raven"
click at [454, 114] on global-search-item-description "[EMAIL_ADDRESS][DOMAIN_NAME] 14433608958" at bounding box center [506, 112] width 282 height 19
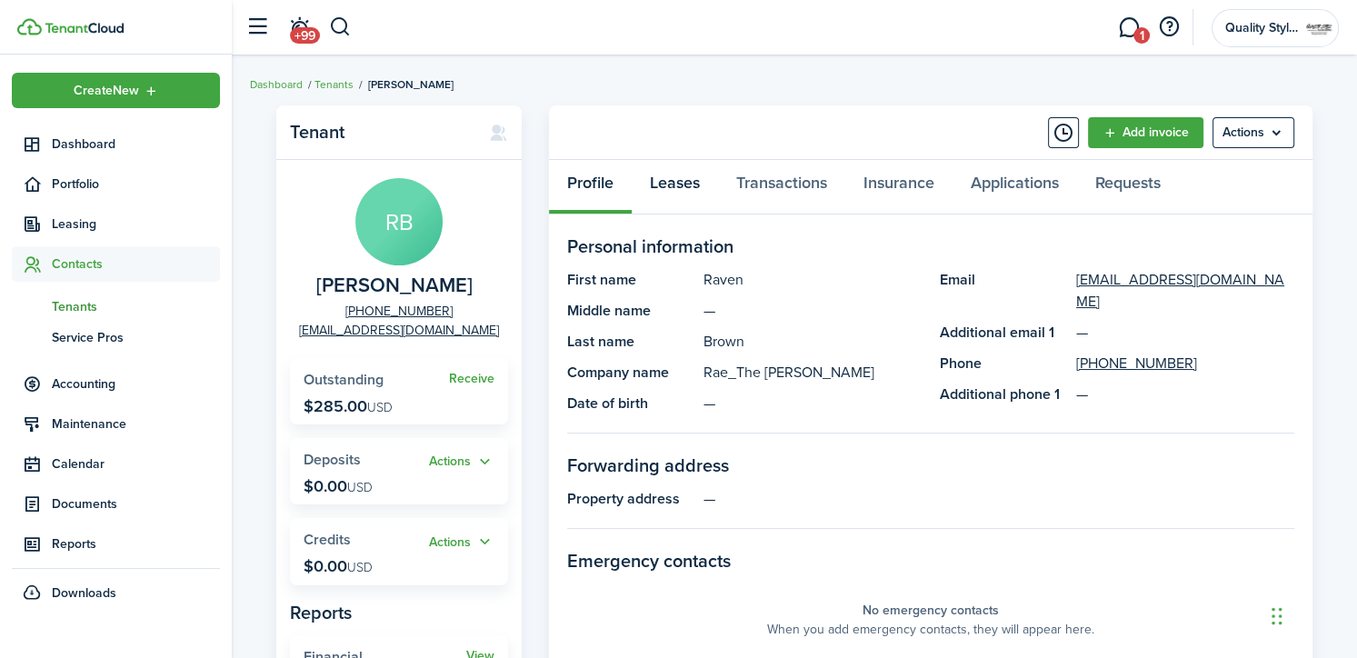
click at [673, 174] on link "Leases" at bounding box center [675, 187] width 86 height 55
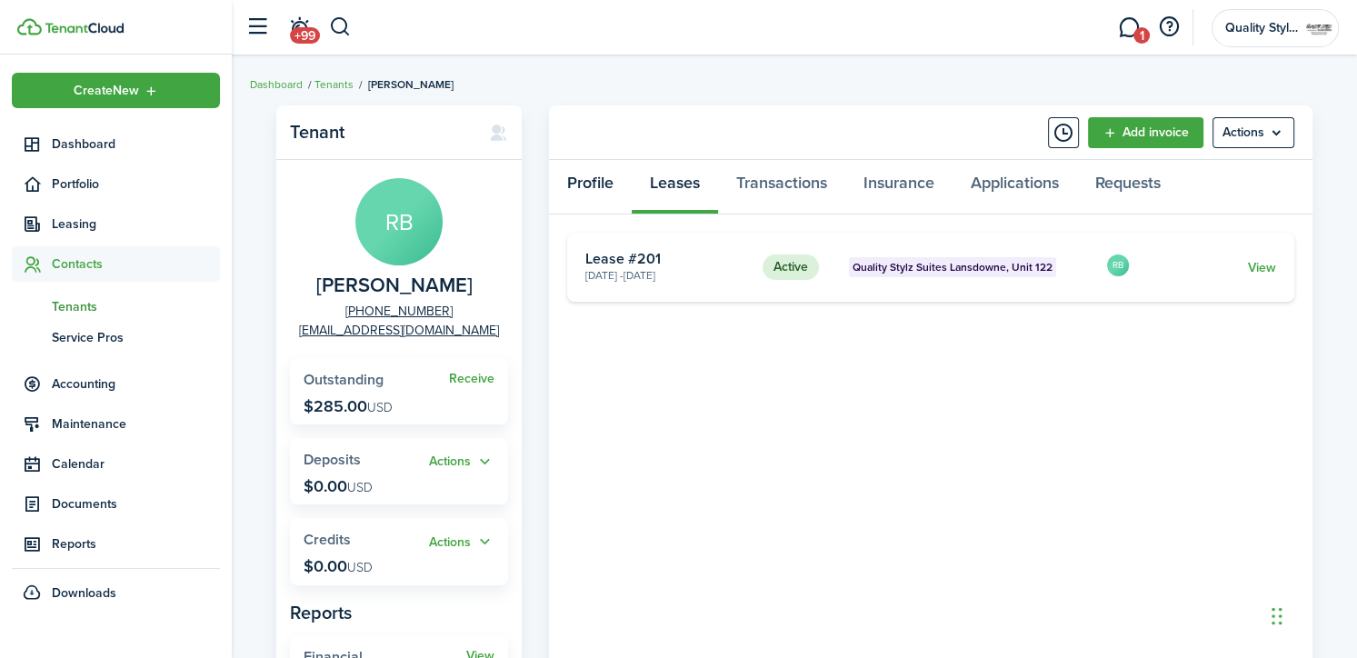
click at [594, 178] on link "Profile" at bounding box center [590, 187] width 83 height 55
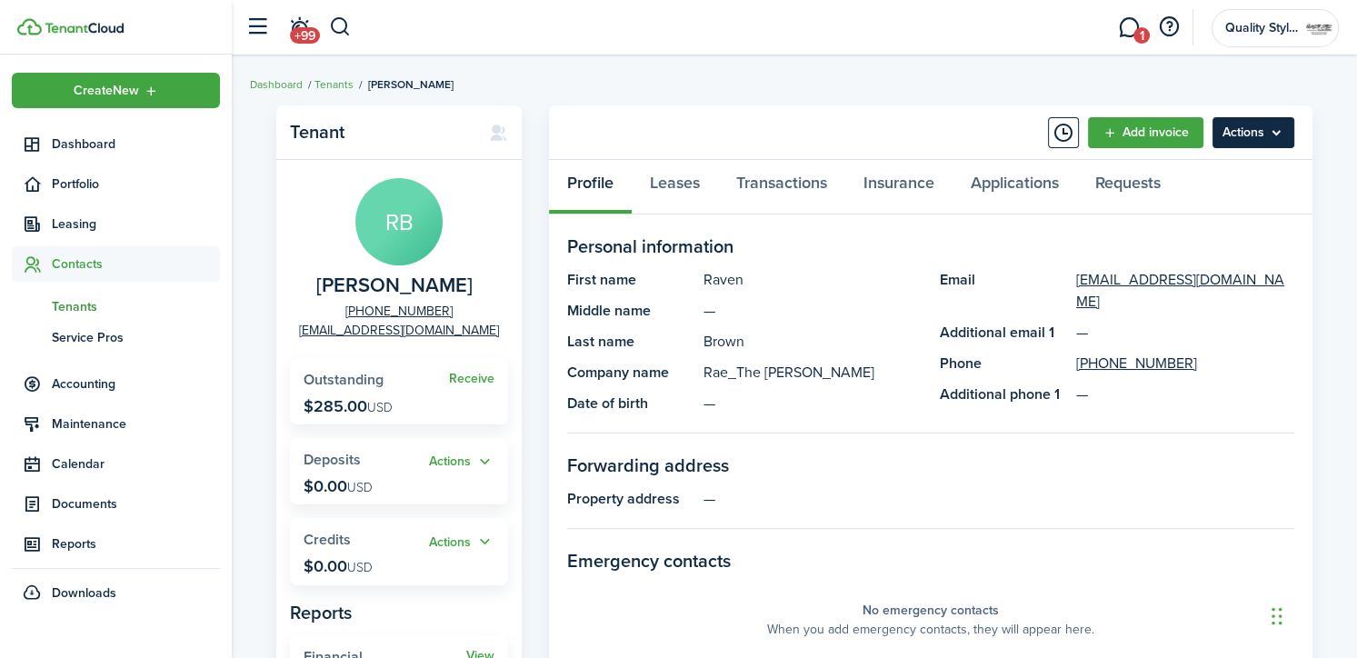
click at [1243, 134] on menu-btn "Actions" at bounding box center [1254, 132] width 82 height 31
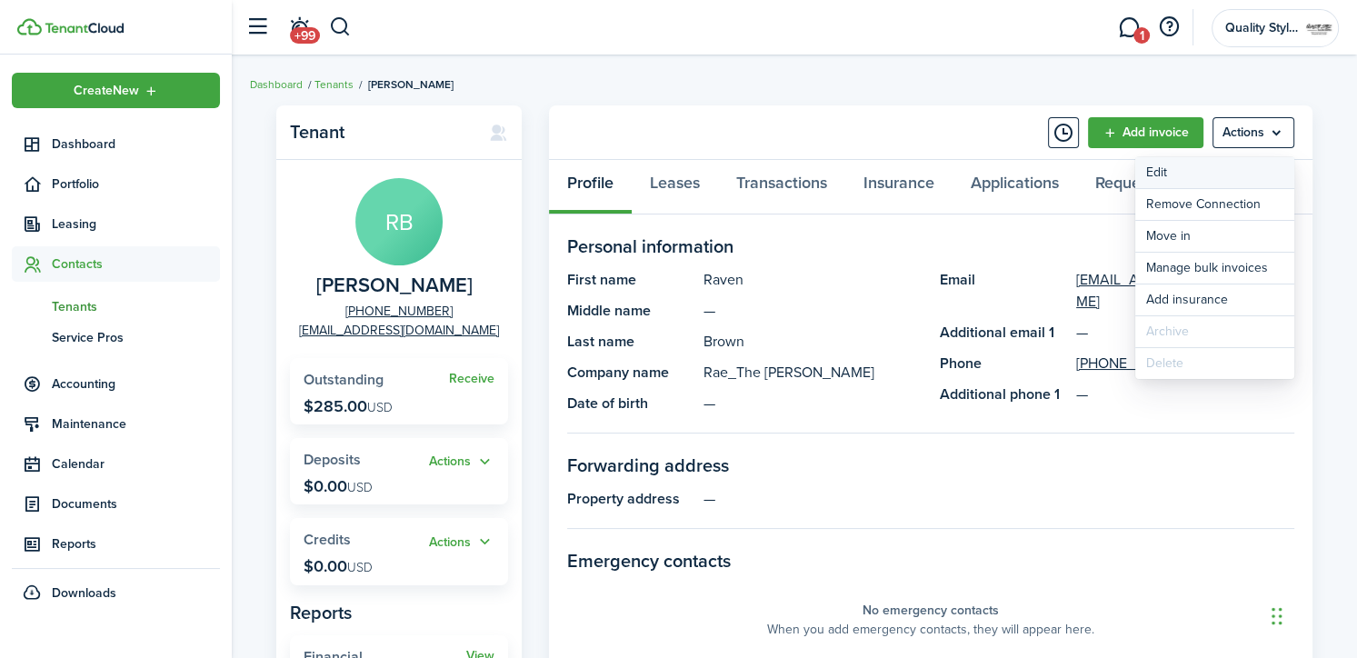
click at [1231, 174] on link "Edit" at bounding box center [1214, 172] width 159 height 31
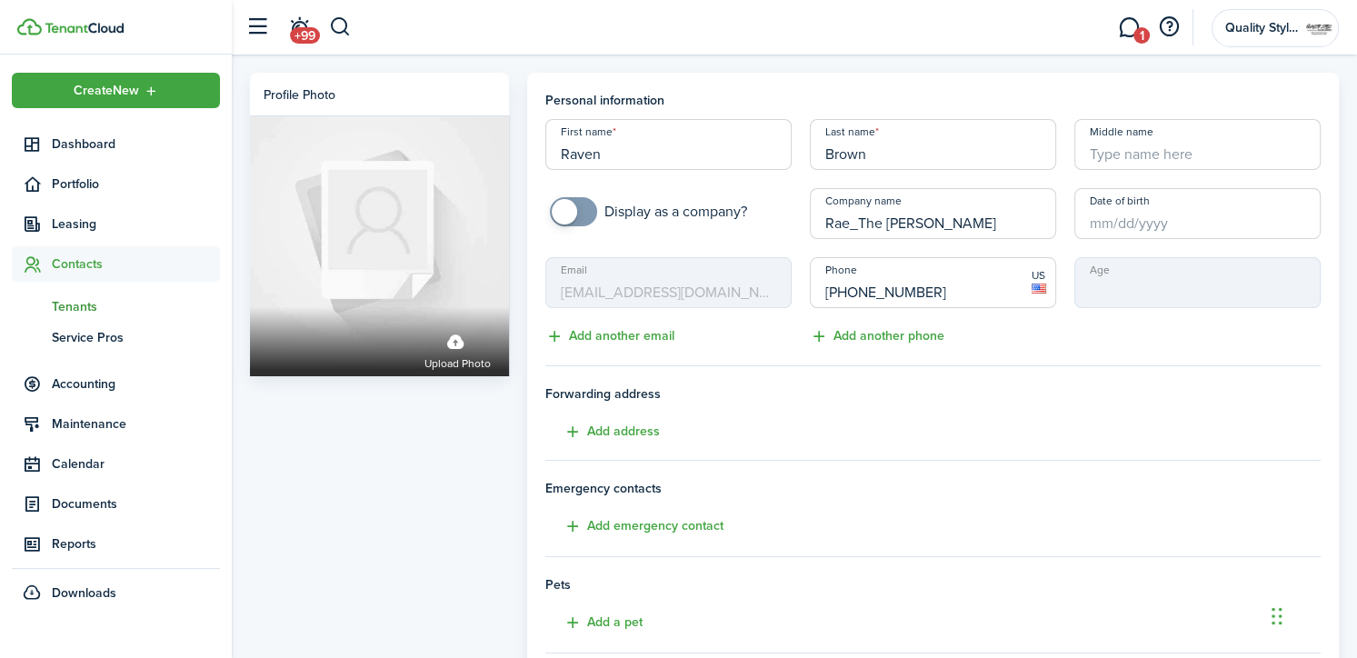
click at [1153, 150] on input "Middle name" at bounding box center [1197, 144] width 246 height 51
click at [1091, 223] on input "Date of birth" at bounding box center [1197, 213] width 246 height 51
type input "[PERSON_NAME]'"
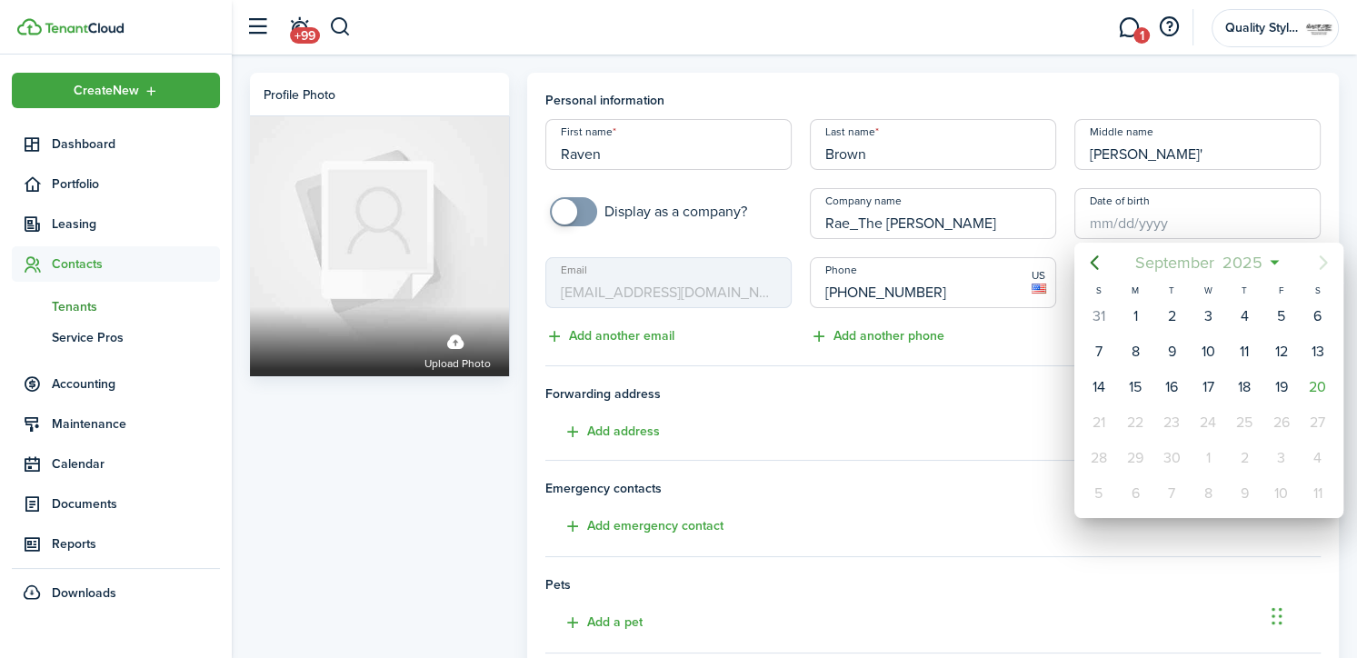
click at [1242, 260] on span "2025" at bounding box center [1243, 262] width 48 height 33
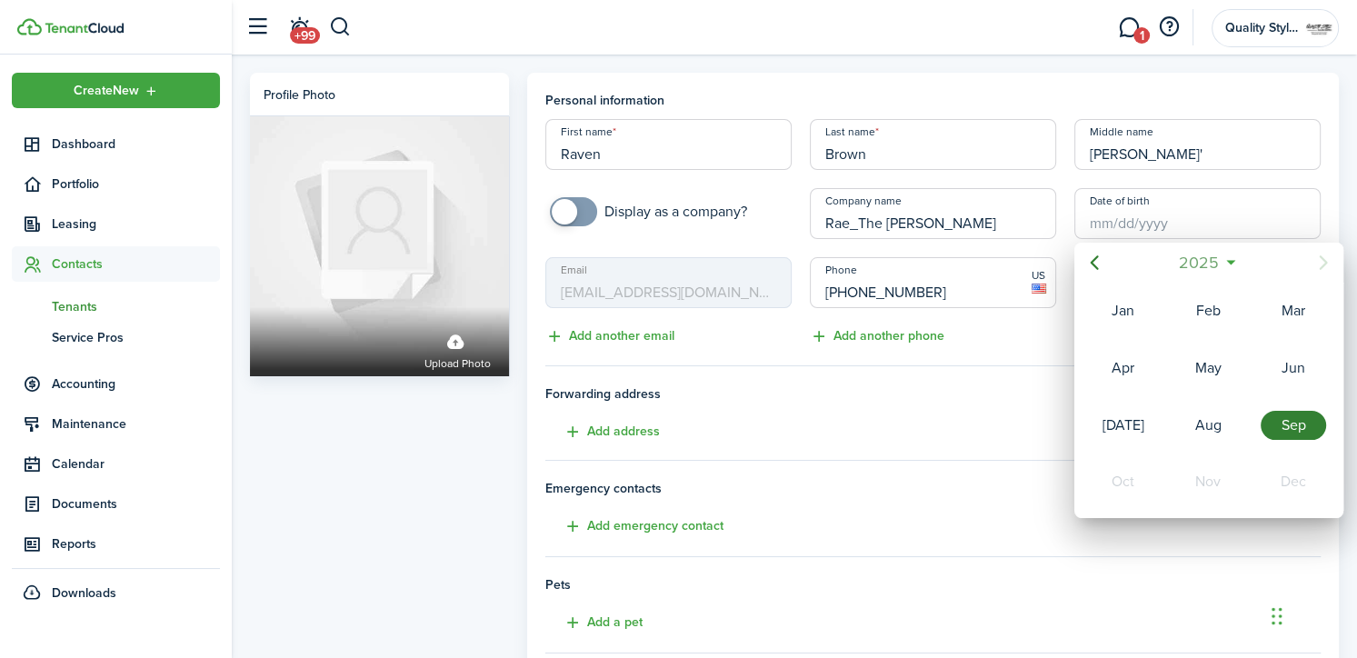
click at [1214, 261] on span "2025" at bounding box center [1199, 262] width 48 height 33
click at [1091, 265] on icon "Previous page" at bounding box center [1094, 262] width 8 height 15
click at [1283, 414] on div "1990" at bounding box center [1293, 425] width 65 height 29
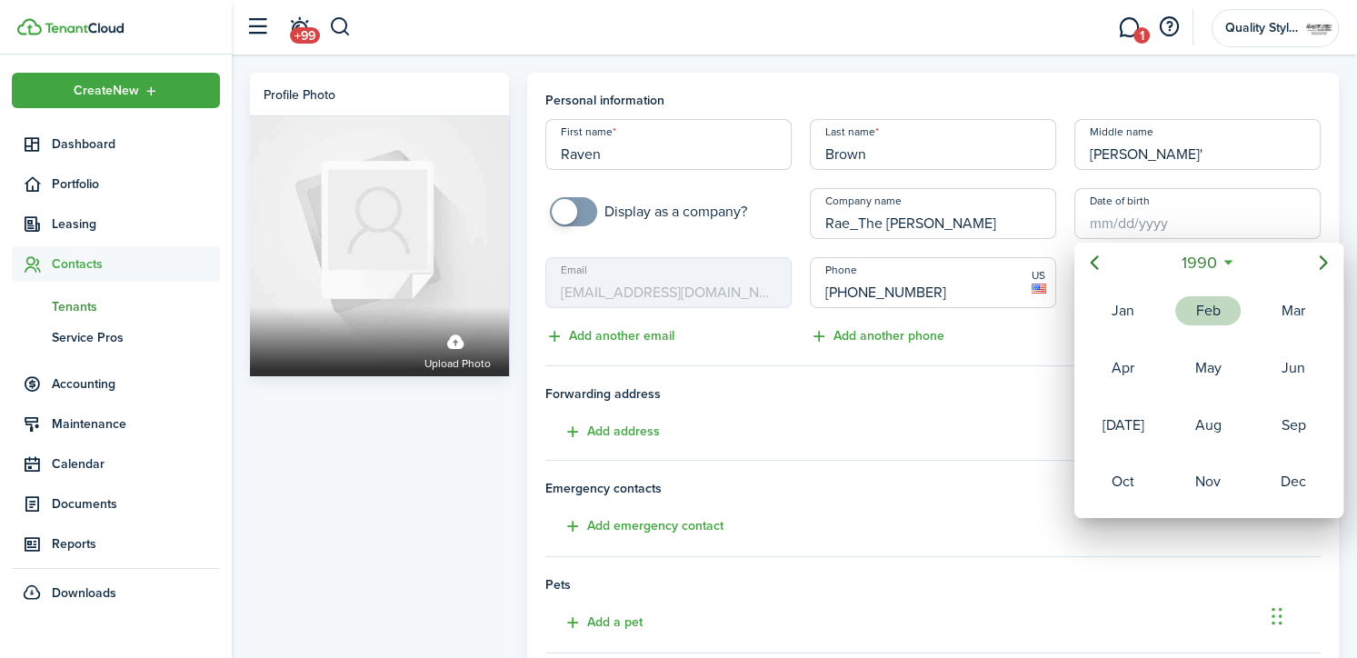
click at [1223, 317] on div "Feb" at bounding box center [1207, 310] width 65 height 29
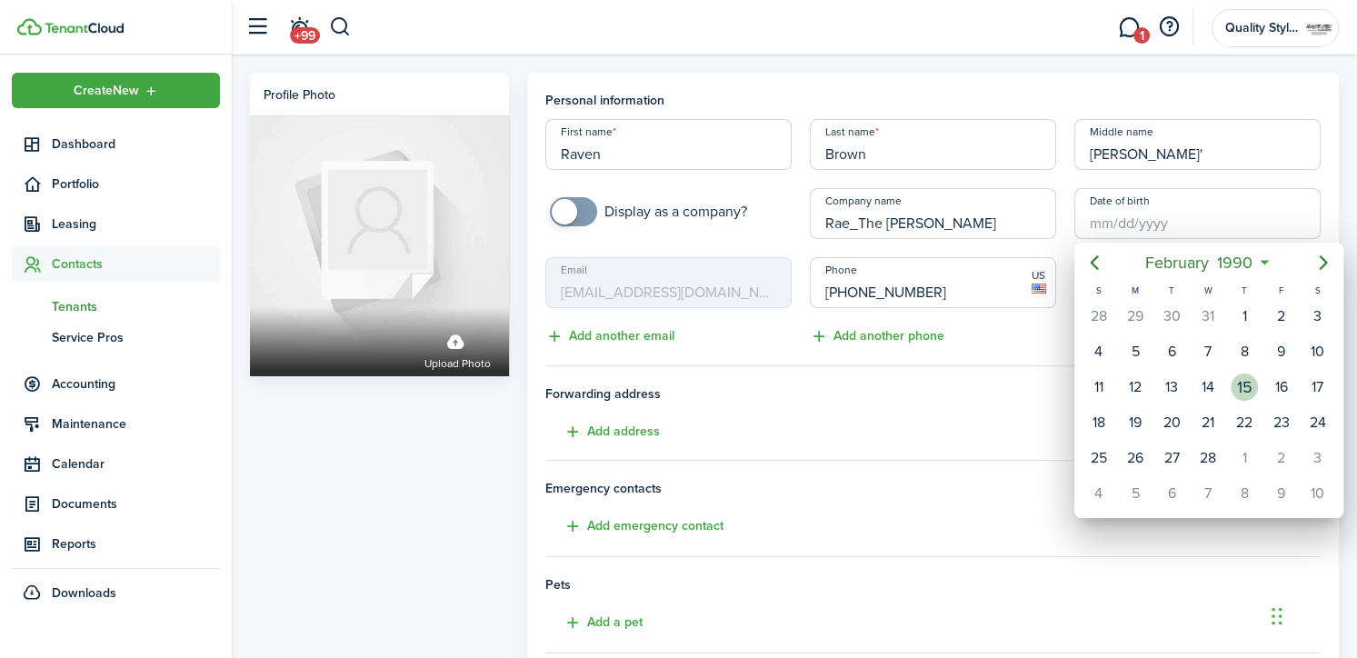
click at [1242, 388] on div "15" at bounding box center [1244, 387] width 27 height 27
type input "[DATE]"
type input "35"
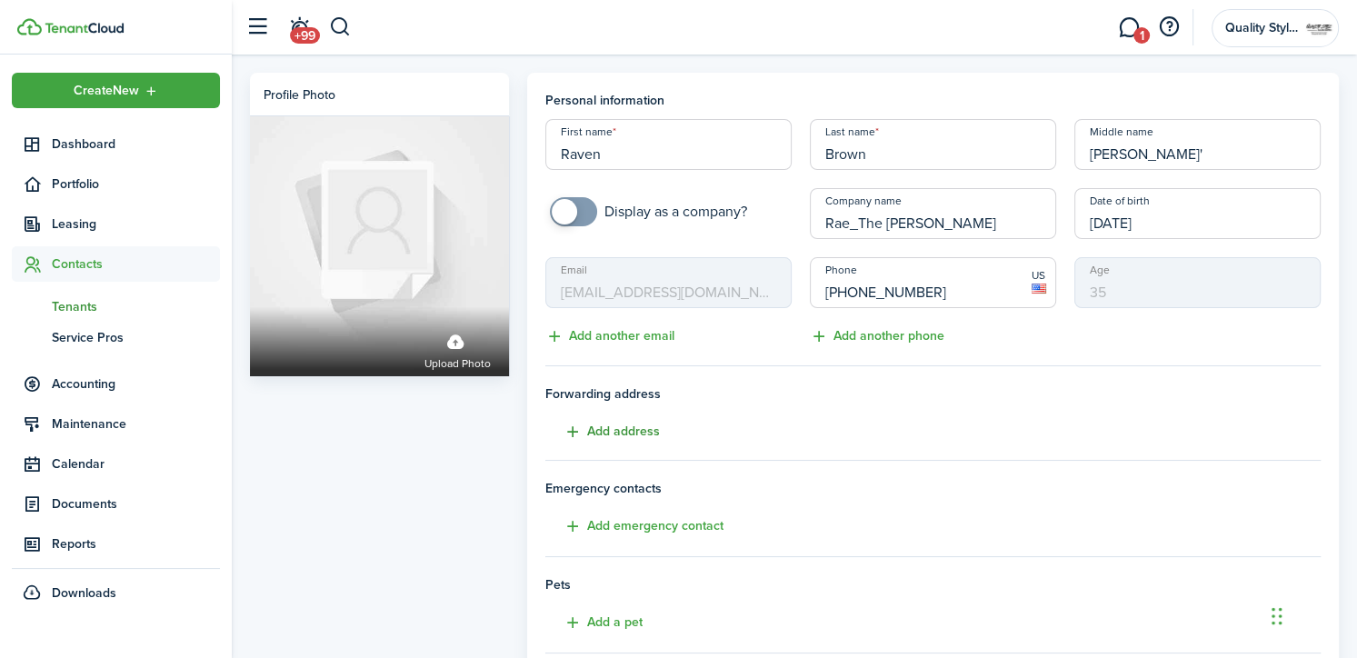
click at [613, 439] on button "Add address" at bounding box center [602, 432] width 115 height 21
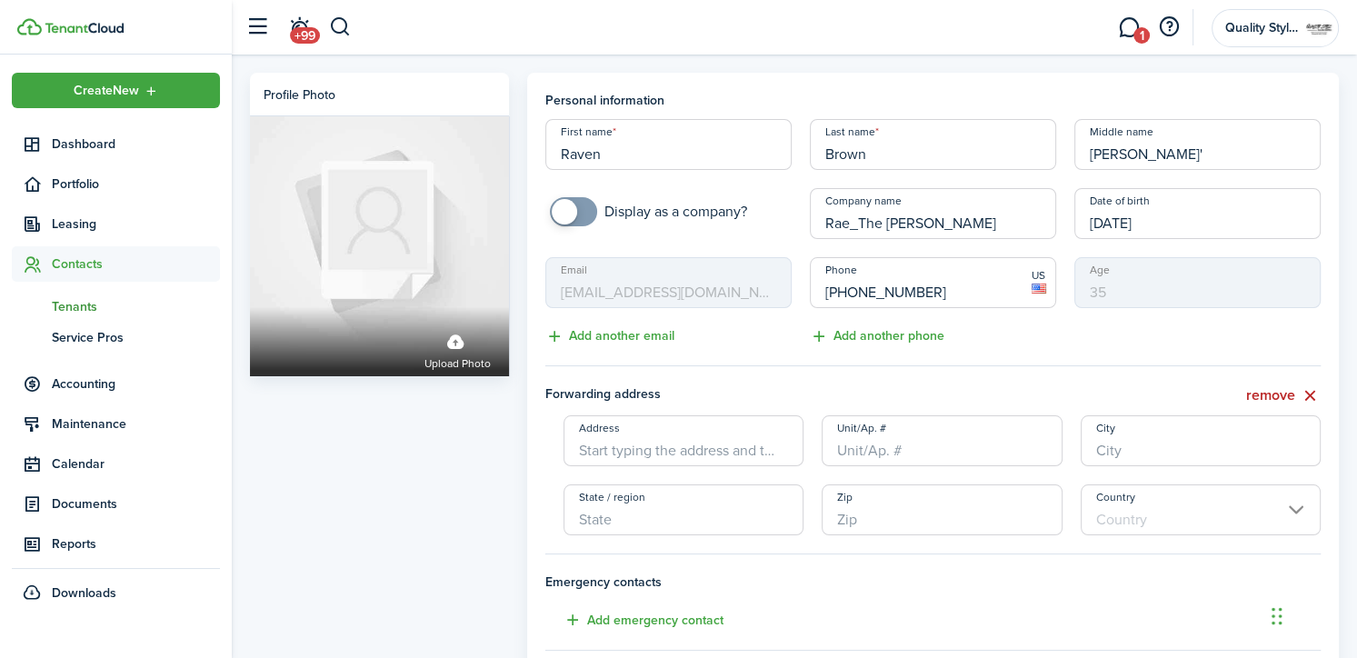
click at [594, 438] on input "Address" at bounding box center [684, 440] width 241 height 51
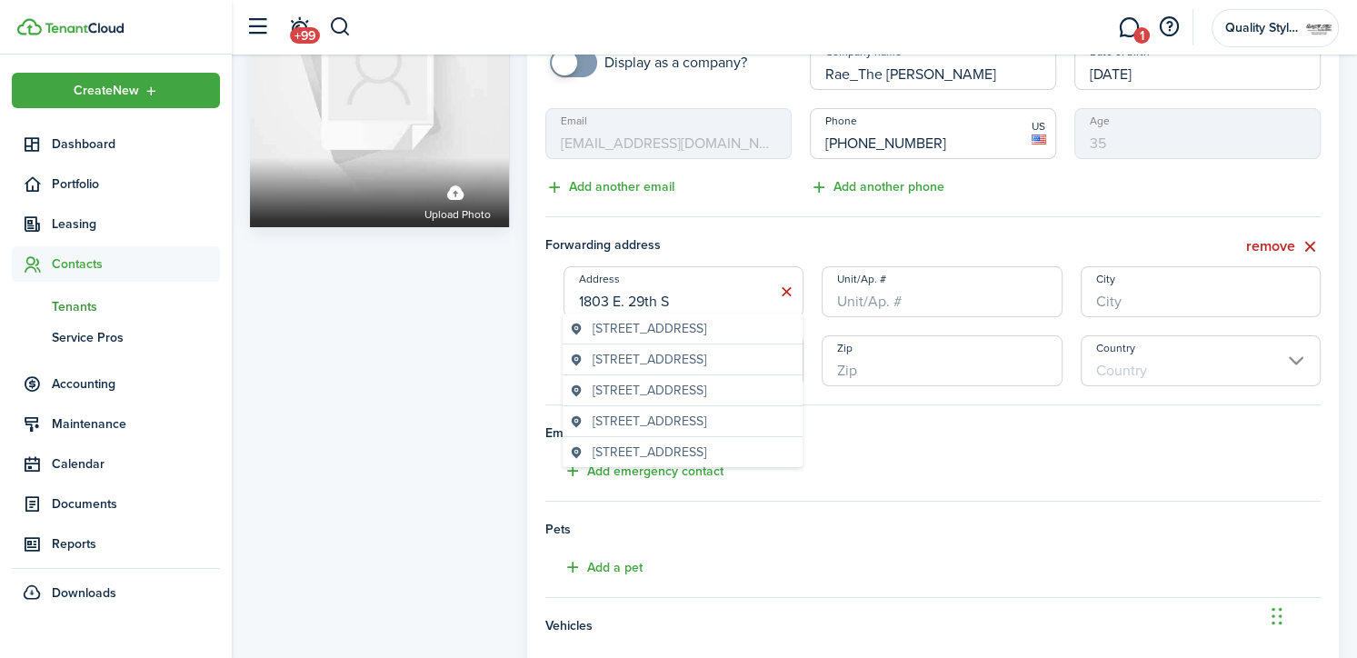
scroll to position [154, 0]
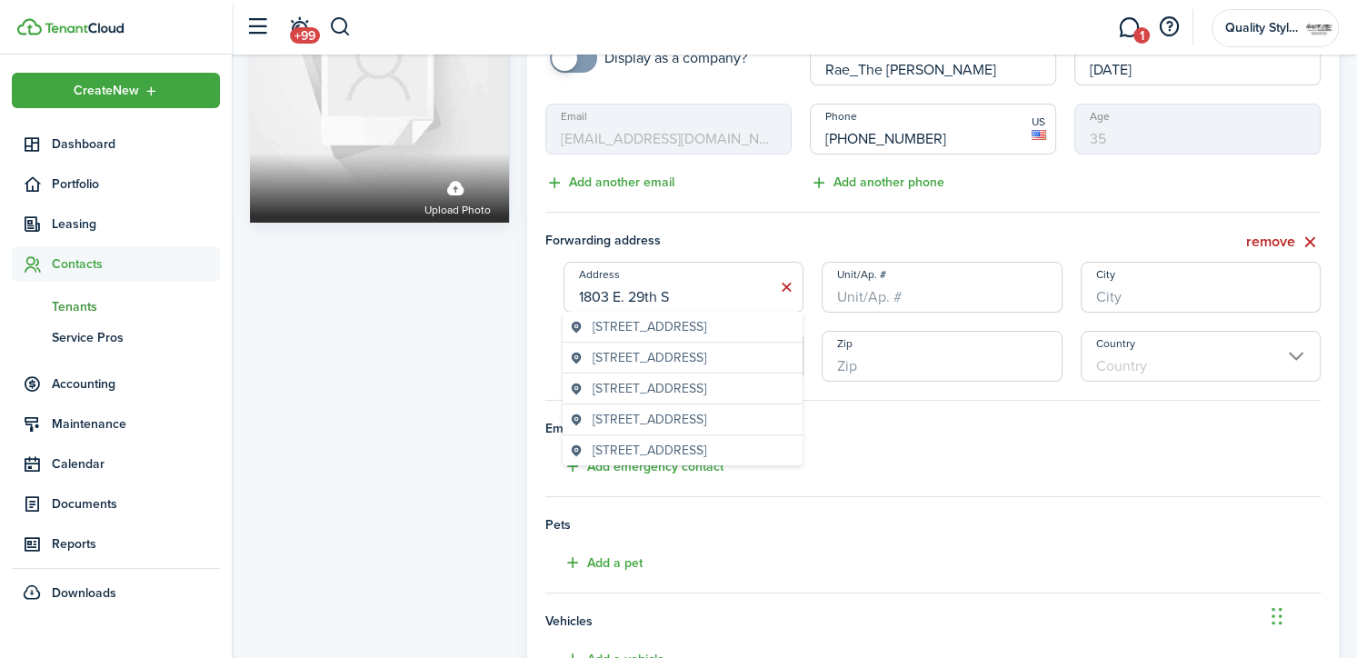
click at [666, 297] on input "1803 E. 29th S" at bounding box center [684, 287] width 241 height 51
type input "[STREET_ADDRESS]"
type input "[GEOGRAPHIC_DATA]"
click at [846, 364] on input "Zip" at bounding box center [942, 356] width 241 height 51
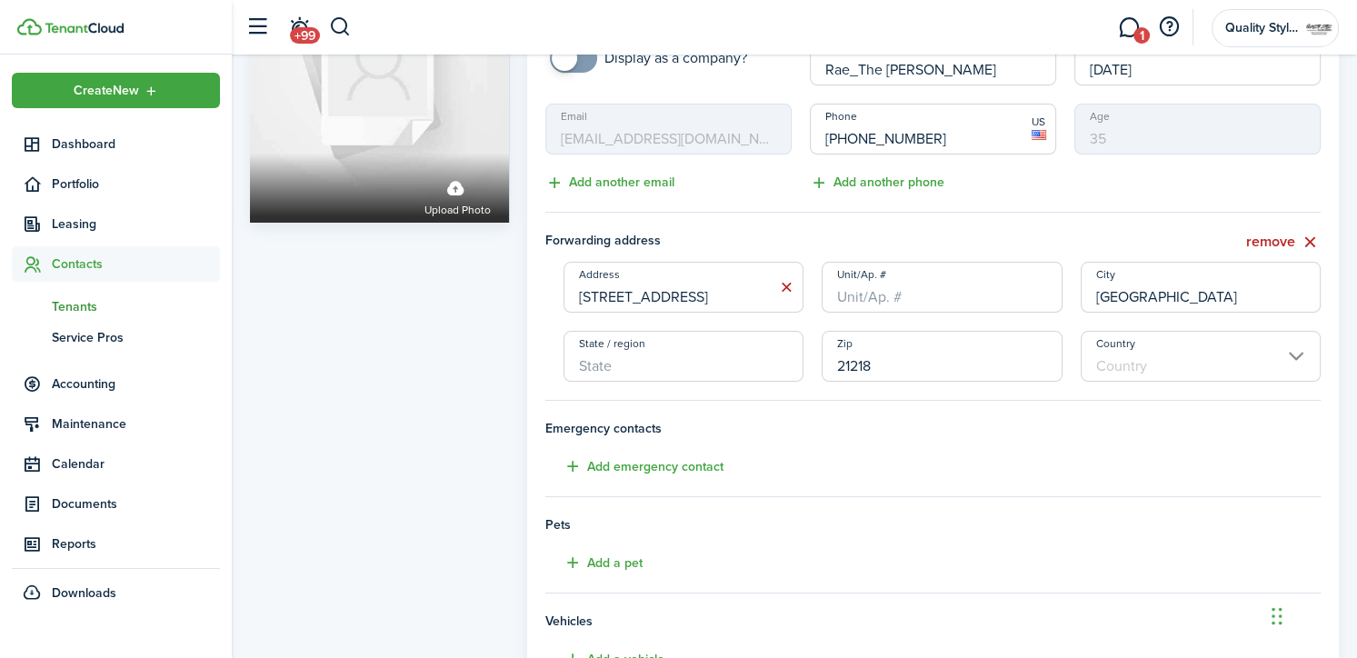
type input "21218"
click at [647, 357] on input "State / region" at bounding box center [684, 356] width 241 height 51
click at [1304, 354] on input "Country" at bounding box center [1201, 356] width 241 height 51
type input "MD"
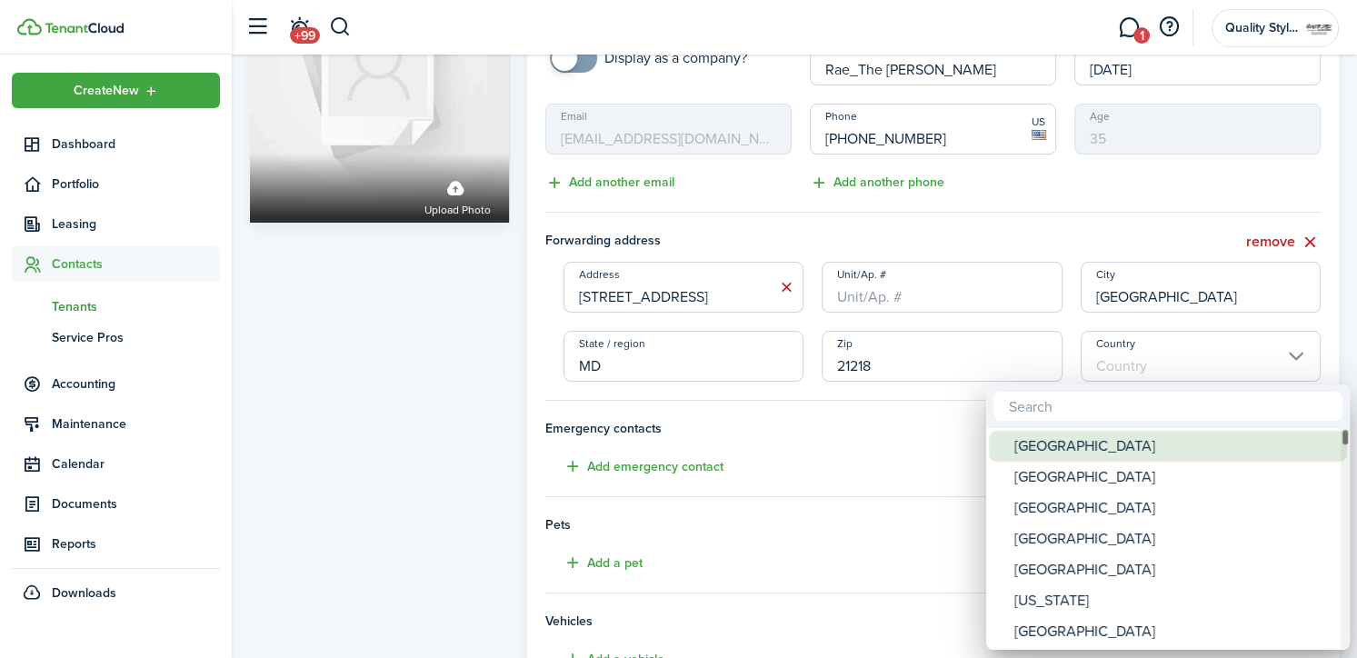
click at [1160, 450] on div "[GEOGRAPHIC_DATA]" at bounding box center [1175, 446] width 322 height 31
type input "[GEOGRAPHIC_DATA]"
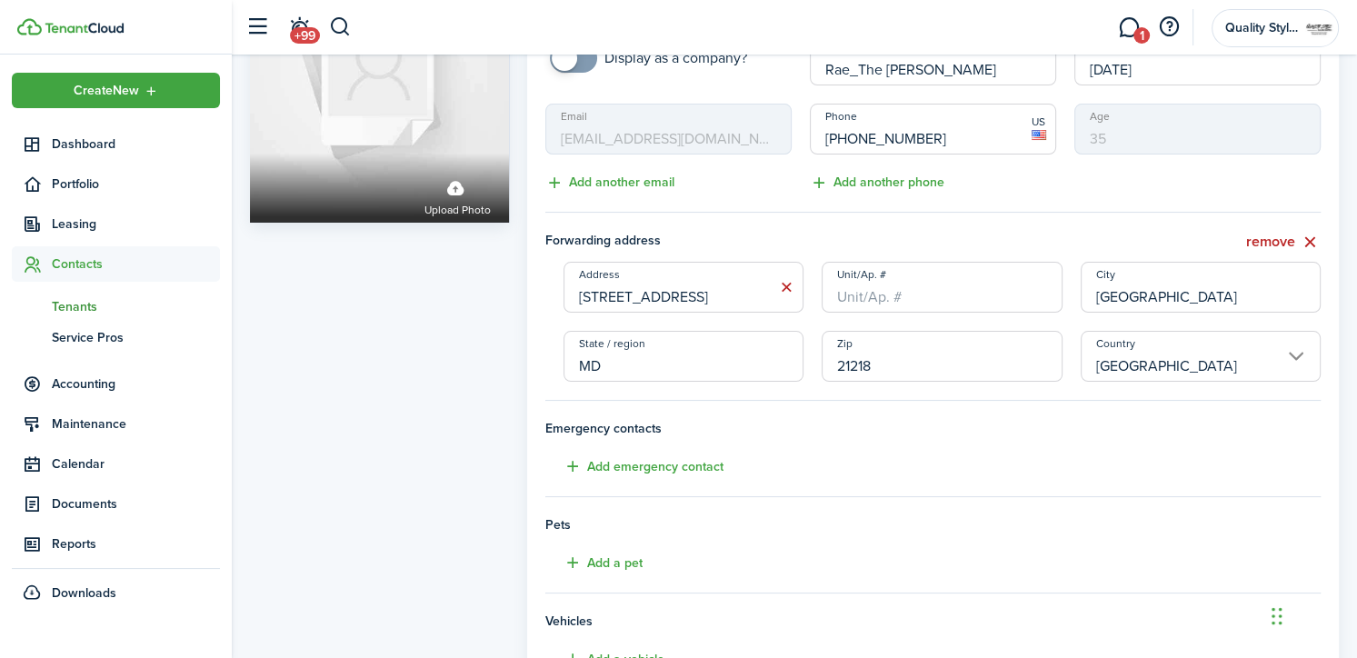
click at [676, 451] on tenant-form "Personal information First name [PERSON_NAME] Last name Brown Middle name [PERS…" at bounding box center [933, 368] width 776 height 862
click at [676, 470] on button "Add emergency contact" at bounding box center [634, 466] width 178 height 21
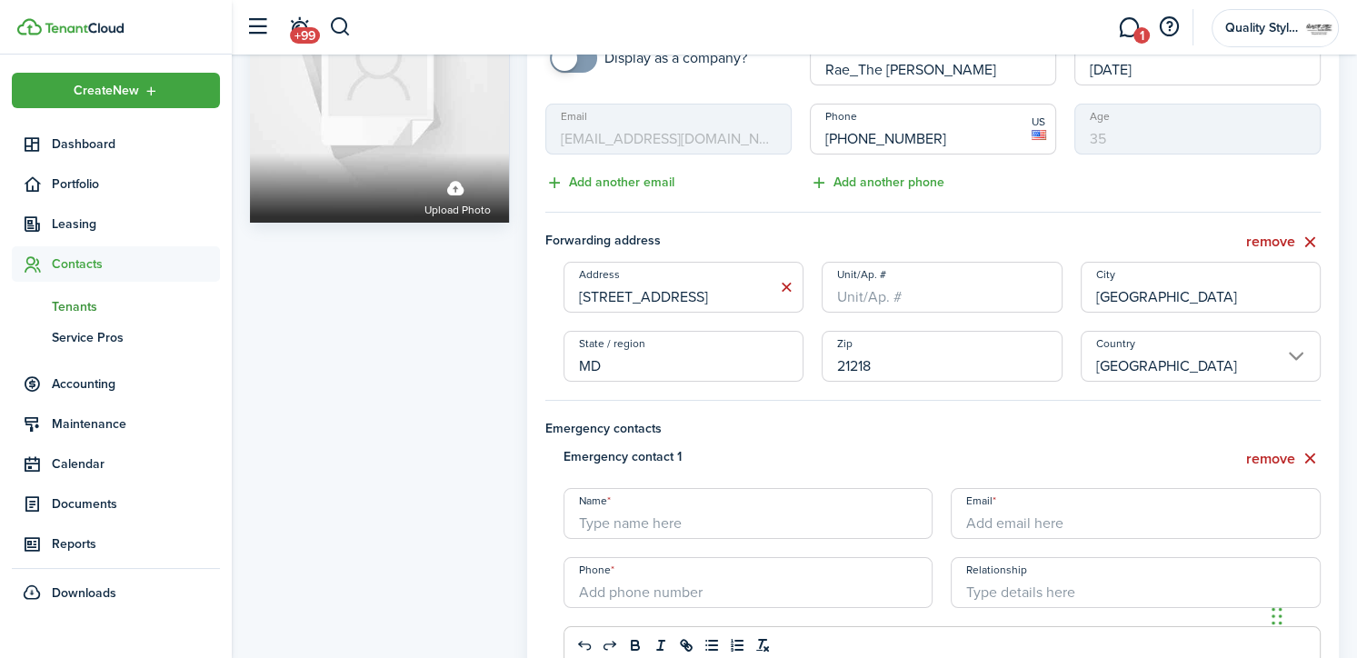
click at [650, 514] on input "Name" at bounding box center [749, 513] width 370 height 51
type input "[GEOGRAPHIC_DATA]"
type input "[PHONE_NUMBER]"
click at [985, 522] on input "Email" at bounding box center [1136, 513] width 370 height 51
click at [653, 510] on input "[GEOGRAPHIC_DATA]" at bounding box center [749, 513] width 370 height 51
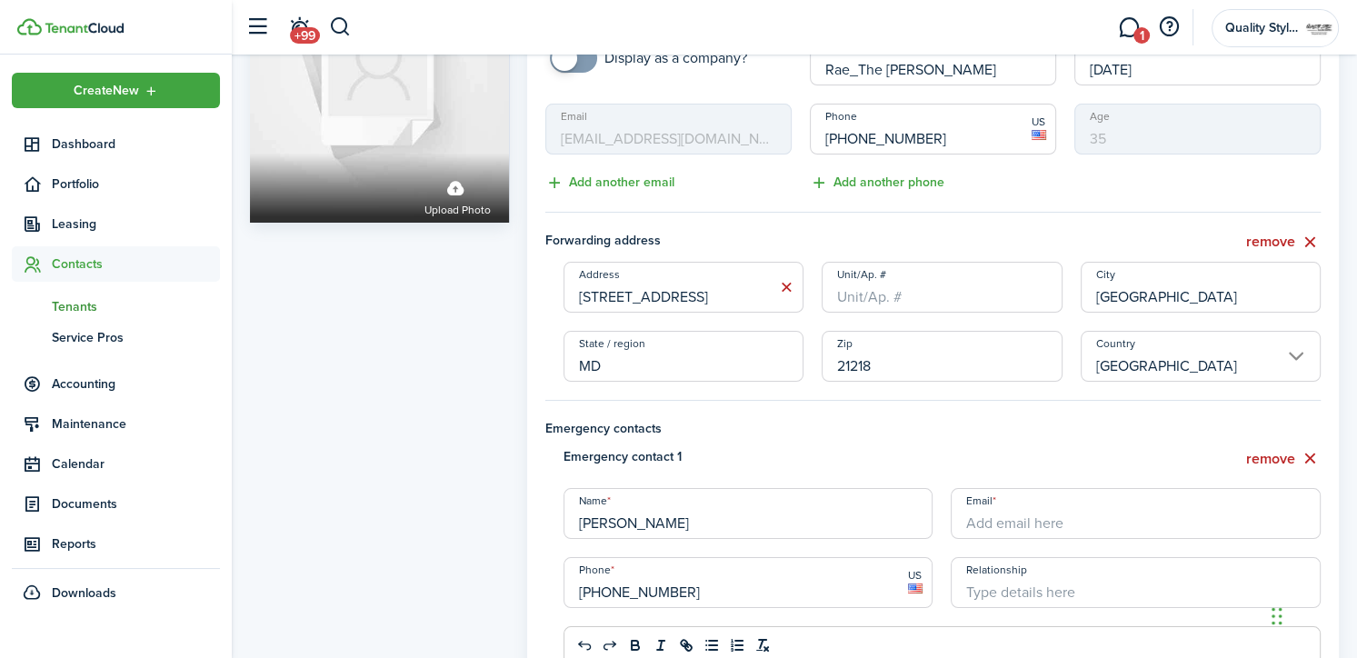
type input "[PERSON_NAME]"
click at [988, 526] on input "Email" at bounding box center [1136, 513] width 370 height 51
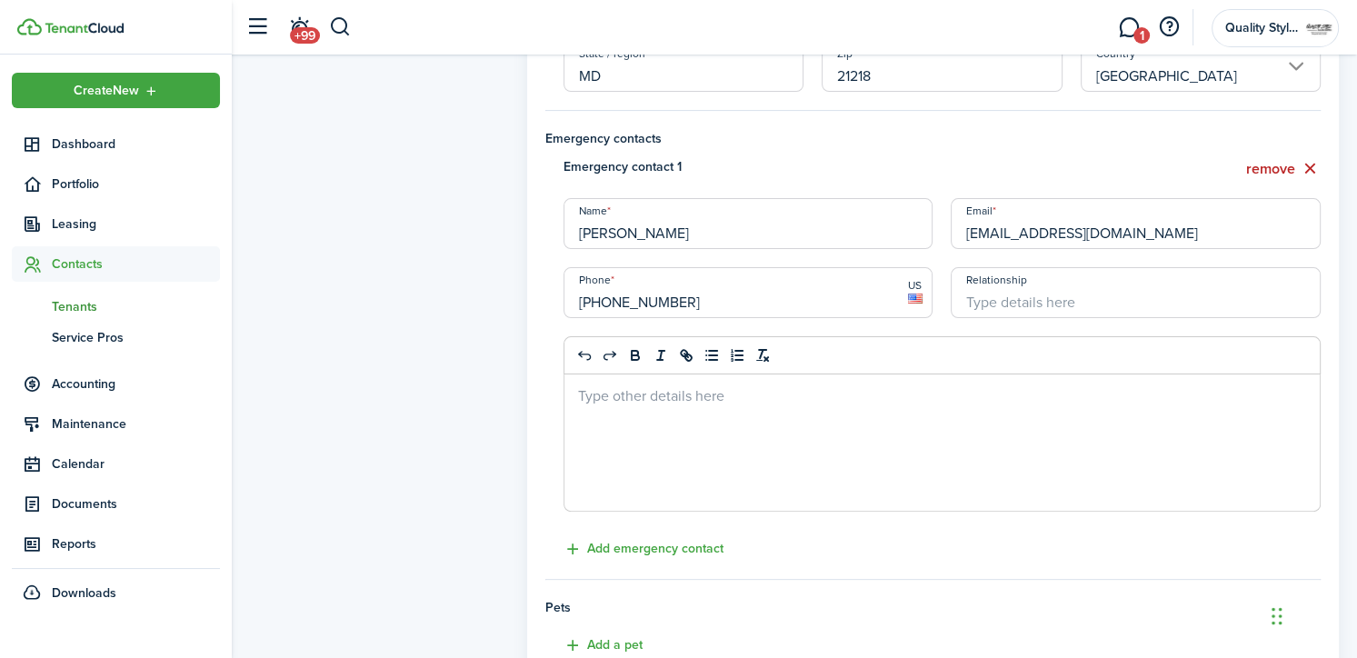
scroll to position [445, 0]
type input "[EMAIL_ADDRESS][DOMAIN_NAME]"
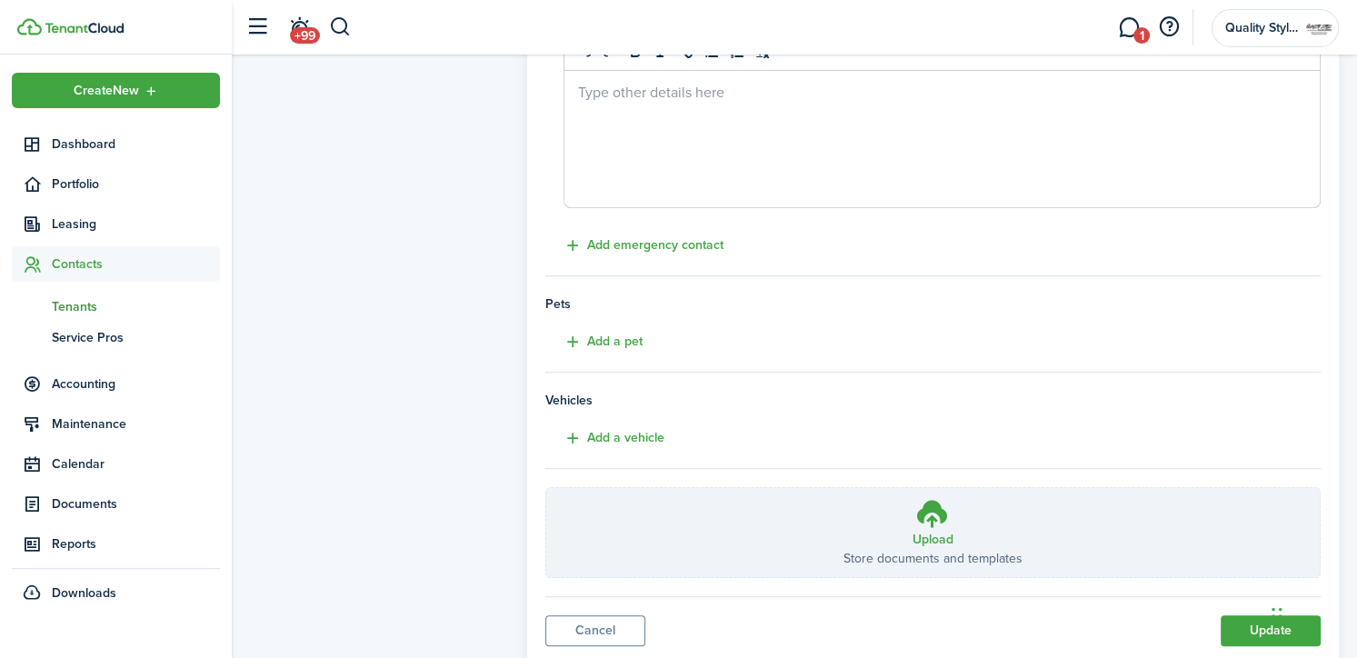
scroll to position [800, 0]
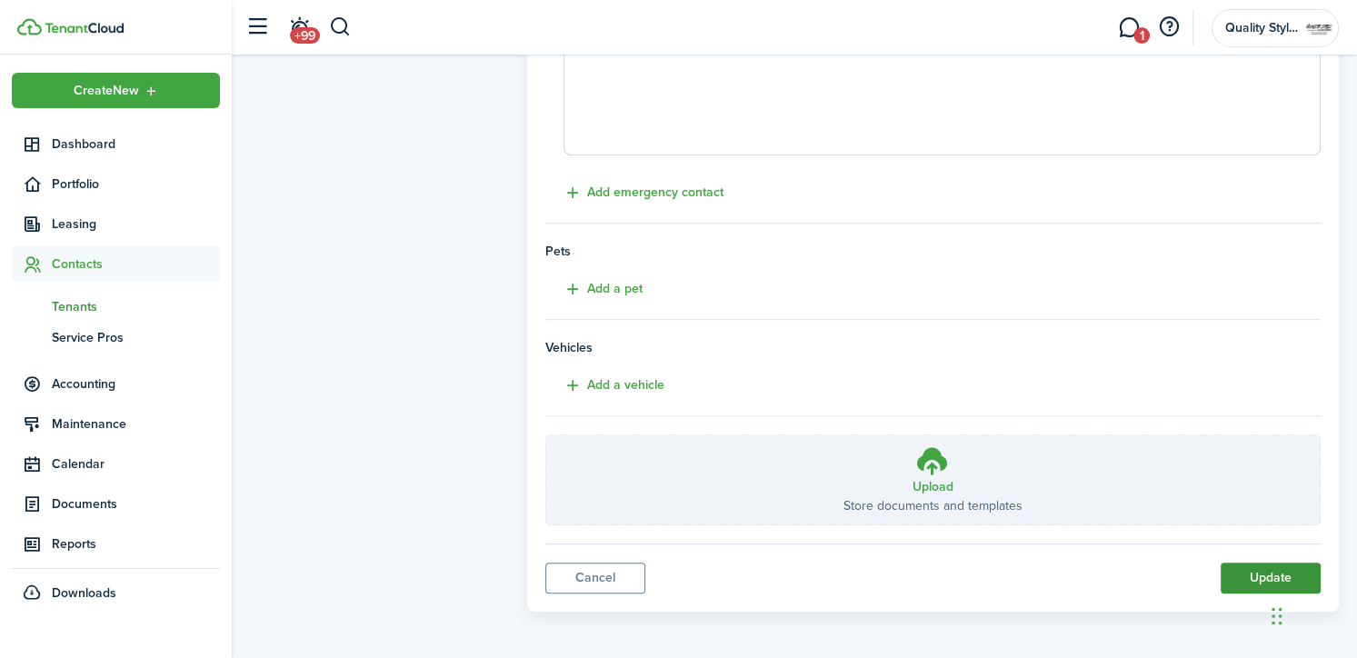
click at [1236, 573] on button "Update" at bounding box center [1271, 578] width 100 height 31
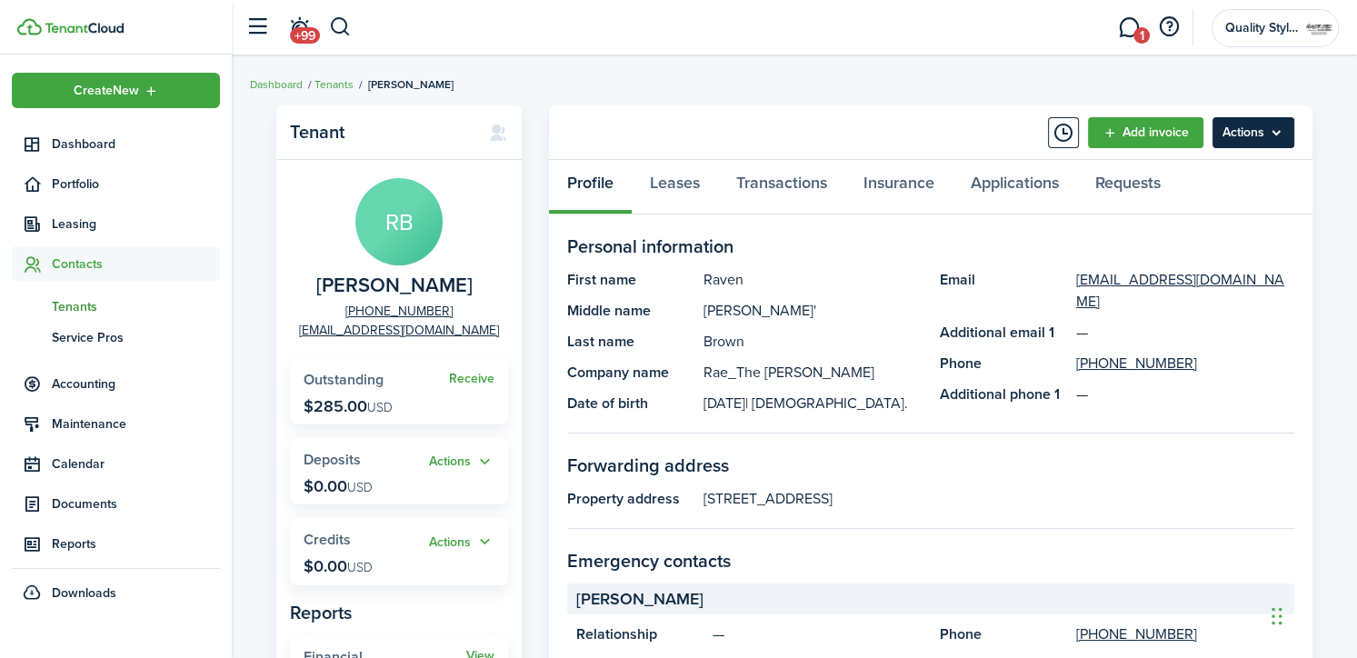
click at [1255, 131] on menu-btn "Actions" at bounding box center [1254, 132] width 82 height 31
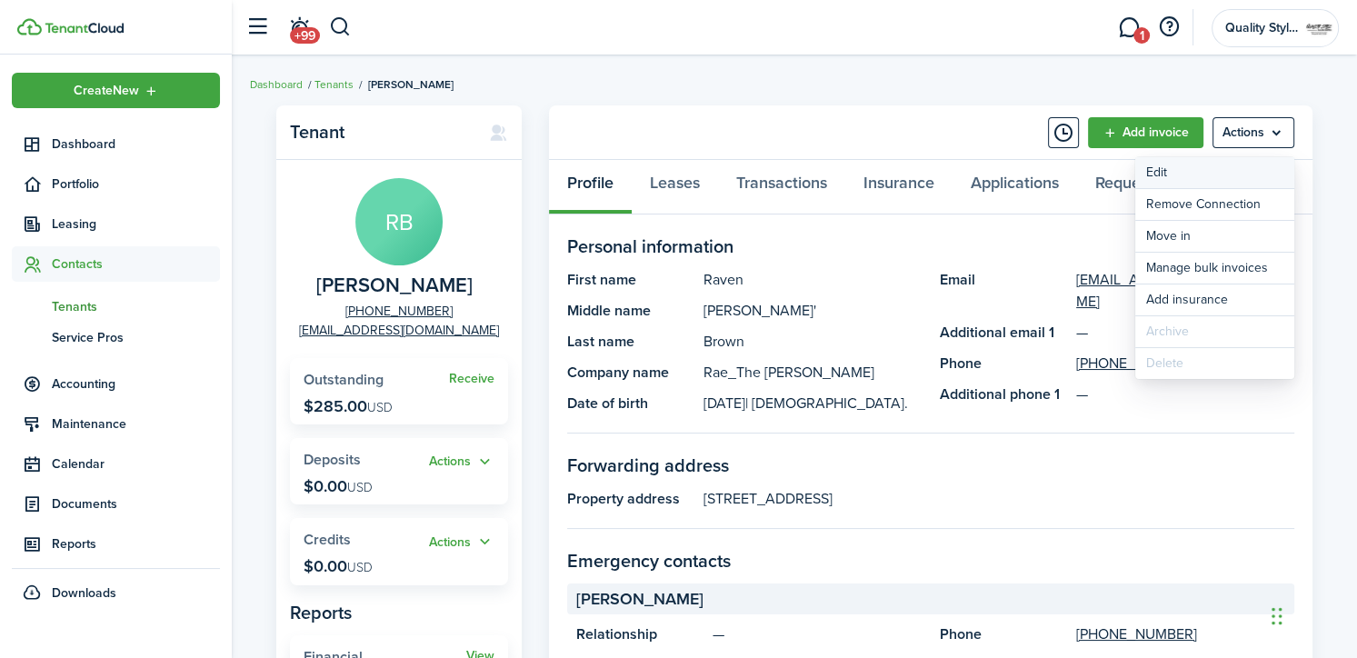
click at [1228, 169] on link "Edit" at bounding box center [1214, 172] width 159 height 31
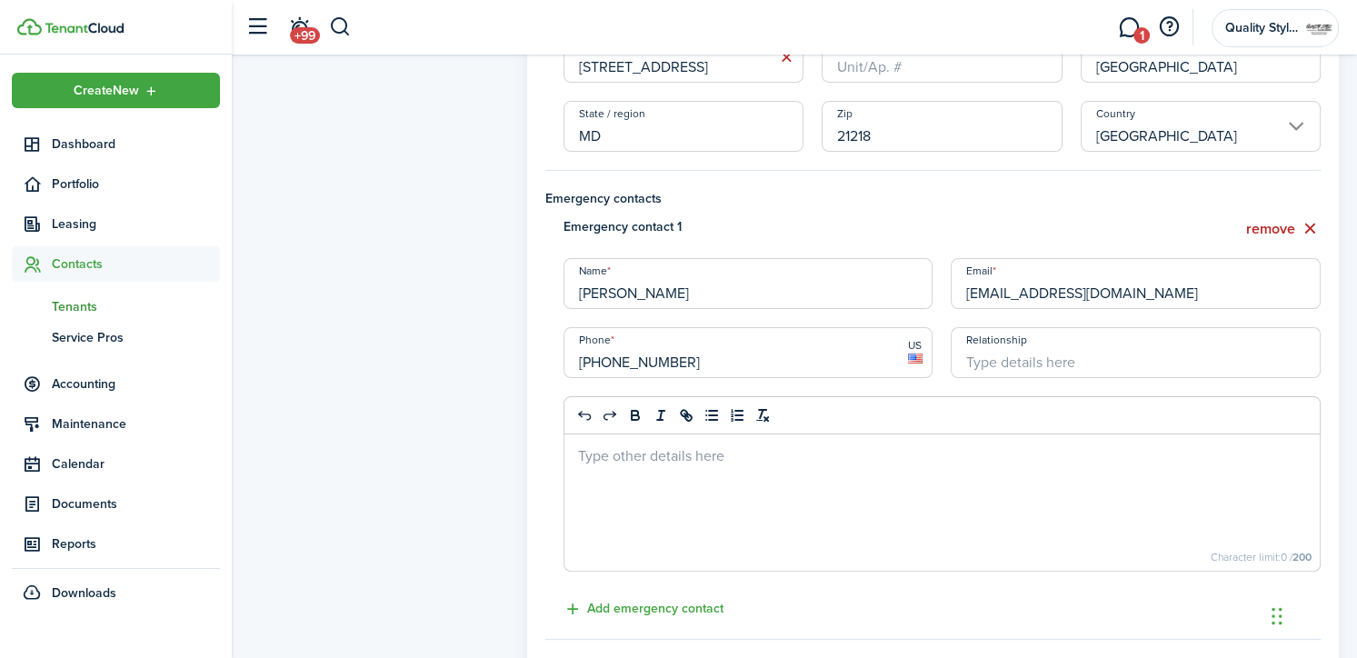
scroll to position [385, 0]
click at [1022, 357] on input "Relationship" at bounding box center [1136, 350] width 370 height 51
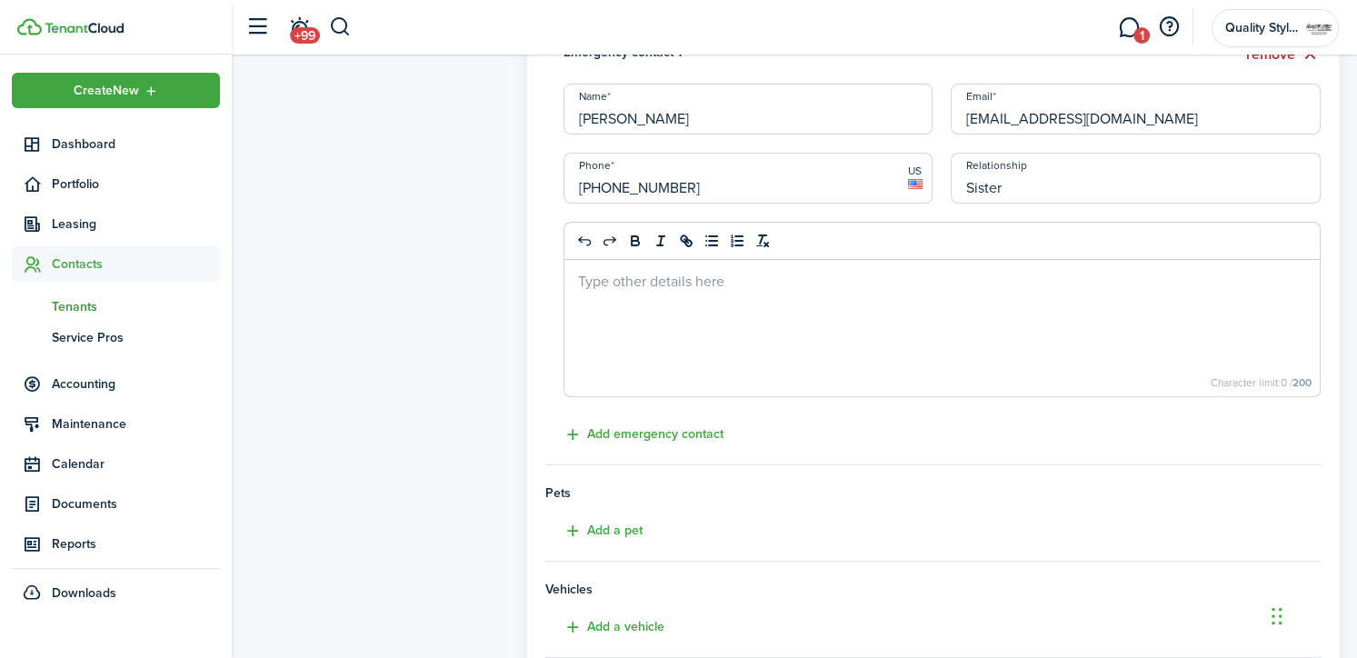
scroll to position [800, 0]
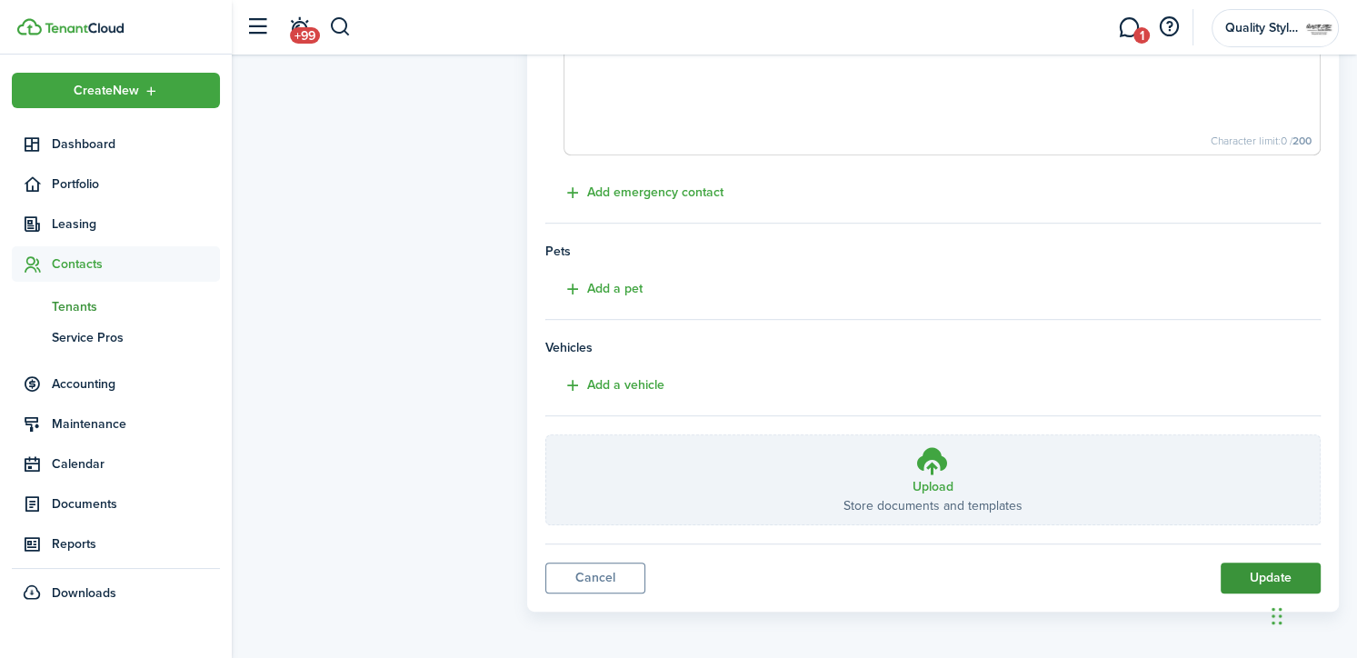
type input "Sister"
click at [1240, 575] on button "Update" at bounding box center [1271, 578] width 100 height 31
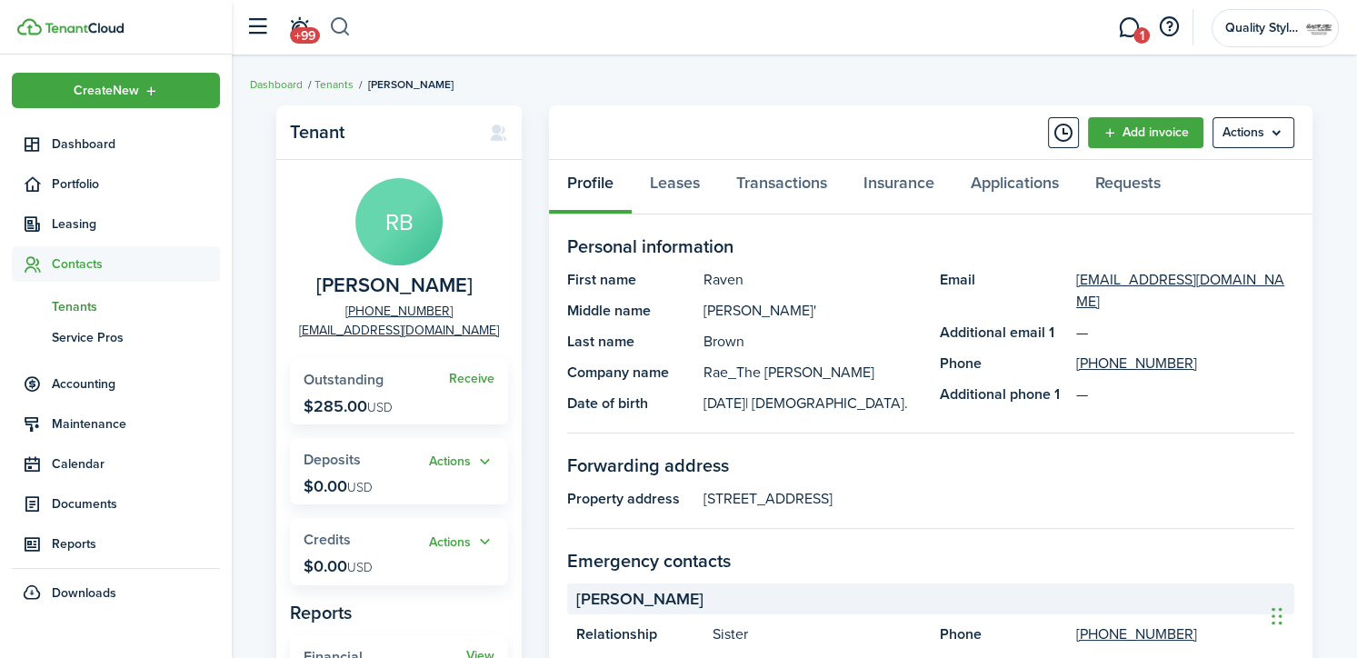
click at [330, 29] on button "button" at bounding box center [340, 27] width 23 height 31
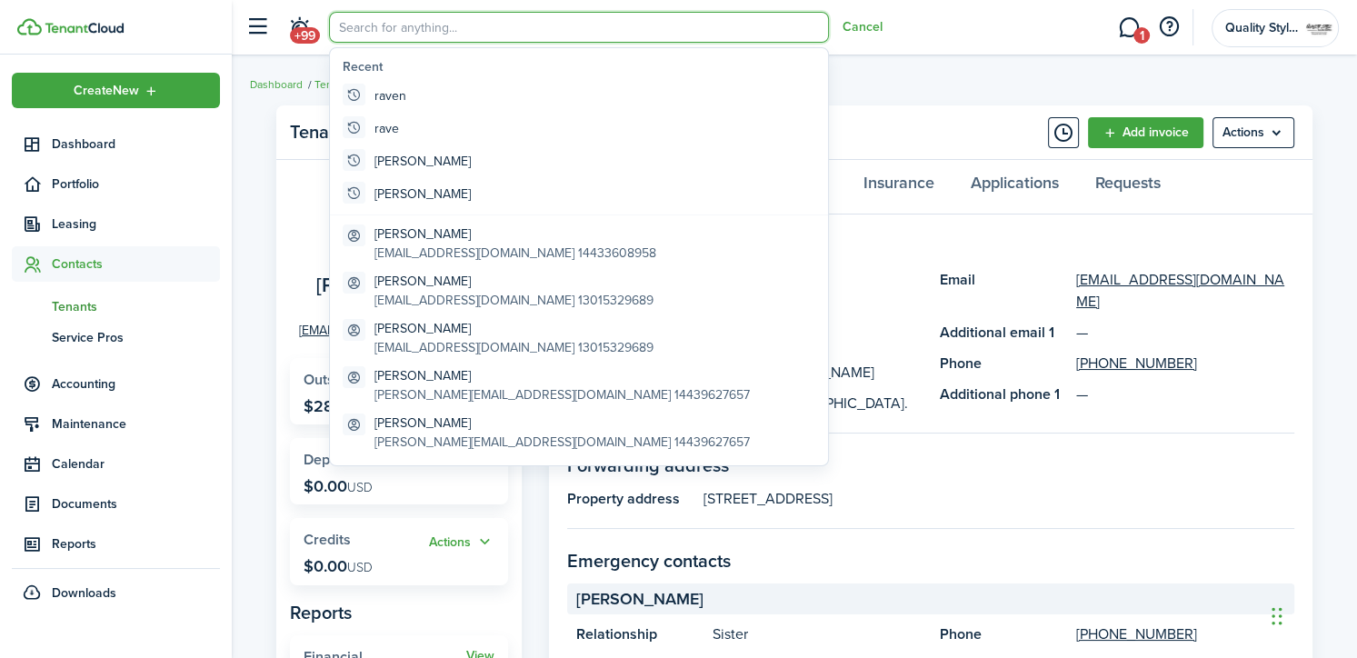
click at [330, 29] on input "search" at bounding box center [579, 27] width 500 height 31
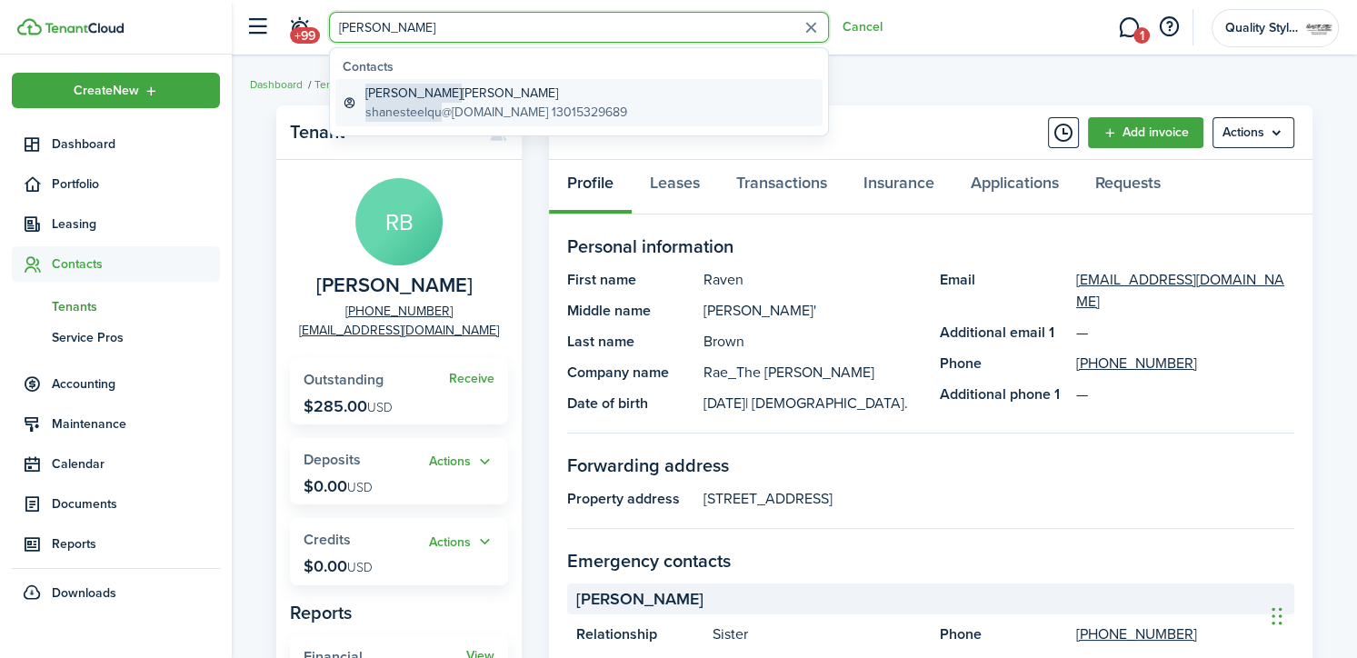
type input "[PERSON_NAME]"
click at [385, 94] on span "[PERSON_NAME]" at bounding box center [413, 93] width 96 height 19
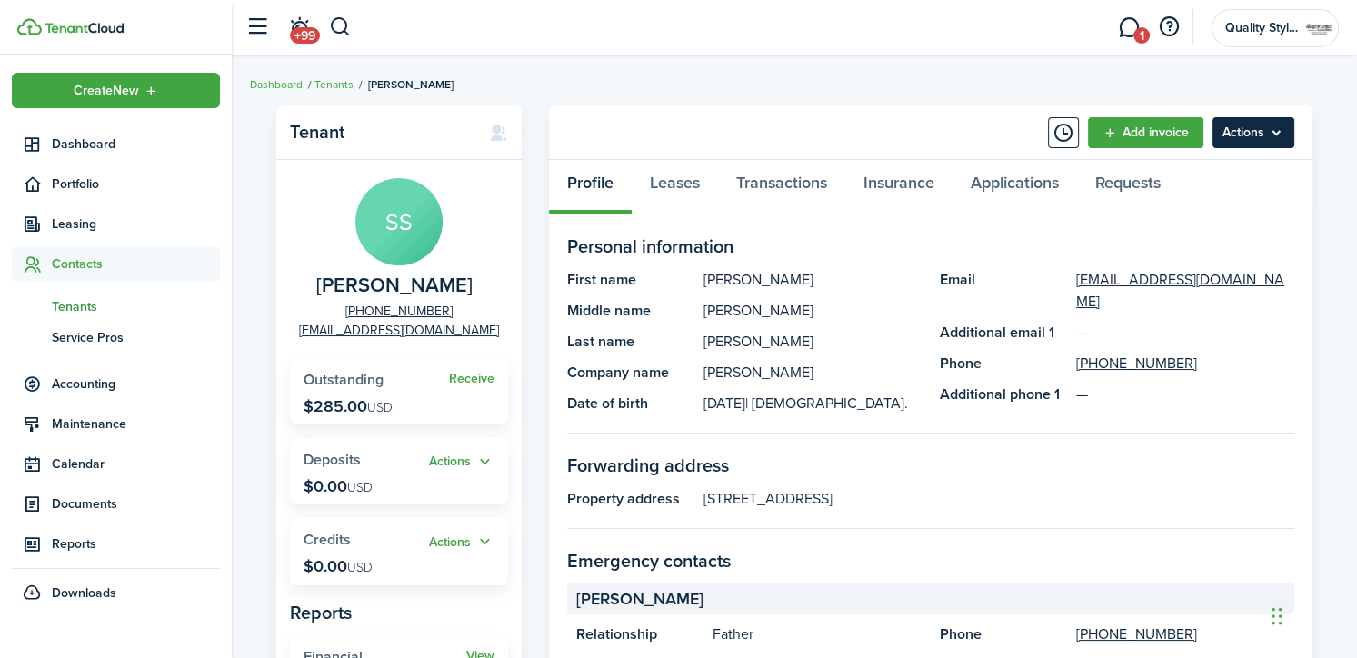
click at [1263, 124] on menu-btn "Actions" at bounding box center [1254, 132] width 82 height 31
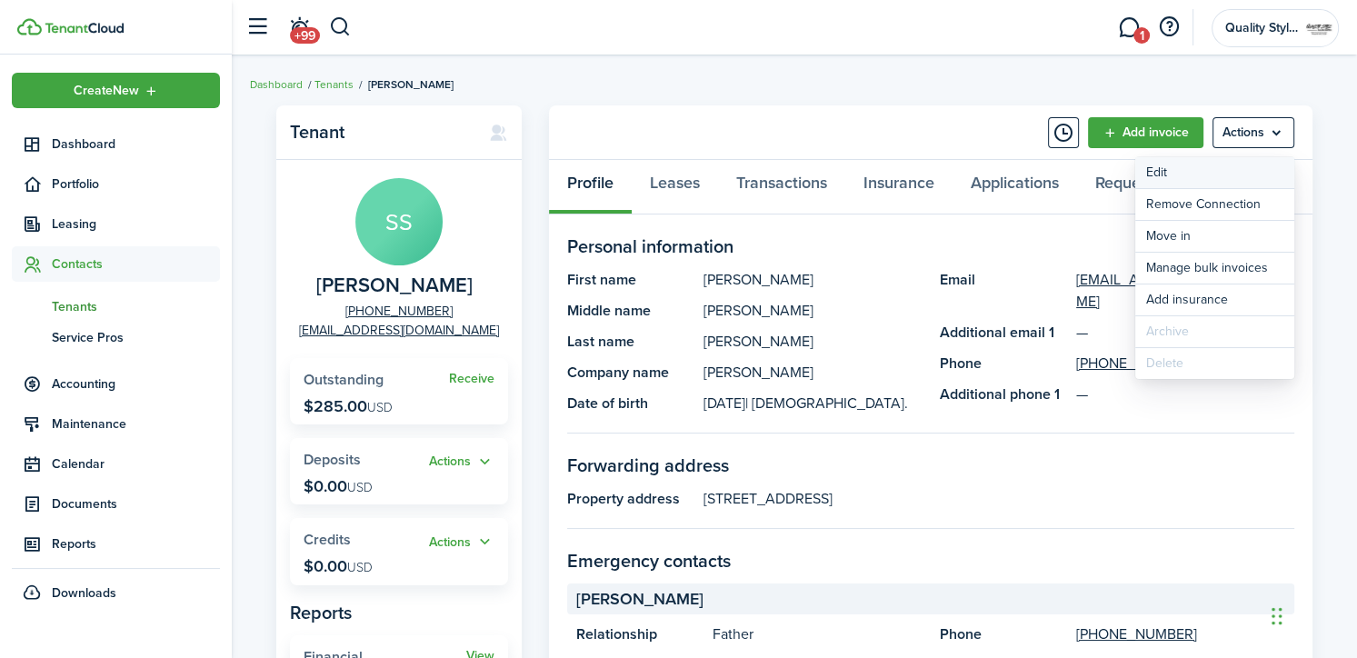
click at [1228, 169] on link "Edit" at bounding box center [1214, 172] width 159 height 31
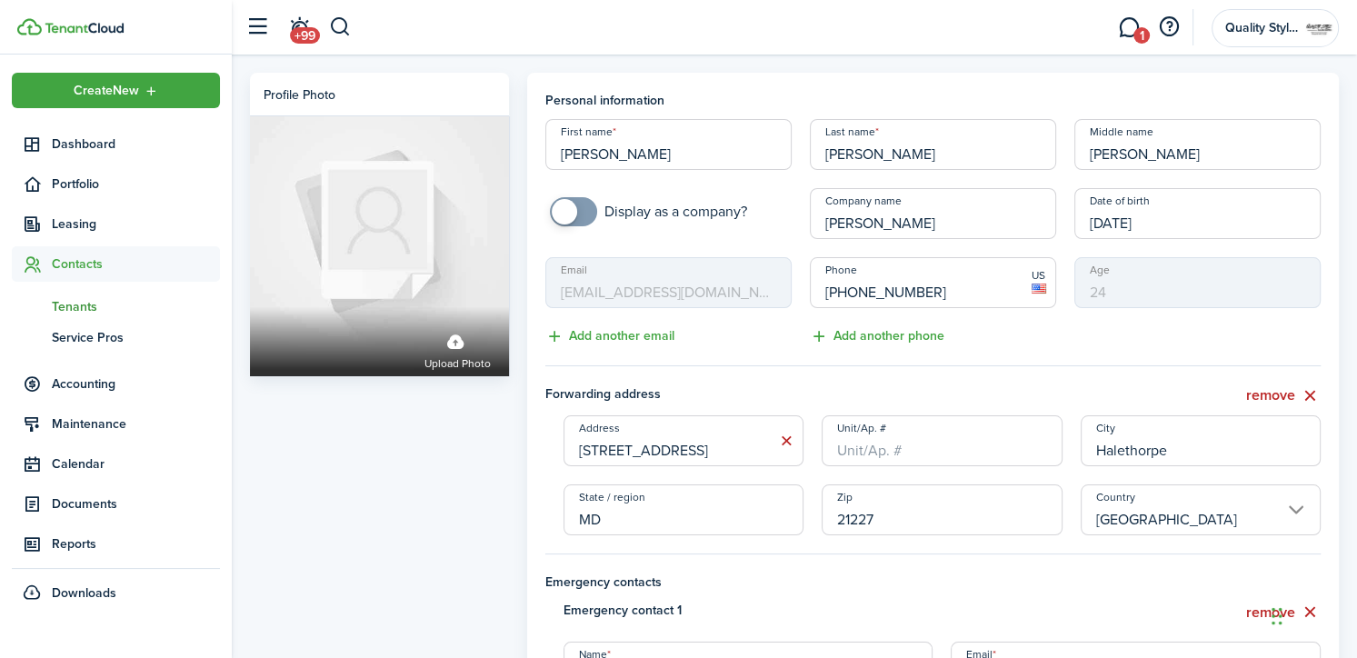
click at [716, 297] on mbsc-input "Email [EMAIL_ADDRESS][DOMAIN_NAME]" at bounding box center [668, 282] width 246 height 51
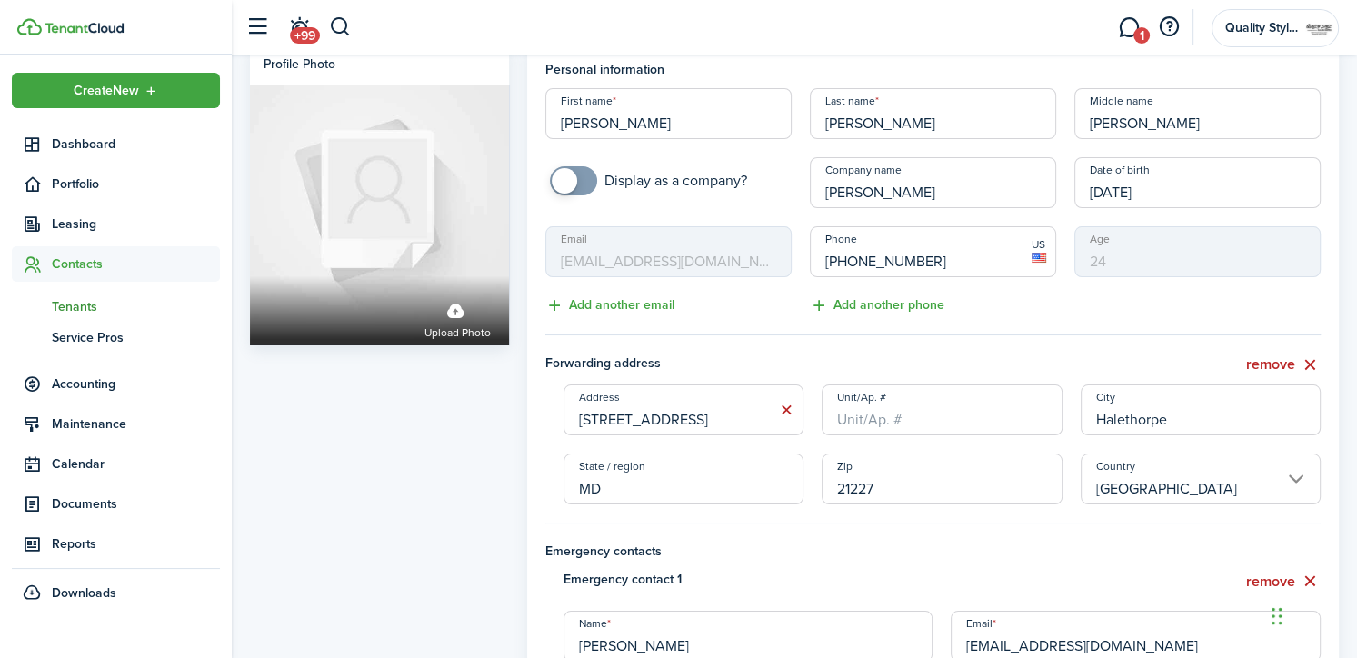
scroll to position [21, 0]
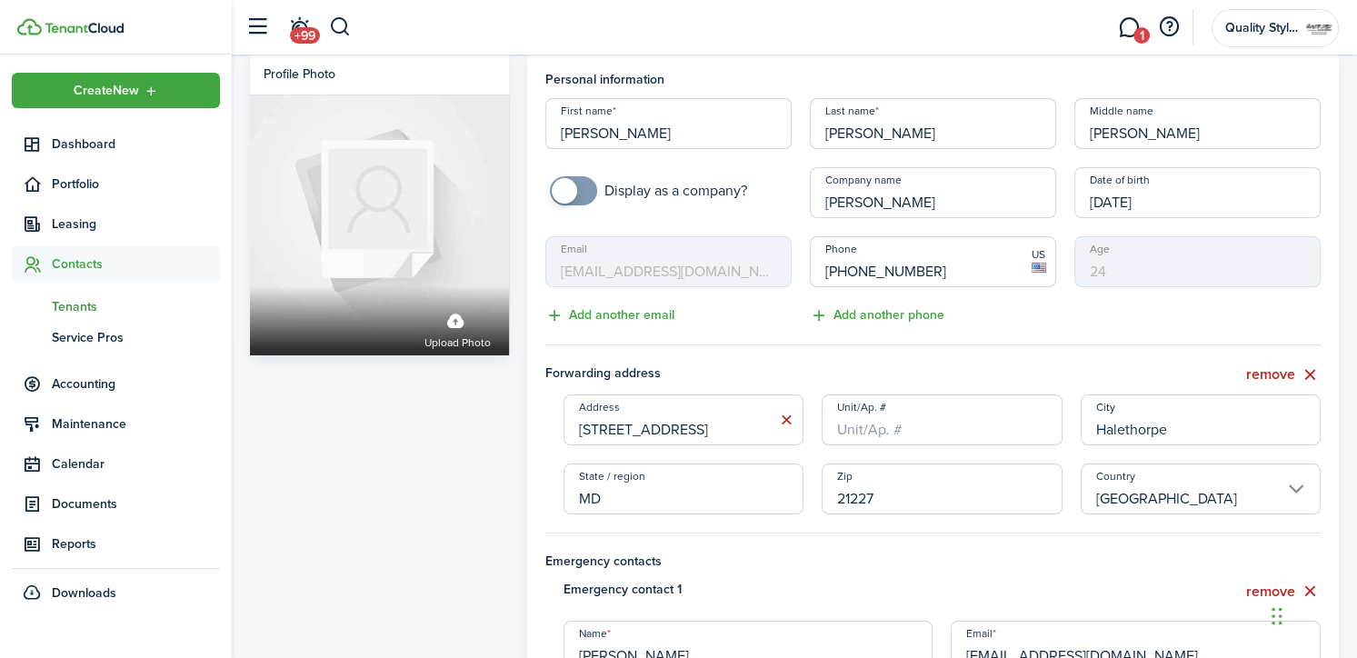
click at [706, 243] on mbsc-input "Email [EMAIL_ADDRESS][DOMAIN_NAME]" at bounding box center [668, 261] width 246 height 51
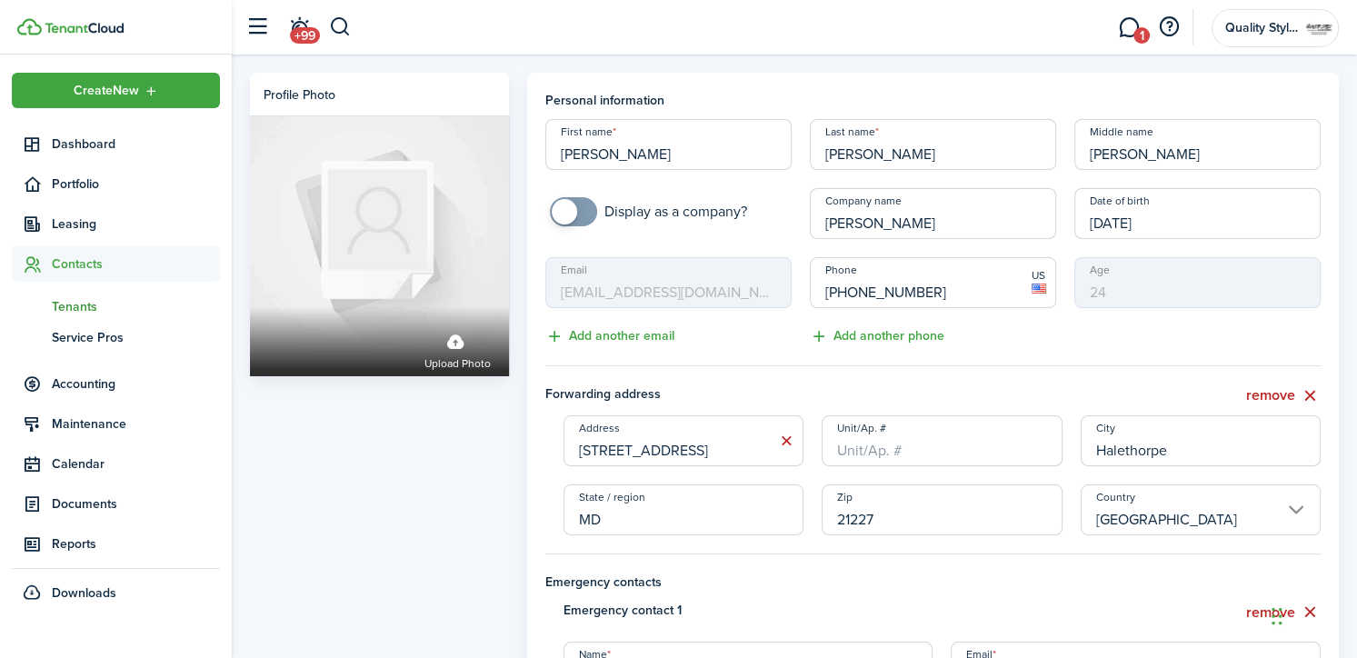
click at [682, 290] on mbsc-input "Email [EMAIL_ADDRESS][DOMAIN_NAME]" at bounding box center [668, 282] width 246 height 51
click at [649, 337] on button "Add another email" at bounding box center [609, 336] width 129 height 21
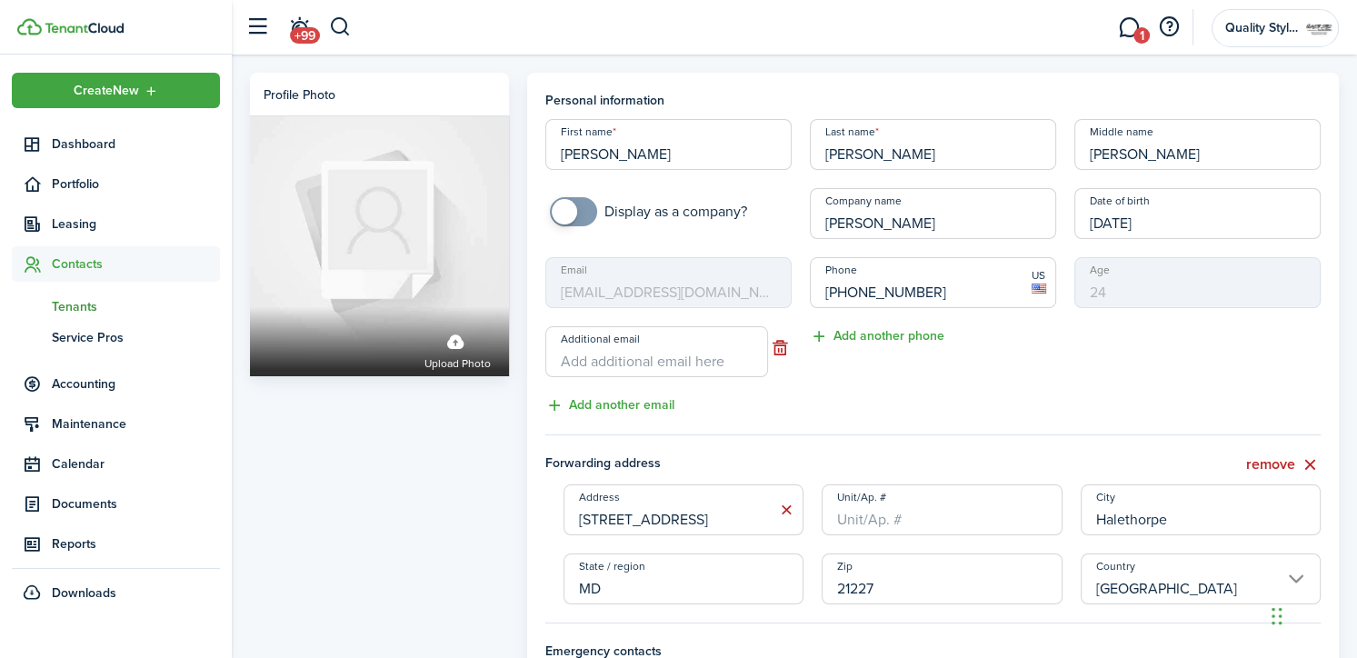
click at [614, 364] on input "Additional email" at bounding box center [657, 351] width 224 height 51
type input "[EMAIL_ADDRESS][DOMAIN_NAME]"
click at [748, 404] on div "Email [EMAIL_ADDRESS][DOMAIN_NAME] Additional email [EMAIL_ADDRESS][DOMAIN_NAME…" at bounding box center [668, 336] width 265 height 159
click at [839, 362] on div "Phone [PHONE_NUMBER] US Add another phone" at bounding box center [933, 336] width 265 height 159
click at [844, 362] on div "Phone [PHONE_NUMBER] US Add another phone" at bounding box center [933, 336] width 265 height 159
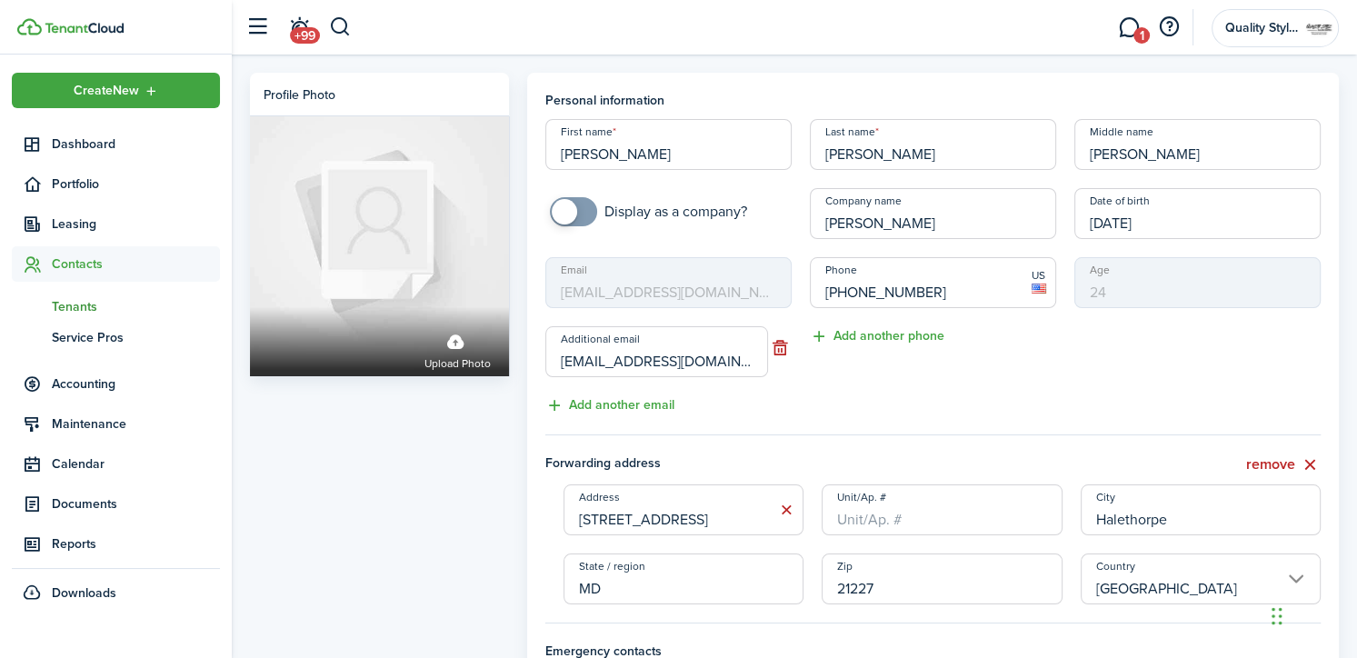
click at [538, 365] on div "Additional email [EMAIL_ADDRESS][DOMAIN_NAME]" at bounding box center [668, 351] width 265 height 51
click at [776, 246] on div "First name [PERSON_NAME] Last name [PERSON_NAME] Middle name [PERSON_NAME] Disp…" at bounding box center [933, 267] width 794 height 297
click at [767, 273] on mbsc-input "Email [EMAIL_ADDRESS][DOMAIN_NAME]" at bounding box center [668, 282] width 246 height 51
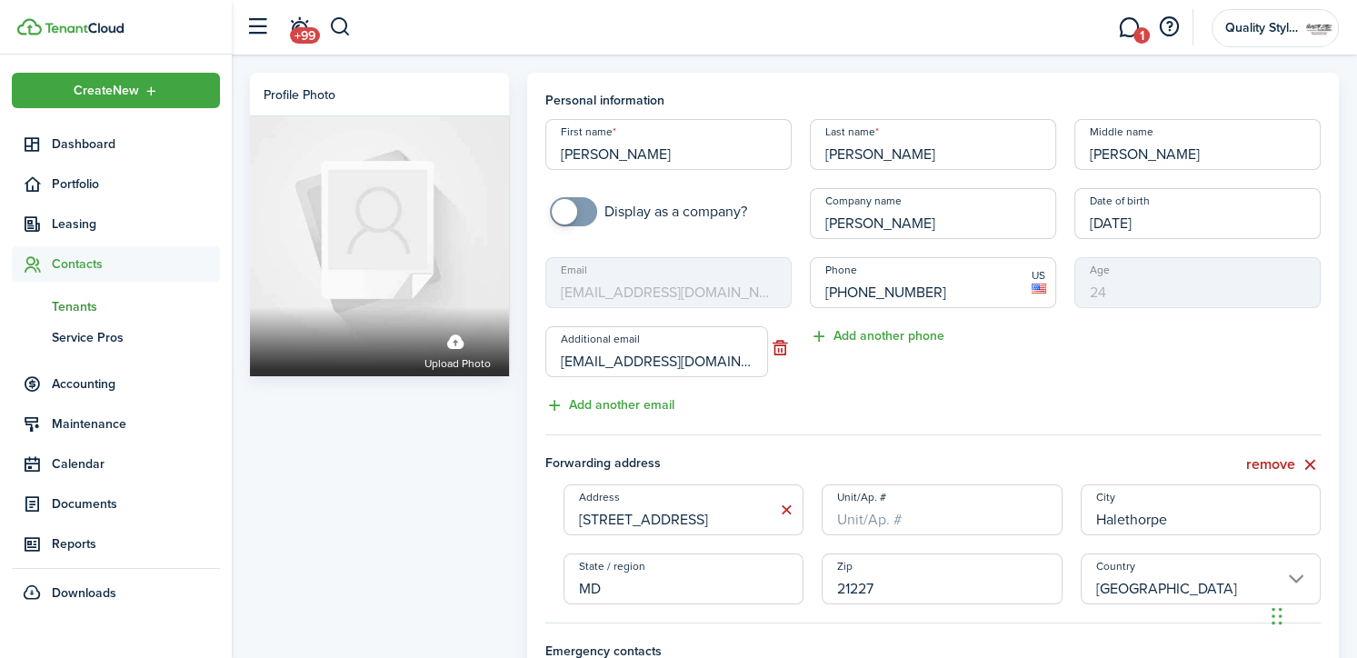
click at [1117, 379] on div "Age [DEMOGRAPHIC_DATA]" at bounding box center [1197, 336] width 265 height 159
click at [804, 345] on div "Phone [PHONE_NUMBER] US Add another phone" at bounding box center [933, 302] width 265 height 90
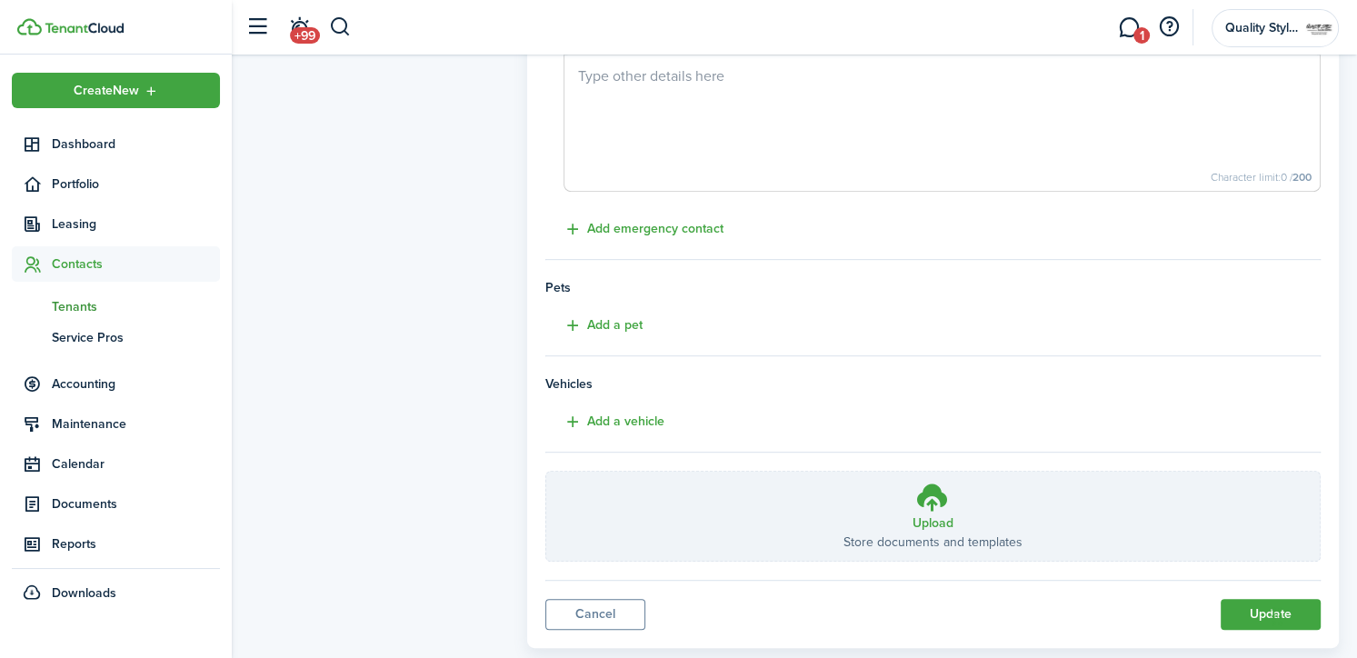
scroll to position [869, 0]
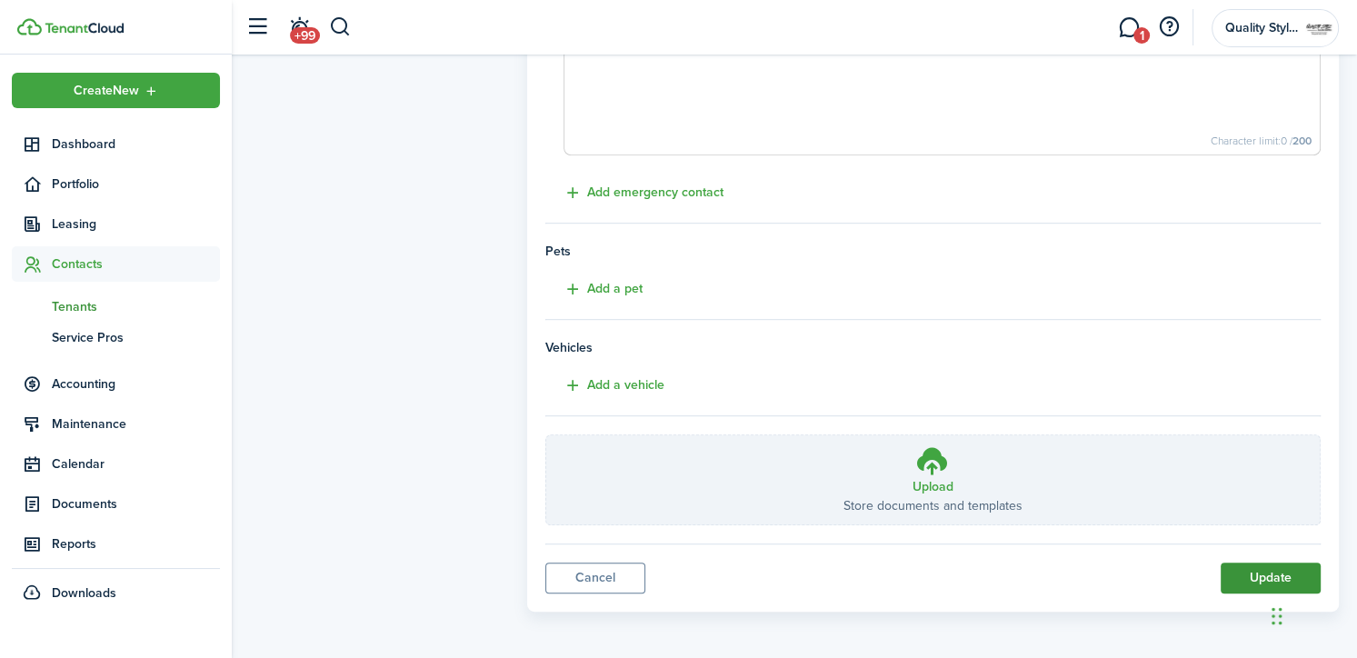
click at [1225, 566] on button "Update" at bounding box center [1271, 578] width 100 height 31
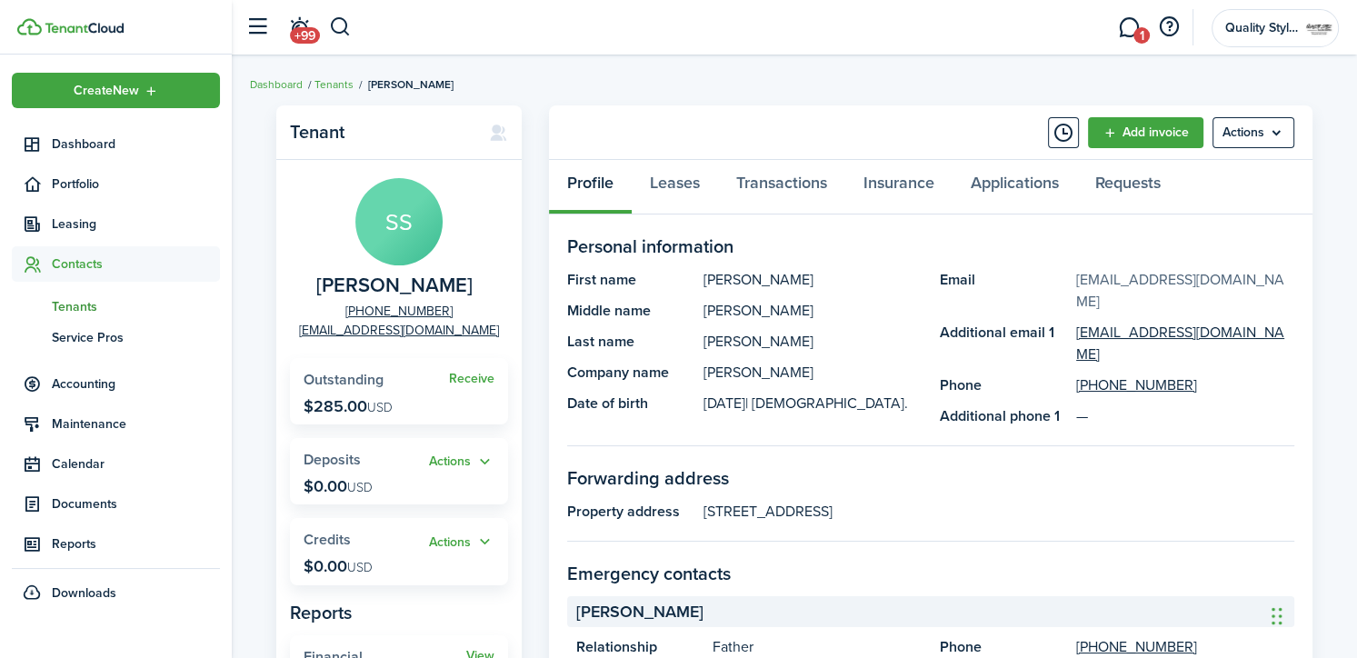
click at [1133, 283] on link "[EMAIL_ADDRESS][DOMAIN_NAME]" at bounding box center [1185, 291] width 218 height 44
click at [1069, 238] on panel-main-section-title "Personal information" at bounding box center [930, 246] width 727 height 27
click at [1251, 127] on menu-btn "Actions" at bounding box center [1254, 132] width 82 height 31
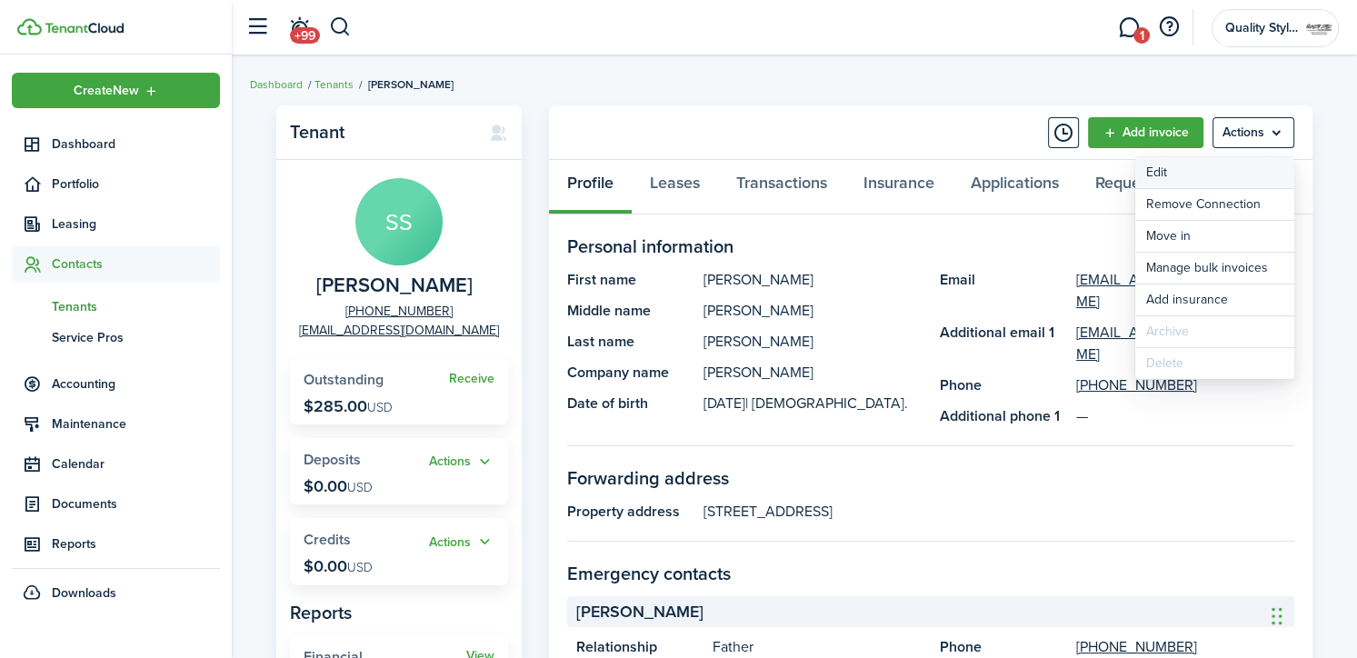
click at [1203, 170] on link "Edit" at bounding box center [1214, 172] width 159 height 31
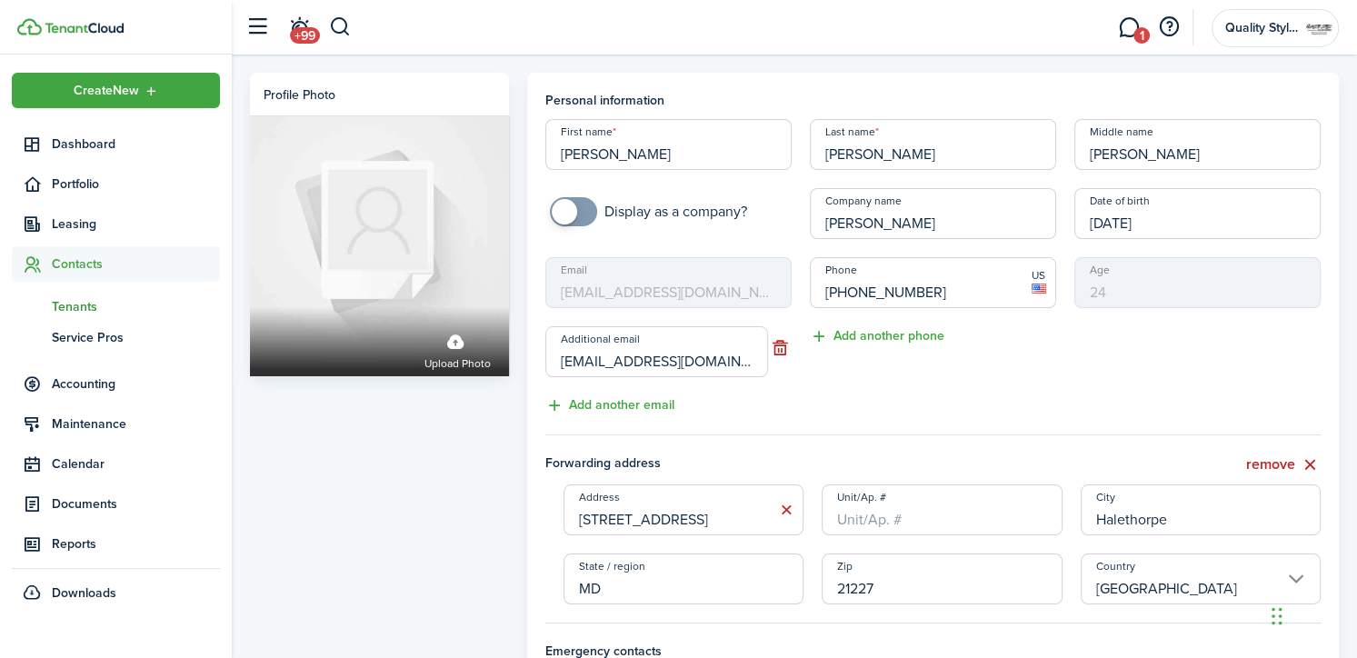
click at [1203, 170] on div "First name [PERSON_NAME] Last name [PERSON_NAME] Middle name [PERSON_NAME] Disp…" at bounding box center [933, 267] width 794 height 297
click at [339, 25] on button "button" at bounding box center [340, 27] width 23 height 31
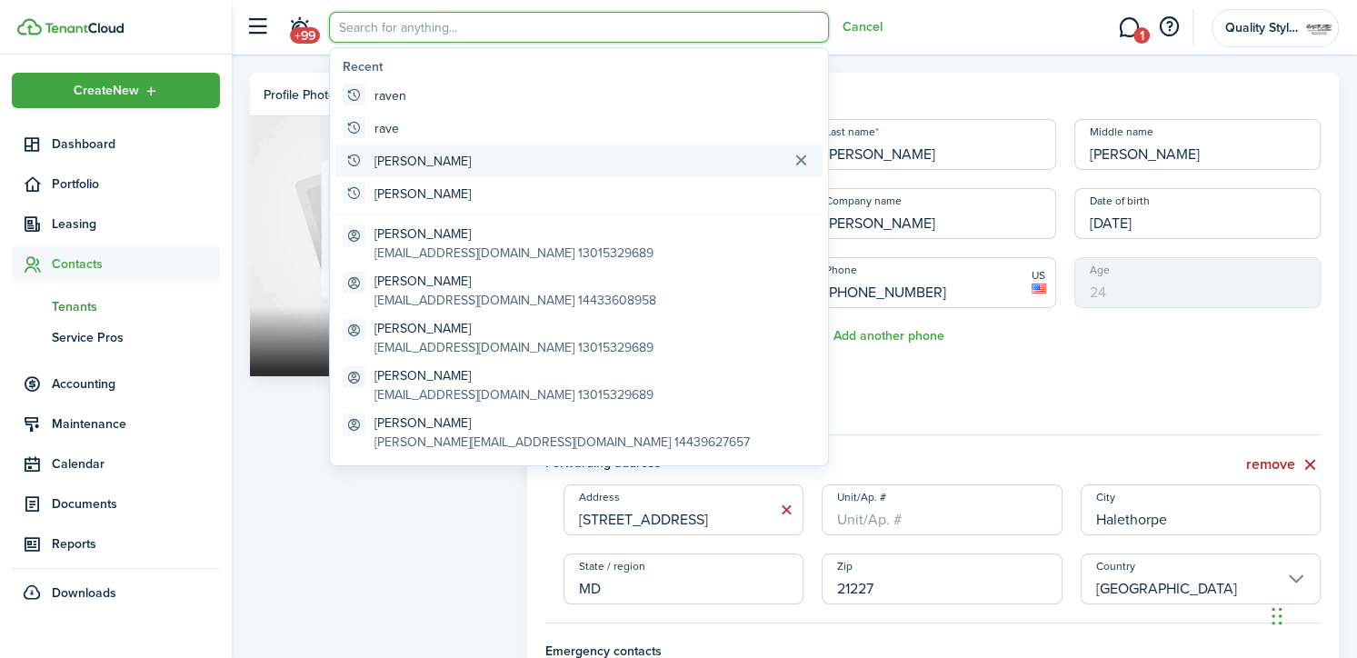
click at [411, 155] on global-search-item "[PERSON_NAME]" at bounding box center [578, 161] width 487 height 33
type input "[PERSON_NAME]"
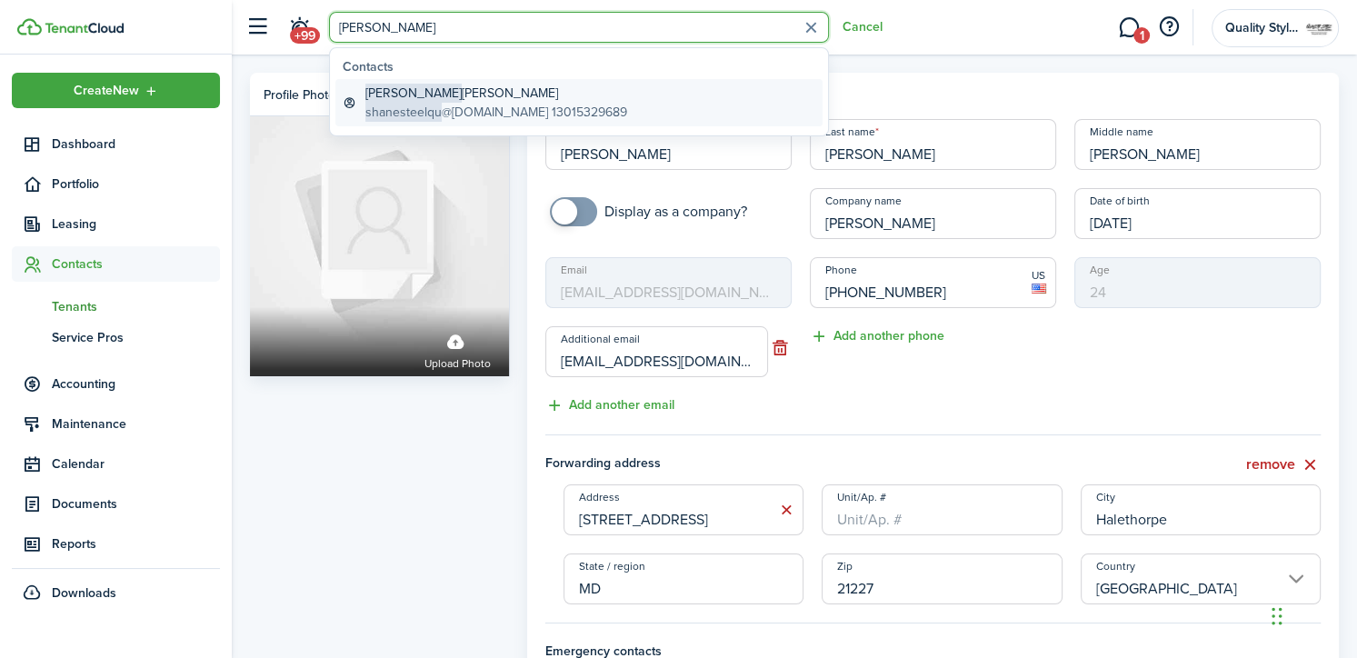
click at [402, 119] on span "shanesteelqu" at bounding box center [403, 112] width 76 height 19
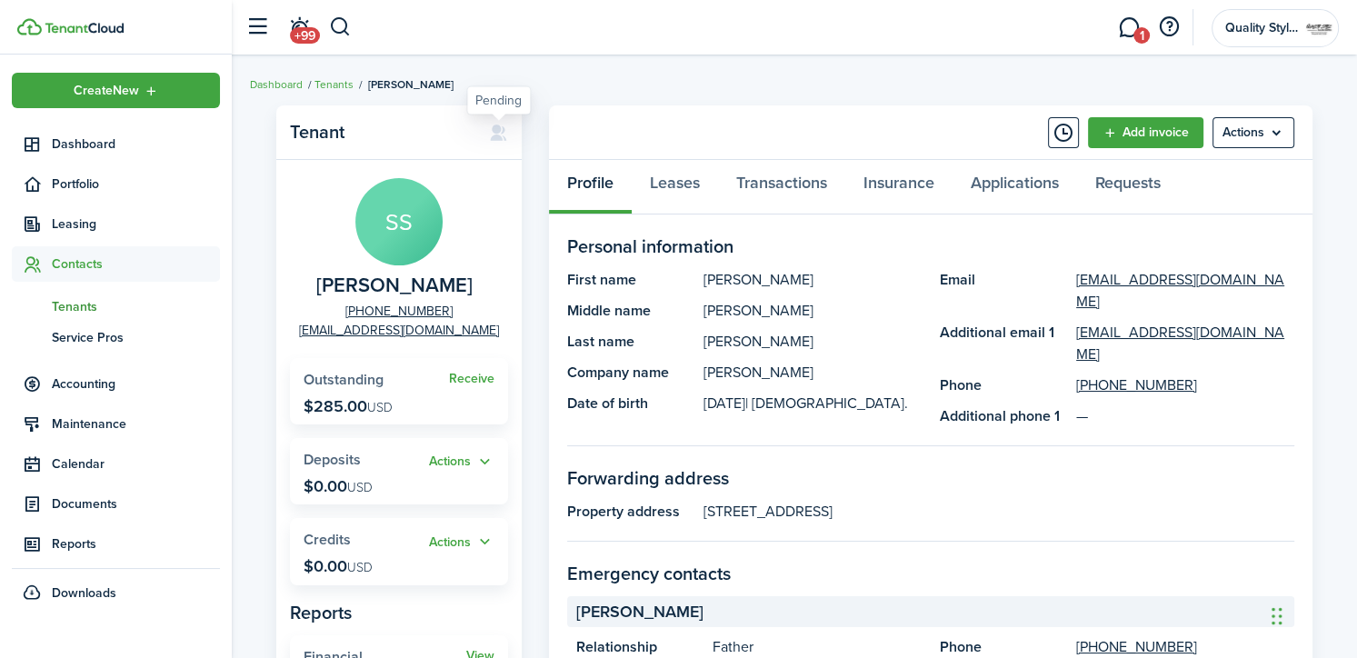
click at [502, 134] on icon at bounding box center [498, 133] width 19 height 18
drag, startPoint x: 1338, startPoint y: 77, endPoint x: 1342, endPoint y: 45, distance: 32.0
click at [1342, 45] on dashboard-content-wrapper "Attention! Maintenance mode is on. Positive vibes are coming your way. We'll be…" at bounding box center [794, 329] width 1125 height 658
drag, startPoint x: 1008, startPoint y: 86, endPoint x: 943, endPoint y: 107, distance: 68.7
click at [943, 107] on panel-main-header "Add invoice Actions" at bounding box center [931, 132] width 764 height 55
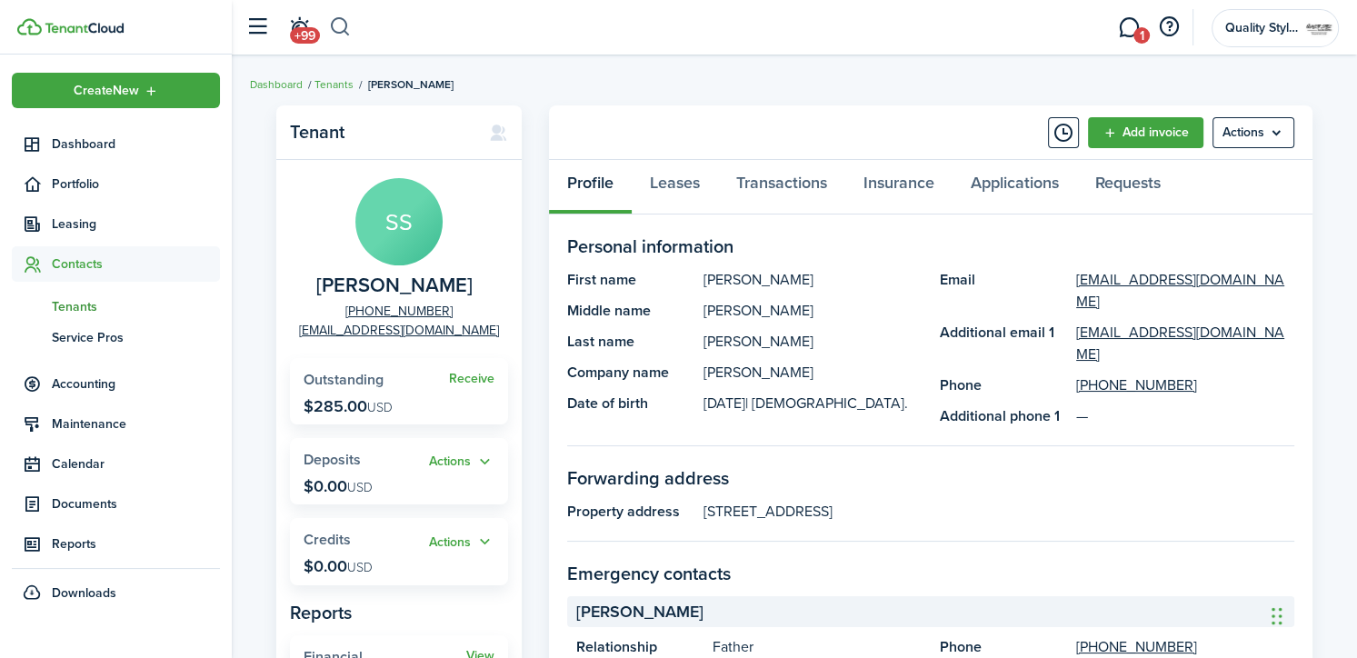
click at [335, 32] on button "button" at bounding box center [340, 27] width 23 height 31
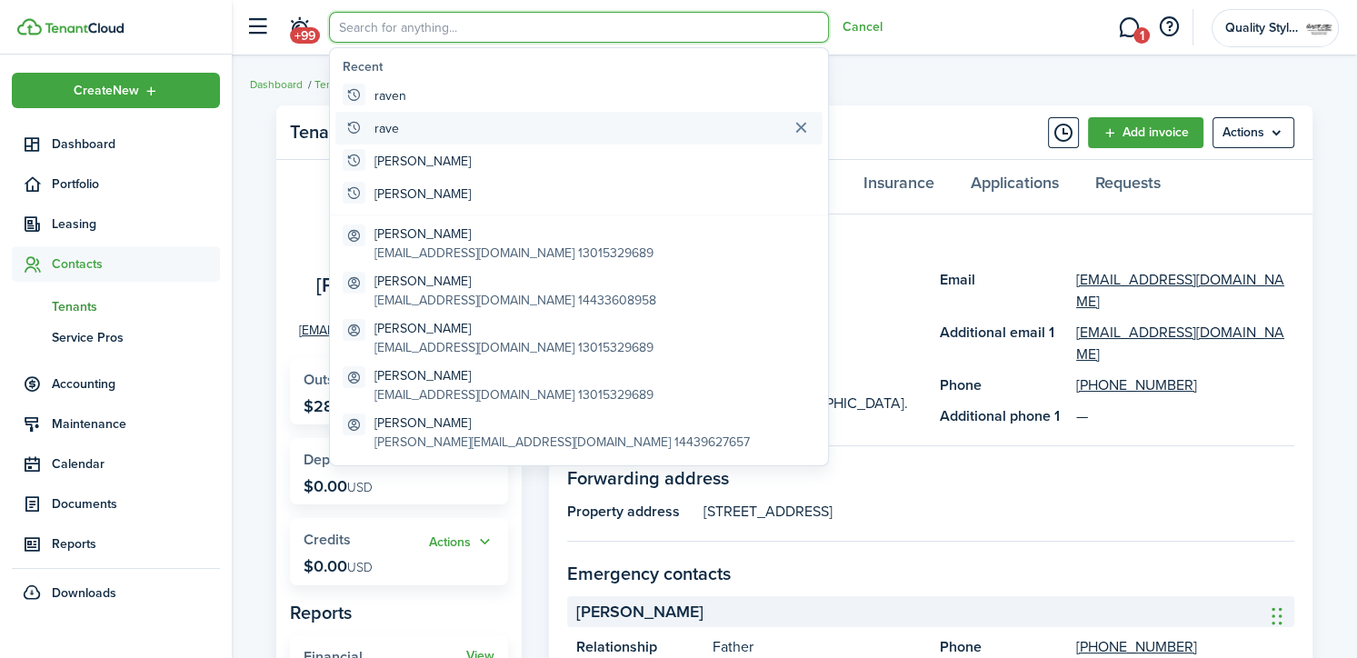
click at [401, 125] on global-search-item "rave" at bounding box center [578, 128] width 487 height 33
type input "rave"
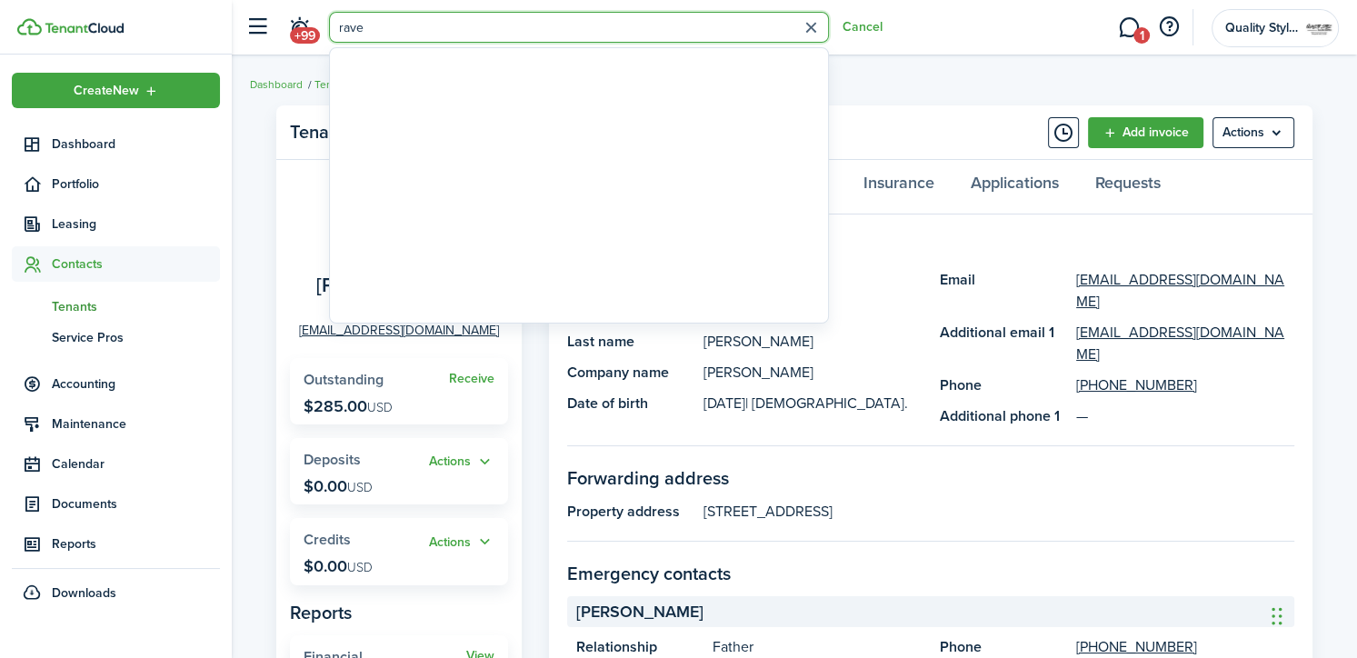
click at [817, 32] on button "button" at bounding box center [811, 28] width 28 height 28
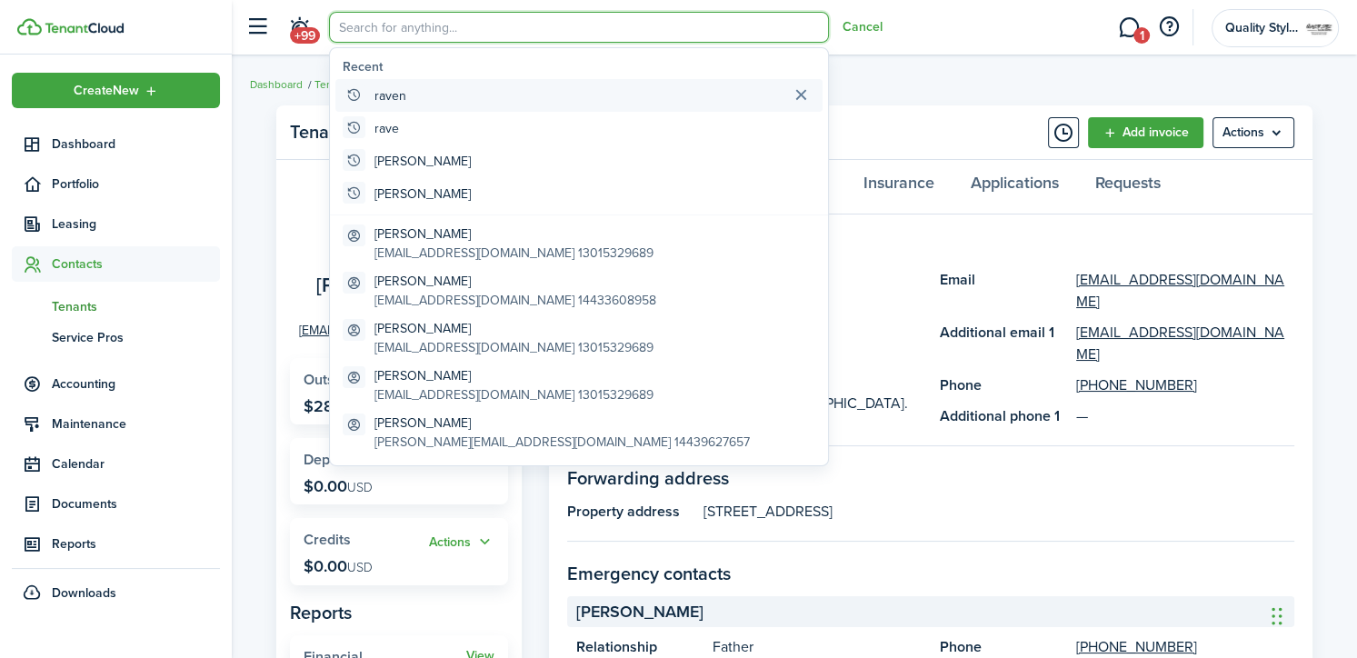
click at [391, 97] on global-search-item-title "raven" at bounding box center [391, 95] width 32 height 19
type input "raven"
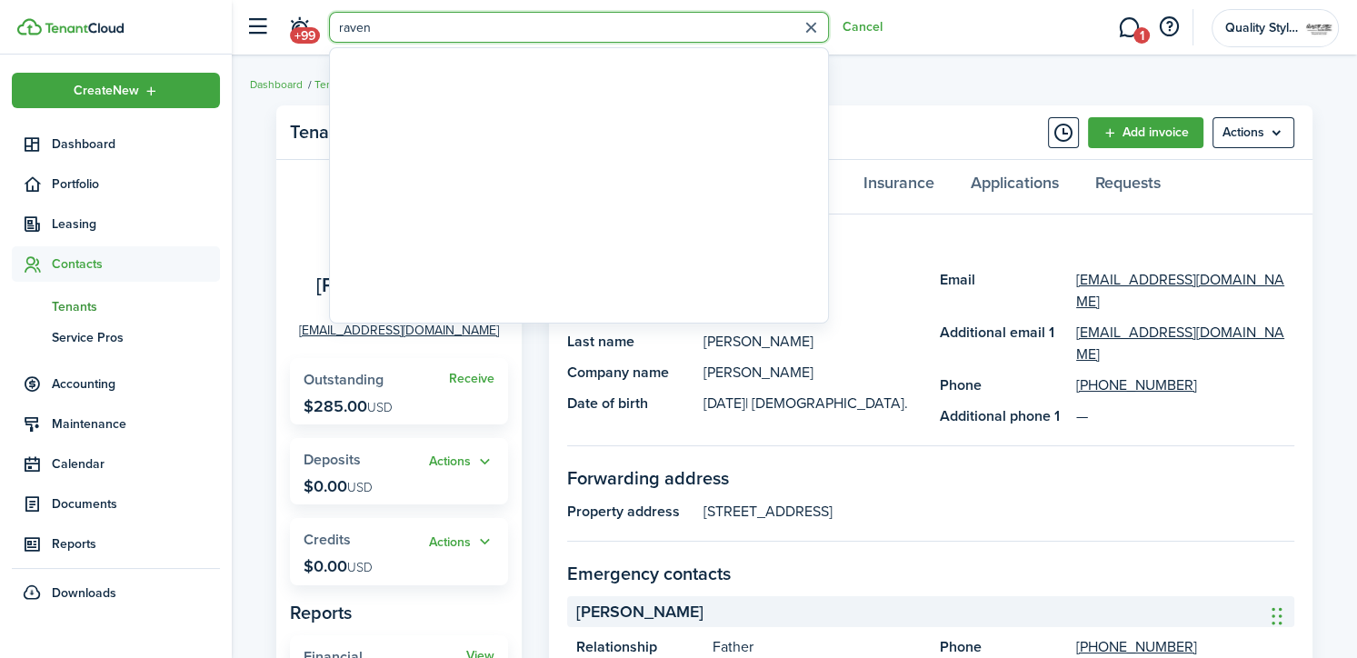
click at [808, 22] on button "button" at bounding box center [811, 28] width 28 height 28
type input "Raven"
click at [803, 40] on button "button" at bounding box center [811, 28] width 28 height 28
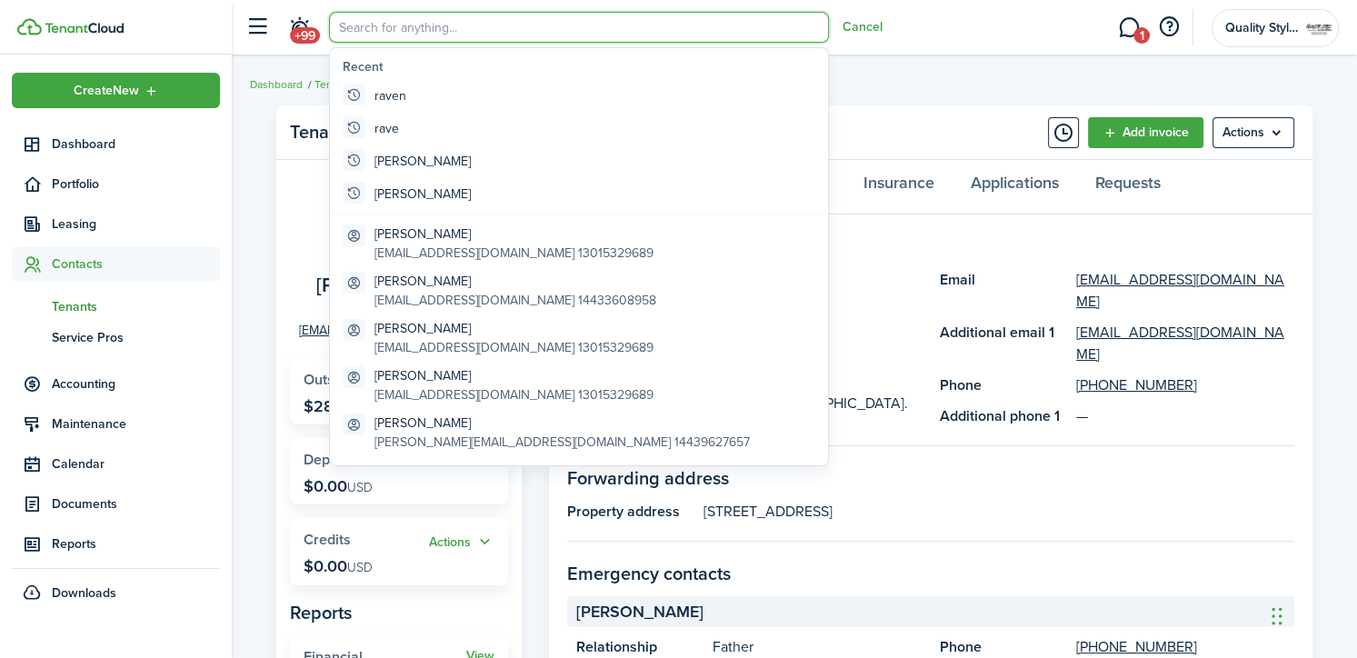
click at [897, 65] on breadcrumb "Dashboard Tenants [PERSON_NAME]" at bounding box center [794, 76] width 1089 height 42
